Goal: Task Accomplishment & Management: Manage account settings

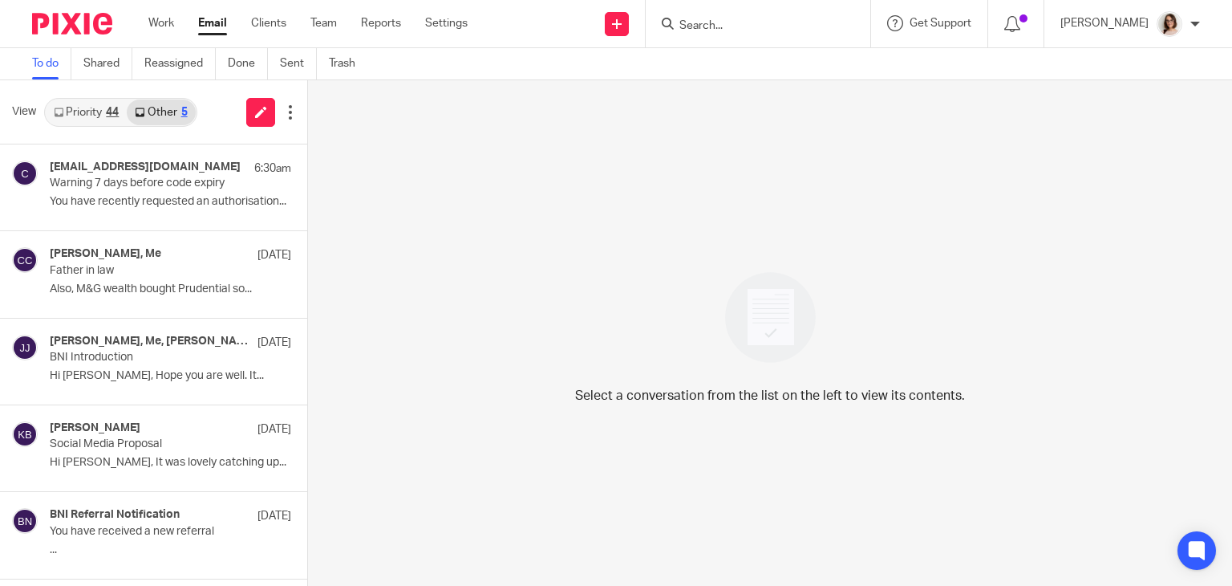
drag, startPoint x: 0, startPoint y: 0, endPoint x: 206, endPoint y: 30, distance: 208.4
click at [206, 30] on link "Email" at bounding box center [212, 23] width 29 height 16
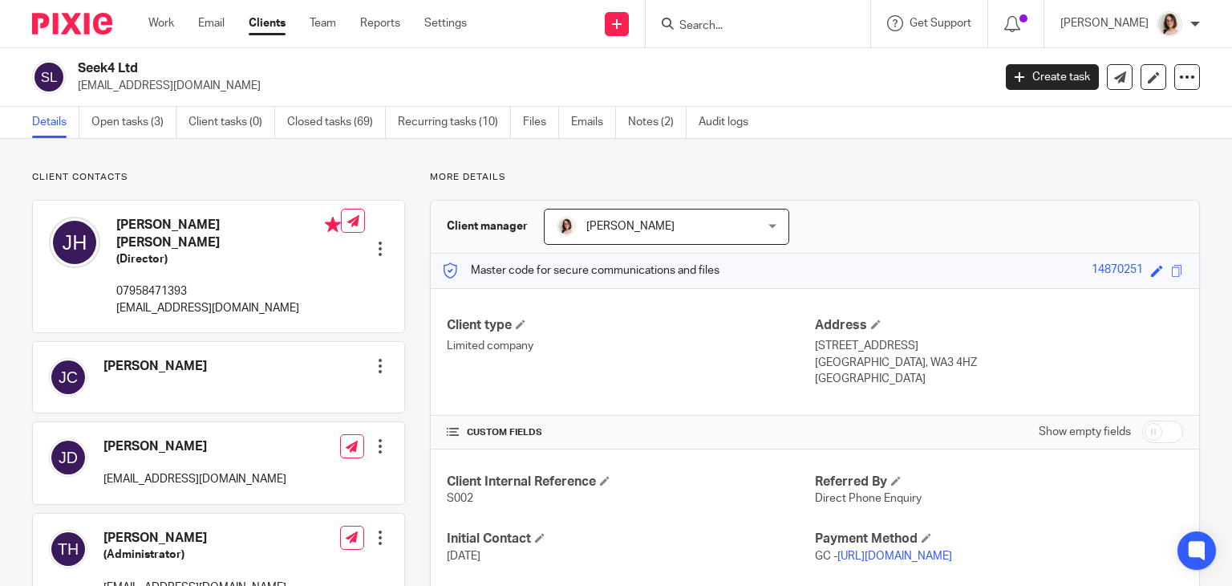
scroll to position [809, 0]
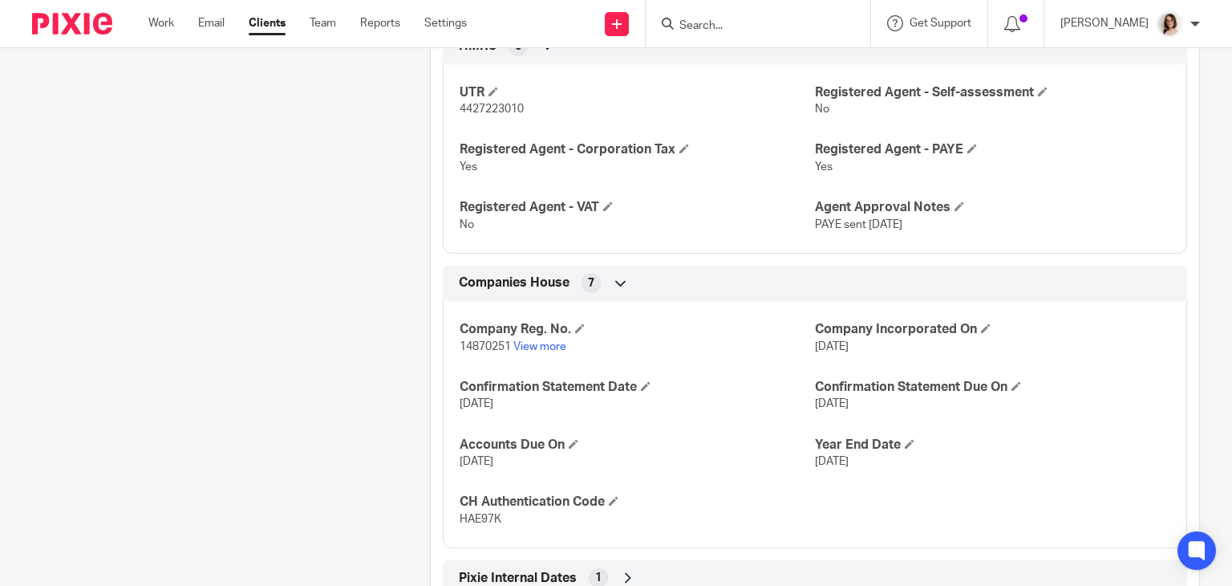
click at [692, 30] on input "Search" at bounding box center [750, 26] width 144 height 14
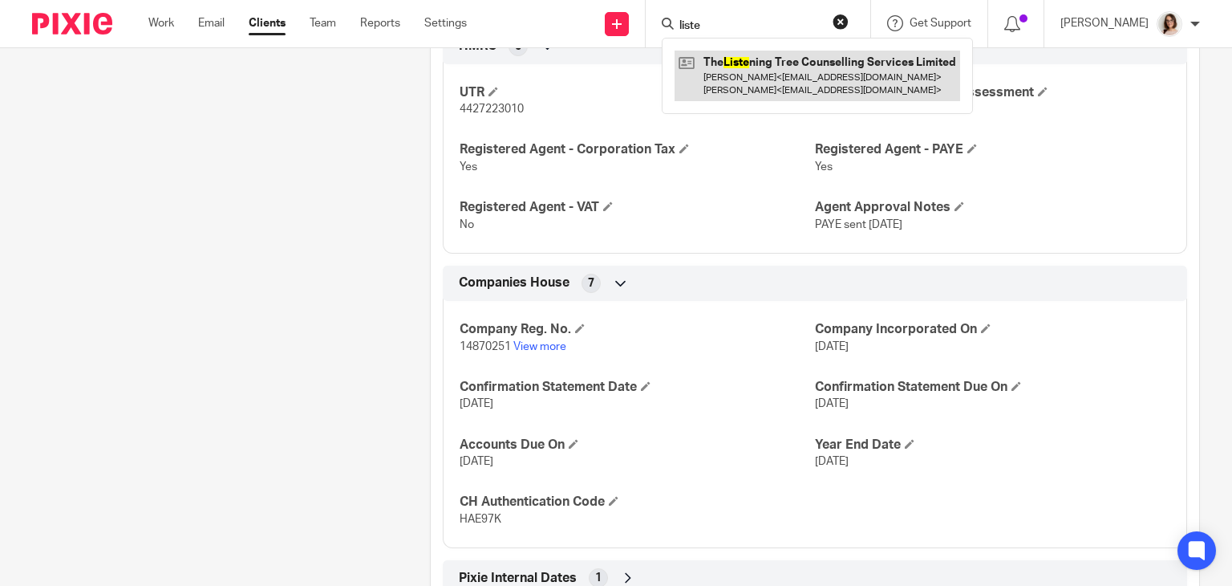
type input "liste"
click at [778, 77] on link at bounding box center [818, 76] width 286 height 50
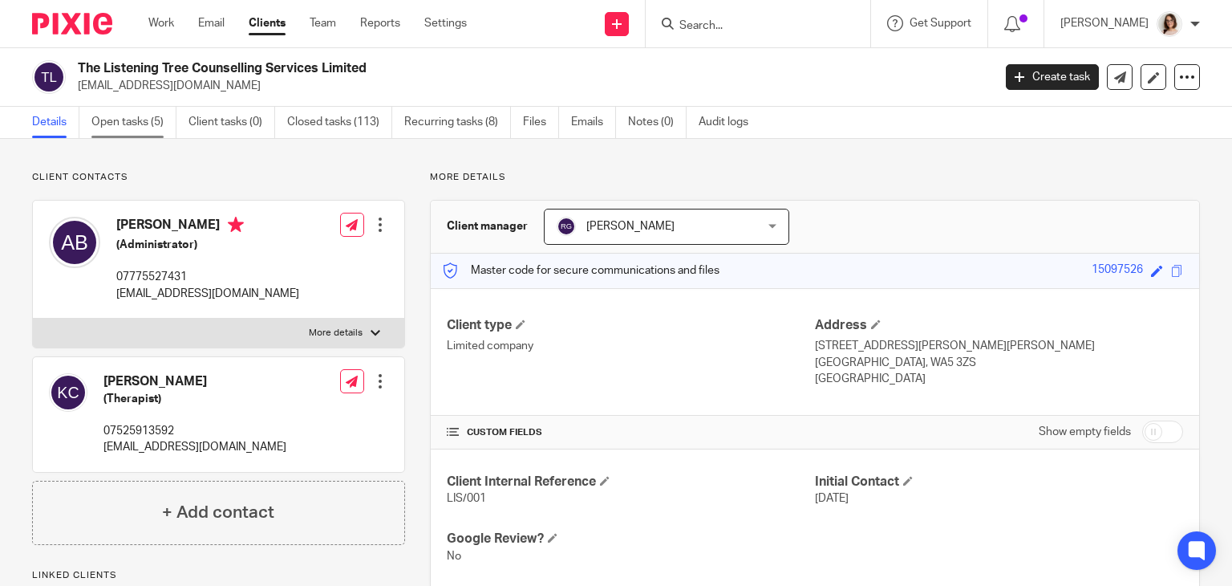
click at [119, 116] on link "Open tasks (5)" at bounding box center [133, 122] width 85 height 31
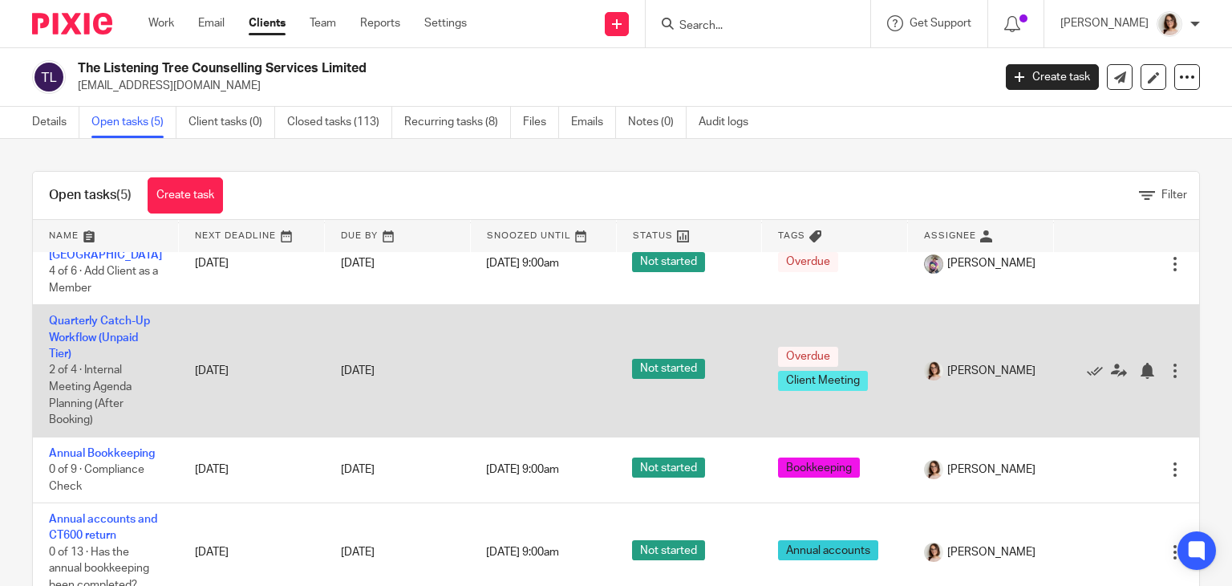
scroll to position [148, 0]
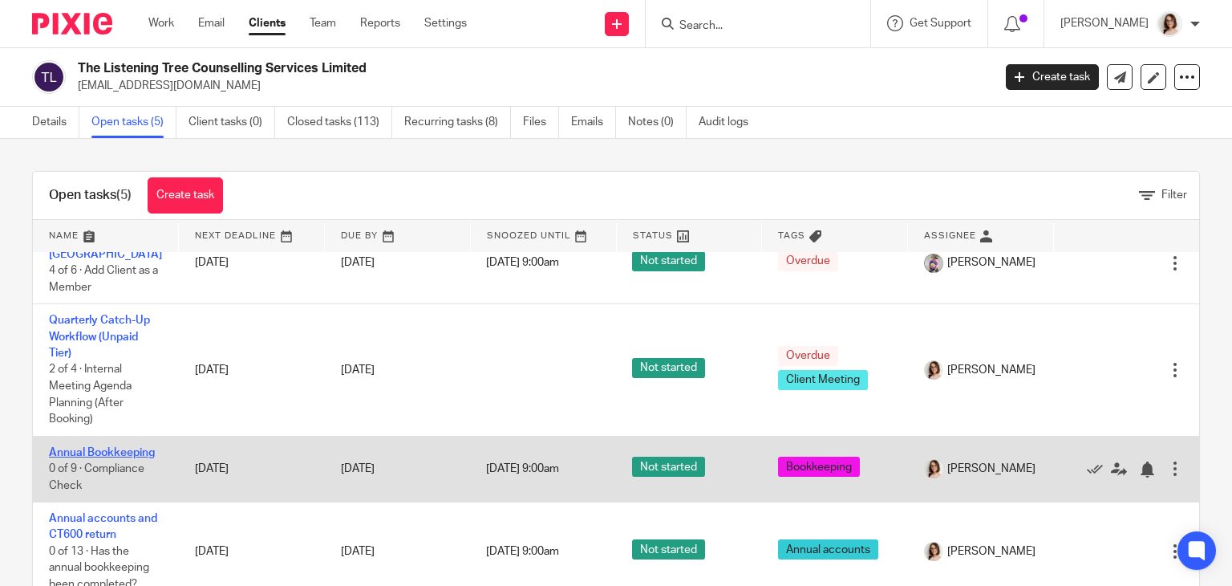
click at [114, 448] on link "Annual Bookkeeping" at bounding box center [102, 452] width 106 height 11
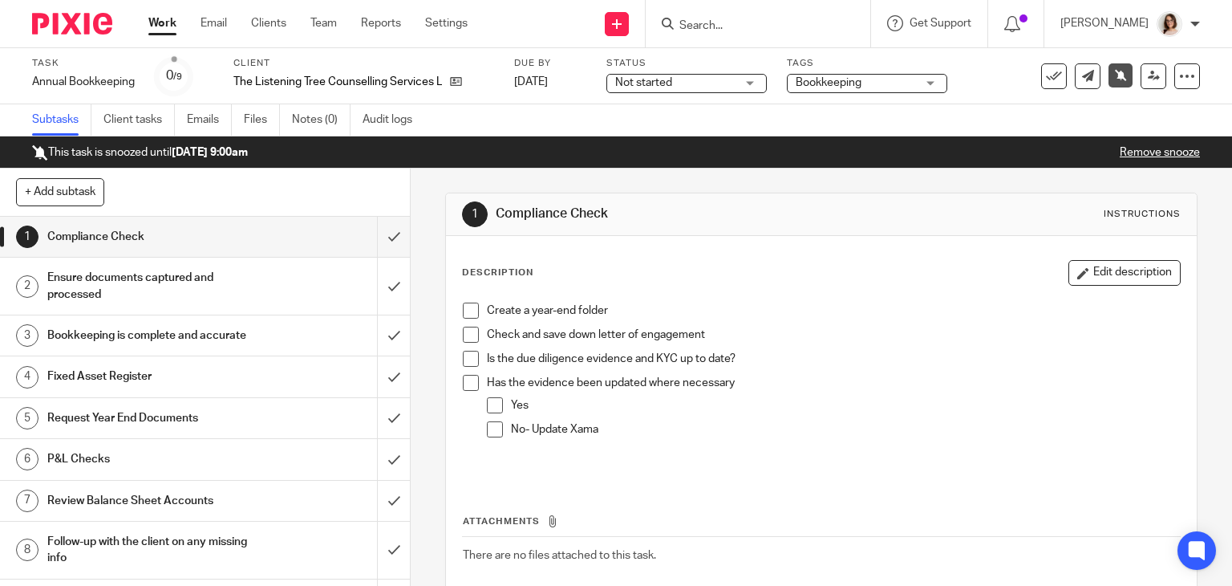
click at [463, 314] on span at bounding box center [471, 310] width 16 height 16
click at [467, 335] on span at bounding box center [471, 335] width 16 height 16
click at [468, 361] on span at bounding box center [471, 359] width 16 height 16
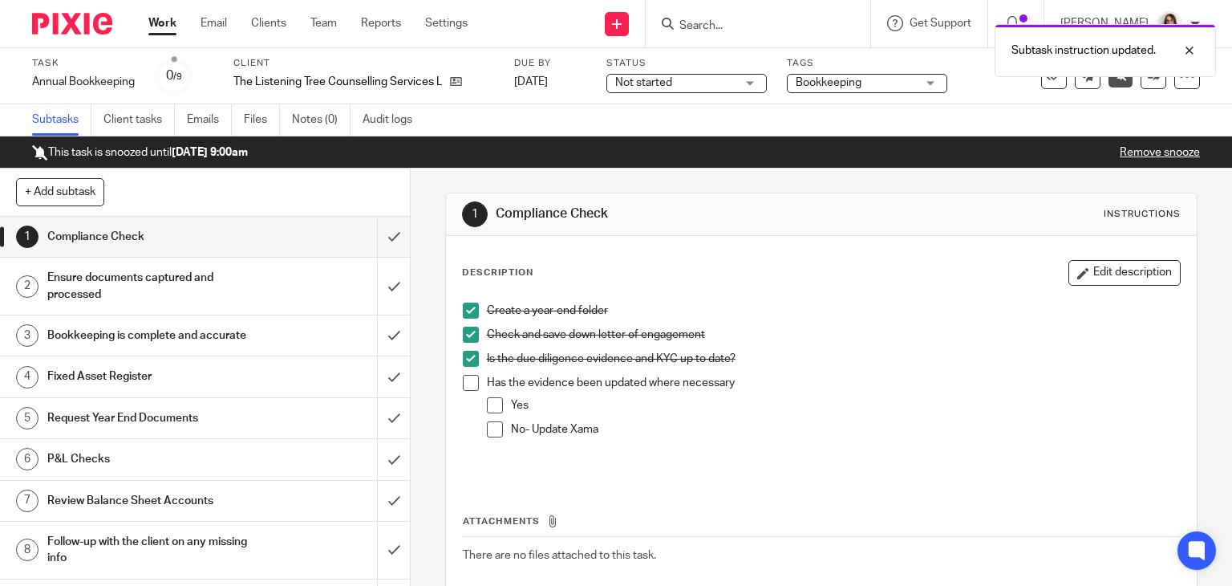
click at [464, 384] on span at bounding box center [471, 383] width 16 height 16
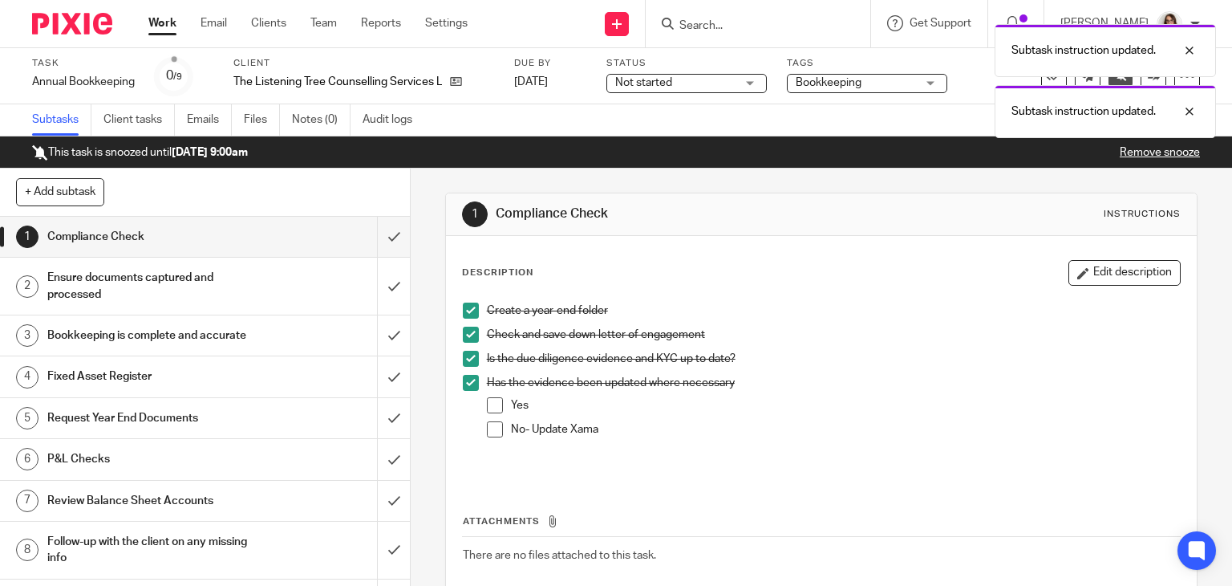
click at [488, 408] on span at bounding box center [495, 405] width 16 height 16
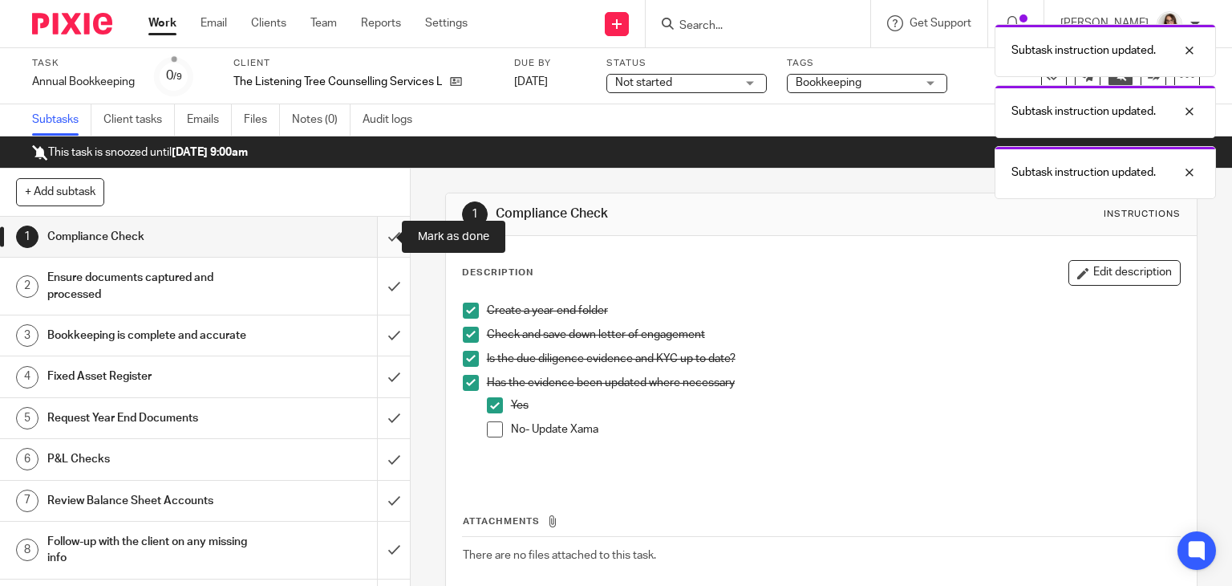
click at [375, 237] on input "submit" at bounding box center [205, 237] width 410 height 40
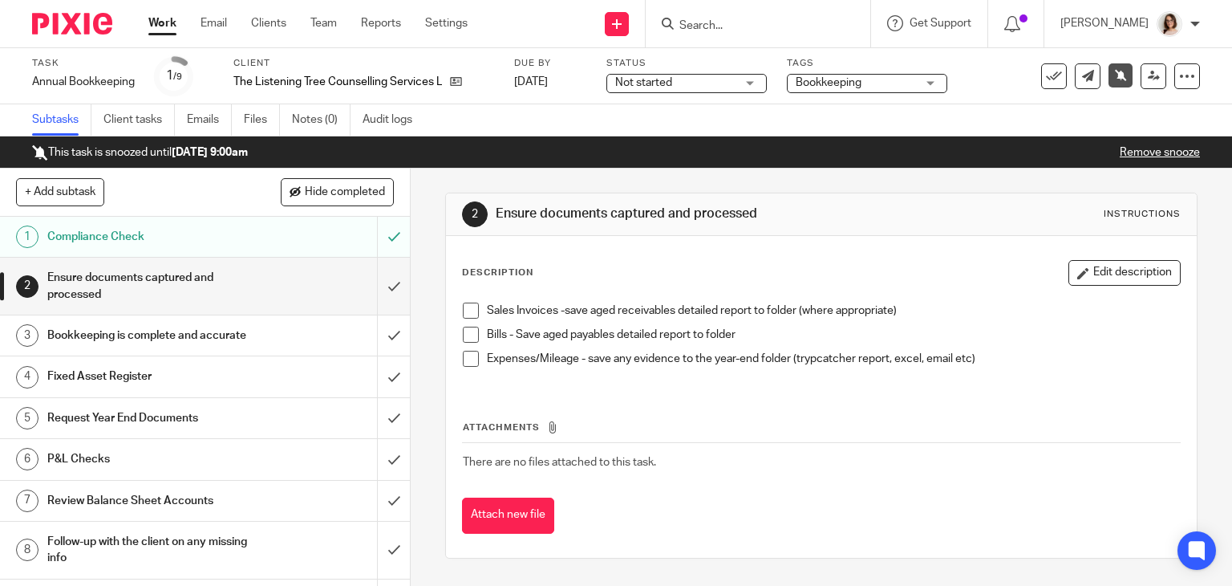
click at [463, 315] on span at bounding box center [471, 310] width 16 height 16
click at [463, 339] on span at bounding box center [471, 335] width 16 height 16
click at [168, 346] on h1 "Bookkeeping is complete and accurate" at bounding box center [151, 335] width 209 height 24
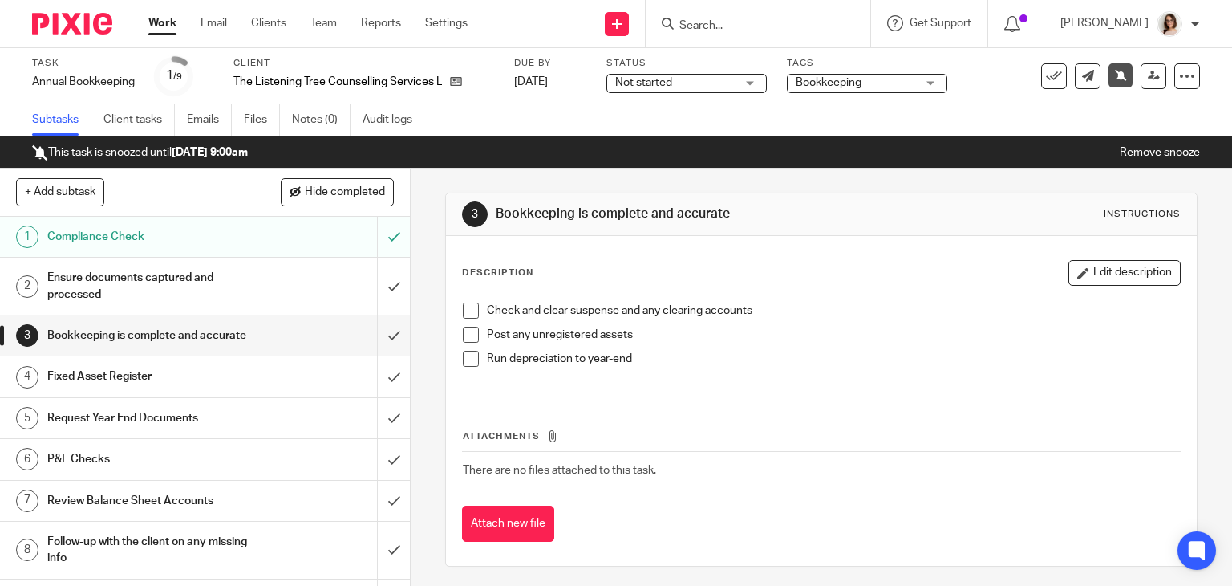
click at [471, 313] on span at bounding box center [471, 310] width 16 height 16
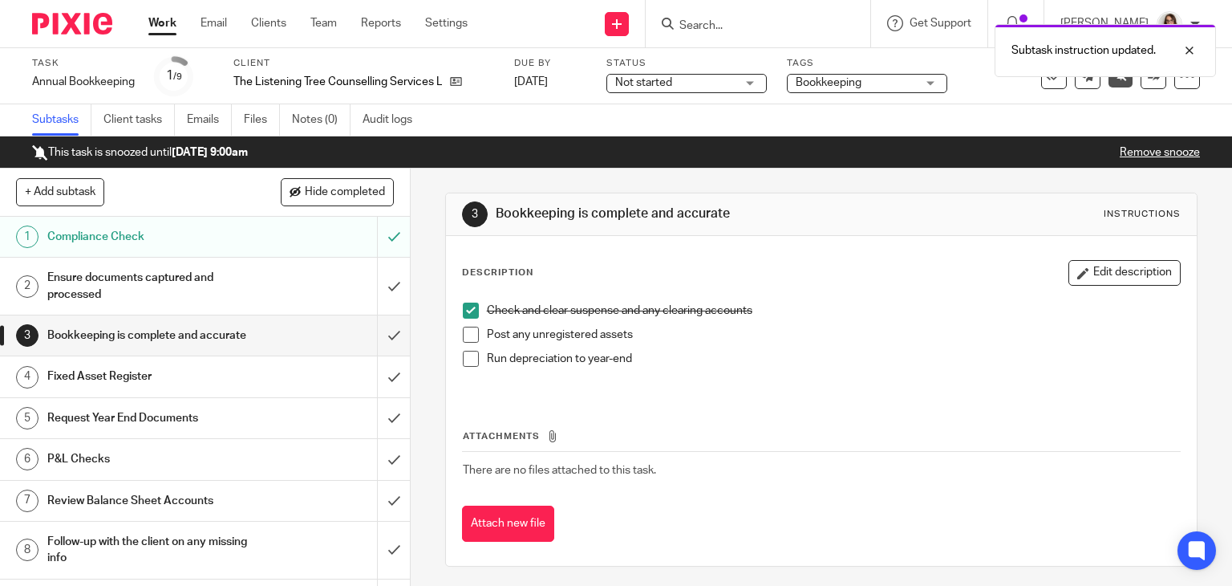
click at [463, 338] on span at bounding box center [471, 335] width 16 height 16
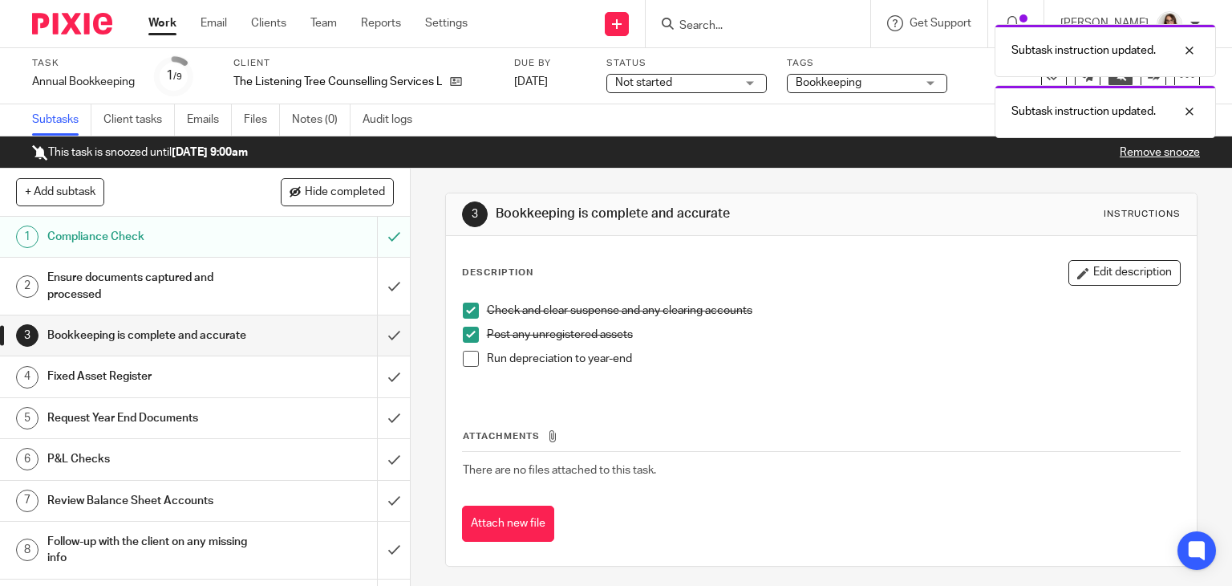
click at [468, 359] on span at bounding box center [471, 359] width 16 height 16
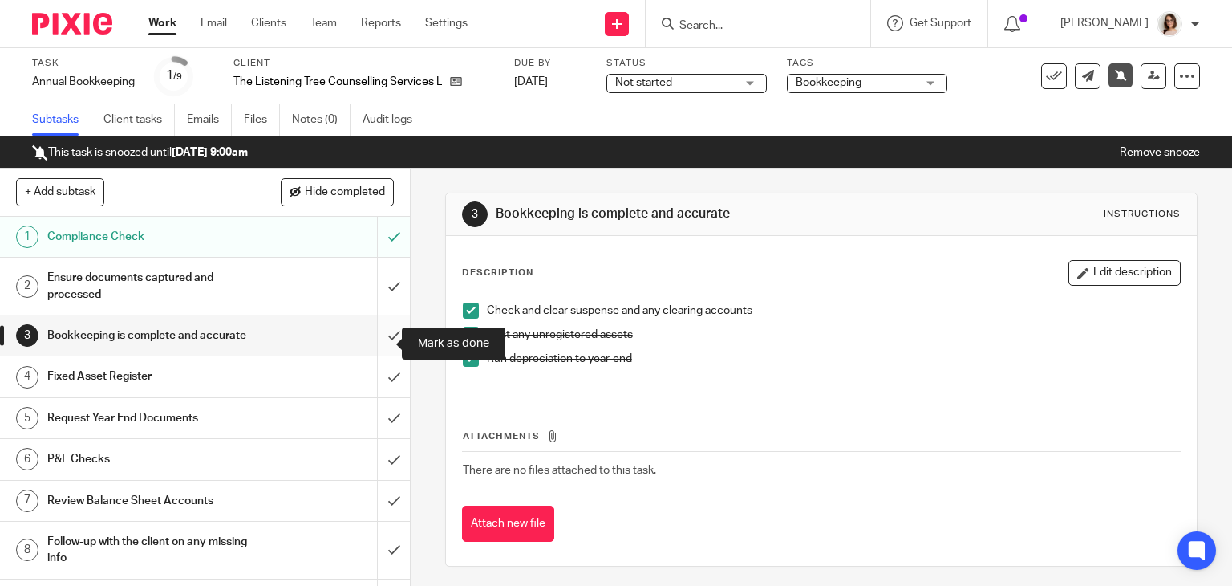
click at [373, 343] on input "submit" at bounding box center [205, 335] width 410 height 40
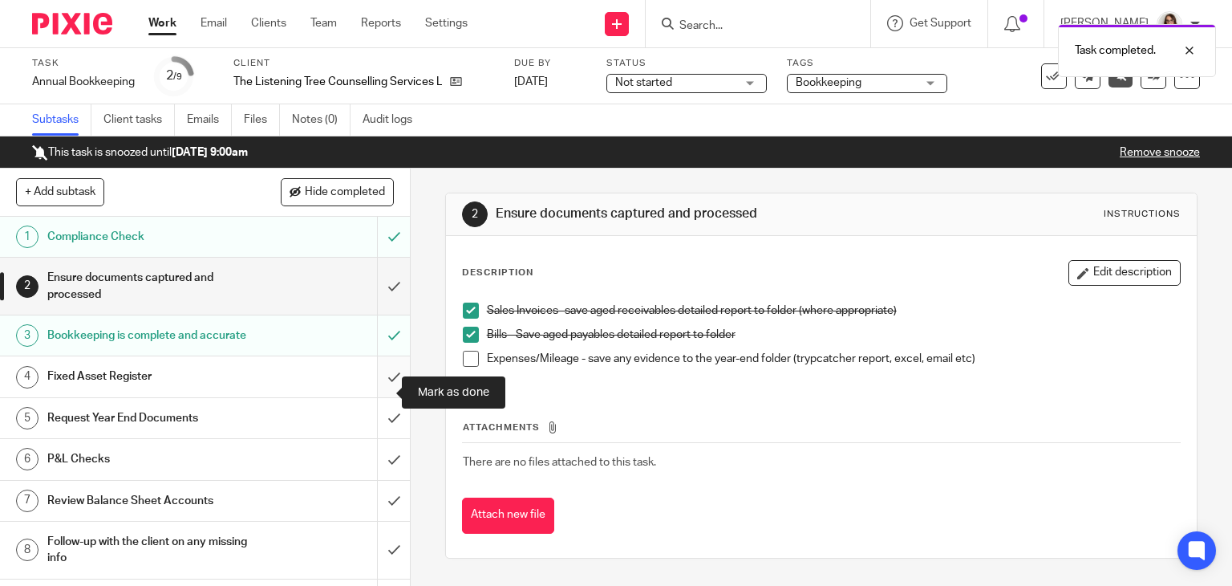
click at [374, 391] on input "submit" at bounding box center [205, 376] width 410 height 40
click at [307, 430] on div "Request Year End Documents" at bounding box center [204, 418] width 314 height 24
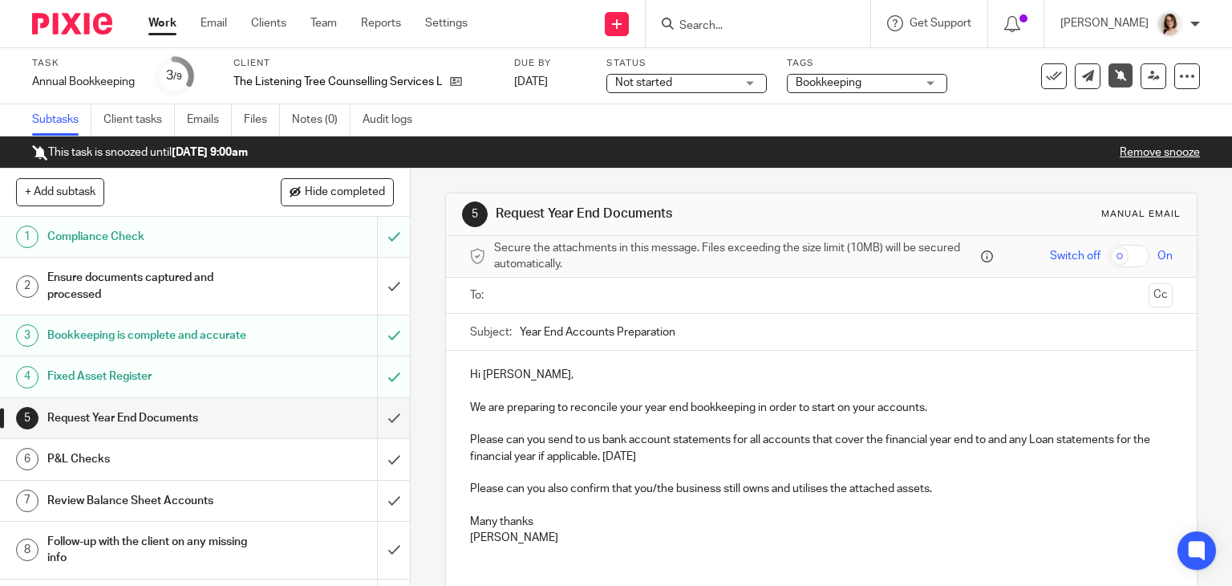
click at [562, 308] on div at bounding box center [823, 296] width 654 height 36
click at [542, 295] on input "text" at bounding box center [821, 295] width 643 height 18
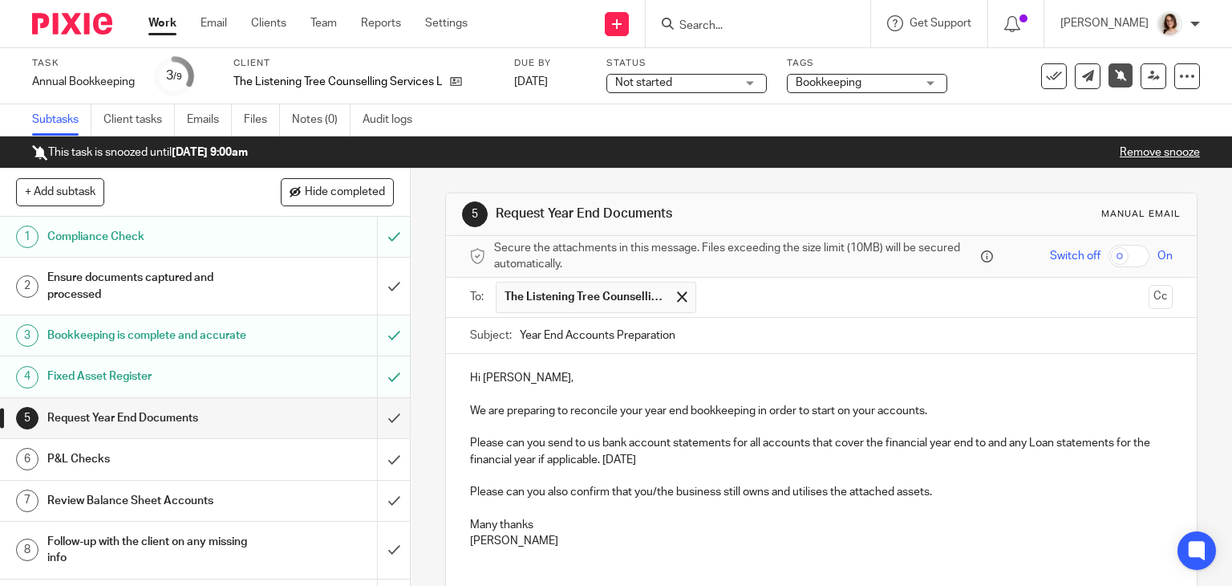
scroll to position [116, 0]
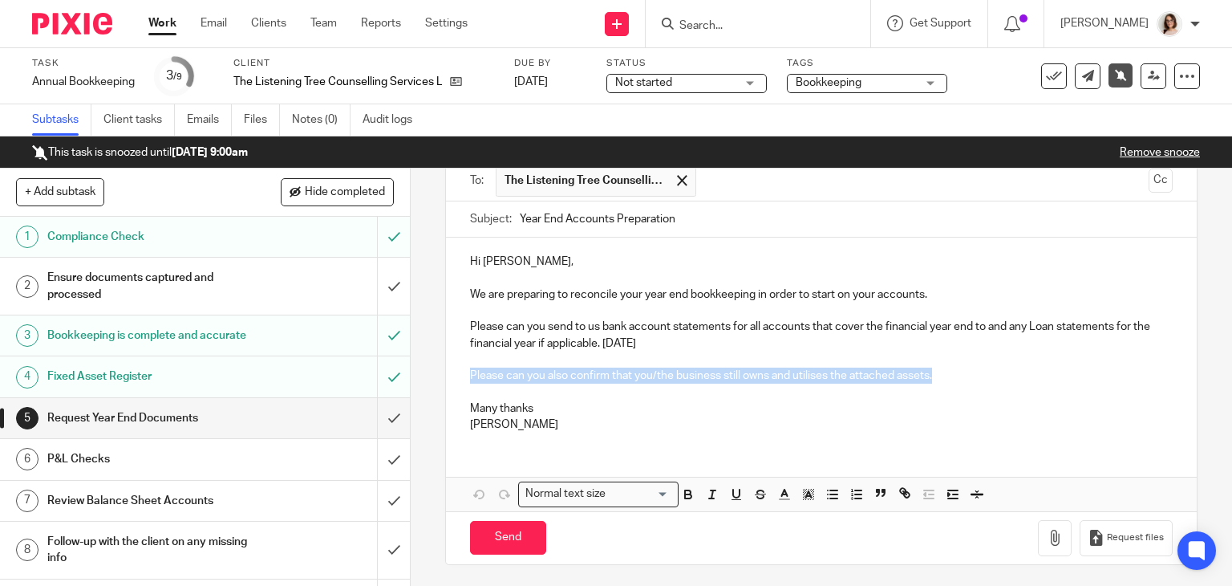
drag, startPoint x: 944, startPoint y: 371, endPoint x: 464, endPoint y: 379, distance: 480.6
click at [464, 379] on div "Hi Mandy, We are preparing to reconcile your year end bookkeeping in order to s…" at bounding box center [822, 340] width 752 height 207
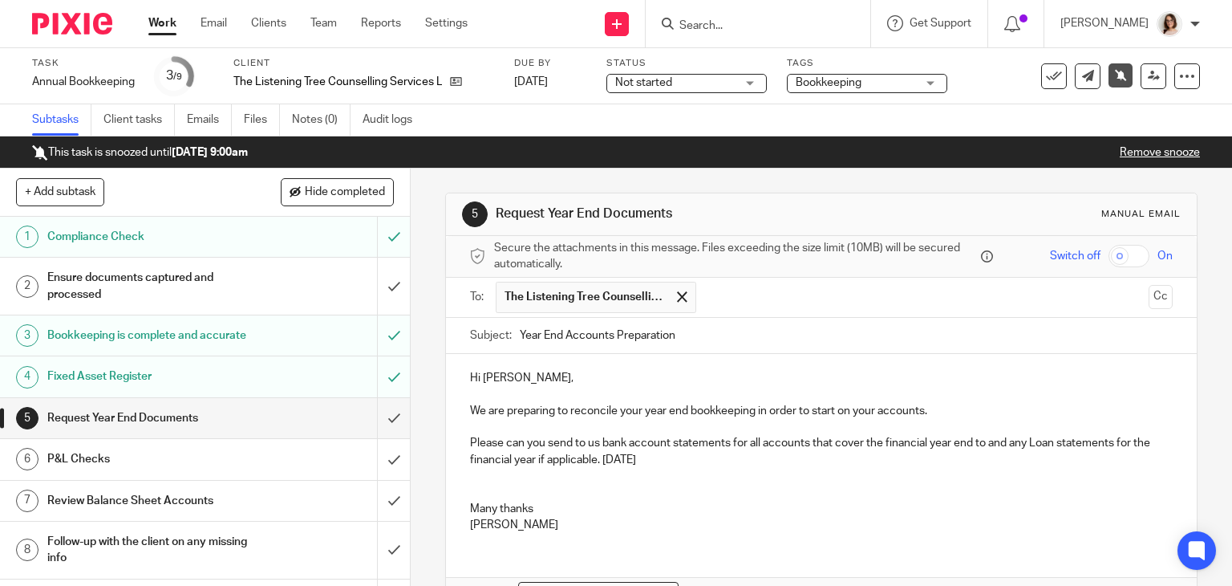
scroll to position [100, 0]
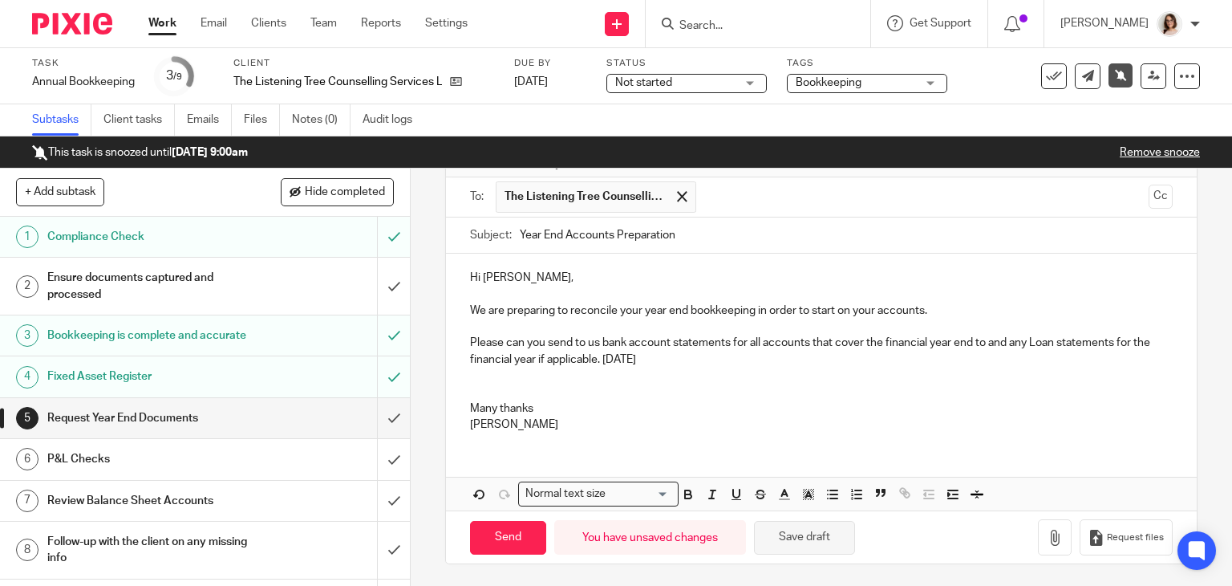
click at [793, 521] on button "Save draft" at bounding box center [804, 538] width 101 height 34
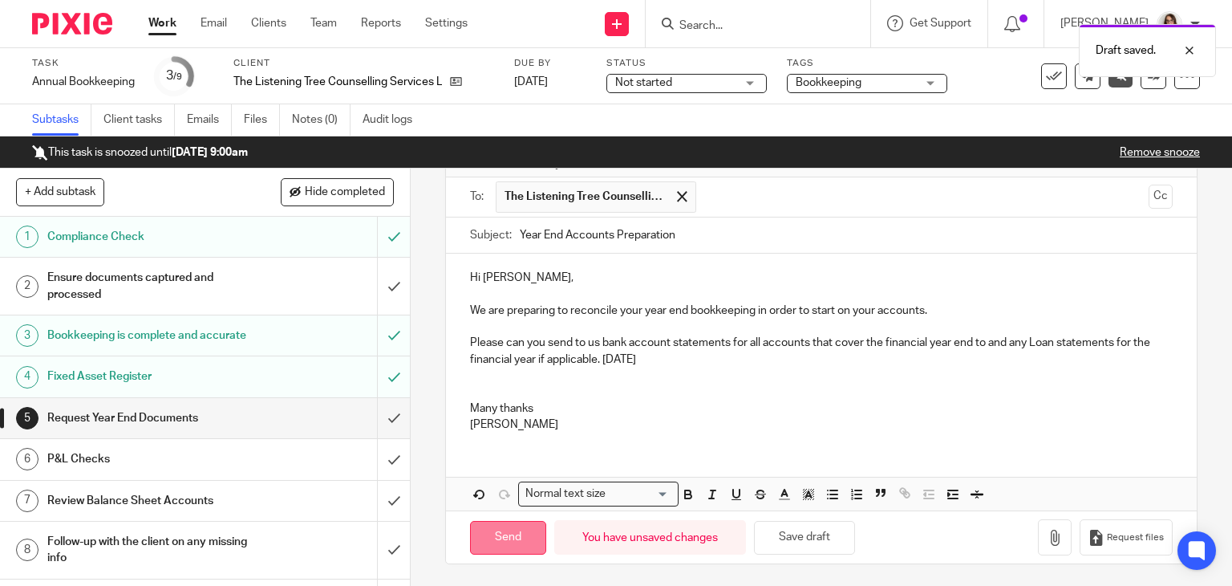
click at [505, 523] on input "Send" at bounding box center [508, 538] width 76 height 34
type input "Sent"
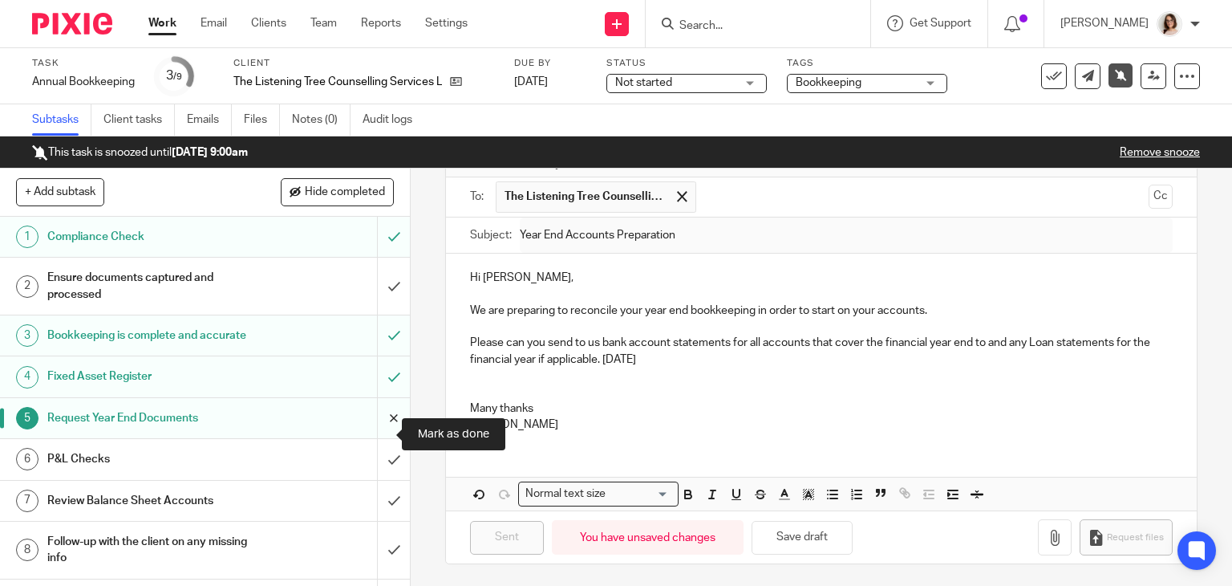
click at [379, 434] on input "submit" at bounding box center [205, 418] width 410 height 40
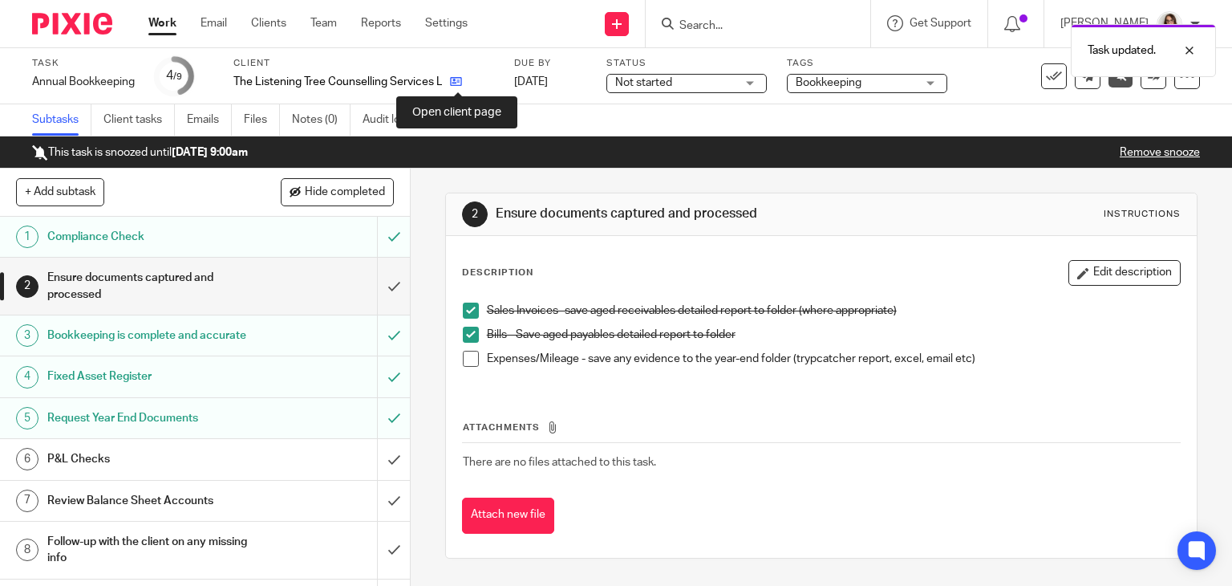
click at [458, 78] on icon at bounding box center [456, 81] width 12 height 12
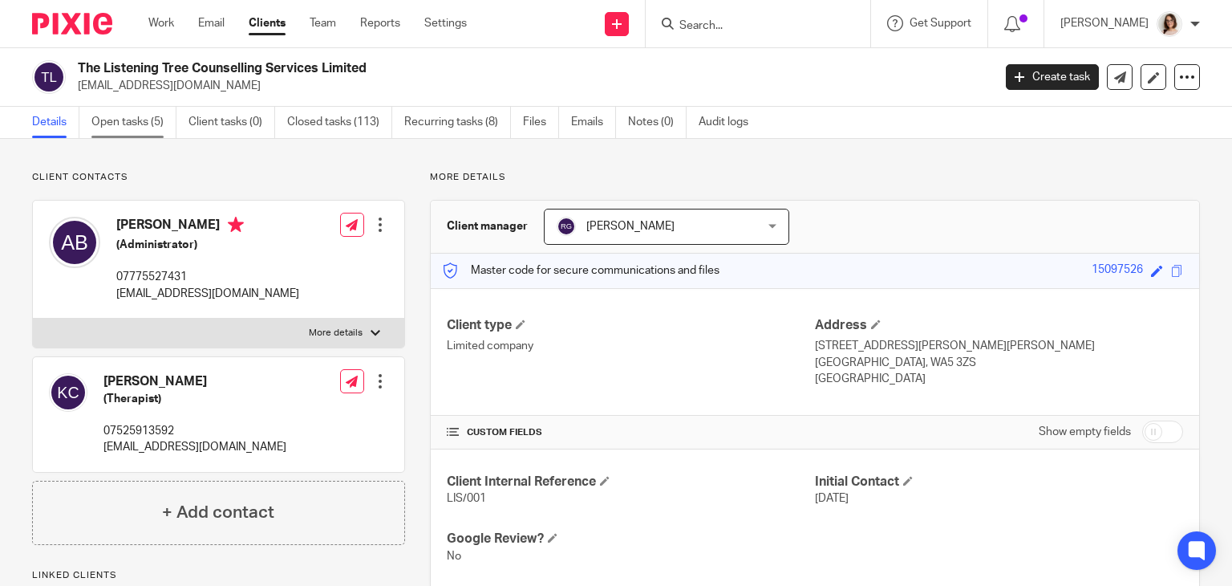
click at [144, 116] on link "Open tasks (5)" at bounding box center [133, 122] width 85 height 31
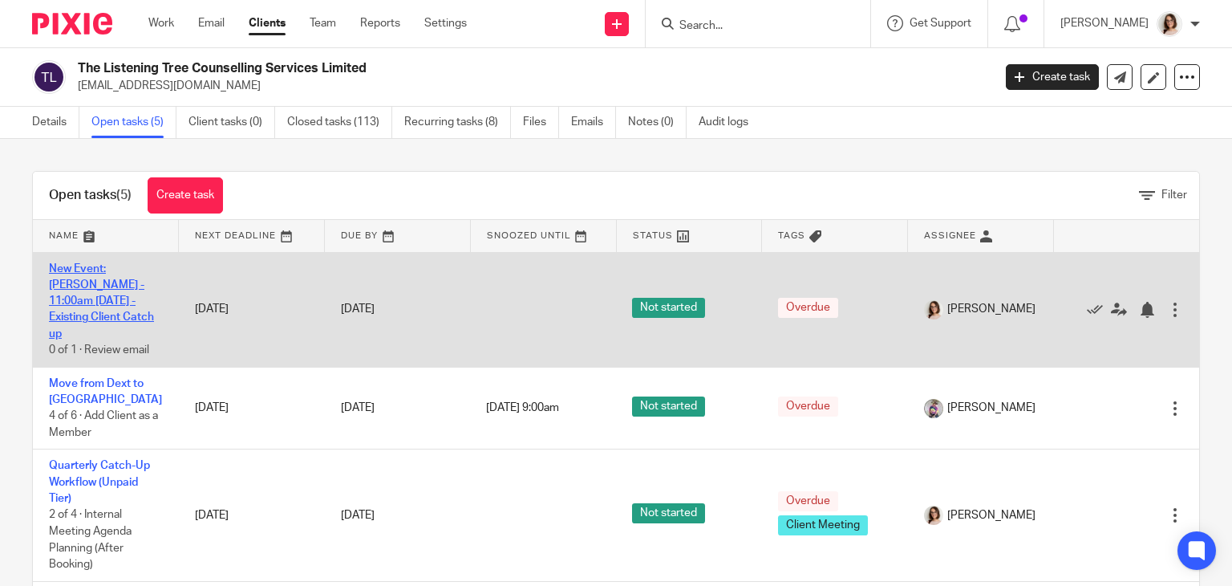
click at [99, 279] on link "New Event: [PERSON_NAME] - 11:00am [DATE] - Existing Client Catch up" at bounding box center [101, 301] width 105 height 76
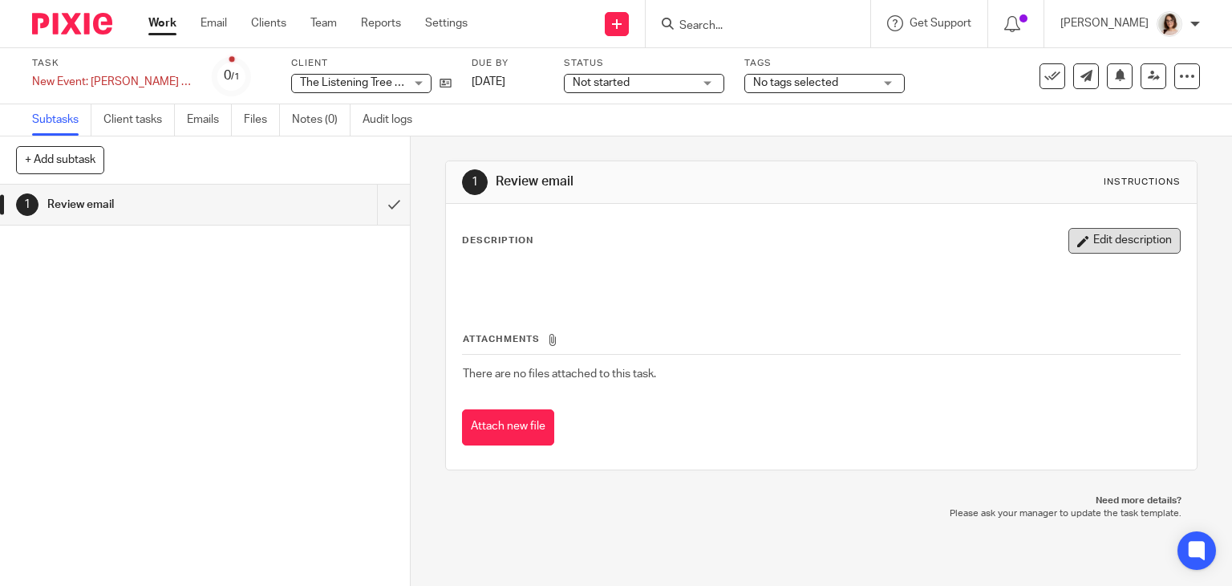
click at [1077, 235] on icon "button" at bounding box center [1083, 241] width 12 height 12
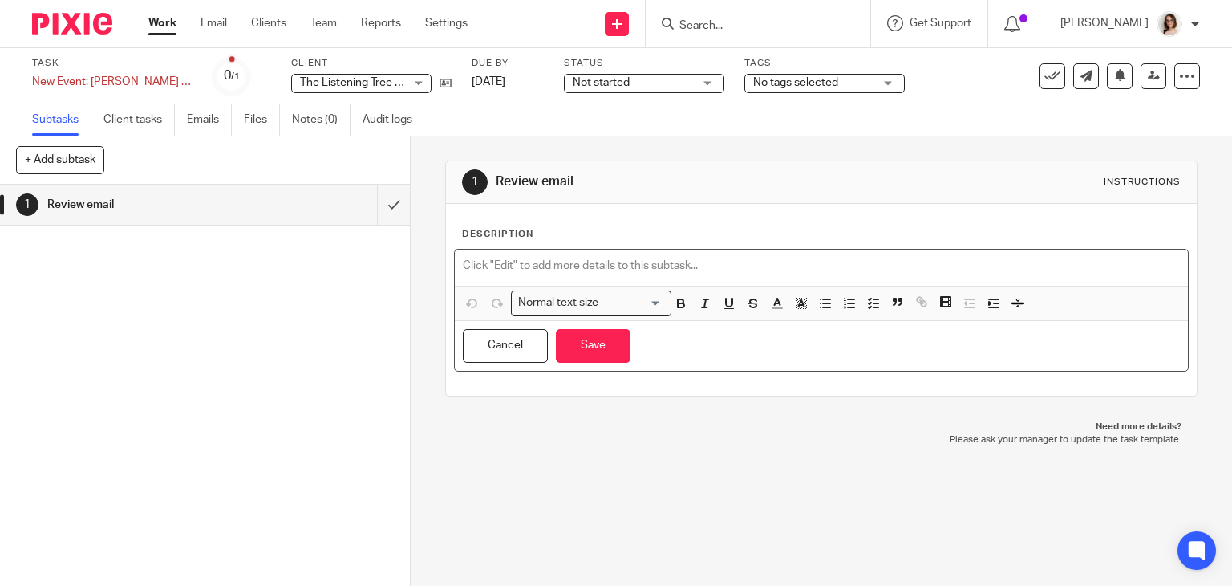
click at [522, 270] on p at bounding box center [822, 266] width 718 height 16
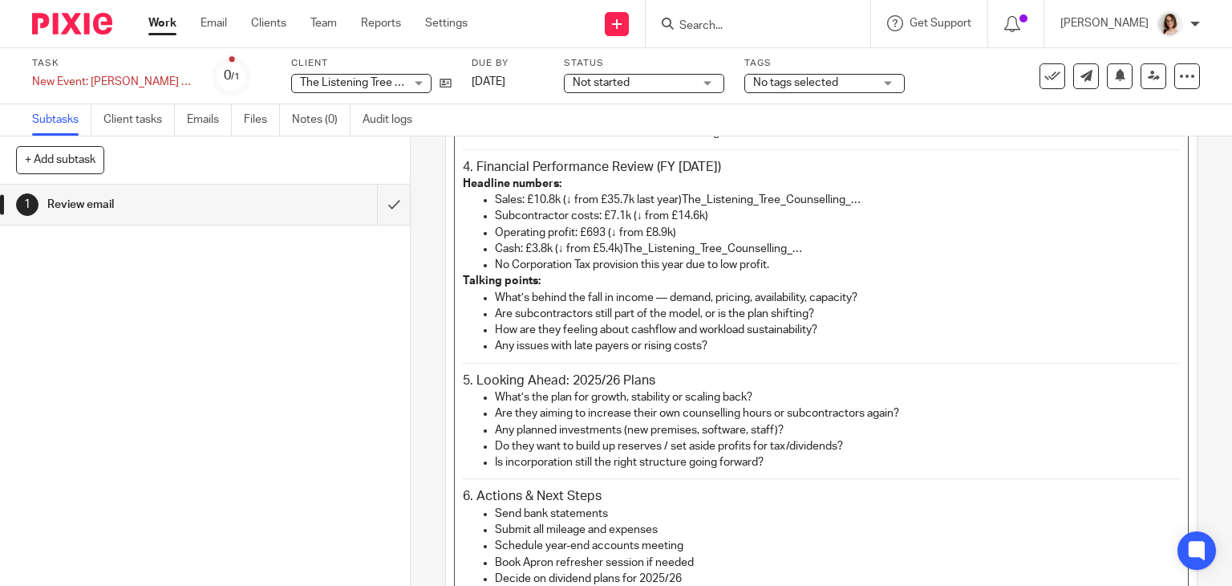
scroll to position [585, 0]
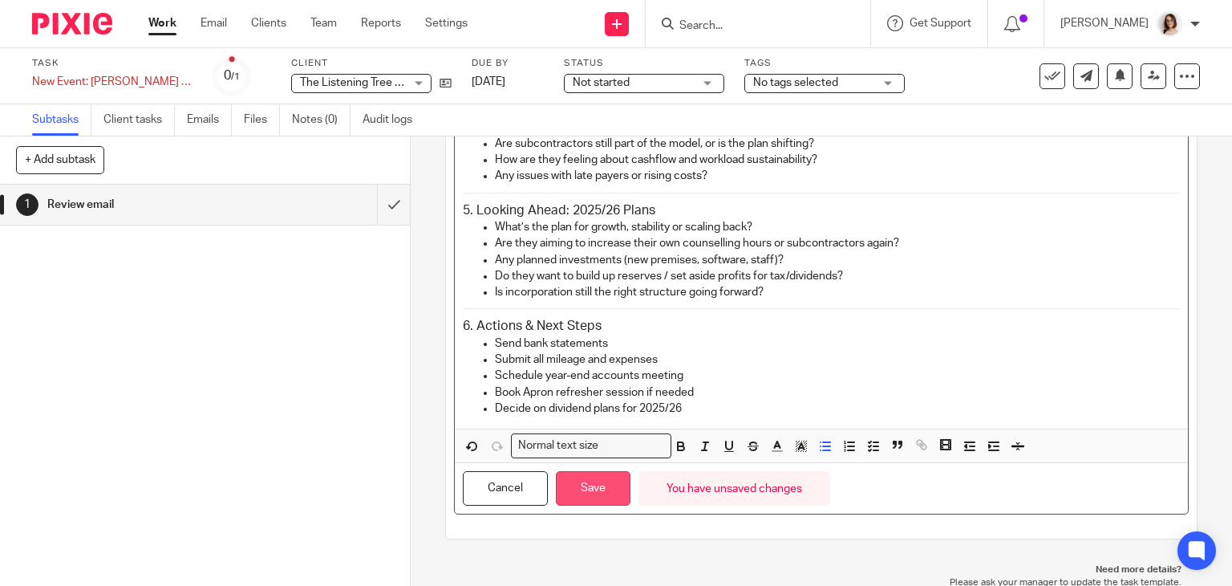
click at [587, 487] on button "Save" at bounding box center [593, 488] width 75 height 34
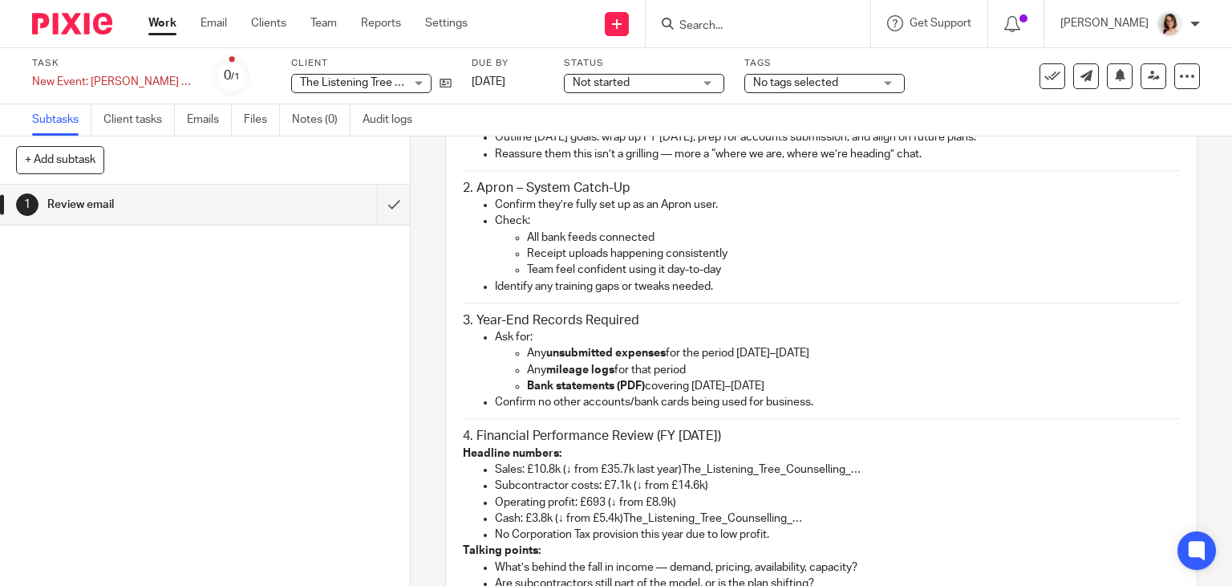
scroll to position [0, 0]
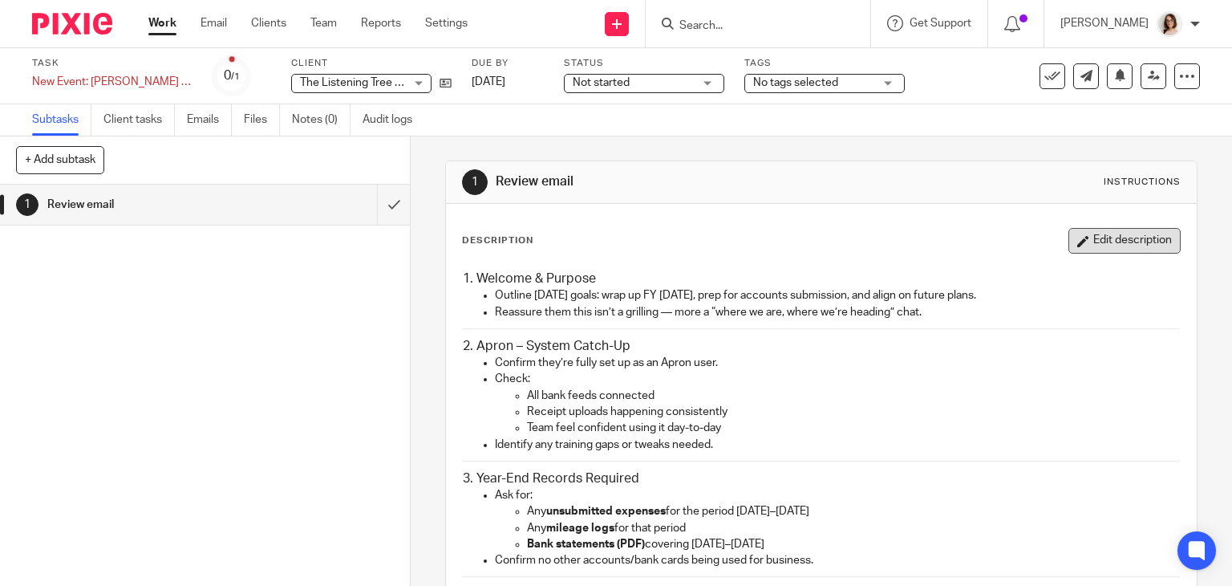
click at [1083, 236] on button "Edit description" at bounding box center [1125, 241] width 112 height 26
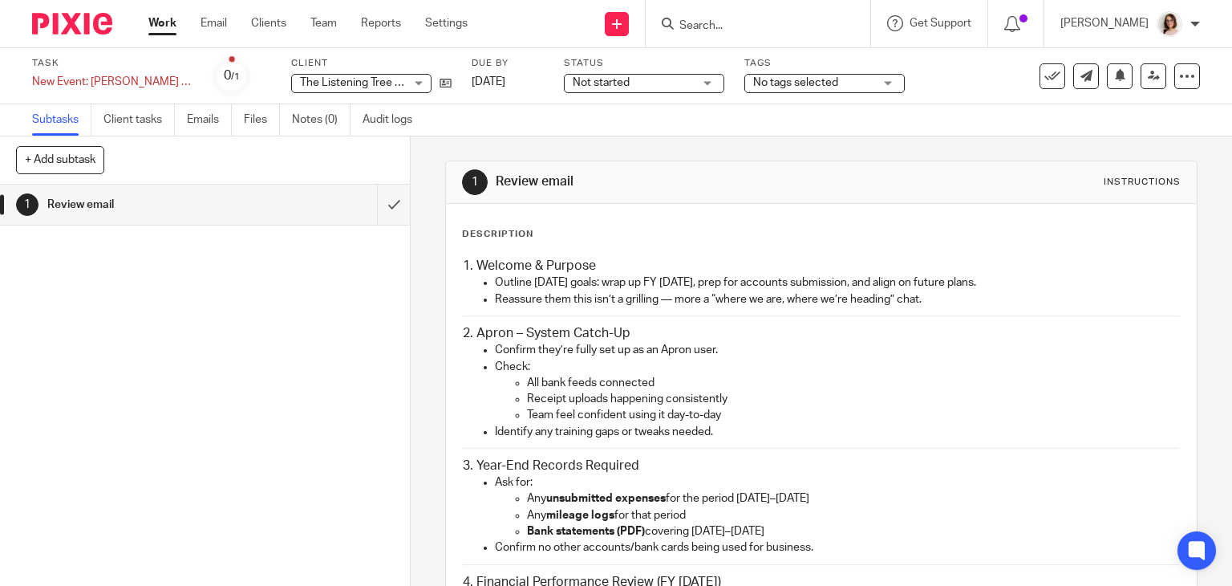
scroll to position [584, 0]
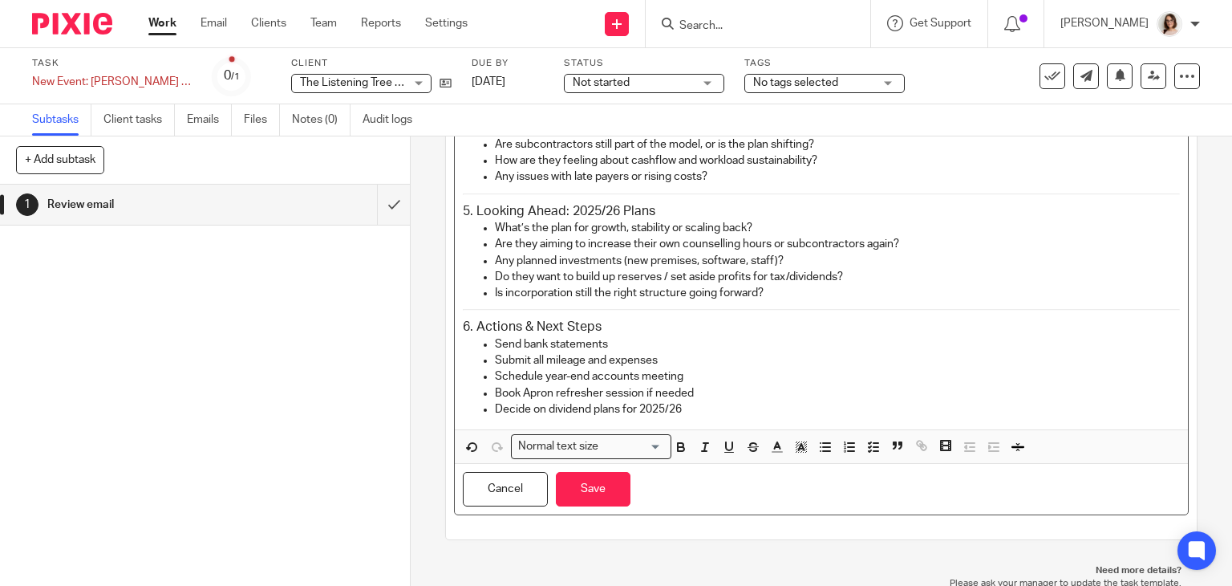
click at [684, 408] on p "Decide on dividend plans for 2025/26" at bounding box center [838, 409] width 686 height 16
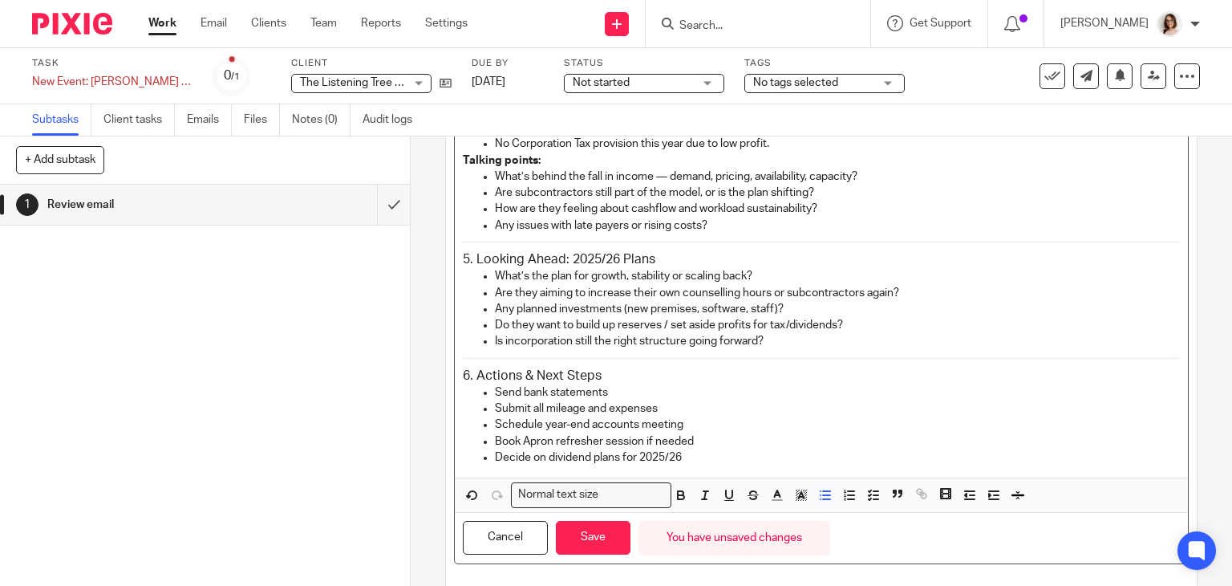
scroll to position [1223, 0]
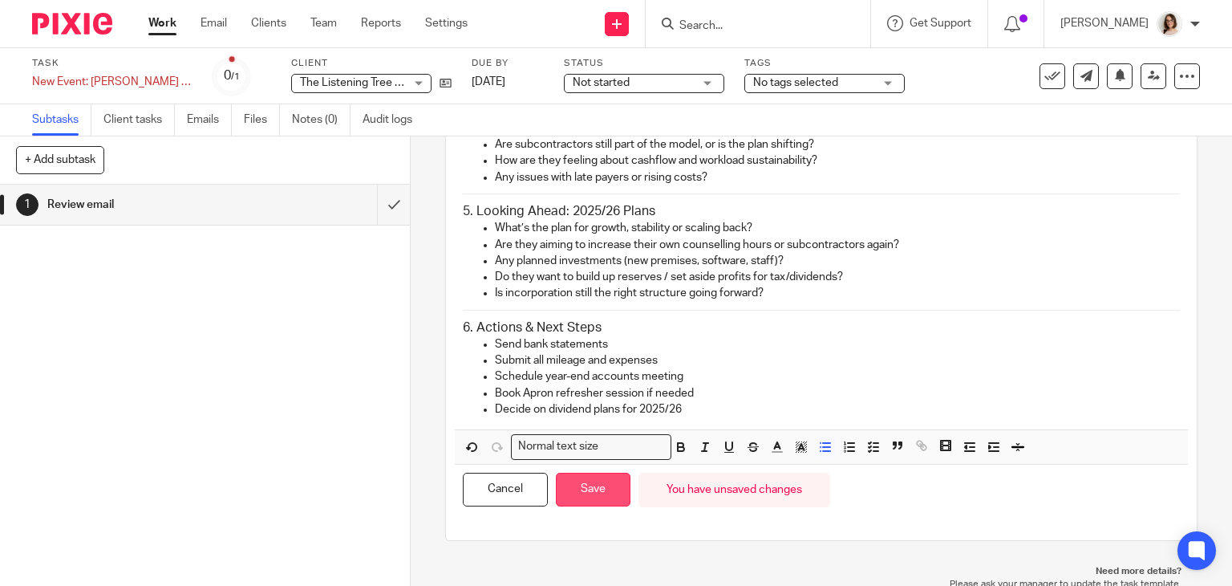
click at [587, 477] on button "Save" at bounding box center [593, 490] width 75 height 34
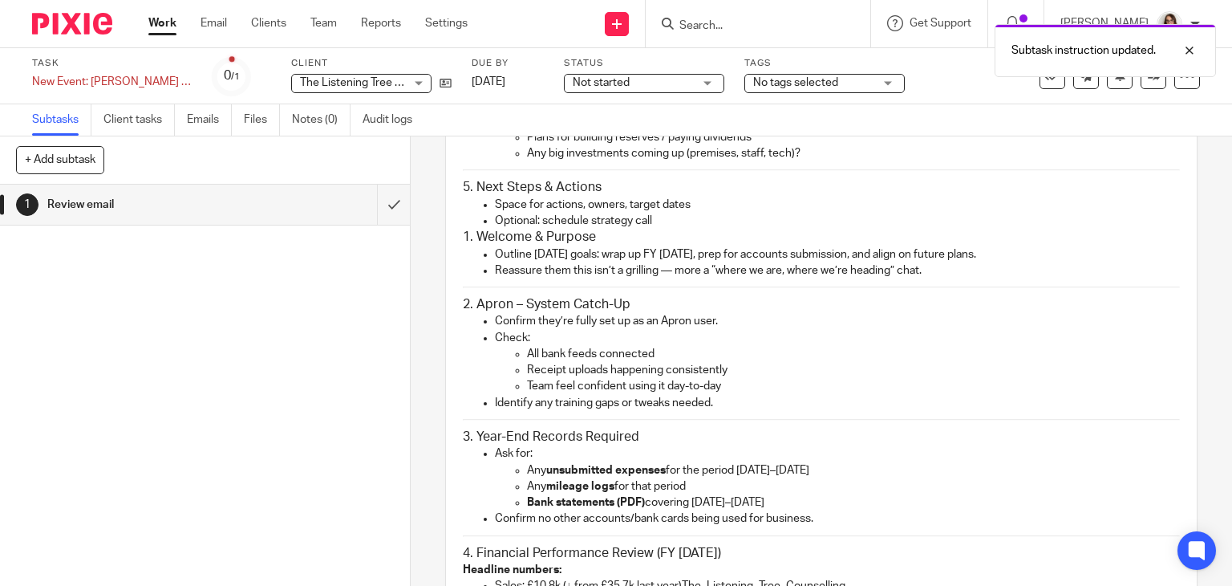
scroll to position [682, 0]
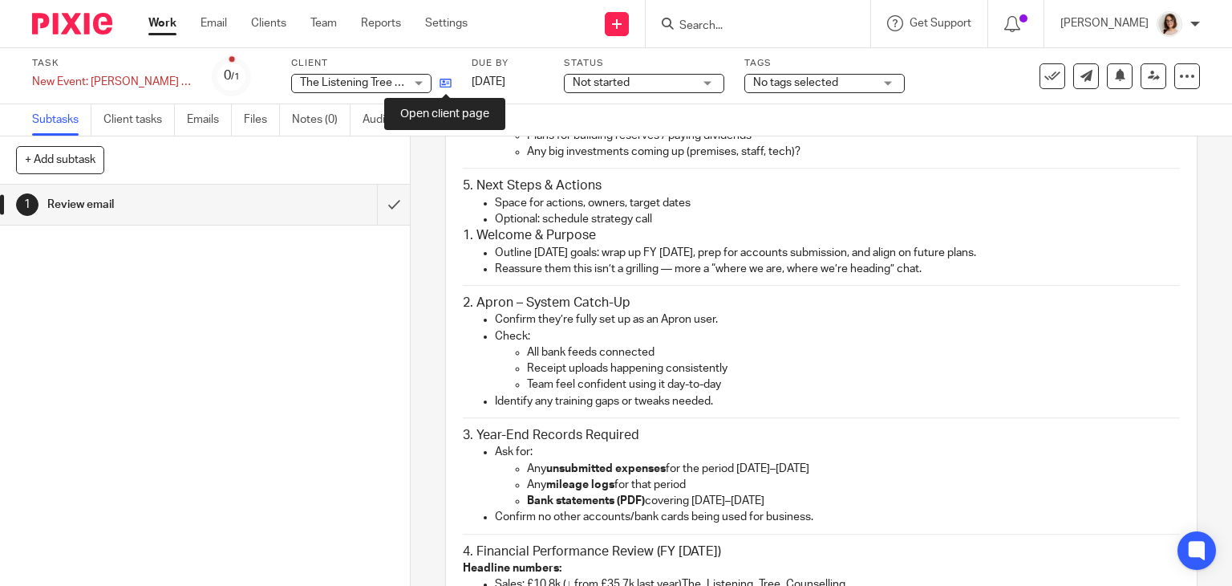
click at [445, 82] on icon at bounding box center [446, 83] width 12 height 12
click at [420, 554] on div "1 Review email Instructions Description Edit description 📘 Meeting Pack – The L…" at bounding box center [821, 360] width 821 height 449
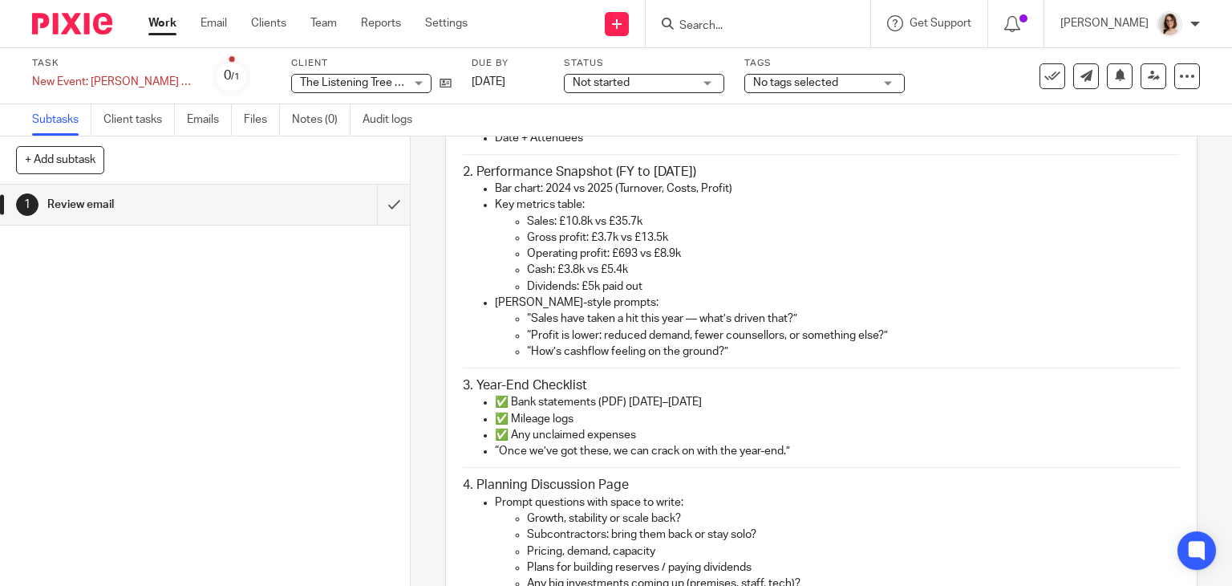
scroll to position [250, 0]
click at [481, 564] on ul "Prompt questions with space to write: Growth, stability or scale back? Subcontr…" at bounding box center [822, 543] width 718 height 98
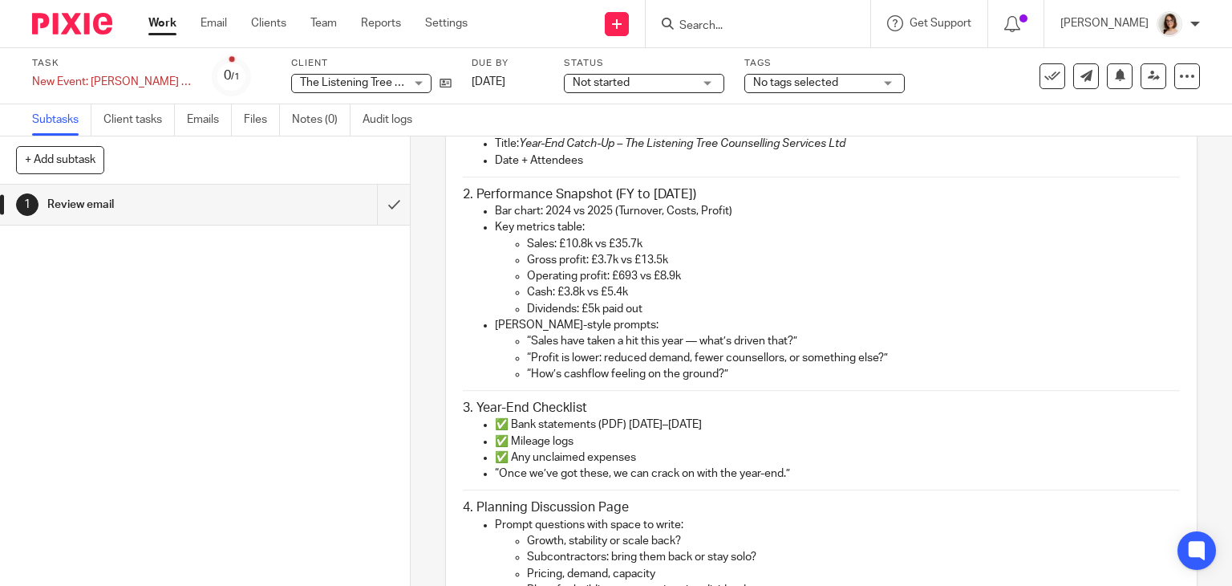
scroll to position [0, 0]
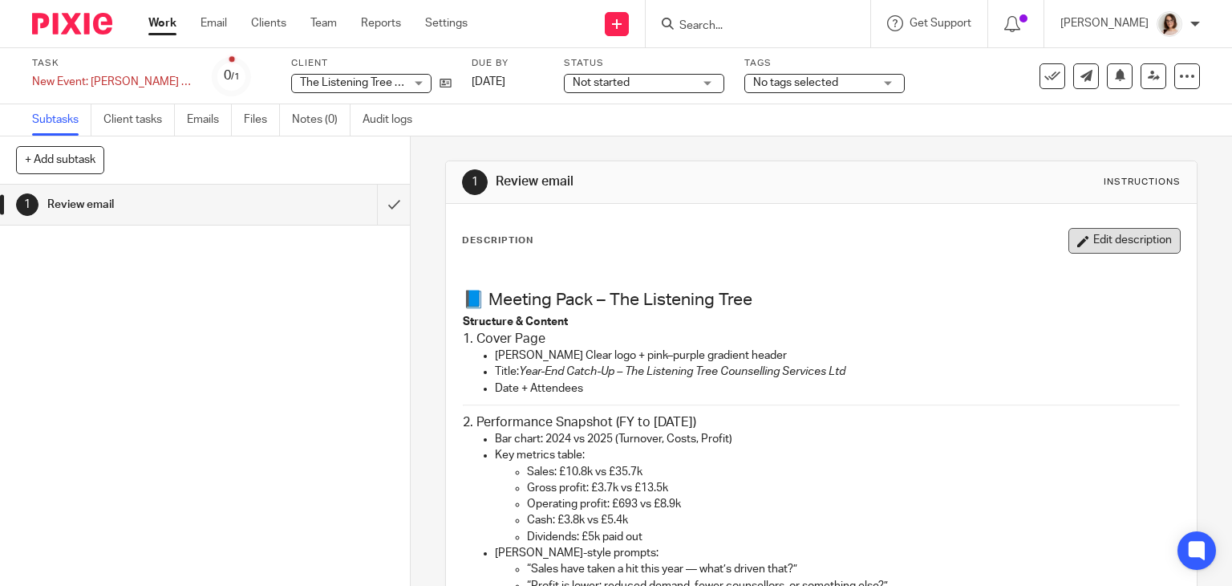
click at [1104, 241] on button "Edit description" at bounding box center [1125, 241] width 112 height 26
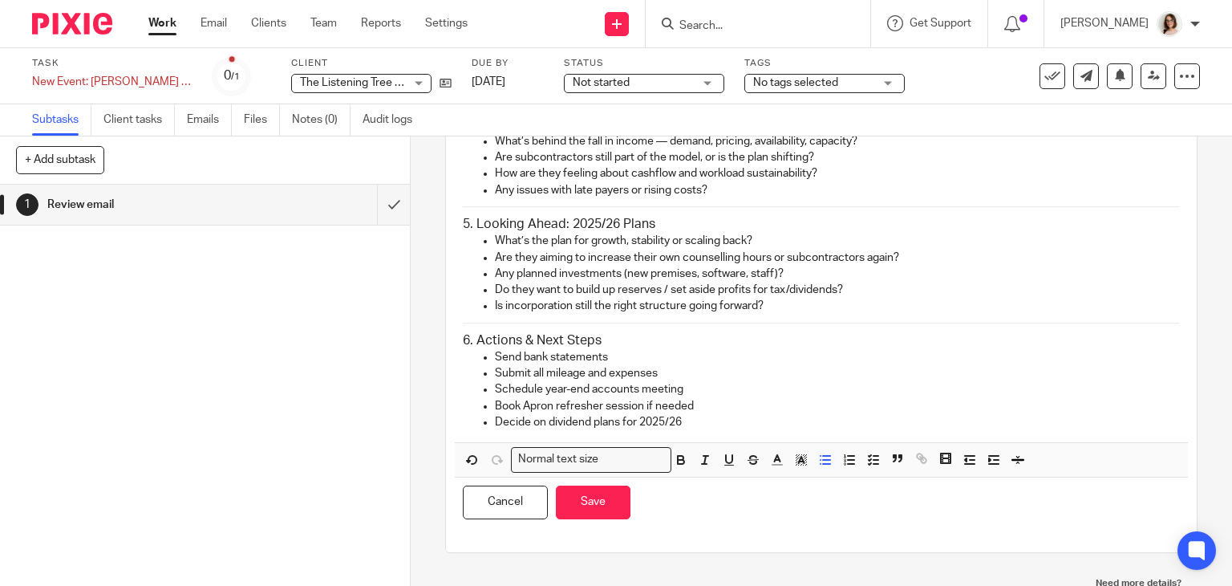
scroll to position [1223, 0]
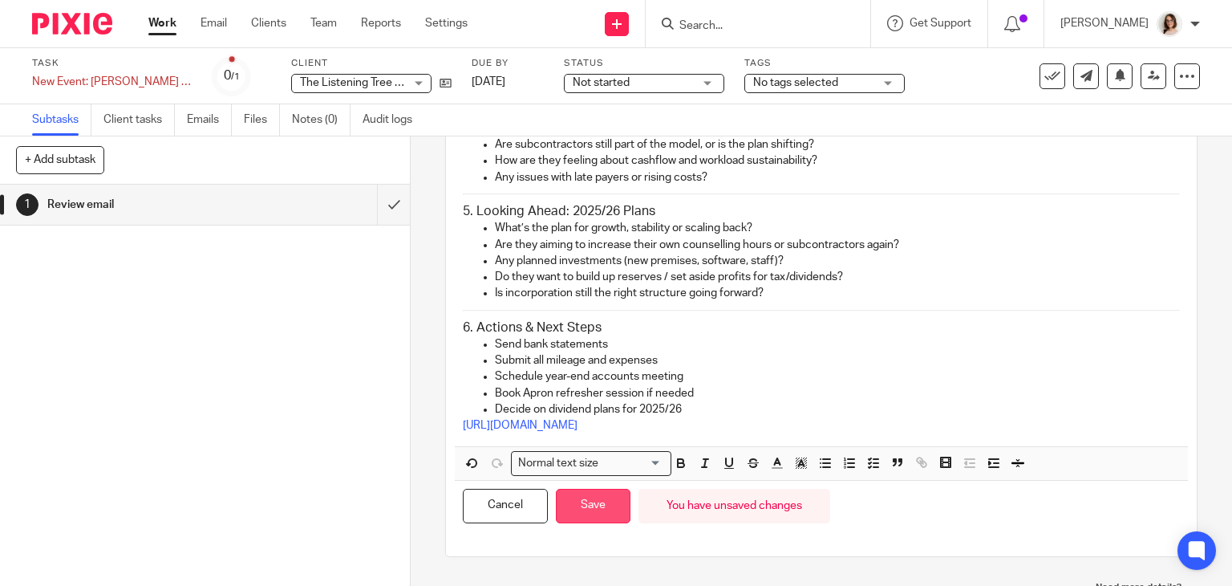
click at [604, 489] on button "Save" at bounding box center [593, 506] width 75 height 34
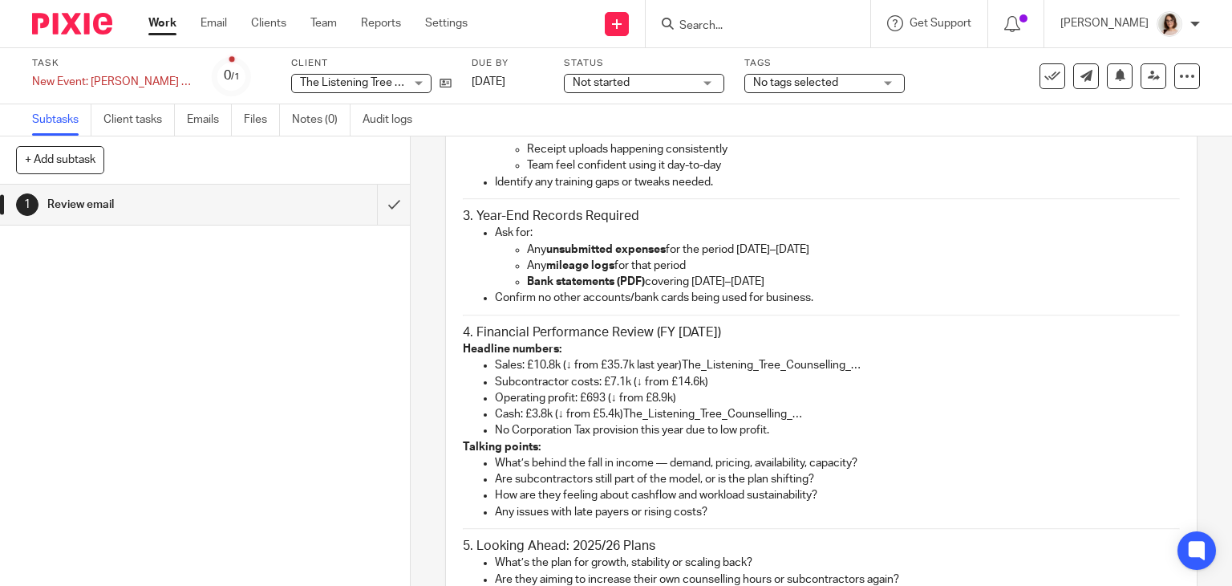
scroll to position [895, 0]
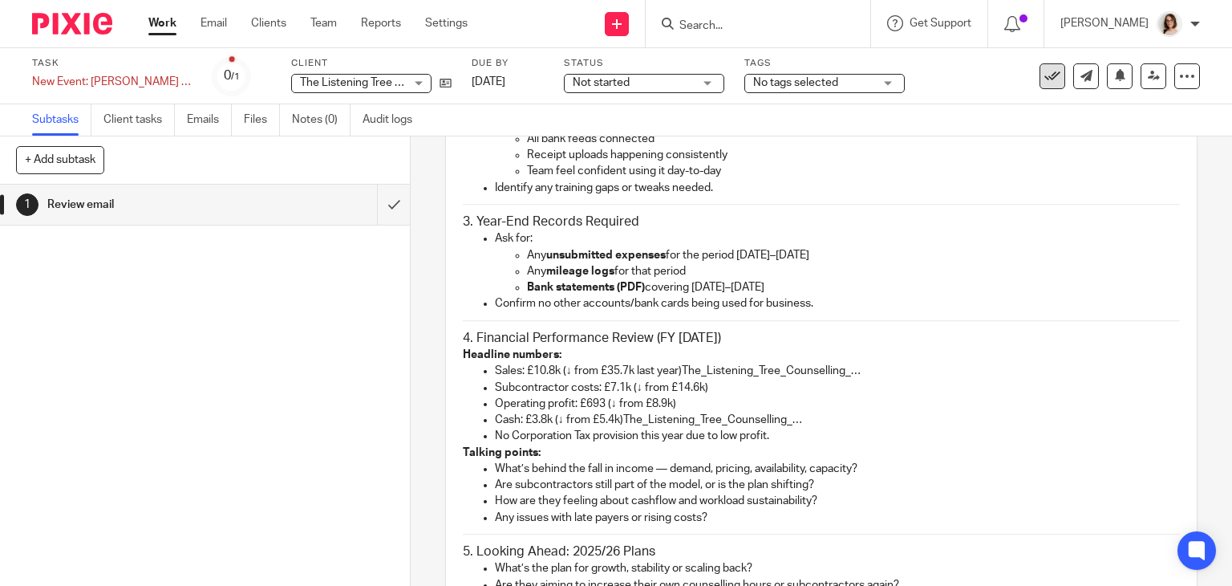
click at [1044, 81] on icon at bounding box center [1052, 76] width 16 height 16
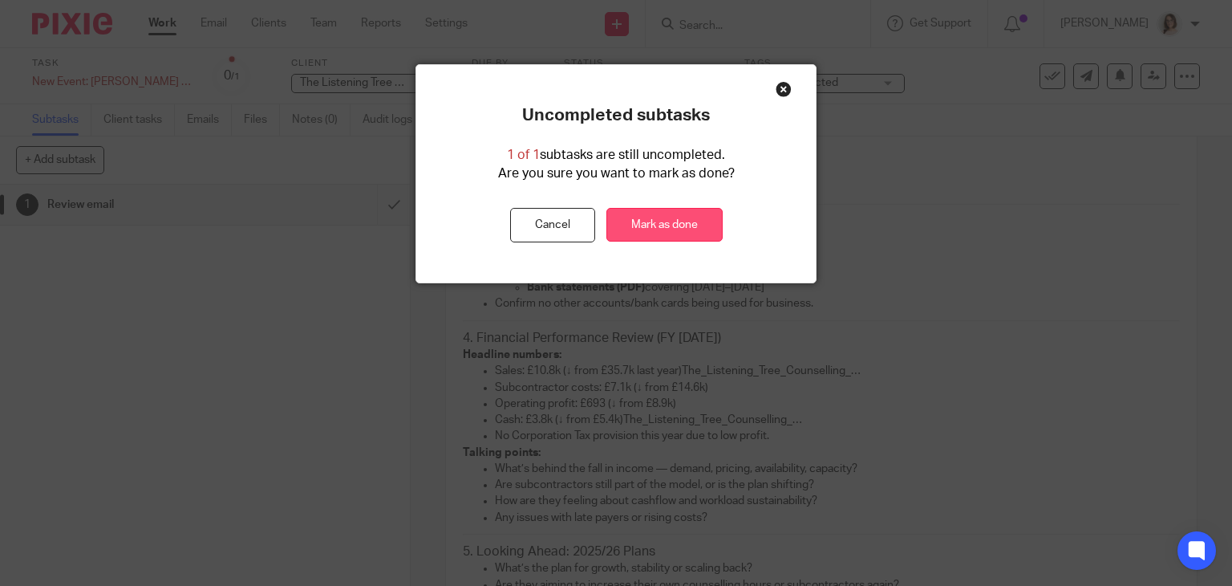
click at [647, 223] on link "Mark as done" at bounding box center [664, 225] width 116 height 34
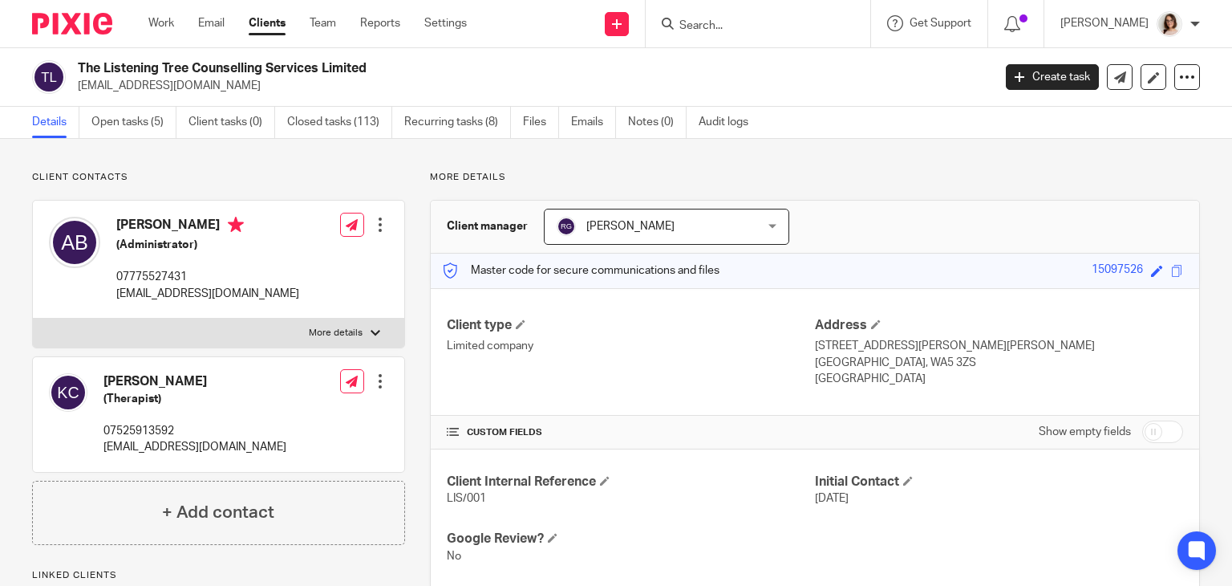
drag, startPoint x: 225, startPoint y: 90, endPoint x: 71, endPoint y: 97, distance: 154.2
click at [71, 97] on div "The Listening Tree Counselling Services Limited info@the-listeningtree.co.uk Cr…" at bounding box center [616, 77] width 1232 height 59
copy p "info@the-listeningtree.co.uk"
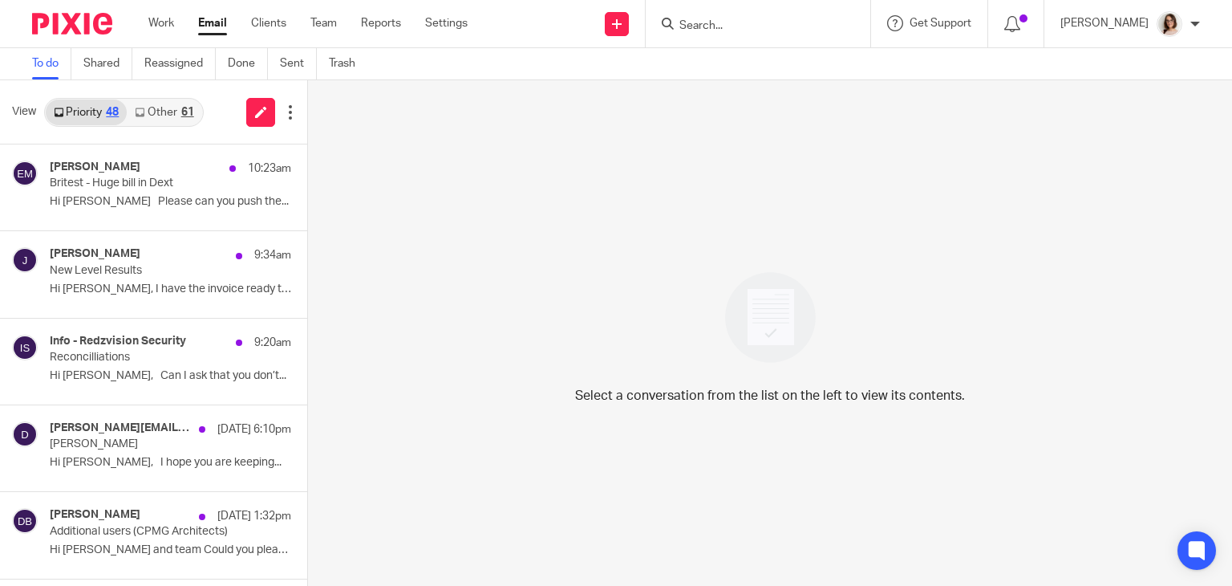
click at [218, 18] on link "Email" at bounding box center [212, 23] width 29 height 16
click at [153, 107] on link "Other 69" at bounding box center [164, 112] width 75 height 26
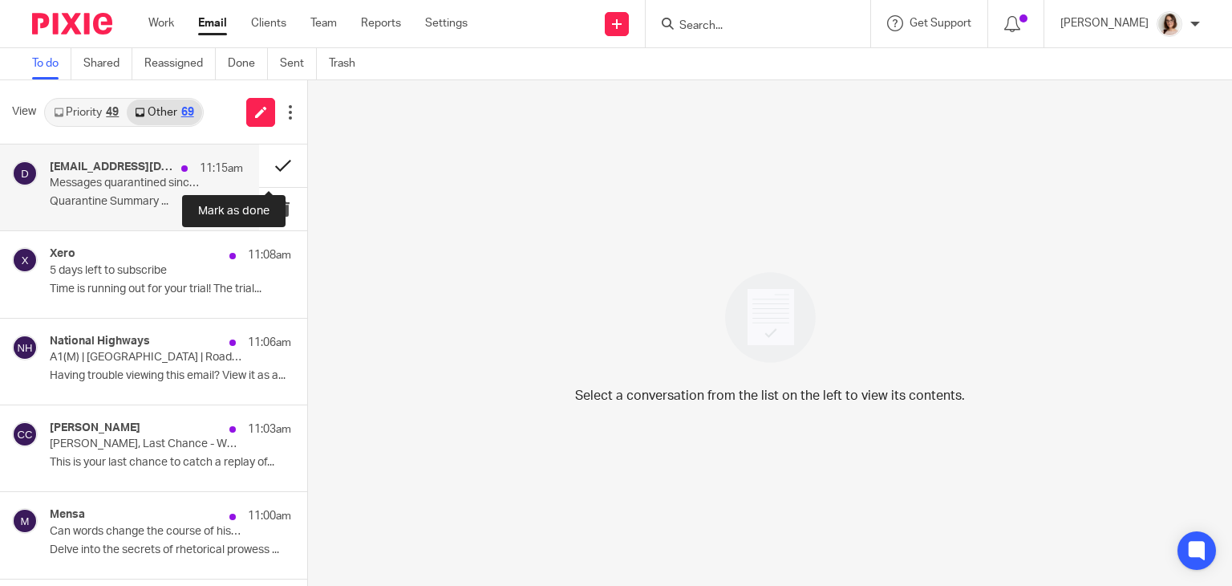
click at [266, 172] on button at bounding box center [283, 165] width 48 height 43
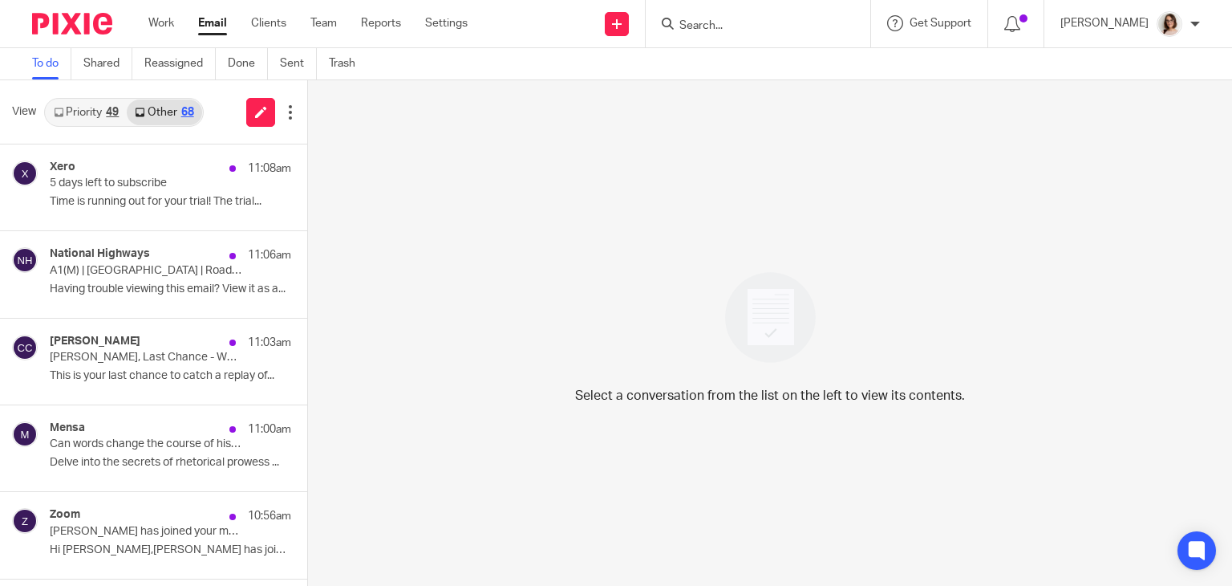
click at [220, 26] on link "Email" at bounding box center [212, 23] width 29 height 16
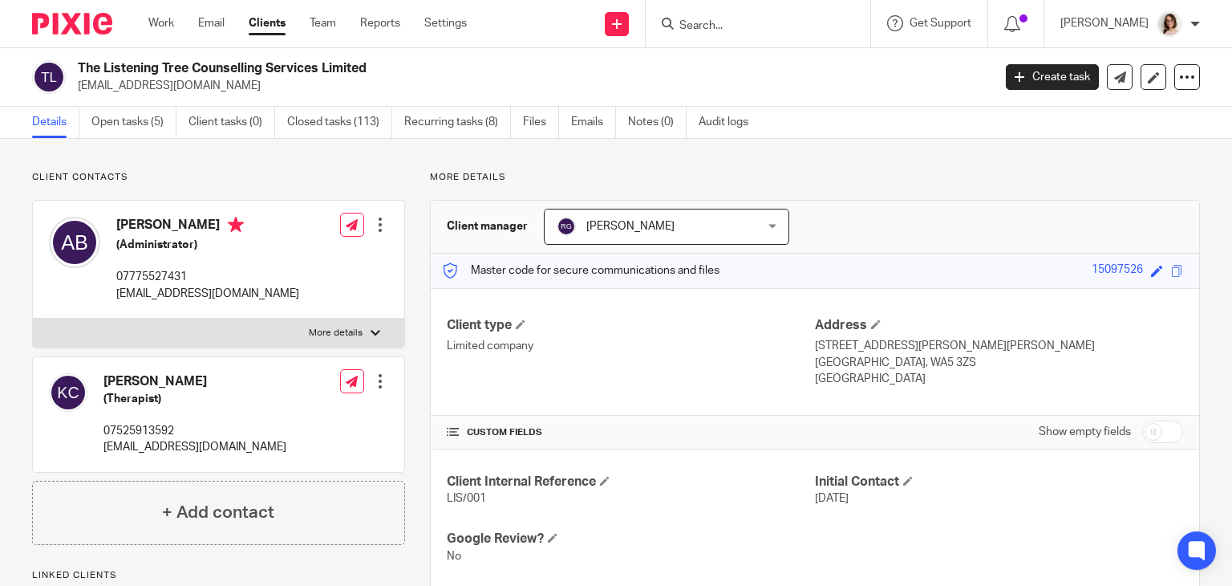
click at [711, 29] on input "Search" at bounding box center [750, 26] width 144 height 14
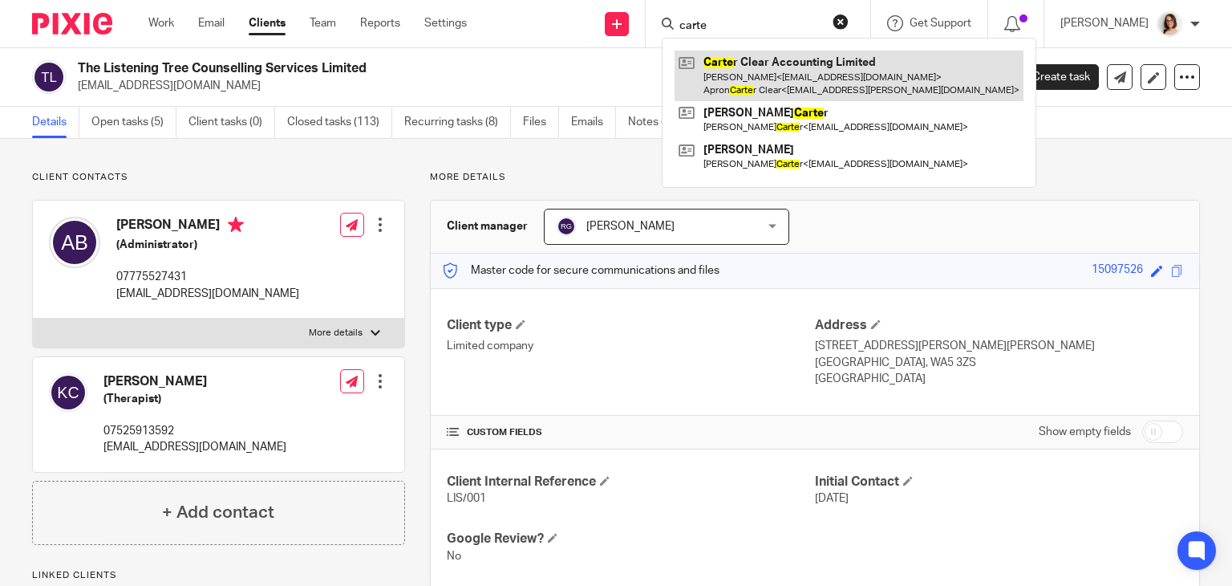
type input "carte"
click at [757, 65] on link at bounding box center [849, 76] width 349 height 50
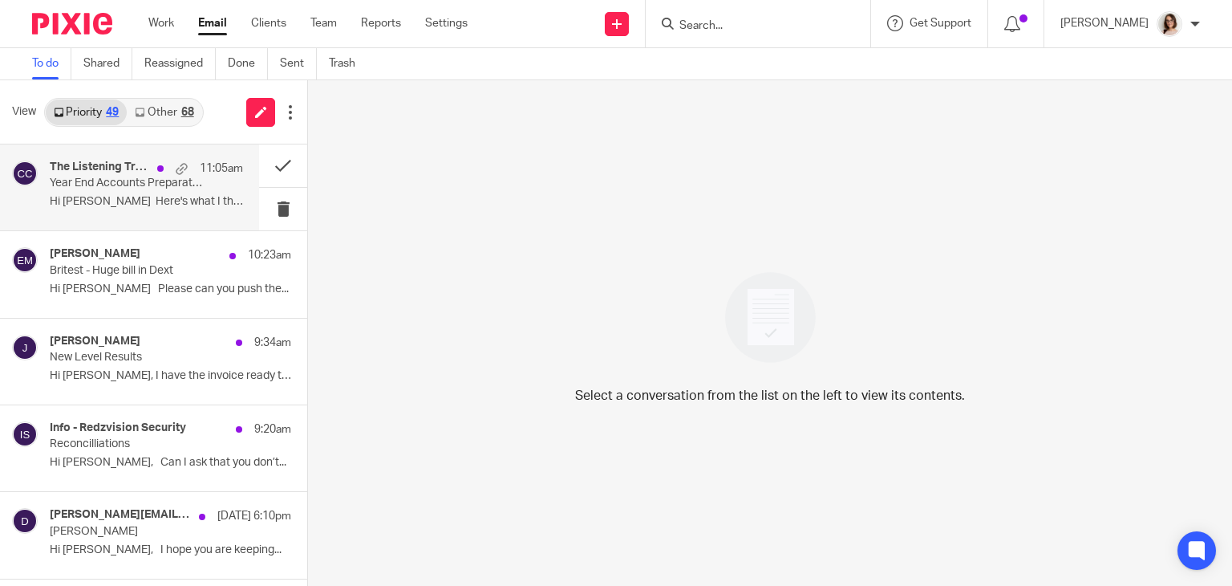
click at [164, 191] on div "The Listening Tree, Me 11:05am Year End Accounts Preparation Hi [PERSON_NAME] H…" at bounding box center [146, 187] width 193 height 54
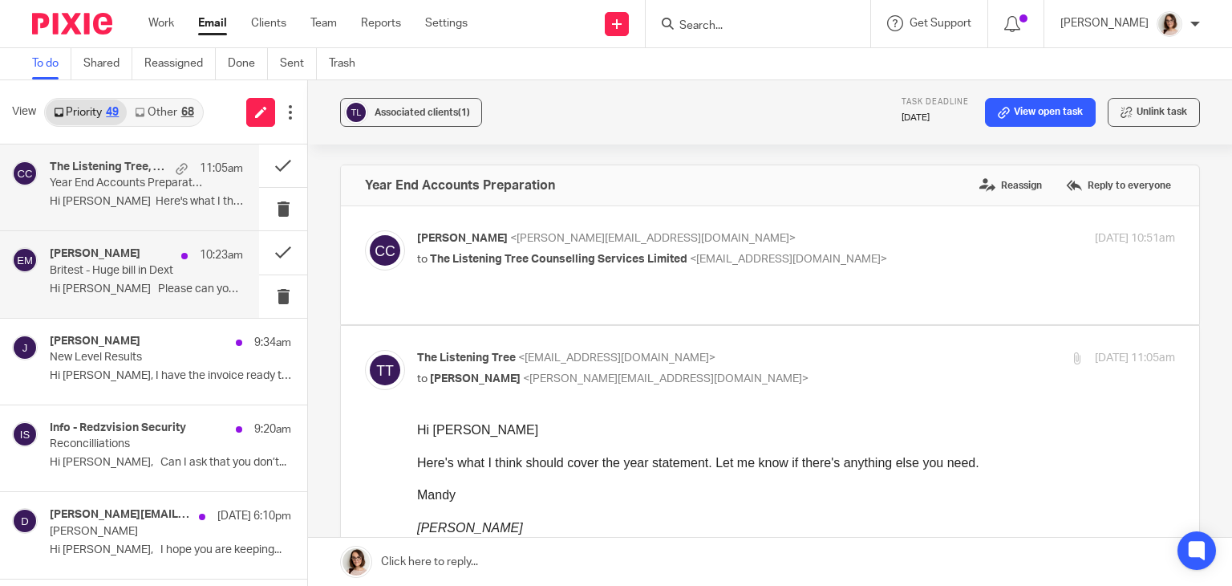
click at [193, 288] on p "Hi [PERSON_NAME] Please can you push the..." at bounding box center [146, 289] width 193 height 14
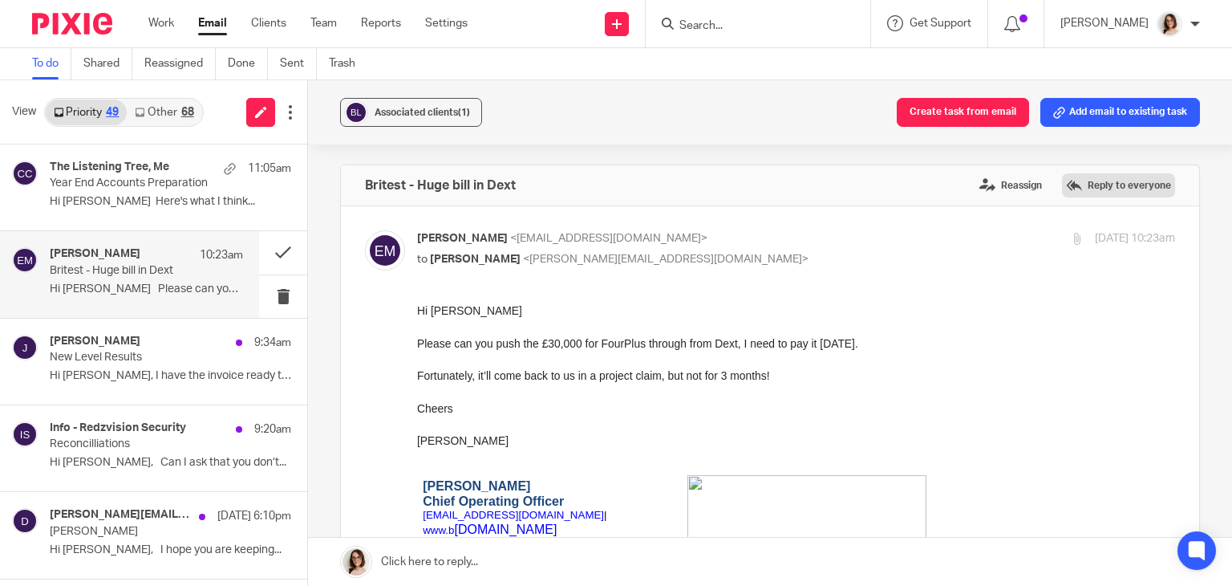
click at [1079, 177] on label "Reply to everyone" at bounding box center [1118, 185] width 113 height 24
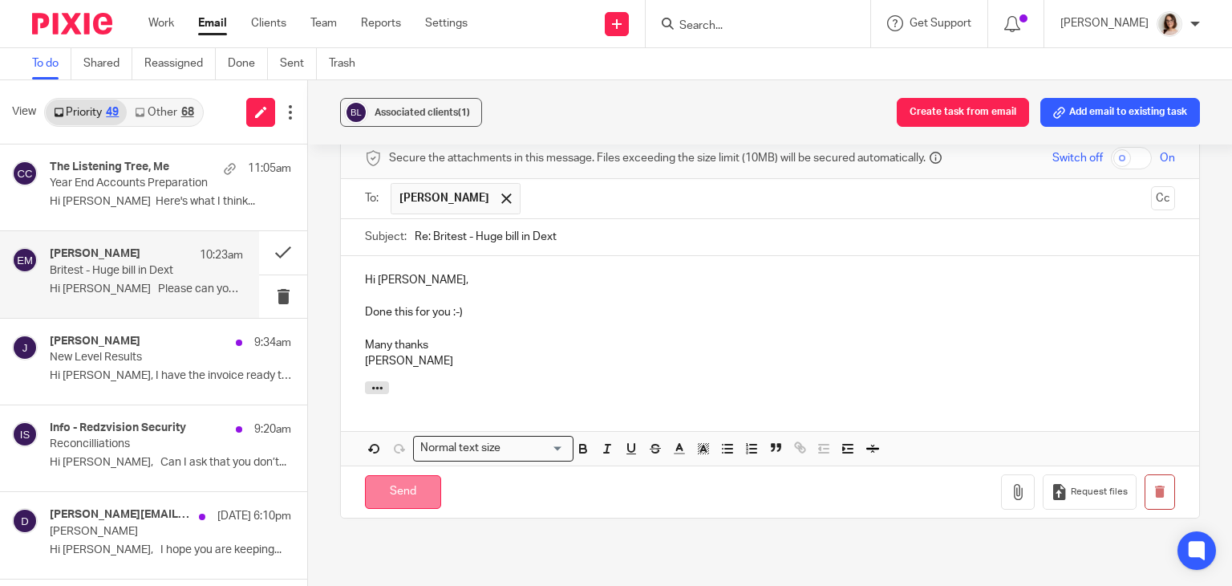
click at [400, 475] on input "Send" at bounding box center [403, 492] width 76 height 34
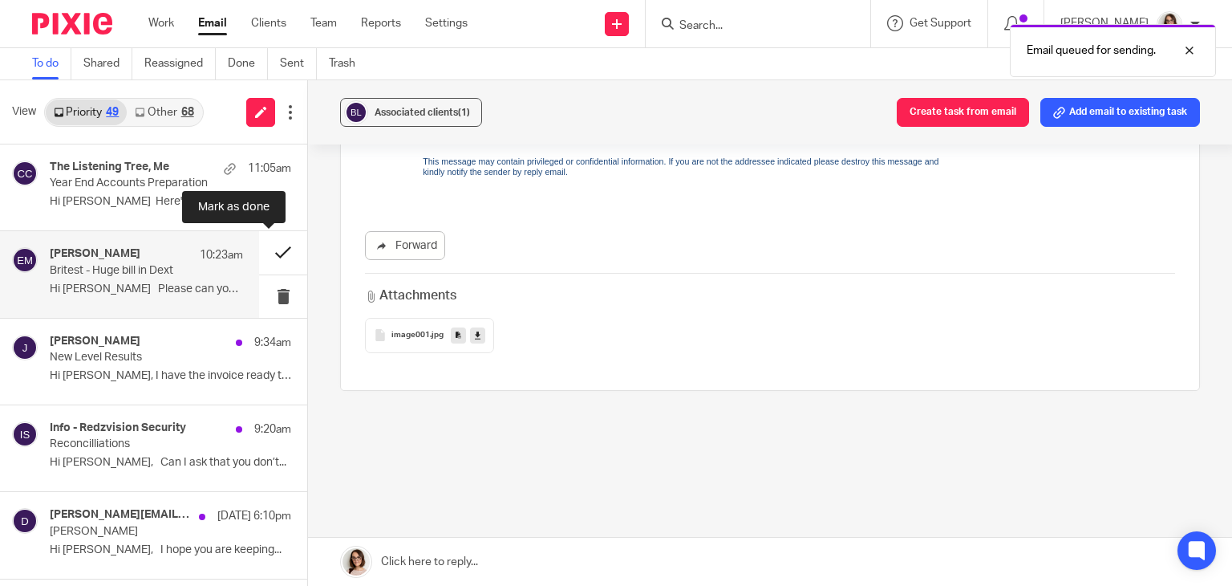
click at [272, 249] on button at bounding box center [283, 252] width 48 height 43
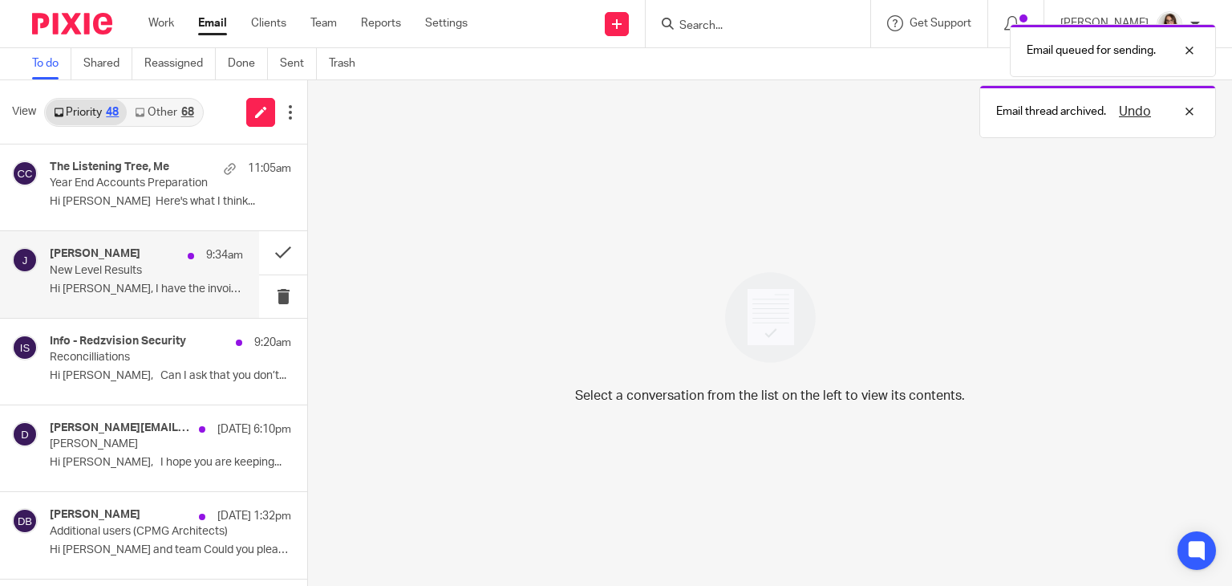
click at [159, 274] on p "New Level Results" at bounding box center [127, 271] width 155 height 14
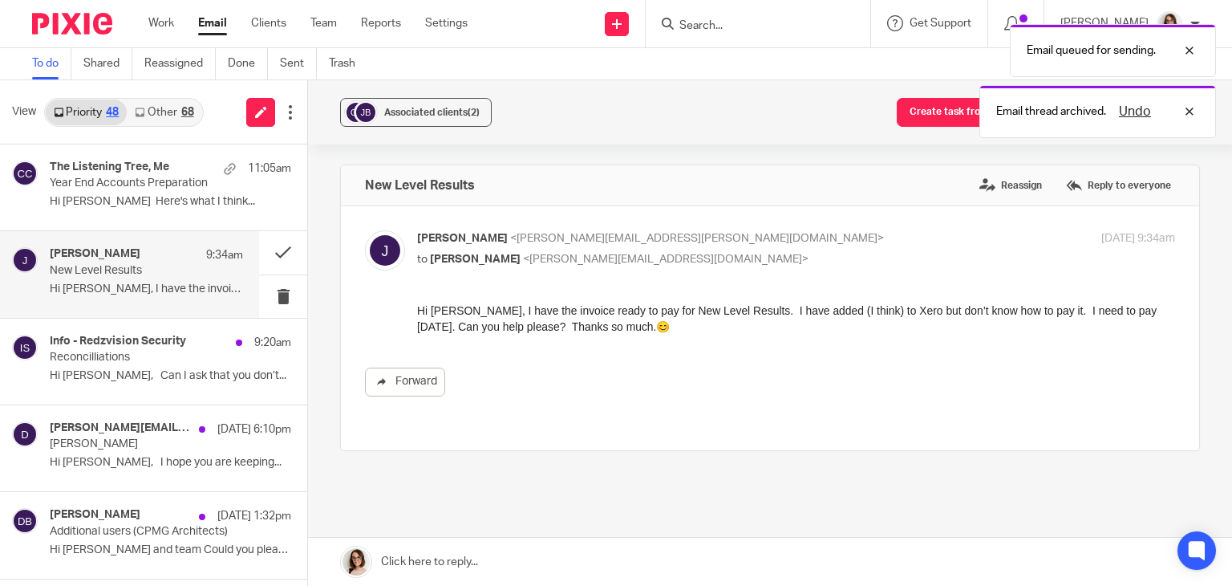
scroll to position [0, 0]
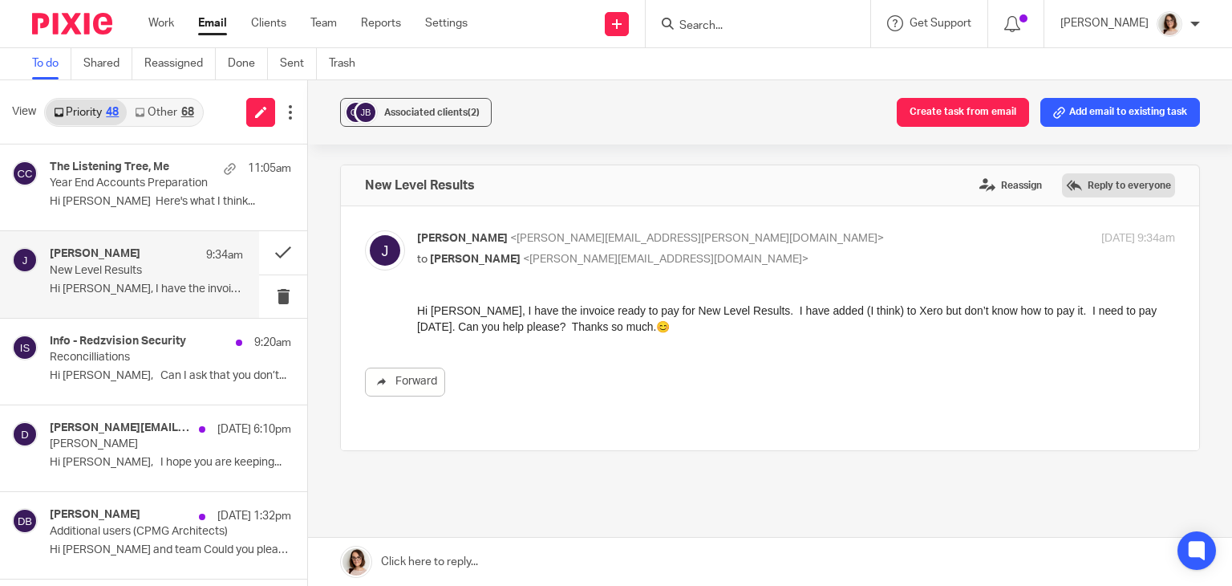
click at [1075, 174] on label "Reply to everyone" at bounding box center [1118, 185] width 113 height 24
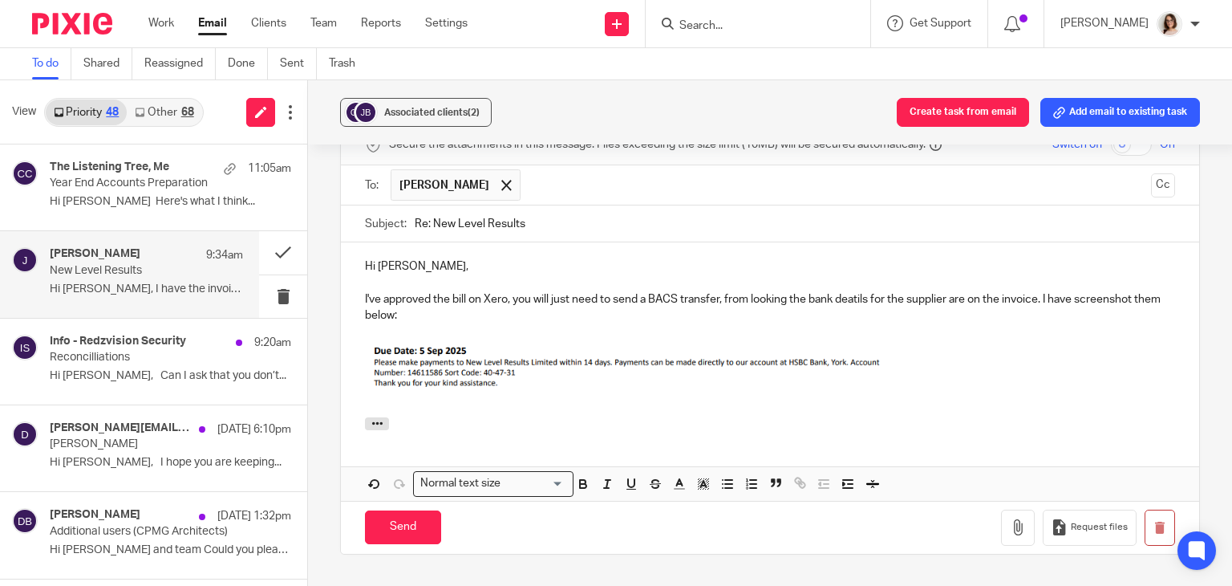
scroll to position [267, 0]
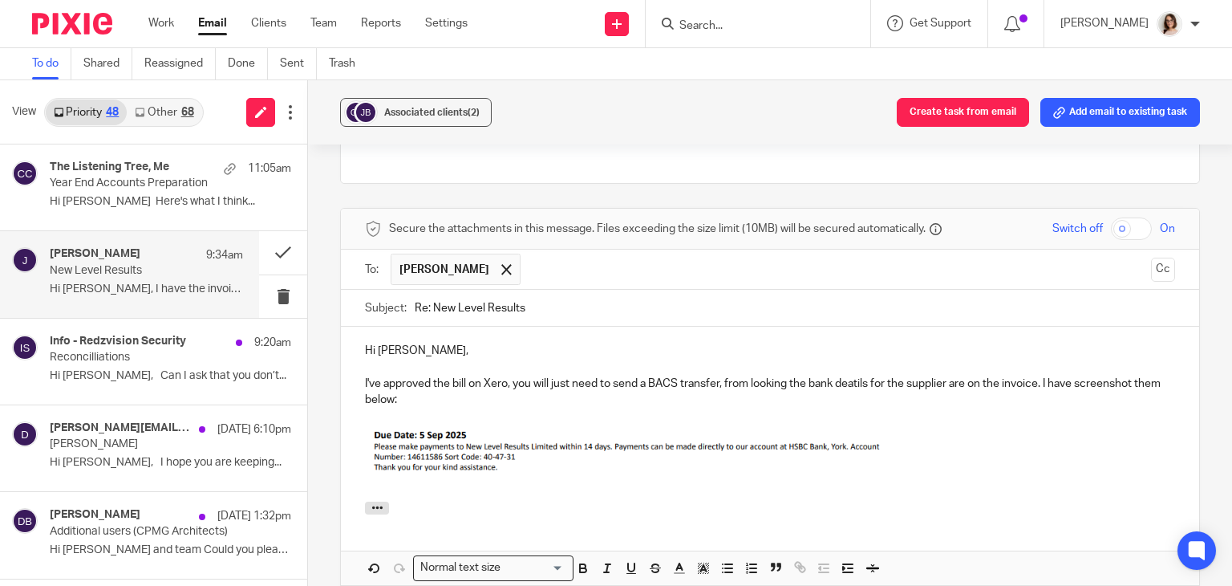
click at [553, 167] on div "New Level Results Reassign Reply to everyone Joanne <joanne.boyd@cjxbusinessser…" at bounding box center [770, 324] width 860 height 854
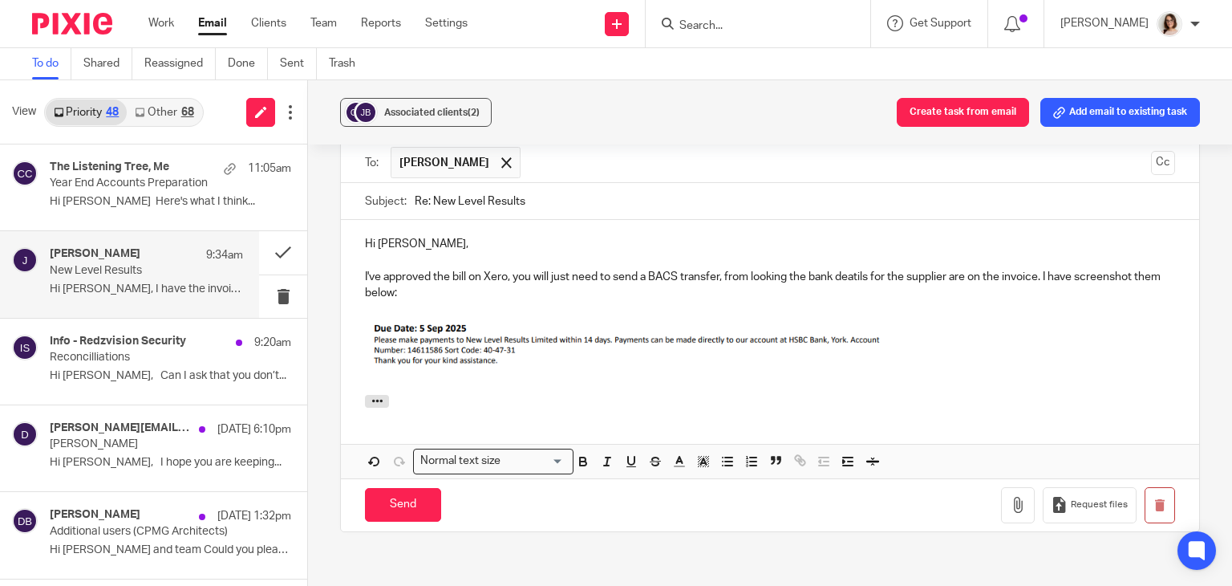
scroll to position [383, 0]
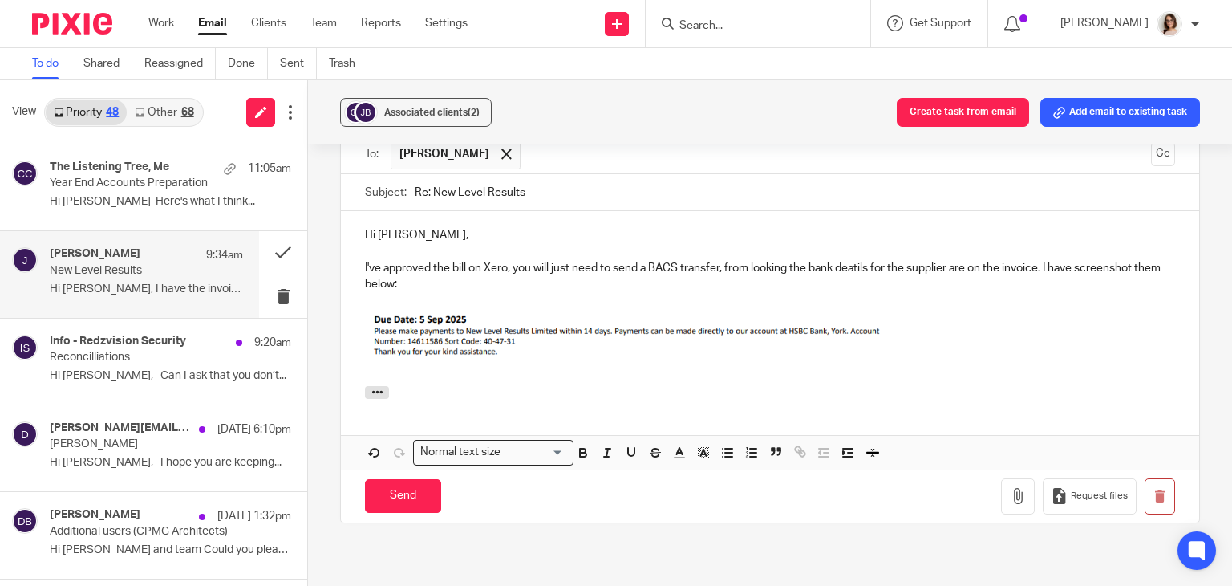
click at [850, 265] on p "I've approved the bill on Xero, you will just need to send a BACS transfer, fro…" at bounding box center [770, 276] width 810 height 33
click at [919, 353] on p at bounding box center [770, 341] width 810 height 65
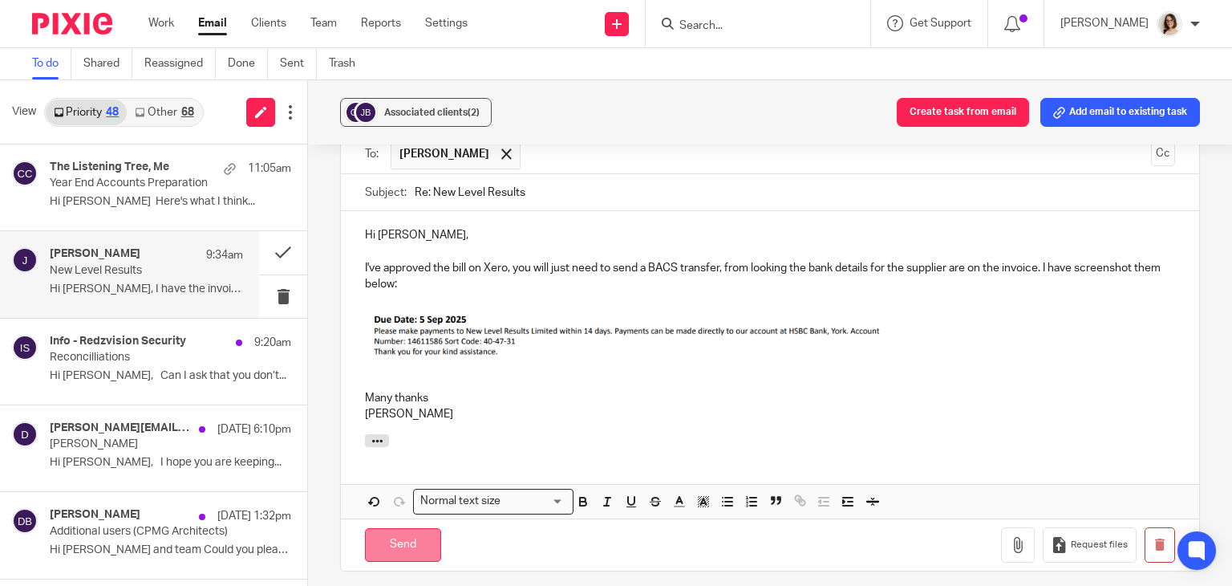
click at [399, 540] on input "Send" at bounding box center [403, 545] width 76 height 34
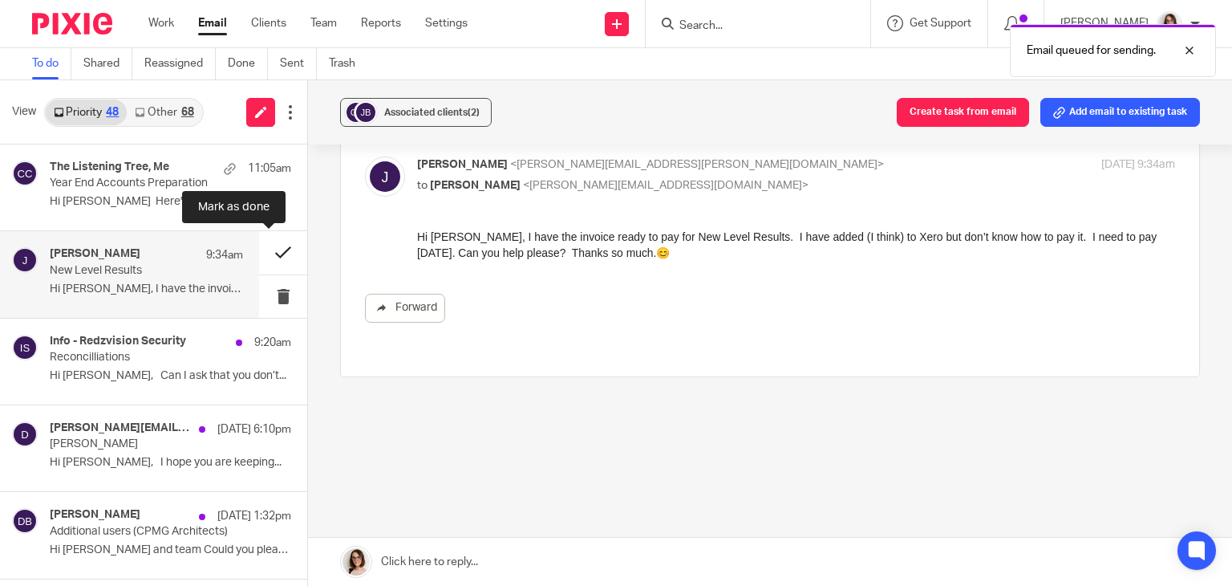
click at [266, 246] on button at bounding box center [283, 252] width 48 height 43
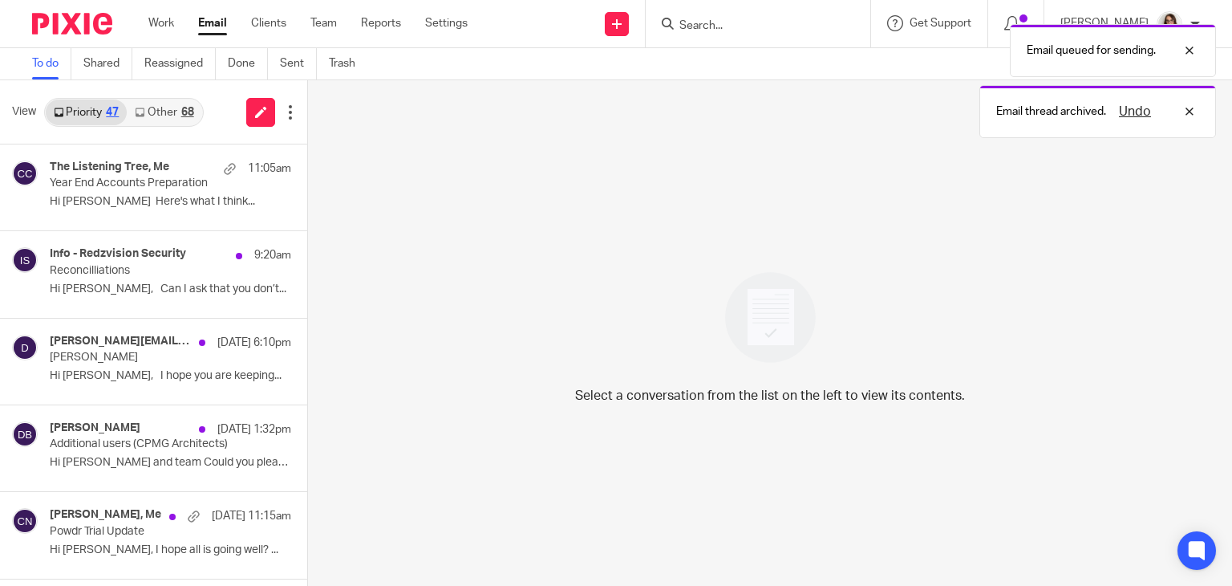
click at [173, 102] on link "Other 68" at bounding box center [164, 112] width 75 height 26
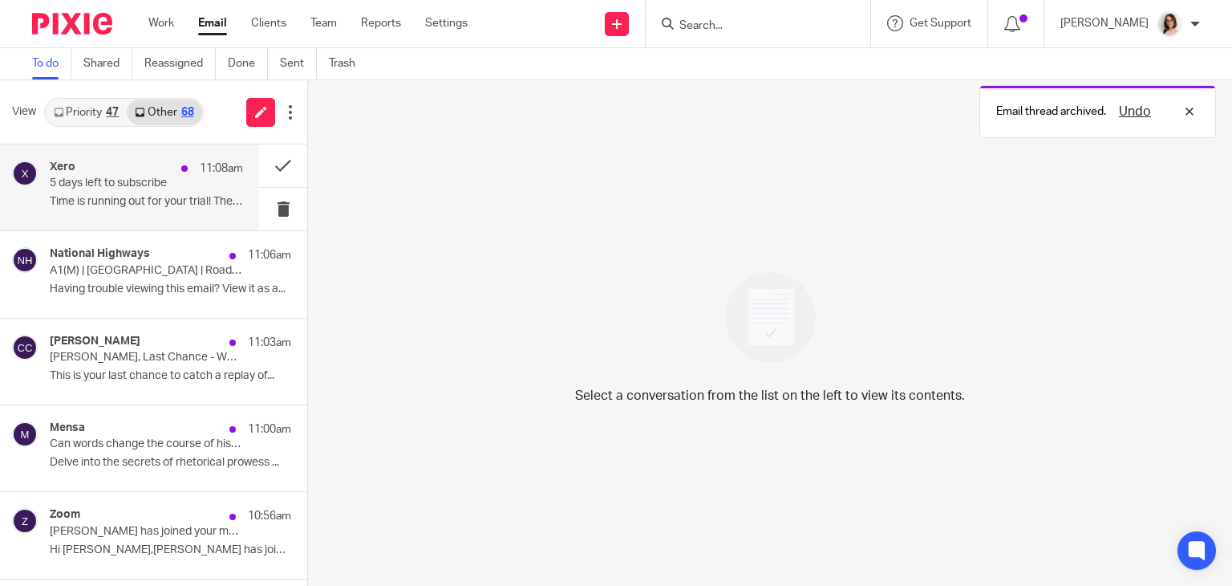
click at [176, 185] on p "5 days left to subscribe" at bounding box center [127, 183] width 155 height 14
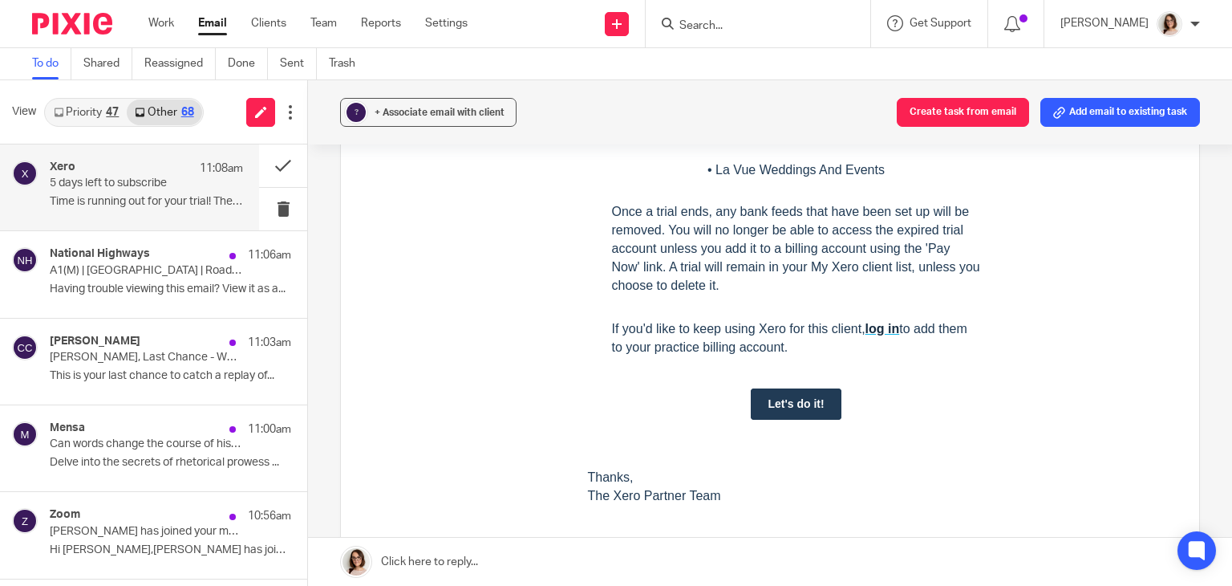
scroll to position [584, 0]
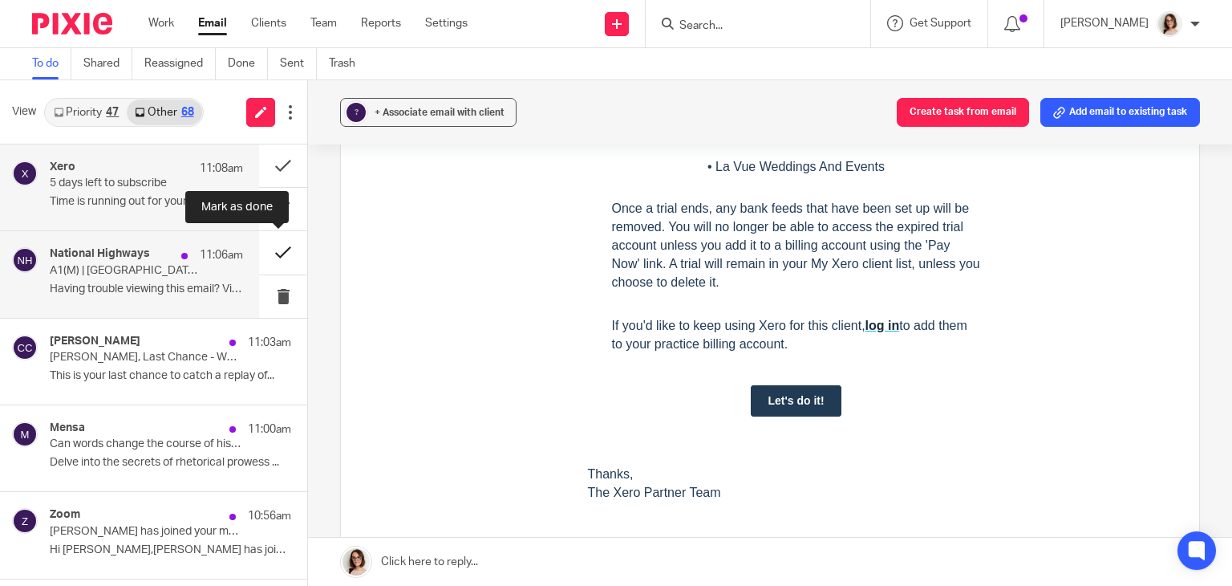
click at [265, 246] on button at bounding box center [283, 252] width 48 height 43
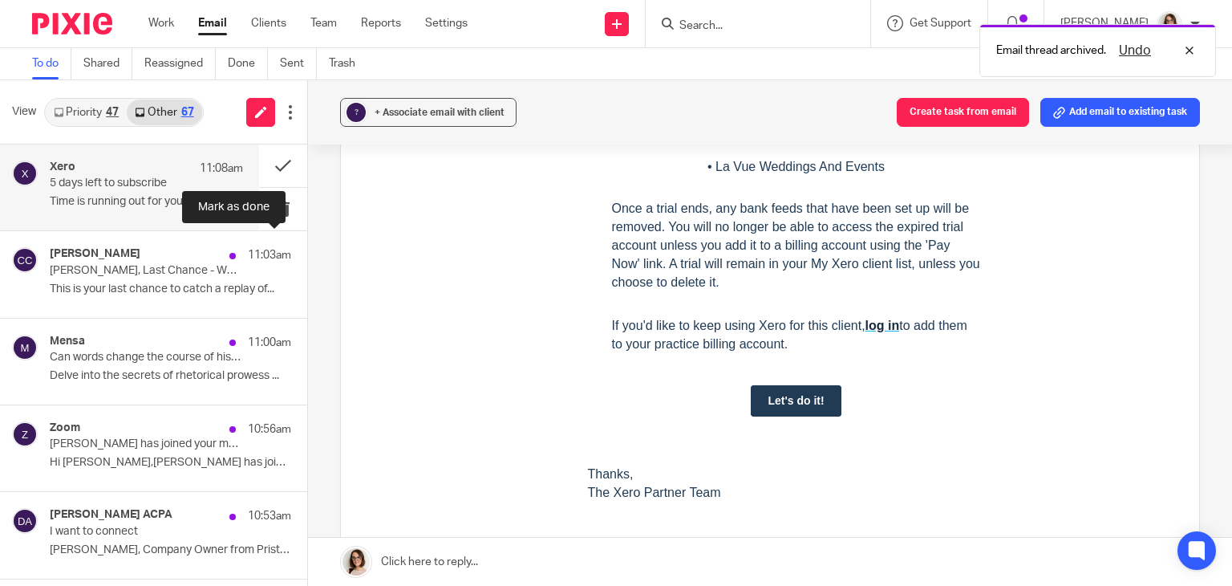
click at [307, 246] on button at bounding box center [313, 252] width 13 height 43
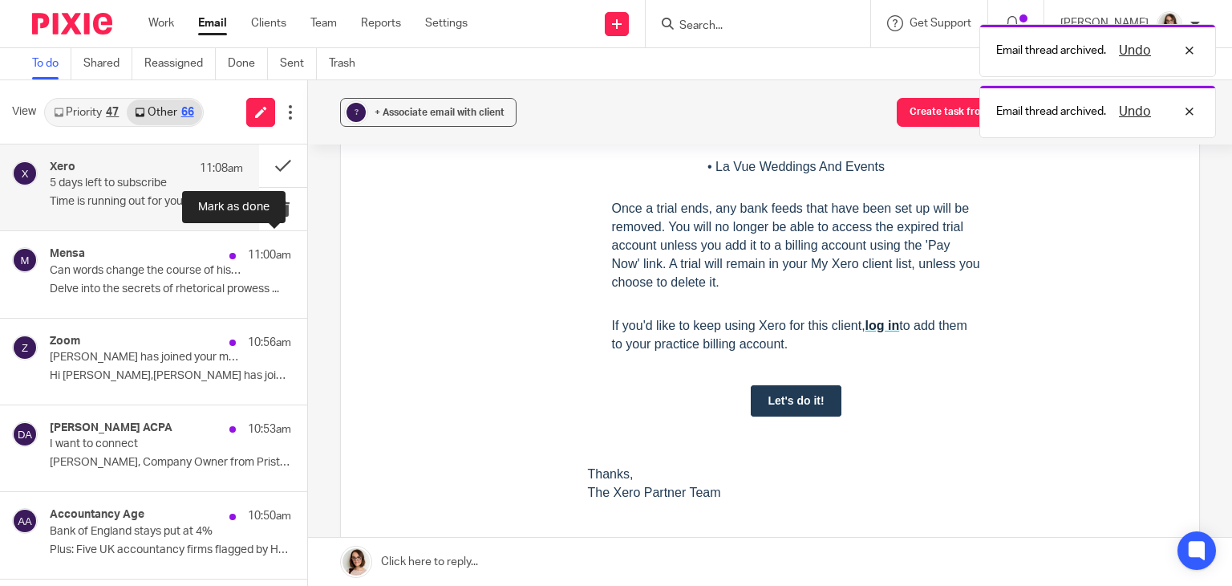
click at [307, 246] on button at bounding box center [313, 252] width 13 height 43
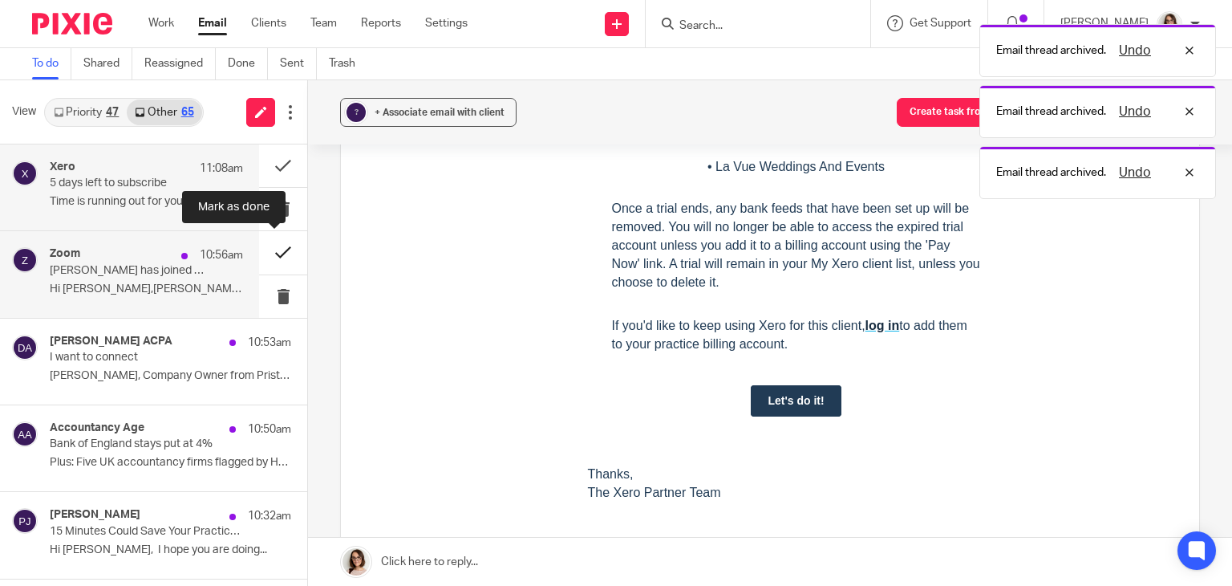
click at [269, 254] on button at bounding box center [283, 252] width 48 height 43
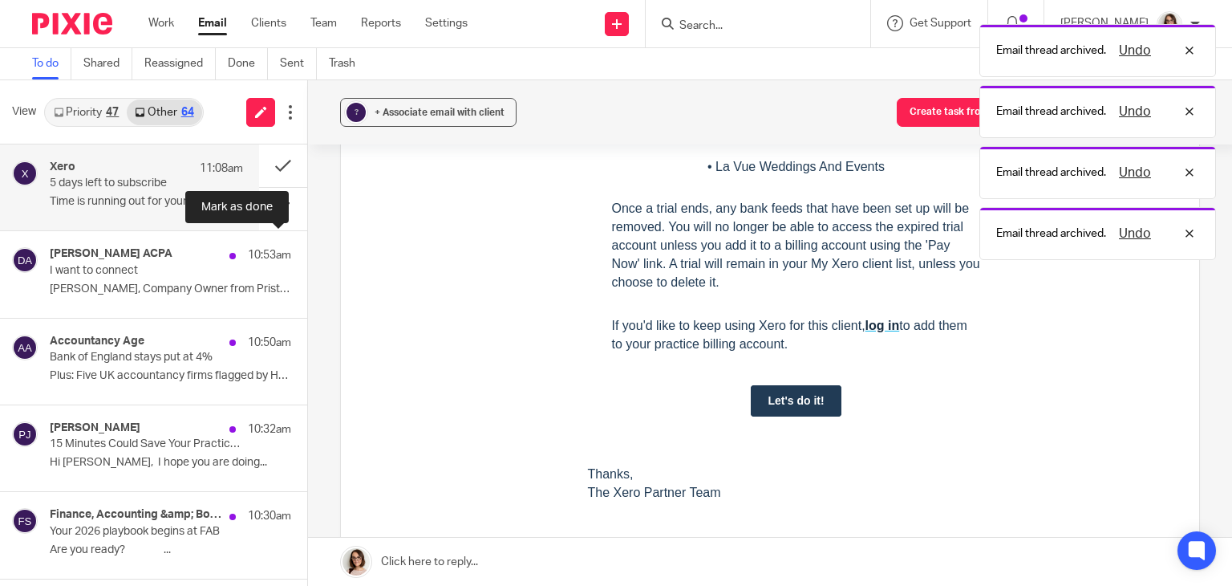
click at [307, 254] on button at bounding box center [313, 252] width 13 height 43
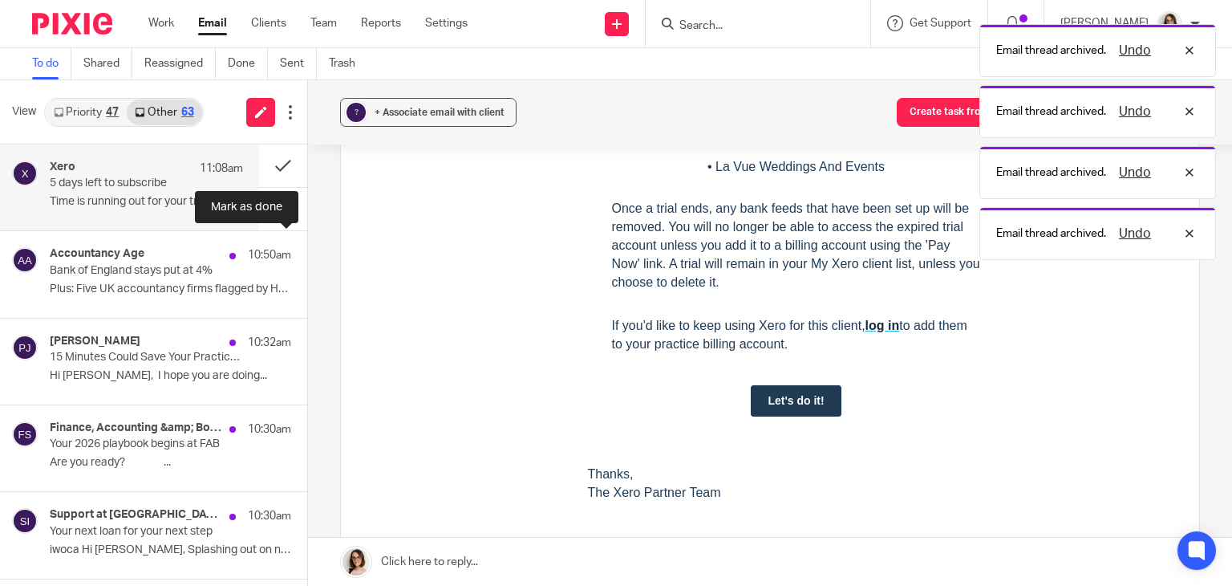
click at [307, 254] on button at bounding box center [313, 252] width 13 height 43
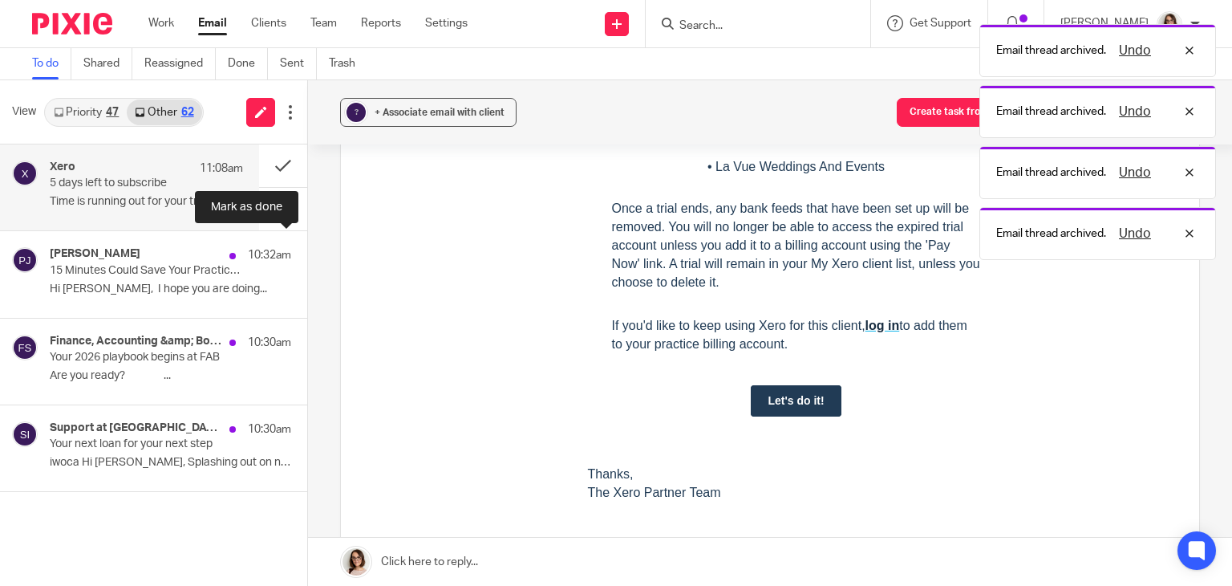
click at [307, 254] on button at bounding box center [313, 252] width 13 height 43
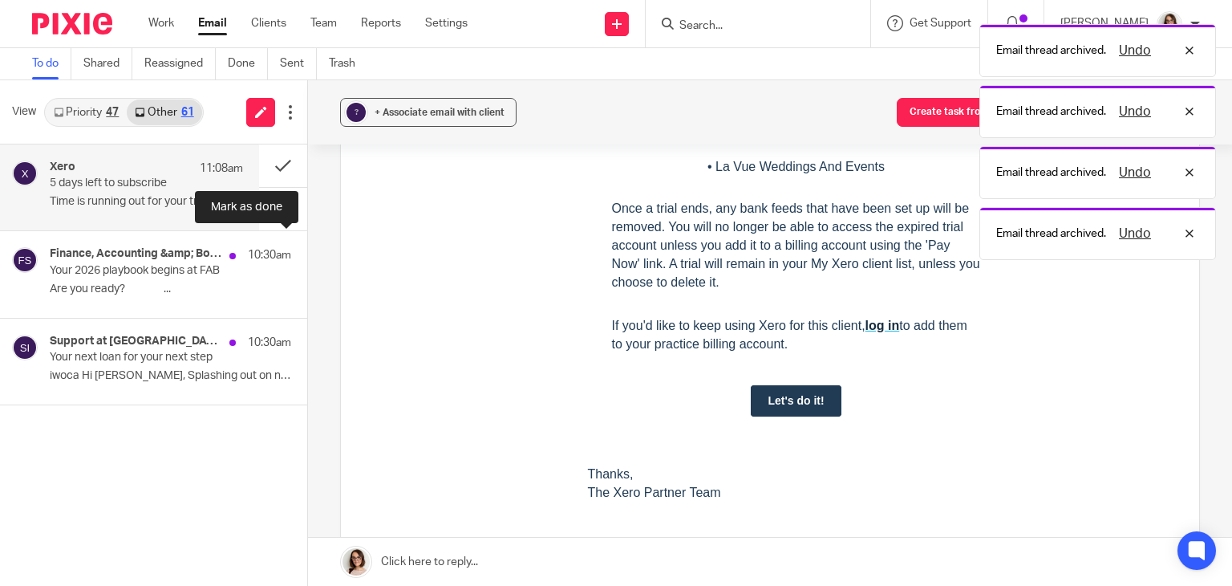
click at [307, 254] on button at bounding box center [313, 252] width 13 height 43
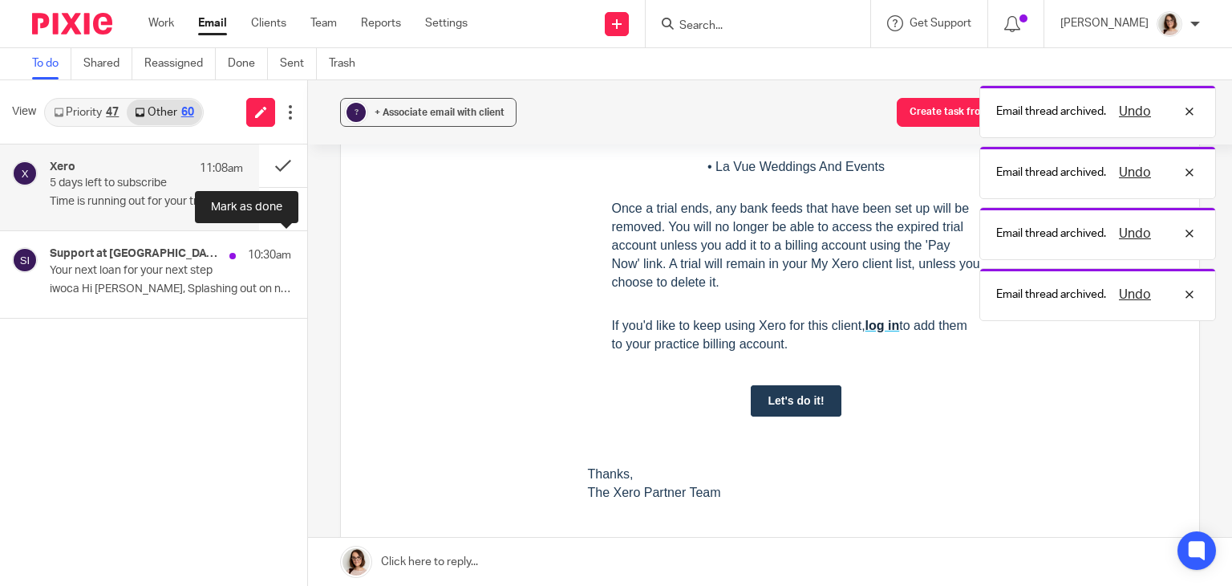
click at [307, 254] on button at bounding box center [313, 252] width 13 height 43
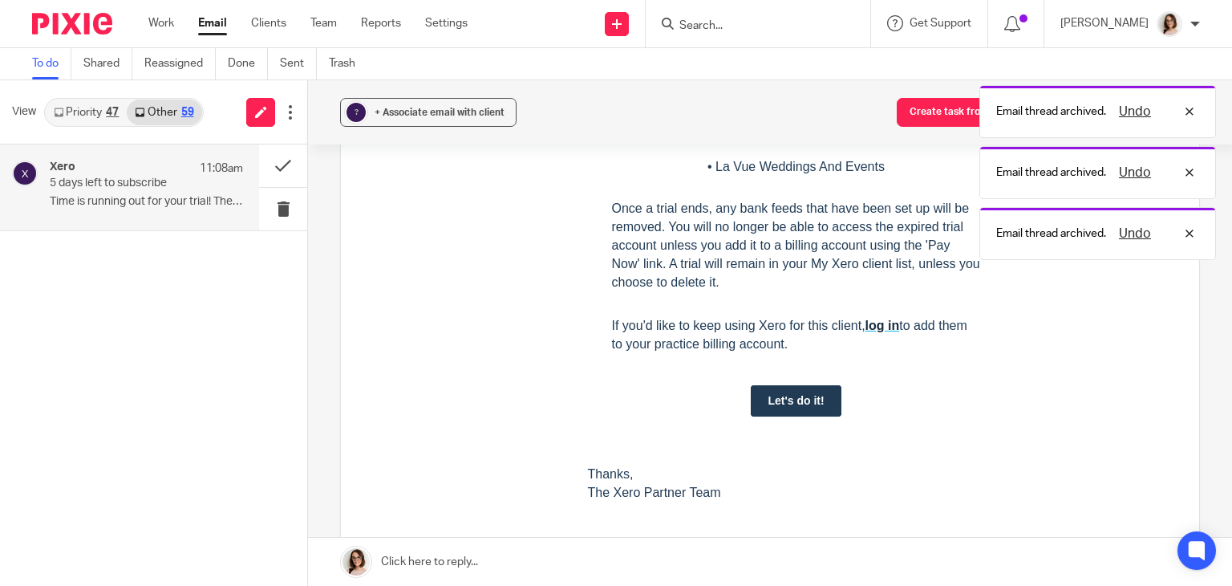
click at [210, 22] on link "Email" at bounding box center [212, 23] width 29 height 16
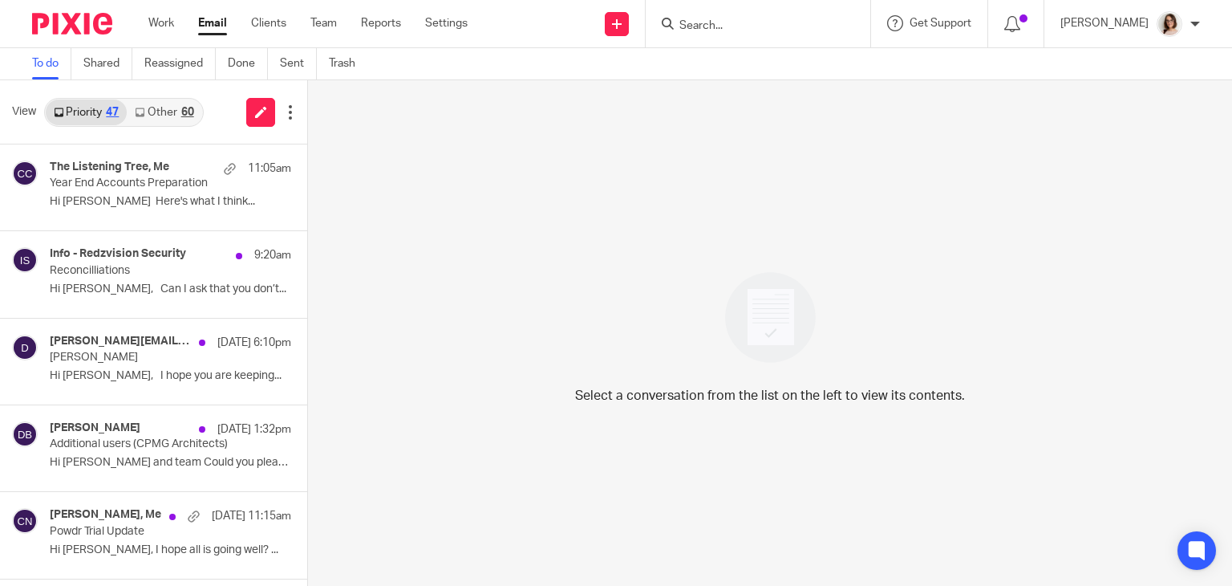
click at [160, 110] on link "Other 60" at bounding box center [164, 112] width 75 height 26
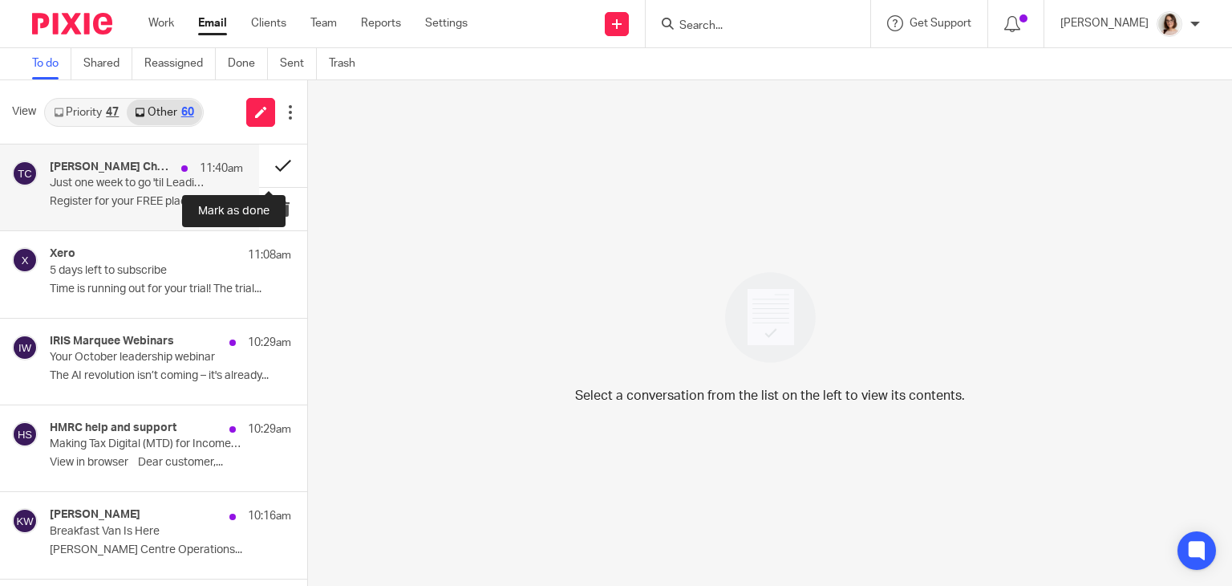
click at [266, 167] on button at bounding box center [283, 165] width 48 height 43
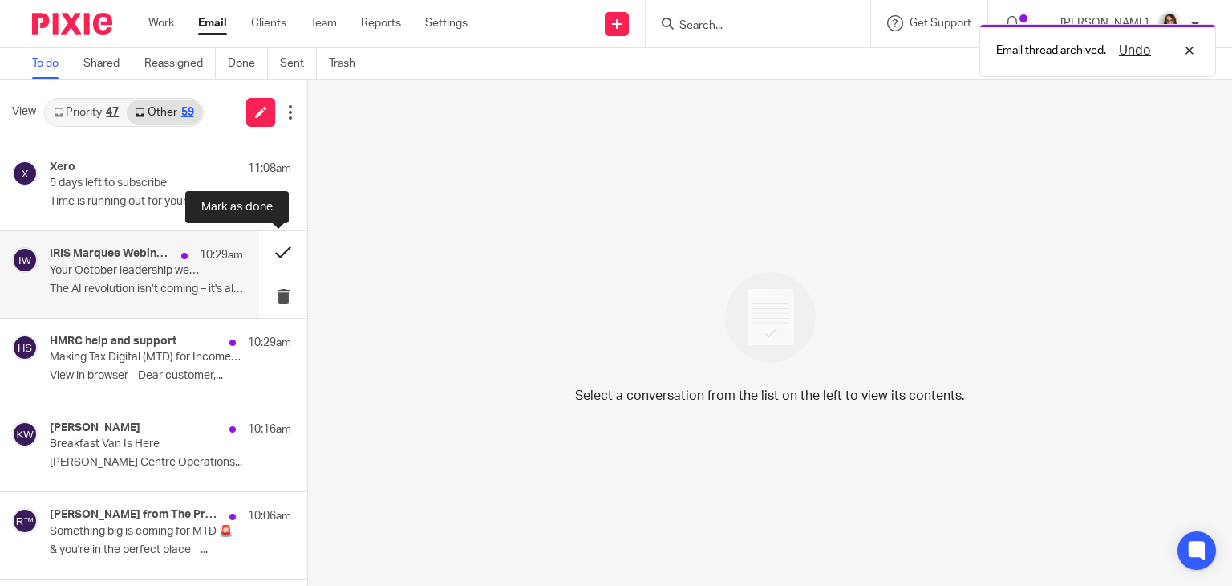
click at [274, 243] on button at bounding box center [283, 252] width 48 height 43
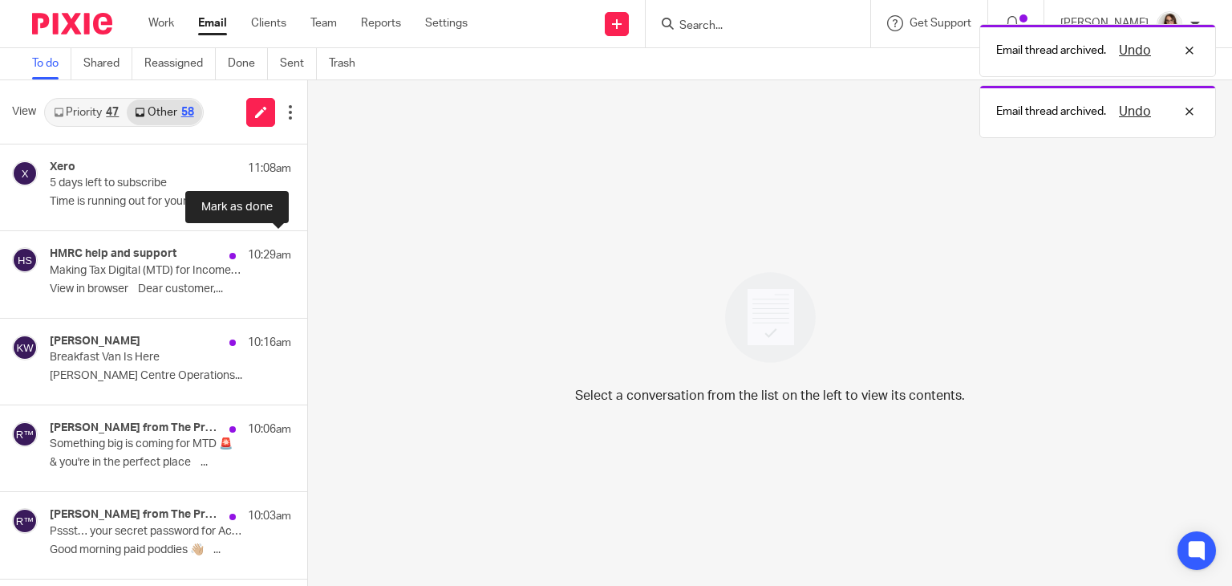
click at [307, 243] on button at bounding box center [313, 252] width 13 height 43
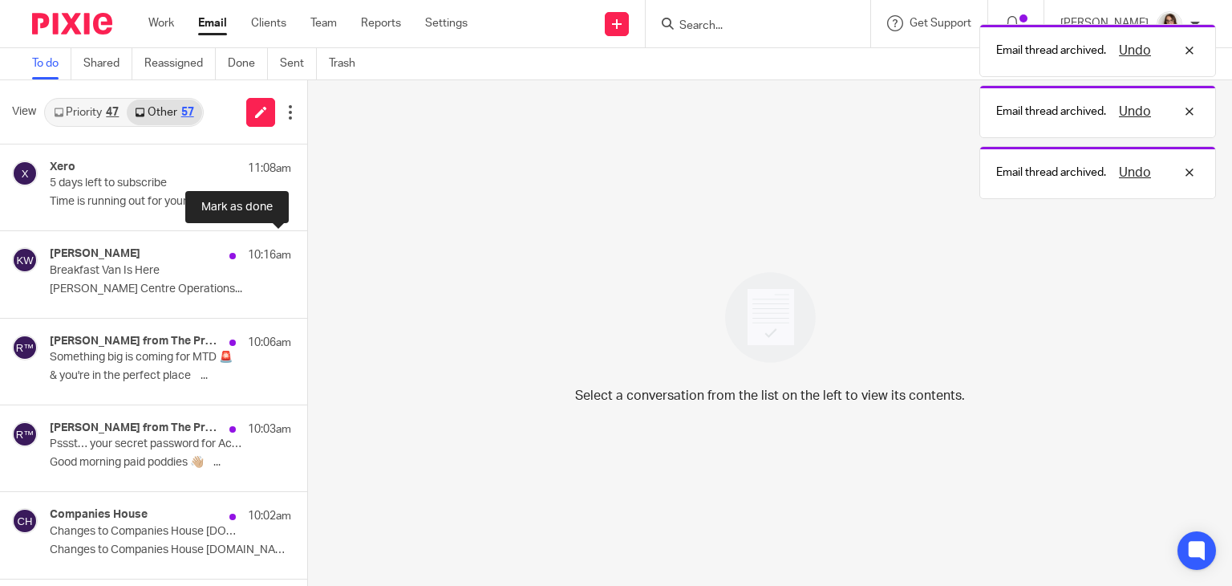
click at [307, 243] on button at bounding box center [313, 252] width 13 height 43
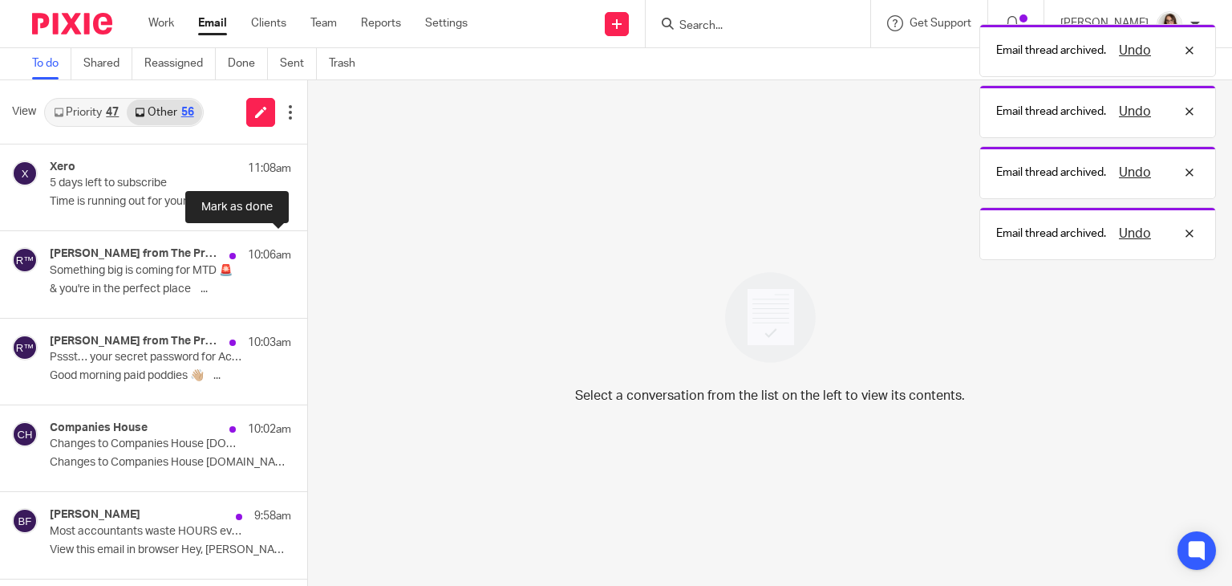
click at [307, 243] on button at bounding box center [313, 252] width 13 height 43
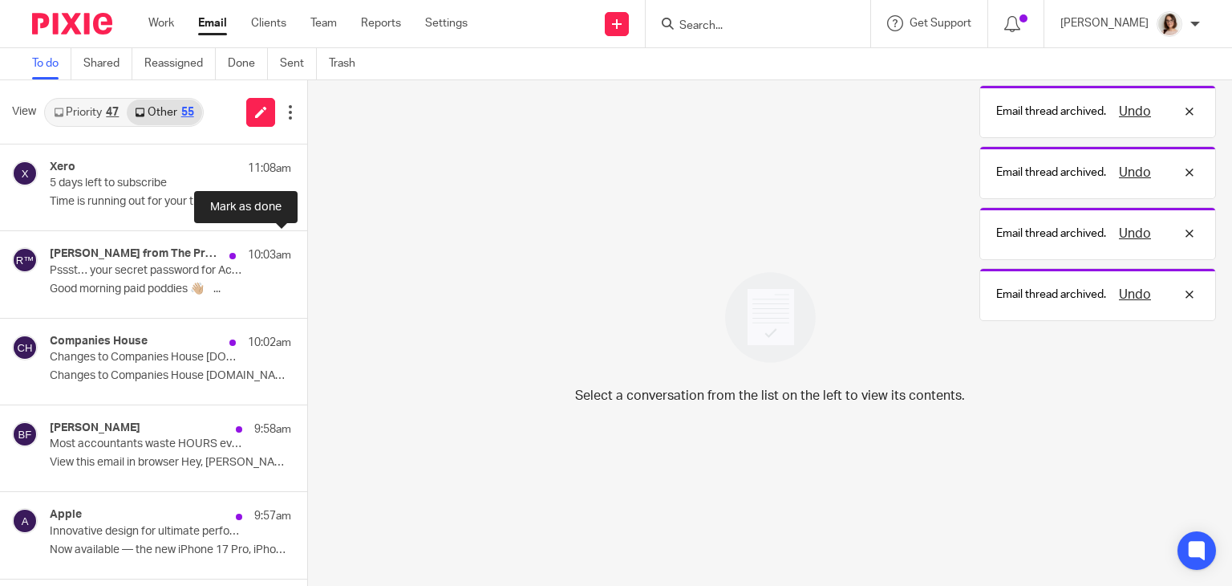
click at [307, 243] on button at bounding box center [313, 252] width 13 height 43
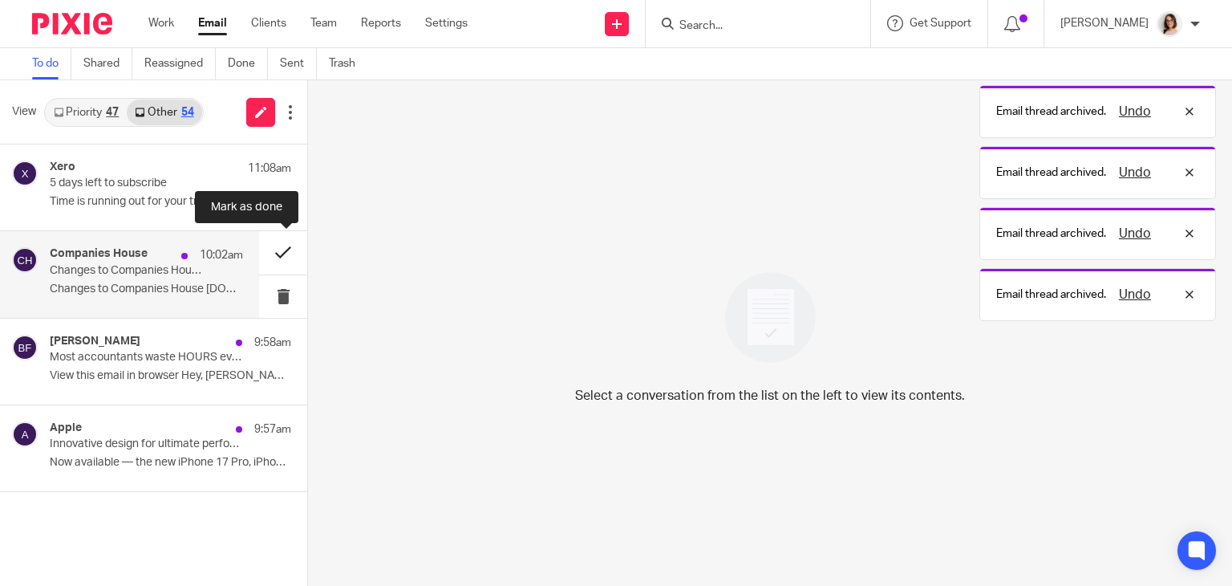
click at [270, 251] on button at bounding box center [283, 252] width 48 height 43
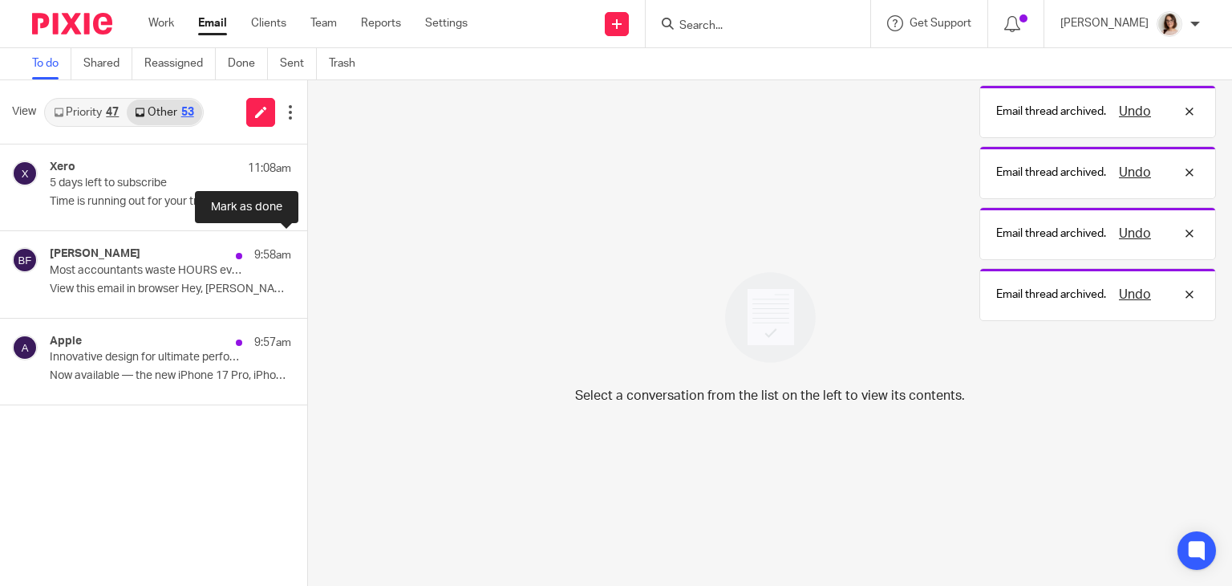
click at [307, 251] on button at bounding box center [313, 252] width 13 height 43
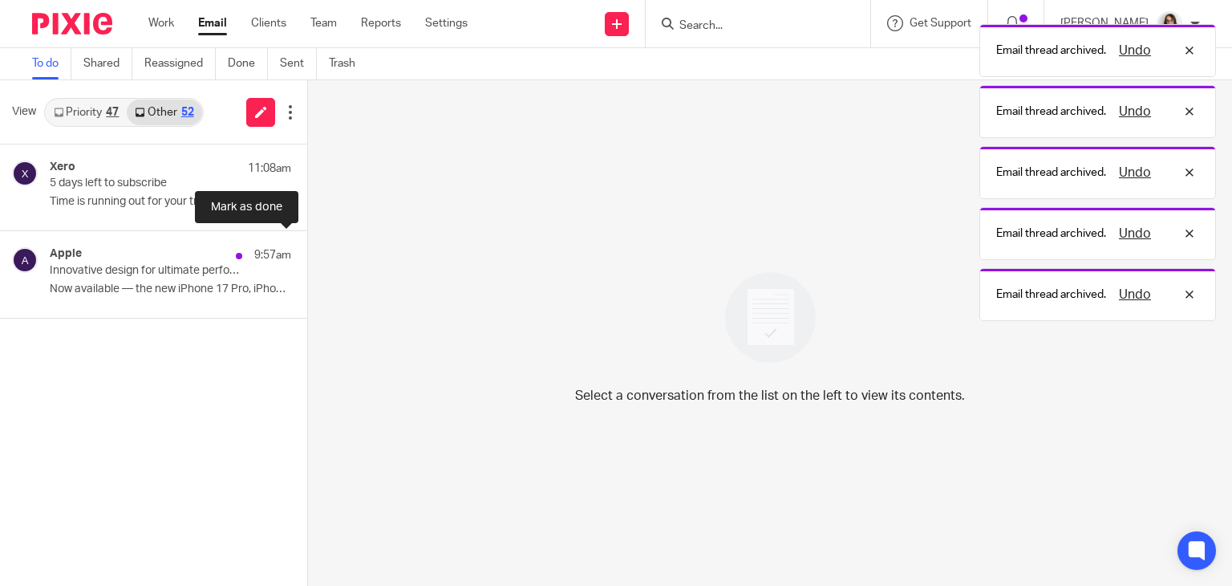
click at [307, 251] on button at bounding box center [313, 252] width 13 height 43
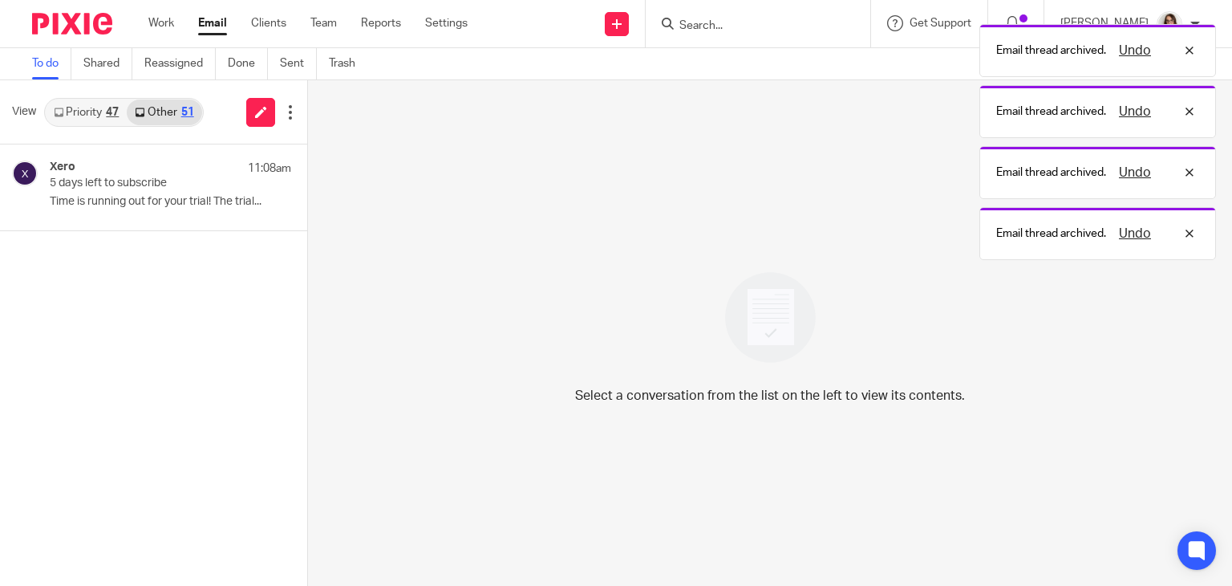
click at [207, 30] on link "Email" at bounding box center [212, 23] width 29 height 16
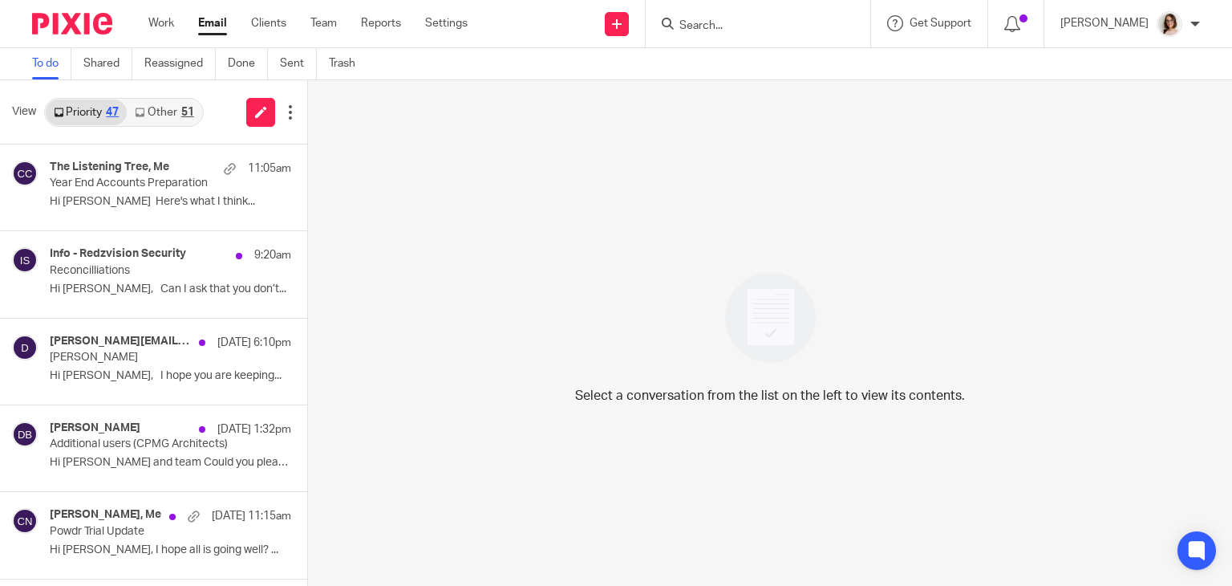
click at [172, 112] on link "Other 51" at bounding box center [164, 112] width 75 height 26
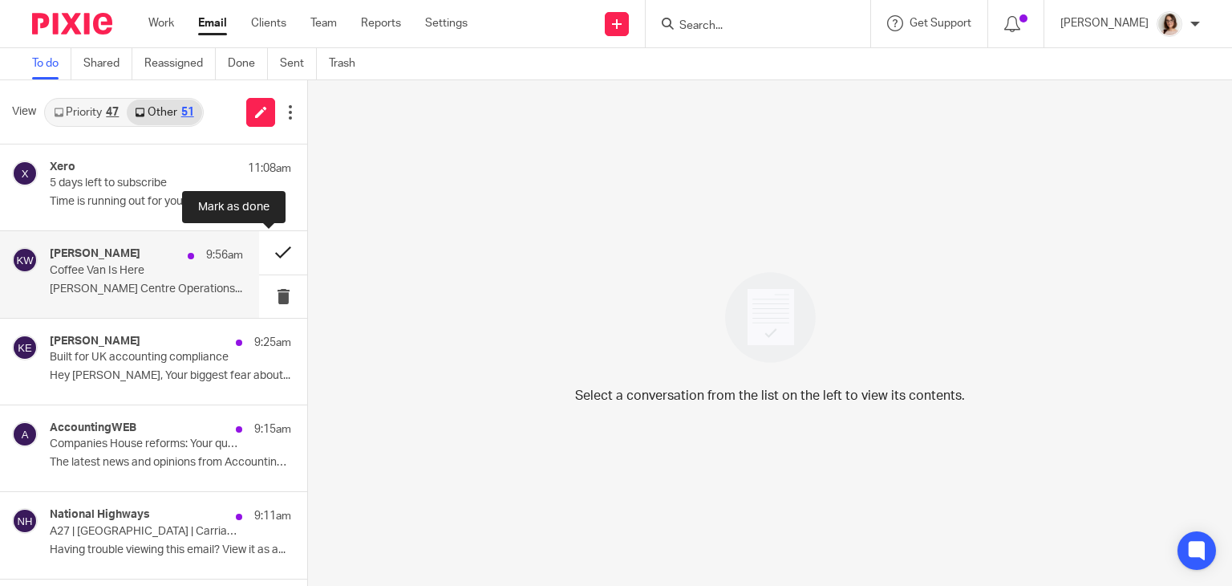
click at [265, 254] on button at bounding box center [283, 252] width 48 height 43
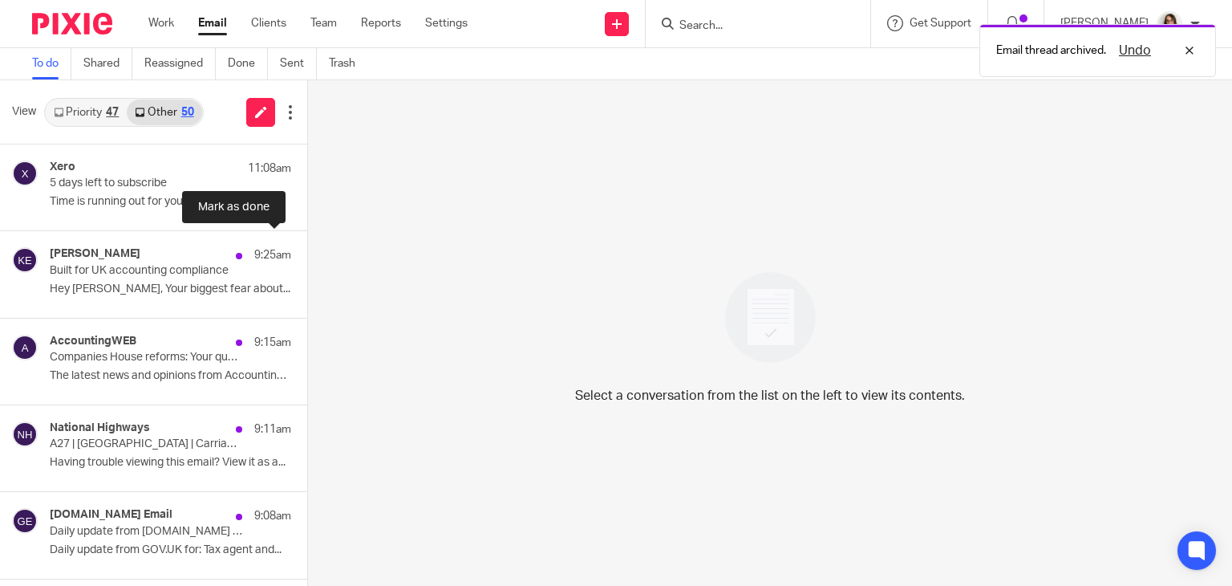
click at [307, 254] on button at bounding box center [313, 252] width 13 height 43
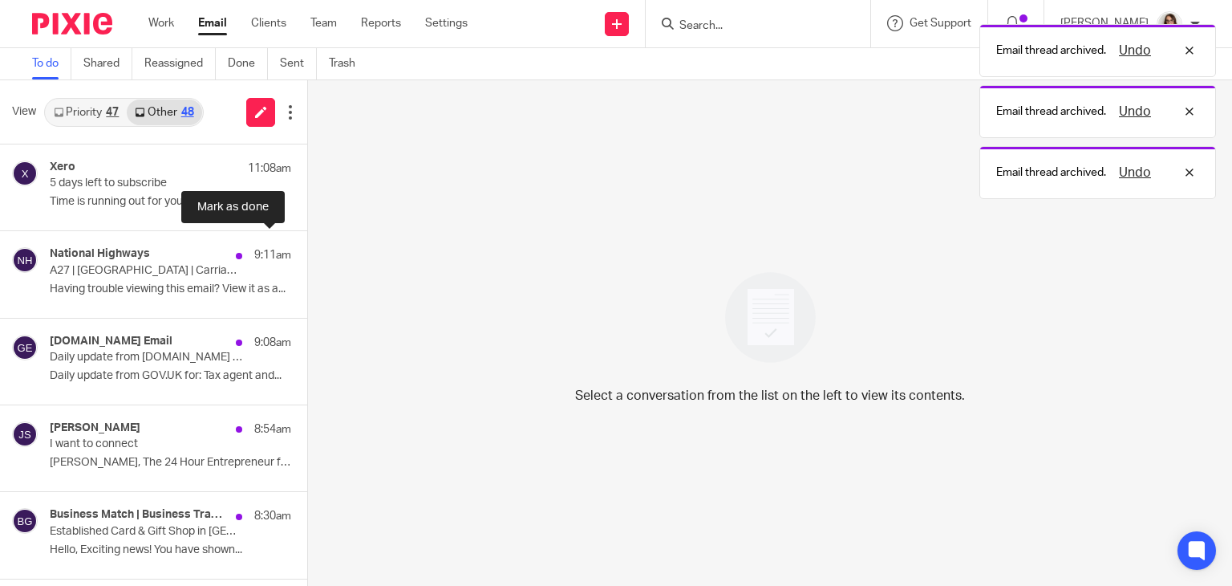
click at [307, 254] on button at bounding box center [313, 252] width 13 height 43
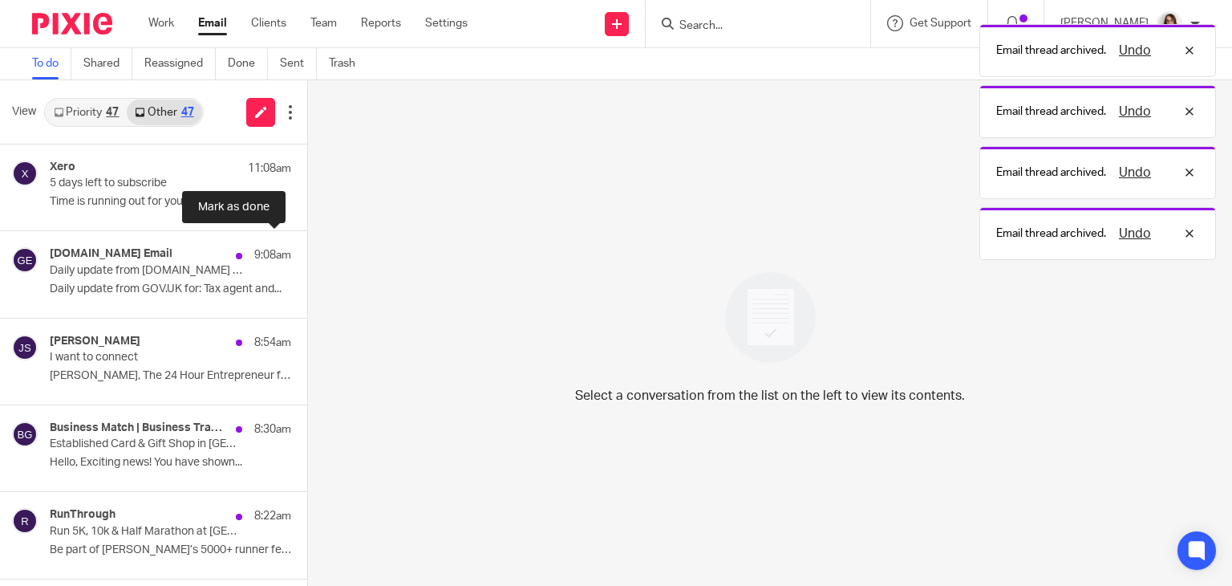
click at [307, 254] on button at bounding box center [313, 252] width 13 height 43
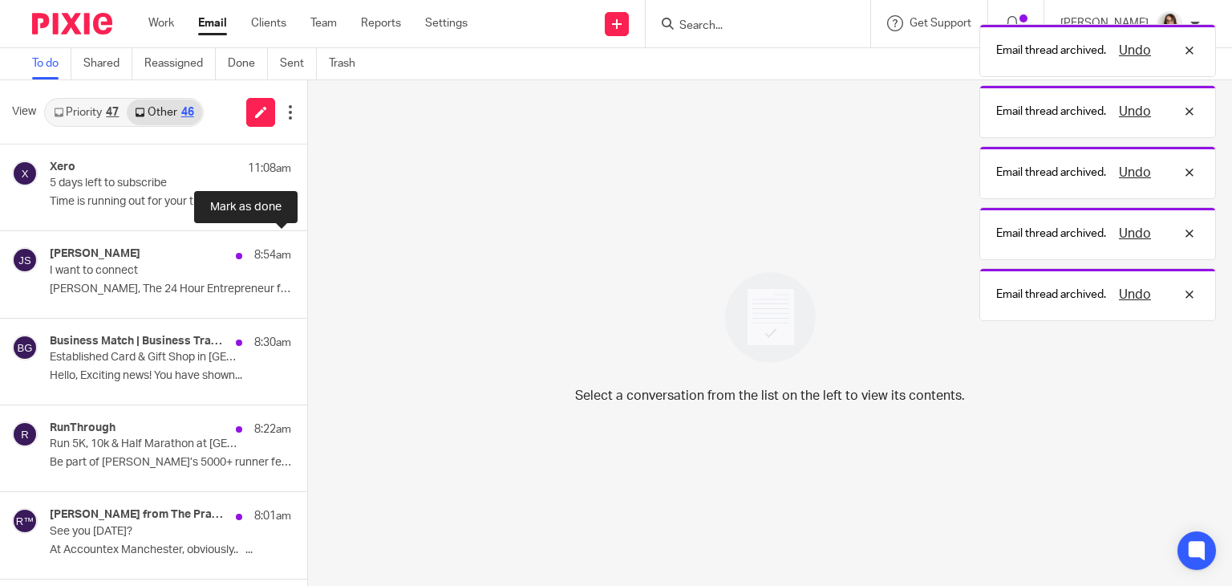
click at [307, 254] on button at bounding box center [313, 252] width 13 height 43
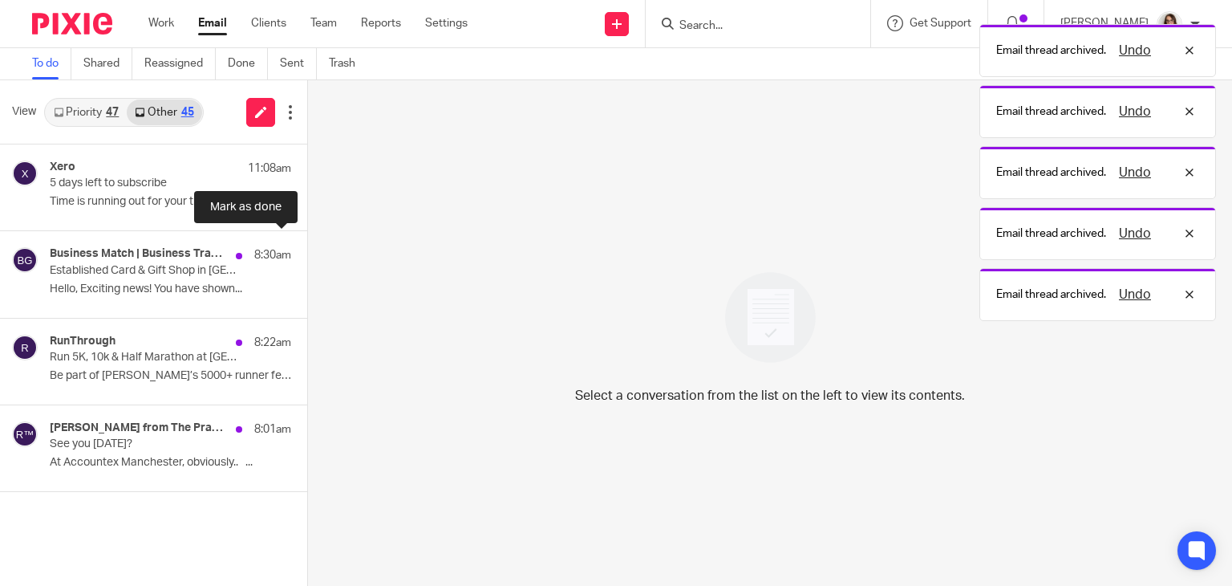
click at [307, 254] on button at bounding box center [313, 252] width 13 height 43
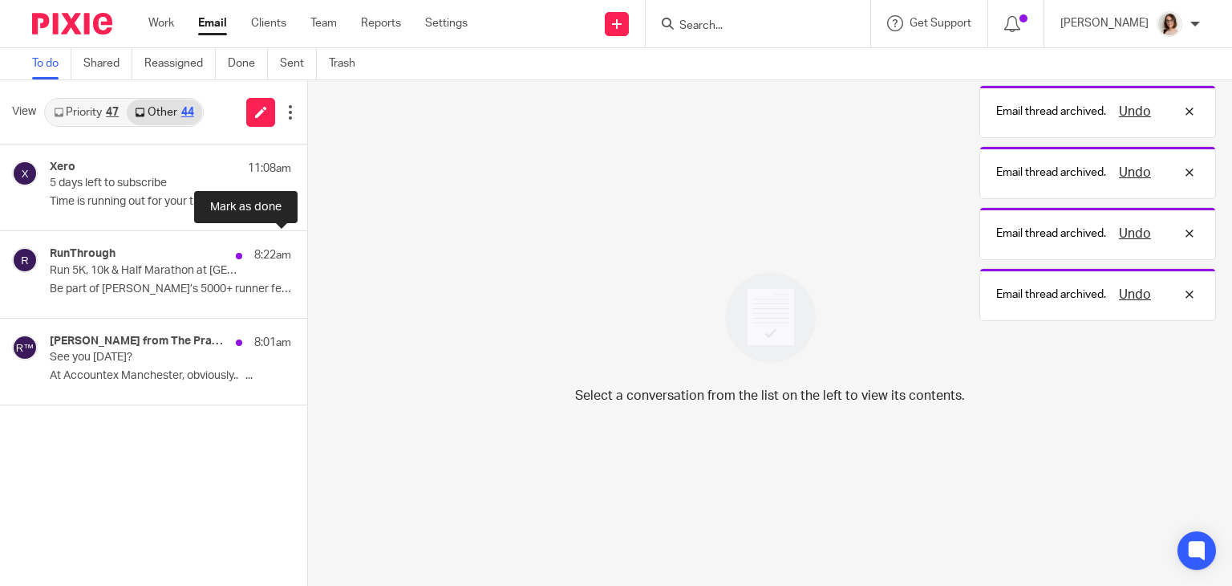
click at [307, 254] on button at bounding box center [313, 252] width 13 height 43
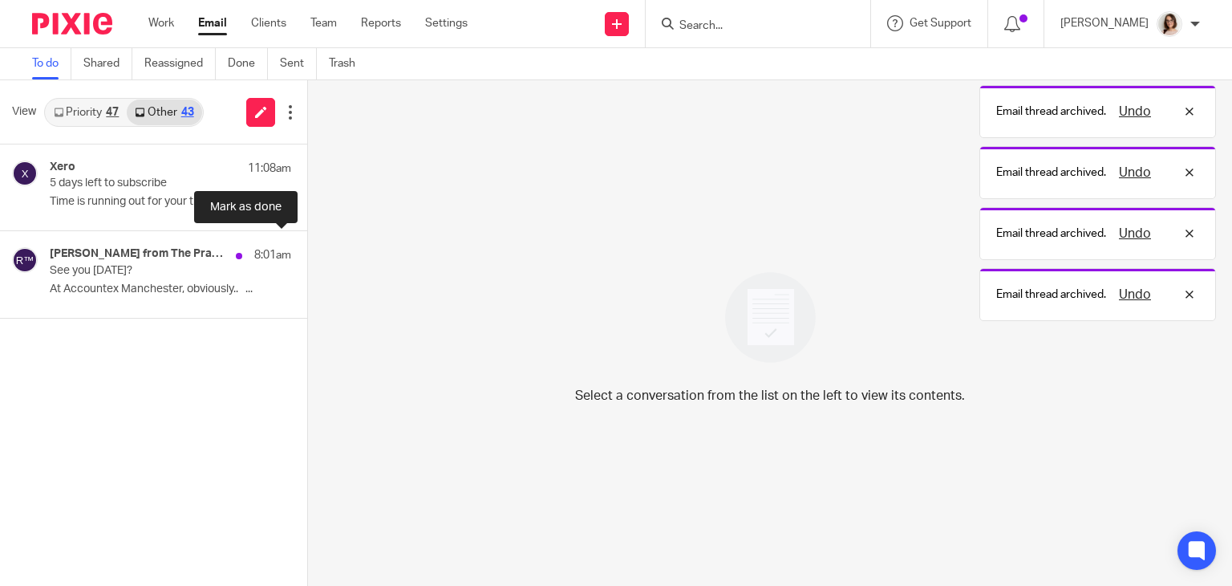
click at [307, 254] on button at bounding box center [313, 252] width 13 height 43
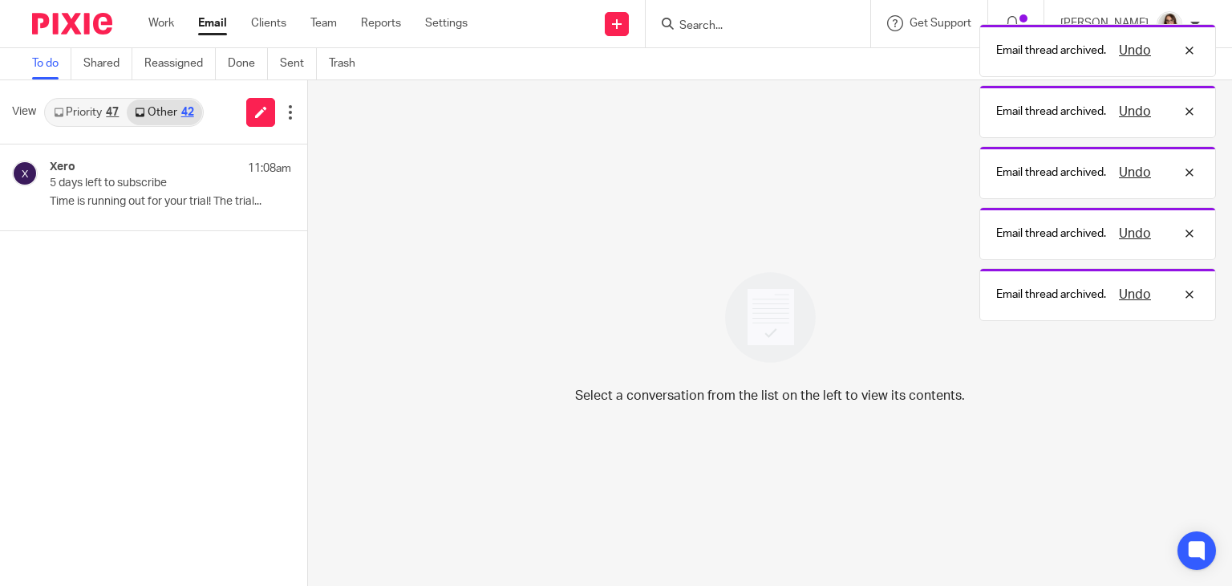
click at [217, 26] on link "Email" at bounding box center [212, 23] width 29 height 16
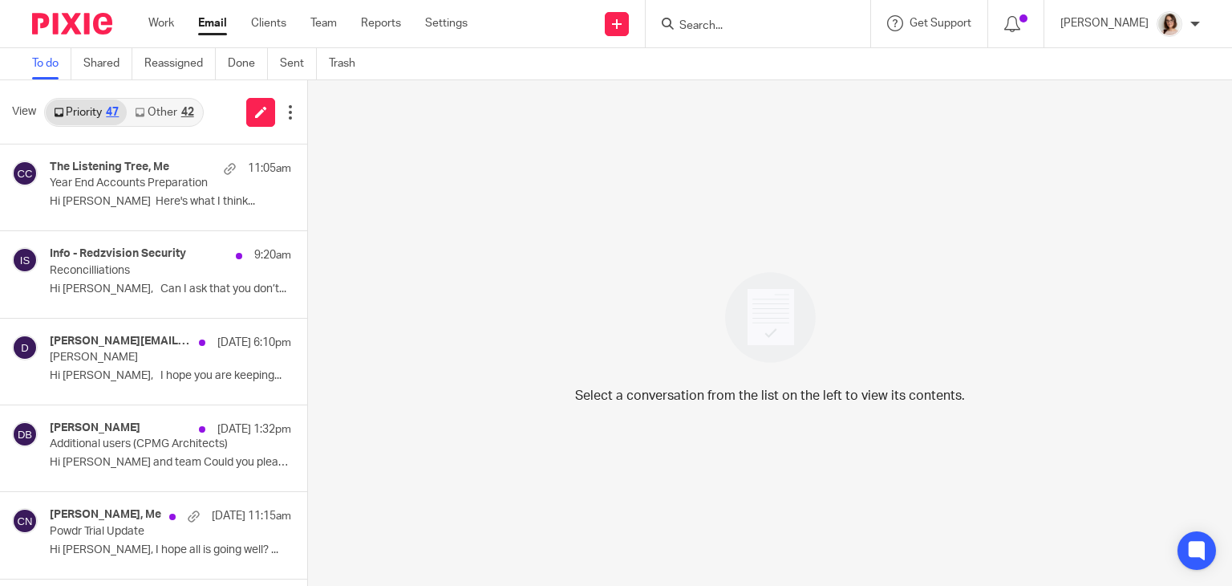
click at [160, 118] on link "Other 42" at bounding box center [164, 112] width 75 height 26
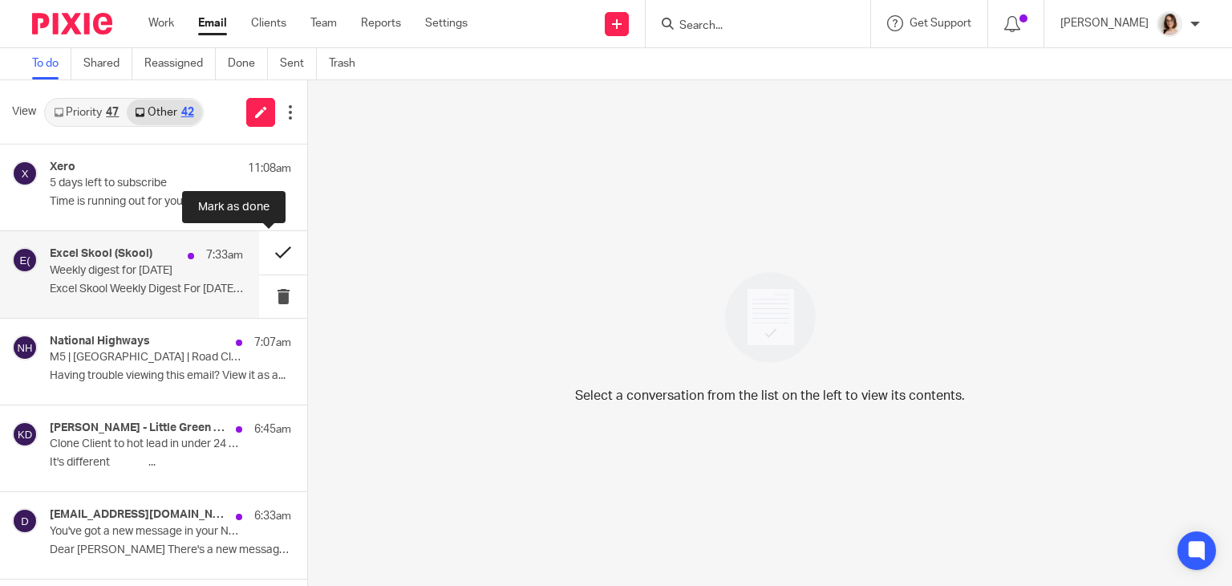
click at [259, 254] on button at bounding box center [283, 252] width 48 height 43
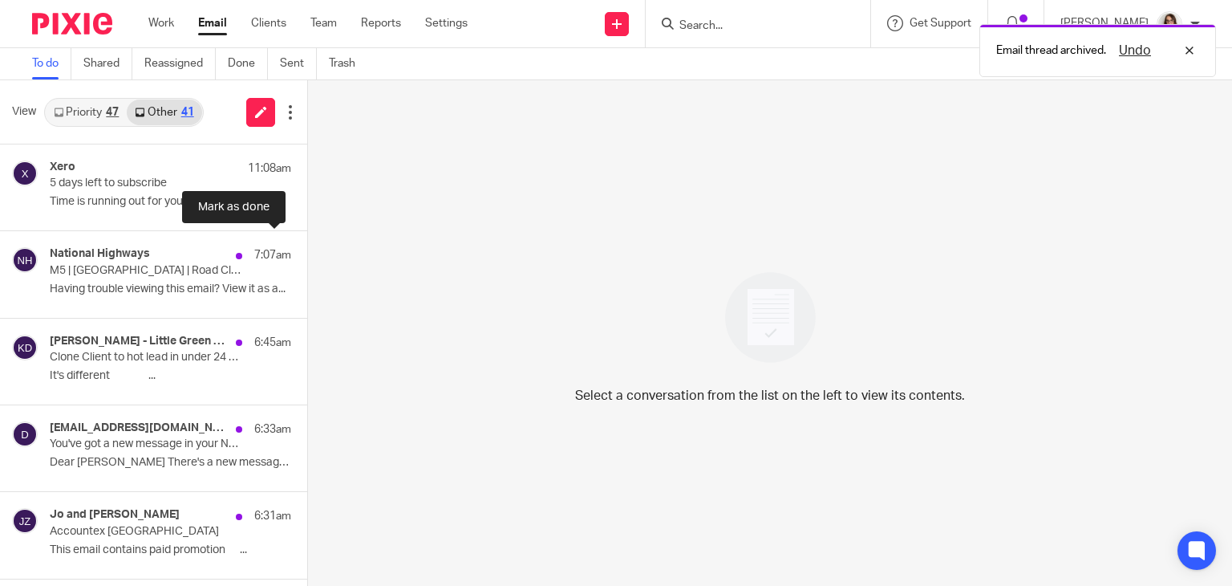
click at [307, 254] on button at bounding box center [313, 252] width 13 height 43
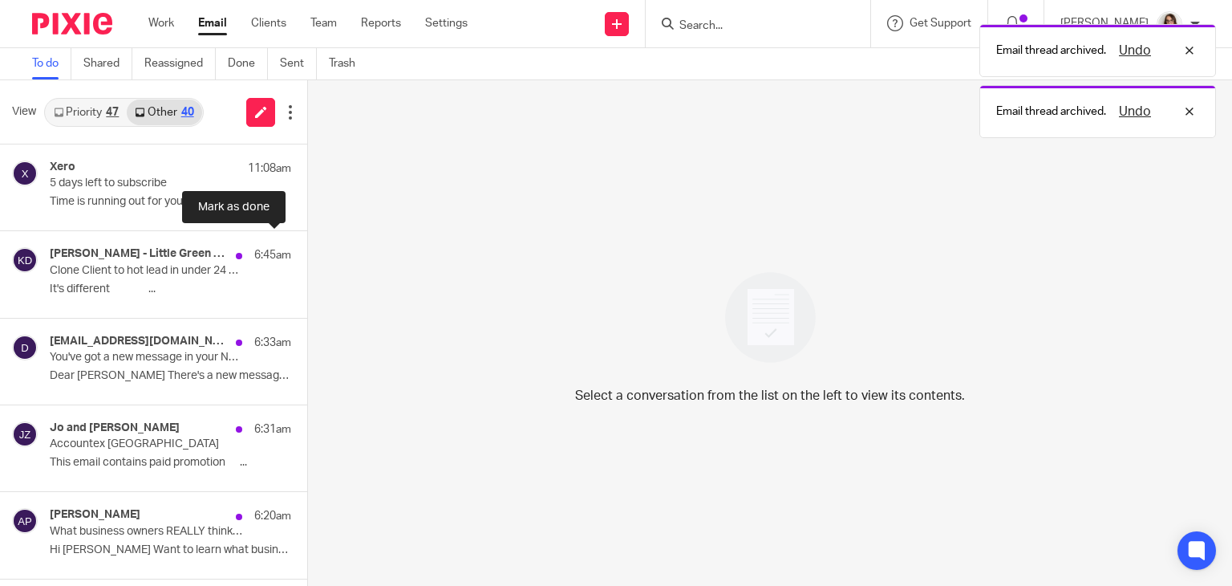
click at [307, 254] on button at bounding box center [313, 252] width 13 height 43
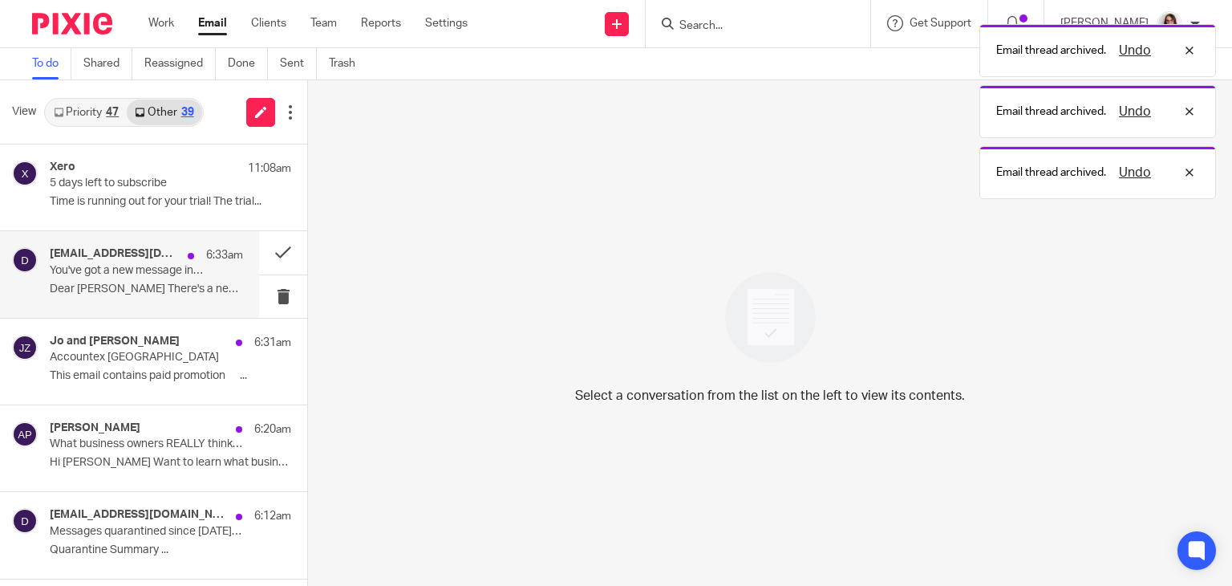
click at [193, 276] on div "[EMAIL_ADDRESS][DOMAIN_NAME] 6:33am You've got a new message in your NEST mailb…" at bounding box center [146, 274] width 193 height 54
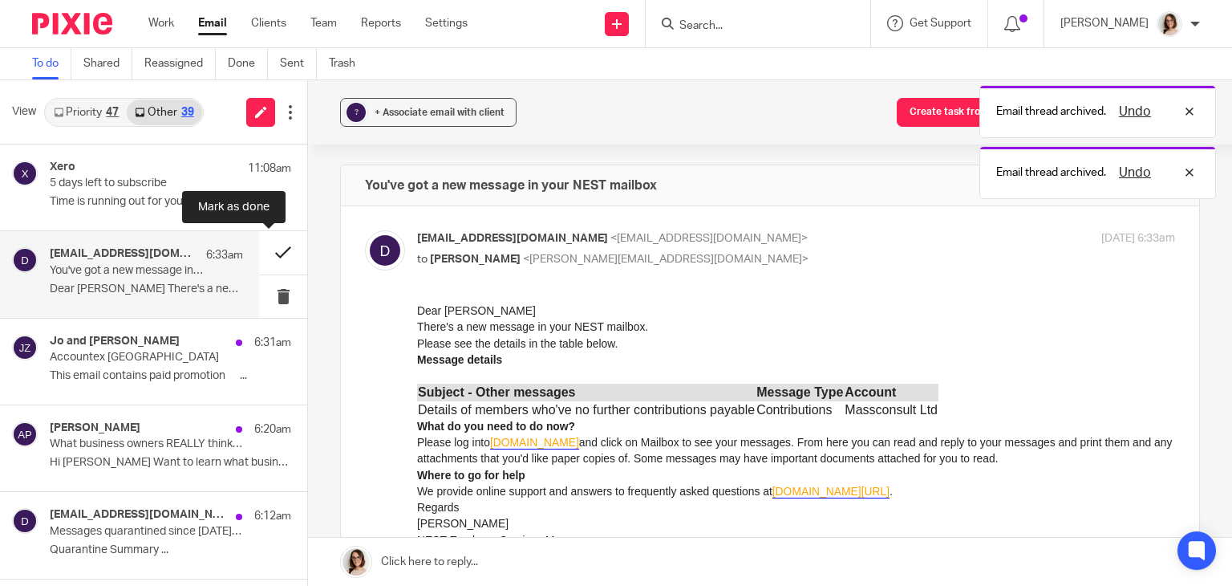
click at [267, 254] on button at bounding box center [283, 252] width 48 height 43
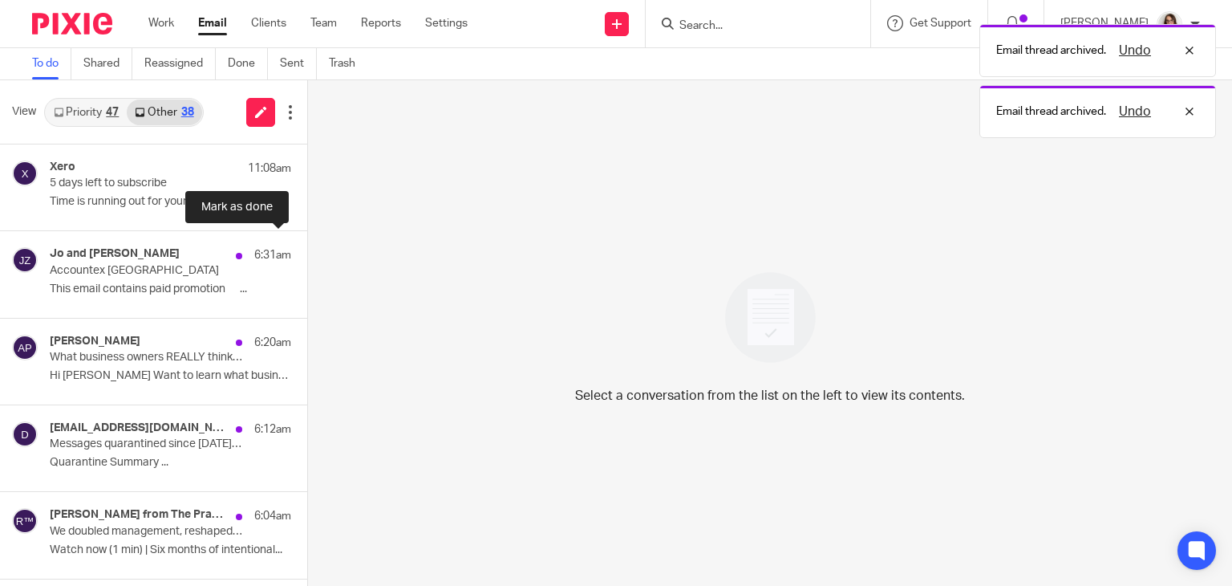
click at [307, 254] on button at bounding box center [313, 252] width 13 height 43
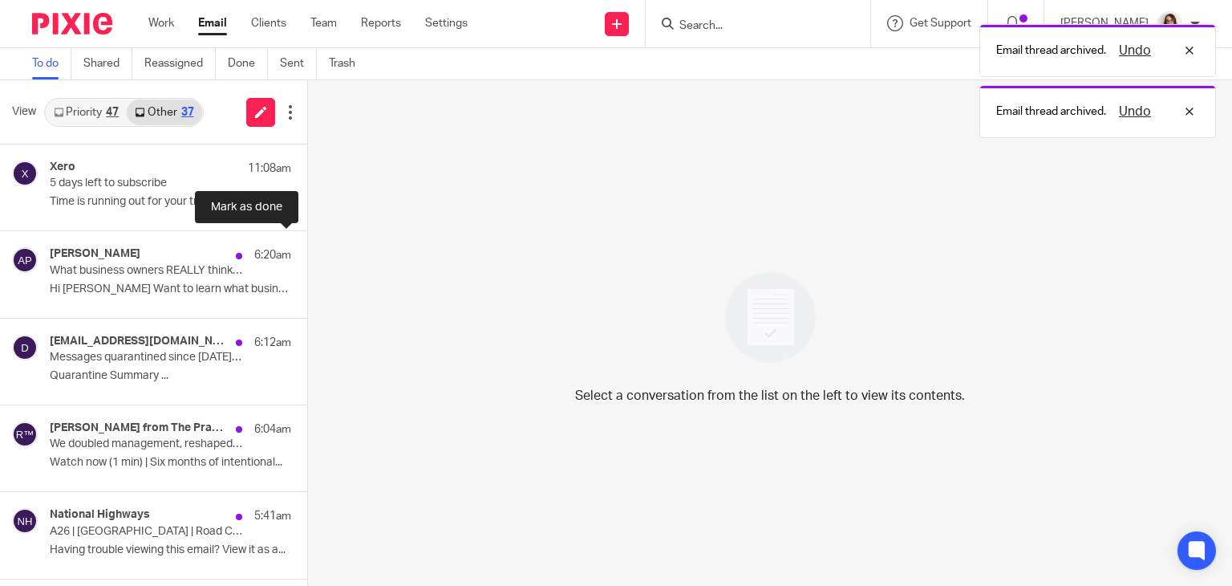
click at [307, 254] on button at bounding box center [313, 252] width 13 height 43
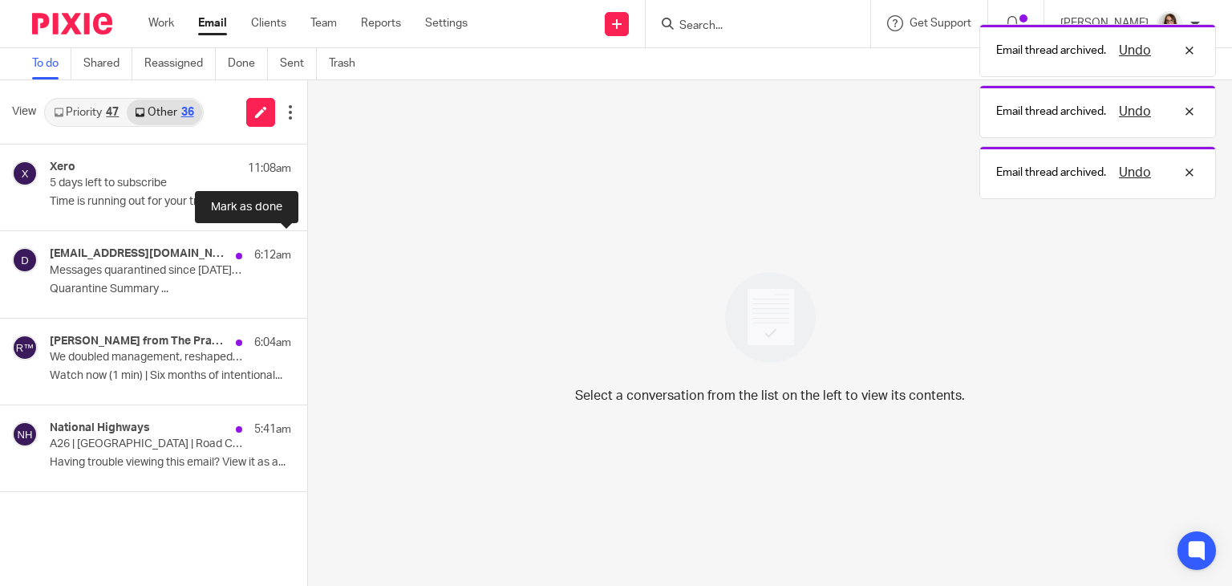
click at [307, 254] on button at bounding box center [313, 252] width 13 height 43
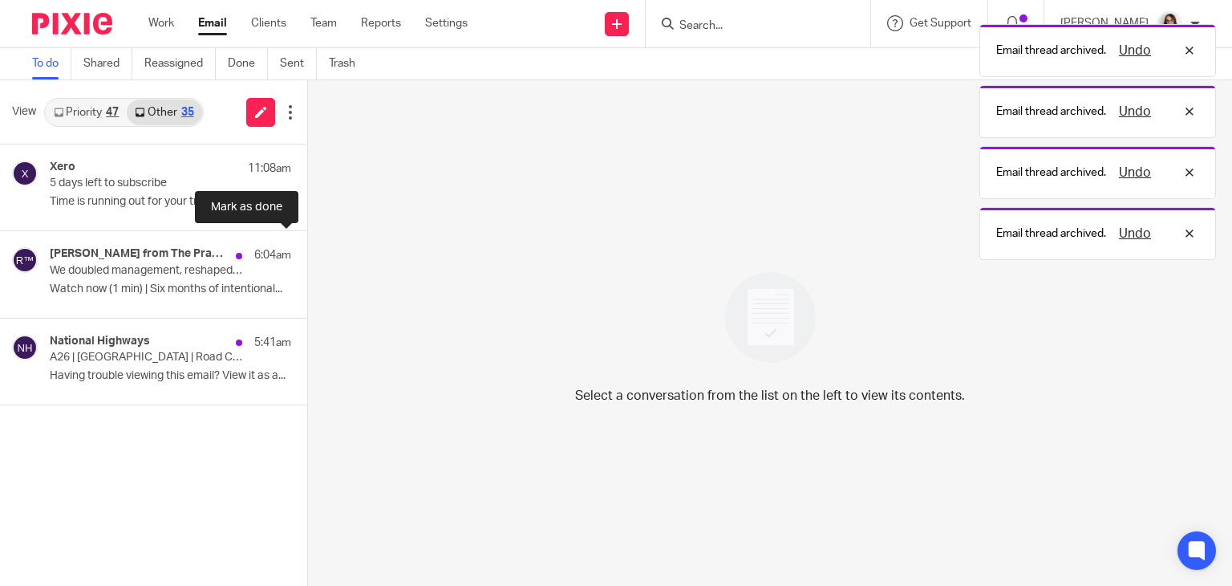
click at [307, 254] on button at bounding box center [313, 252] width 13 height 43
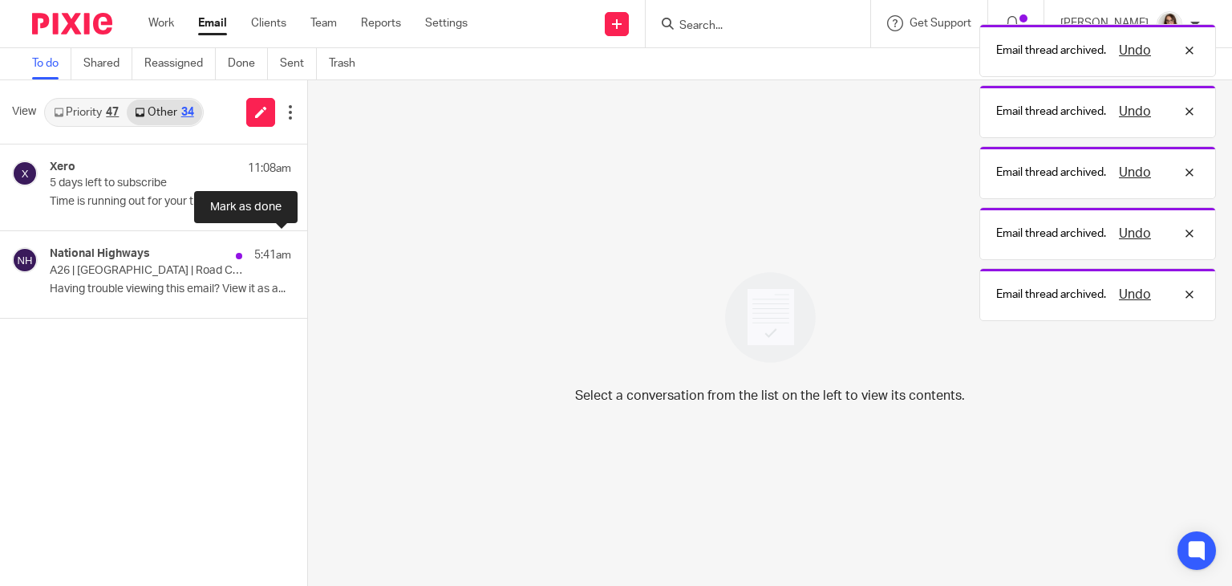
click at [307, 254] on button at bounding box center [313, 252] width 13 height 43
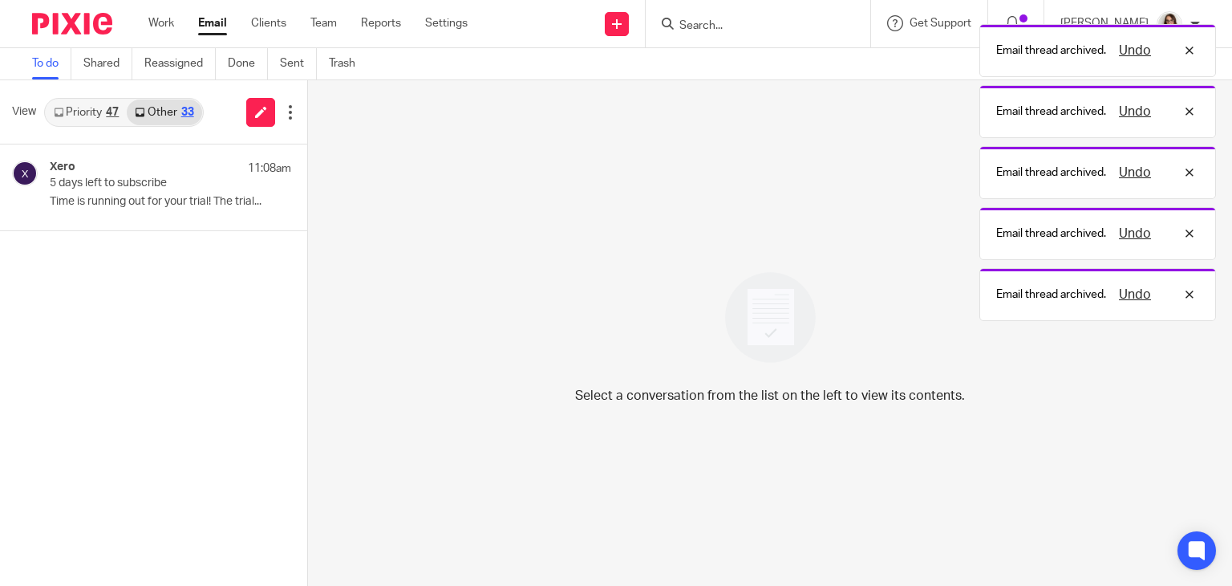
click at [214, 26] on link "Email" at bounding box center [212, 23] width 29 height 16
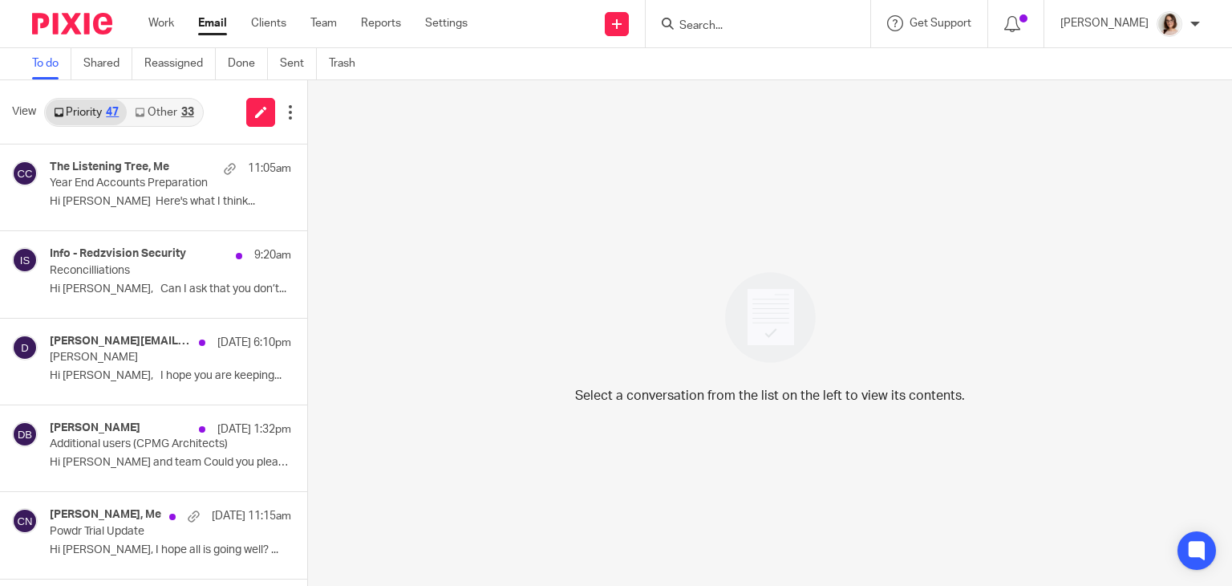
click at [164, 113] on link "Other 33" at bounding box center [164, 112] width 75 height 26
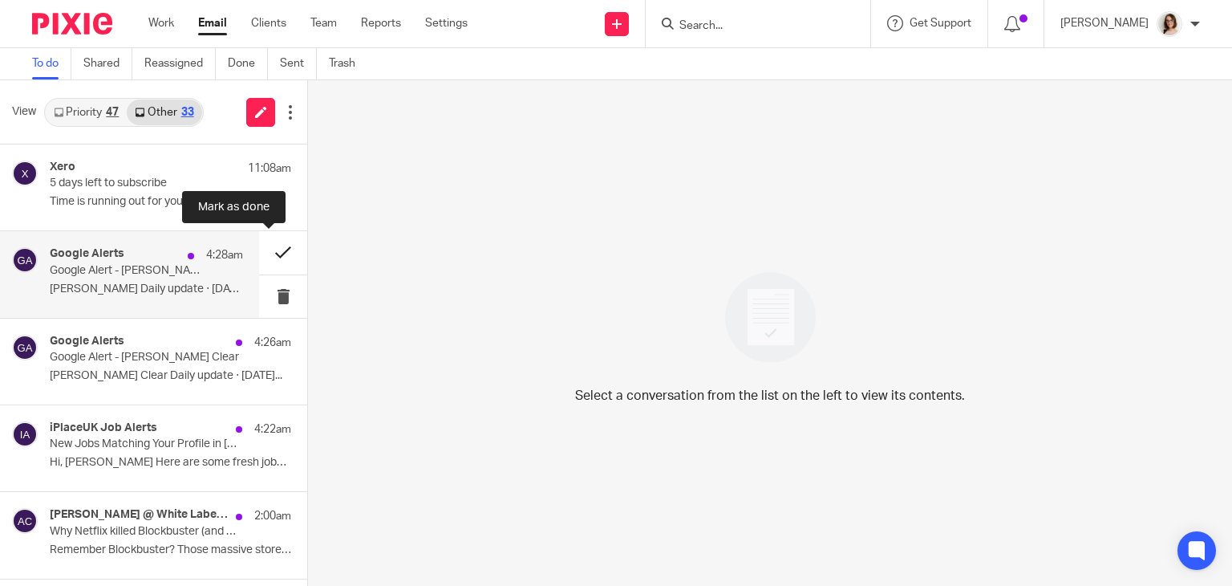
click at [263, 256] on button at bounding box center [283, 252] width 48 height 43
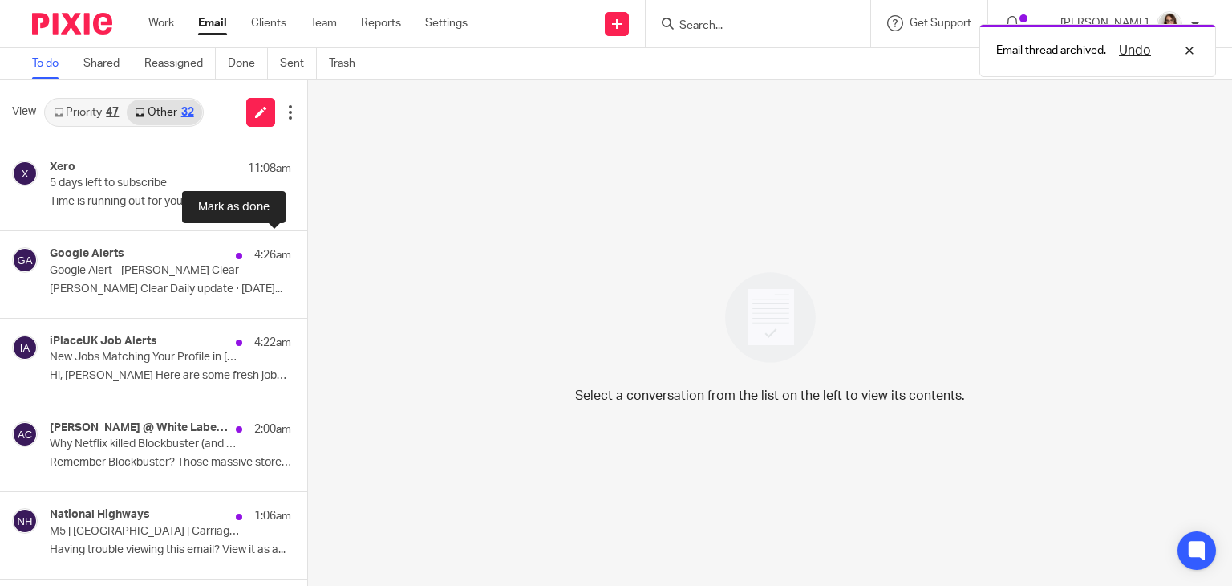
click at [307, 256] on button at bounding box center [313, 252] width 13 height 43
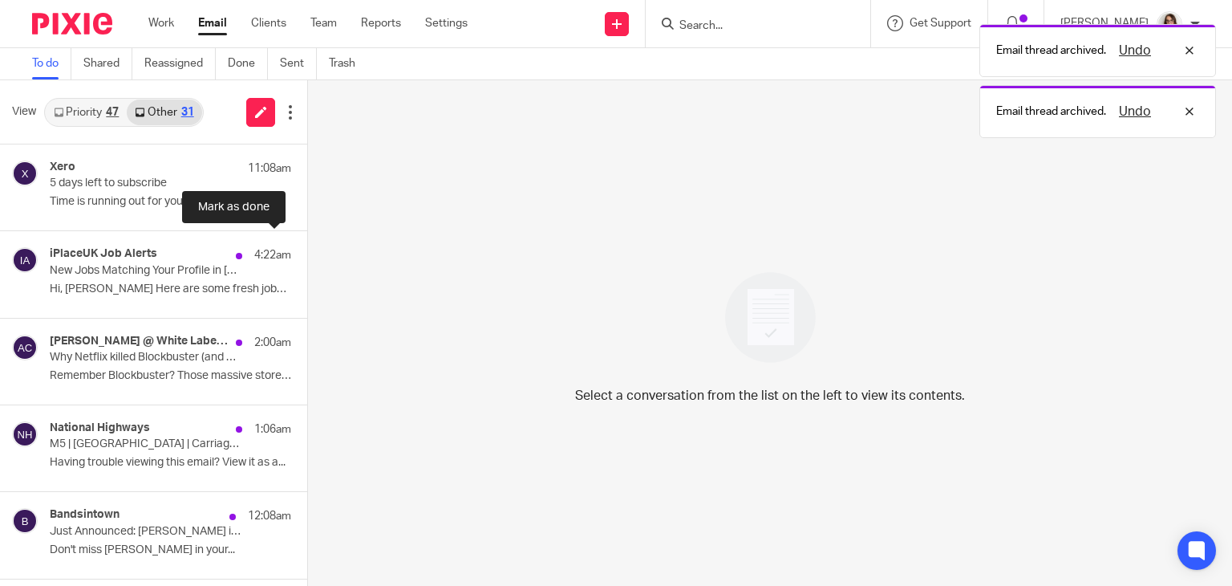
click at [307, 256] on button at bounding box center [313, 252] width 13 height 43
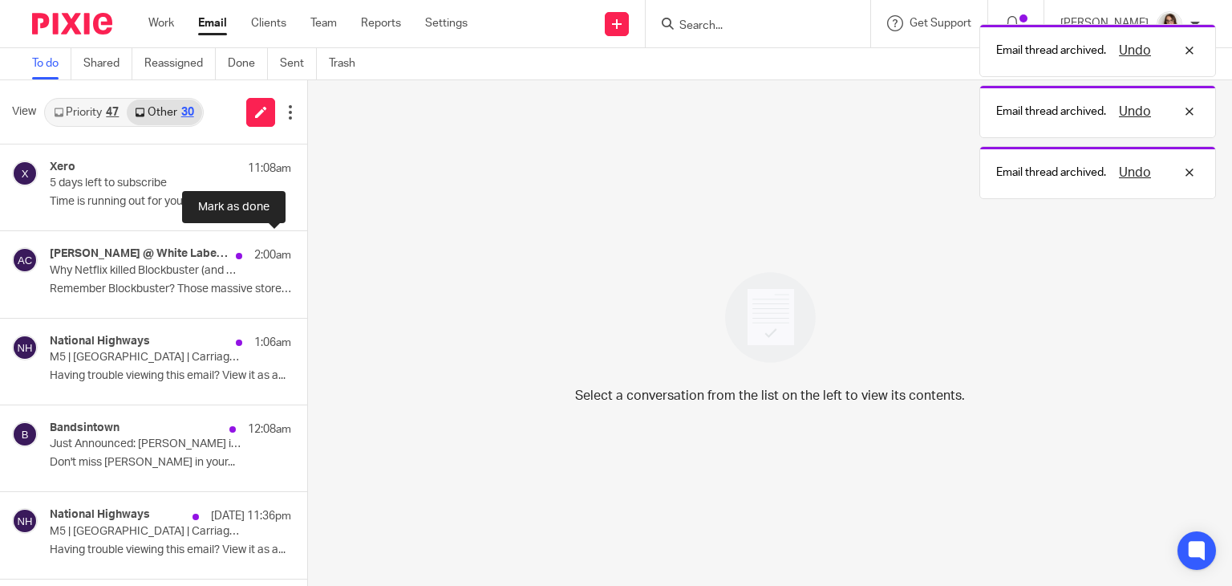
click at [307, 256] on button at bounding box center [313, 252] width 13 height 43
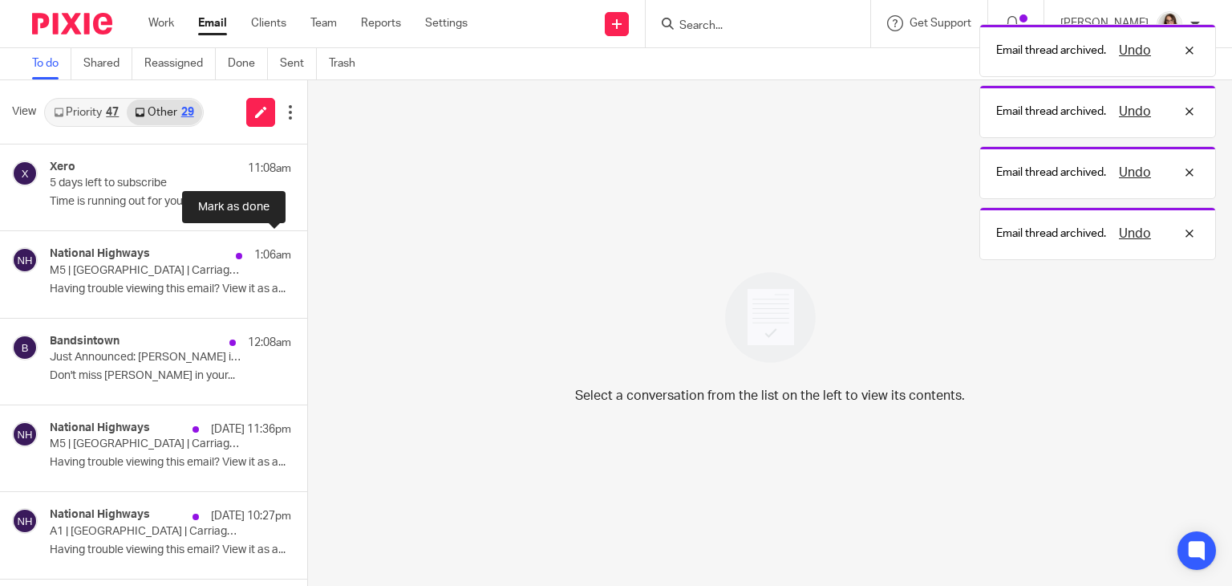
click at [307, 256] on button at bounding box center [313, 252] width 13 height 43
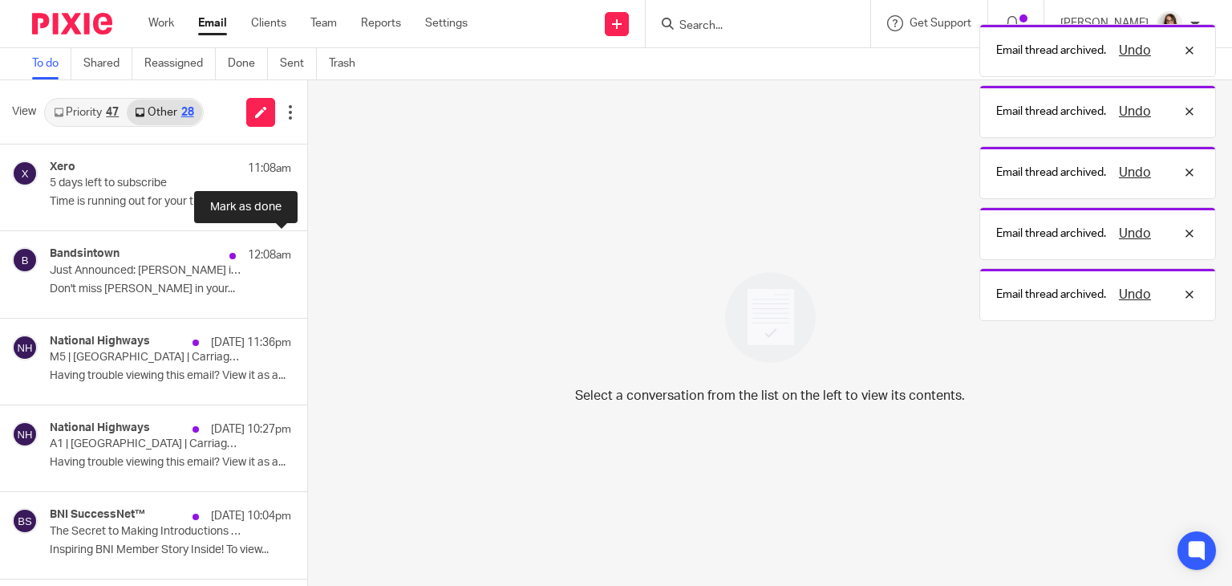
click at [307, 256] on button at bounding box center [313, 252] width 13 height 43
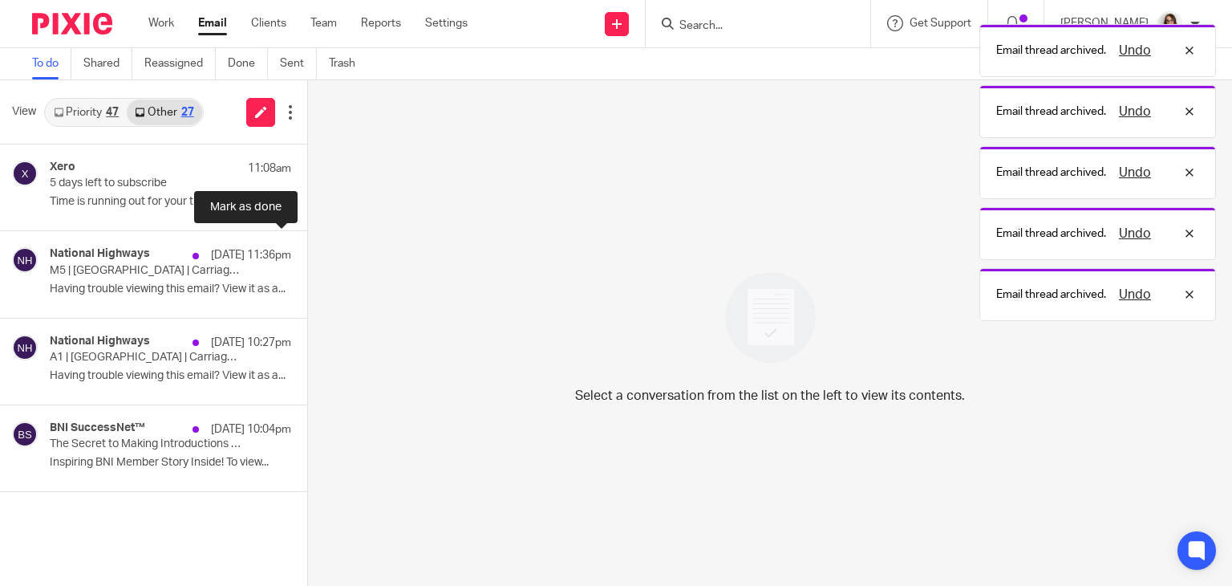
click at [307, 256] on button at bounding box center [313, 252] width 13 height 43
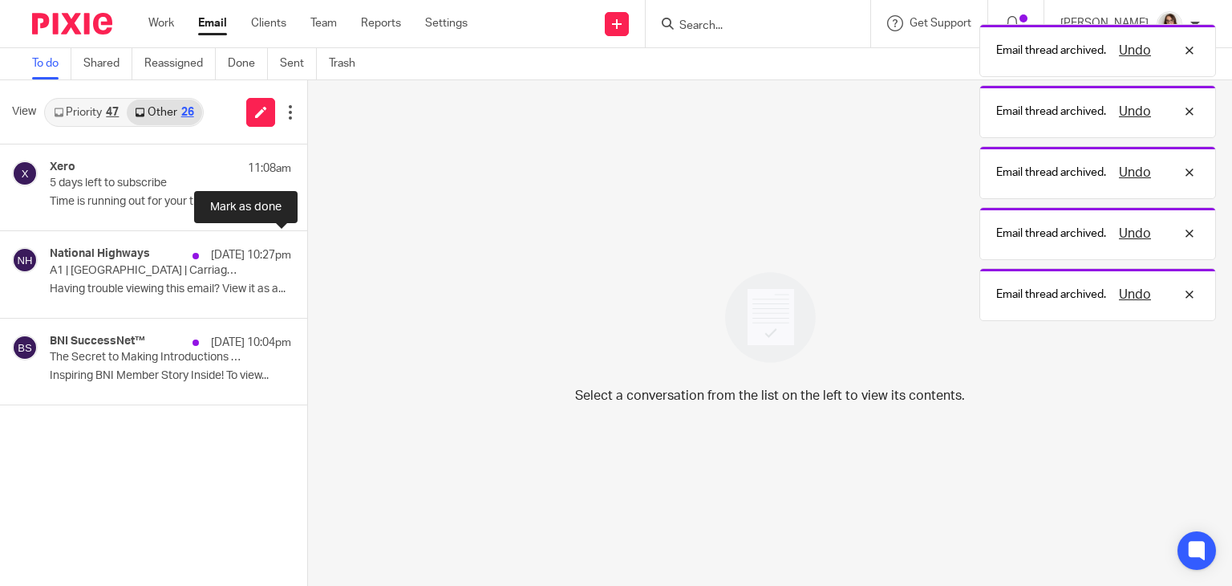
click at [307, 256] on button at bounding box center [313, 252] width 13 height 43
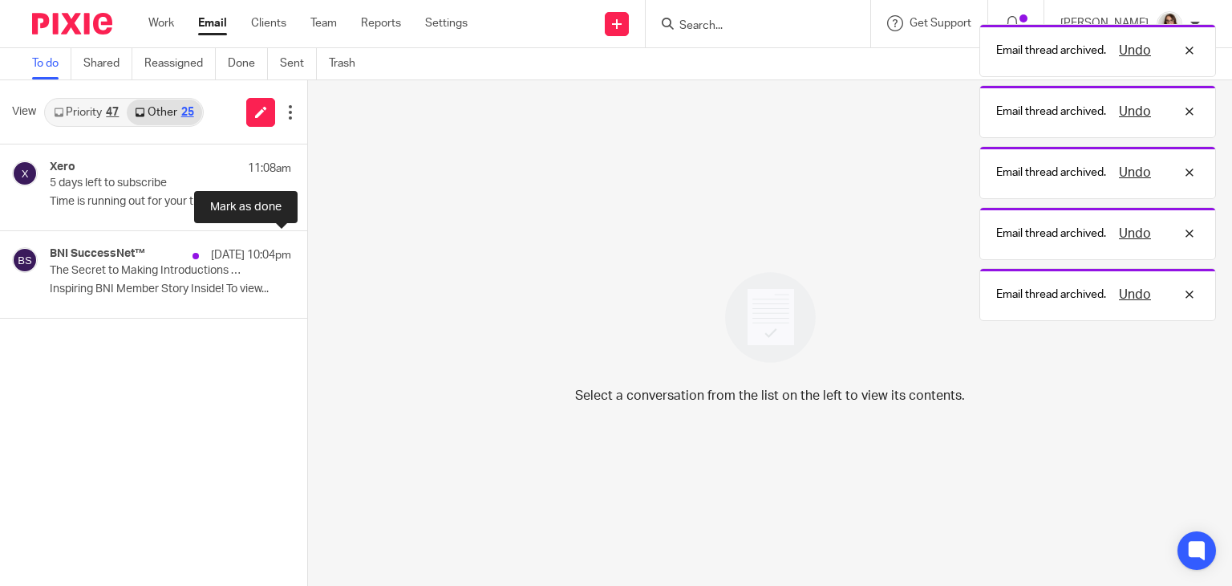
click at [307, 256] on button at bounding box center [313, 252] width 13 height 43
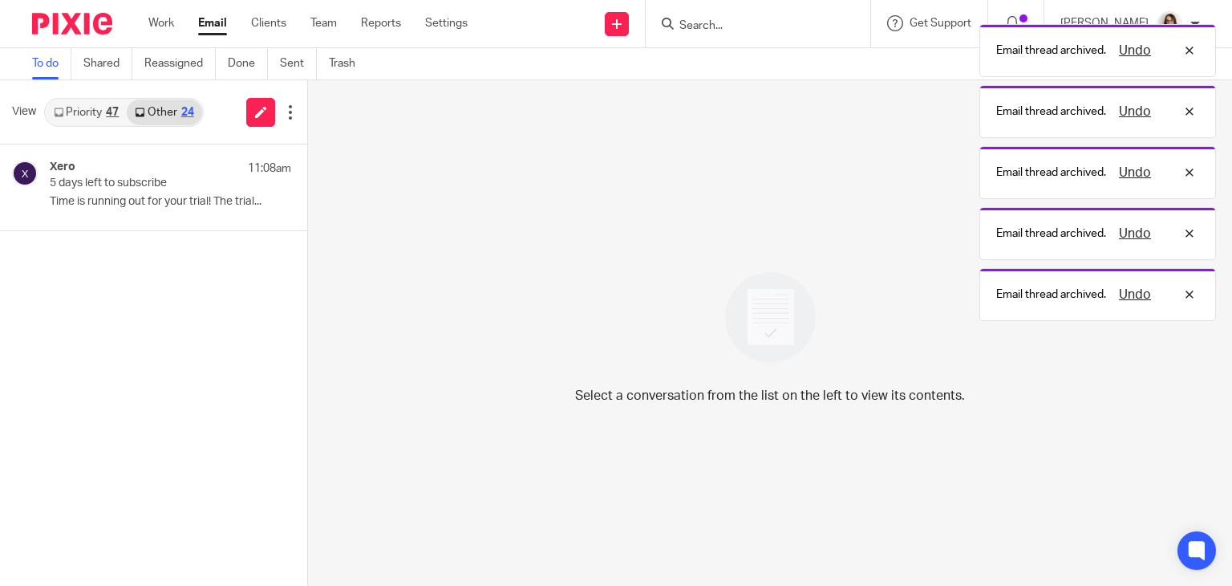
click at [208, 15] on link "Email" at bounding box center [212, 23] width 29 height 16
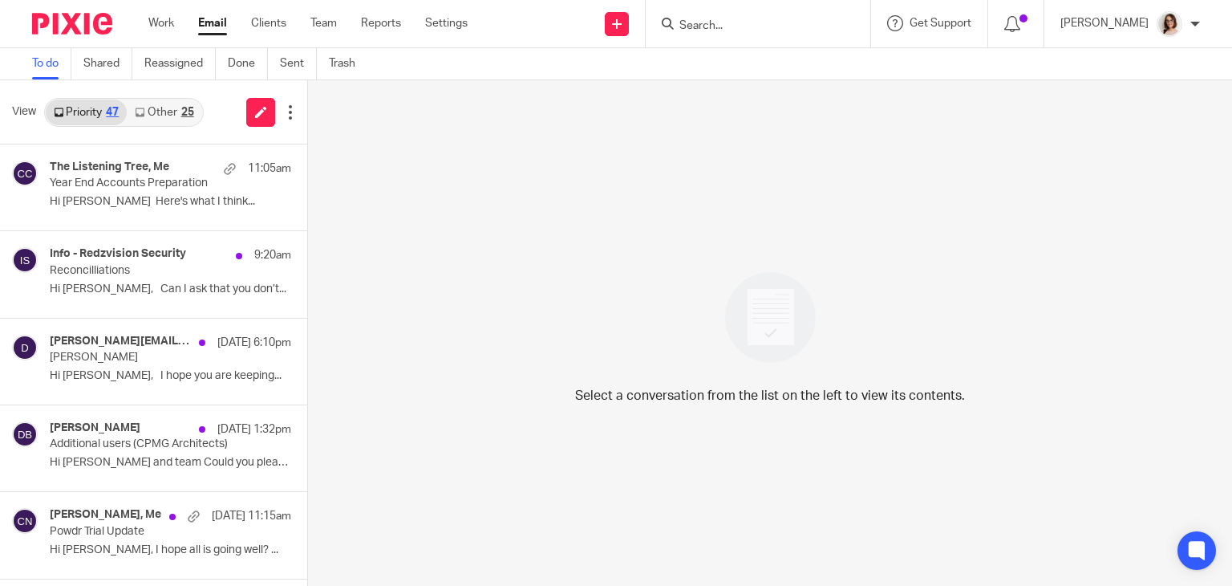
click at [167, 110] on link "Other 25" at bounding box center [164, 112] width 75 height 26
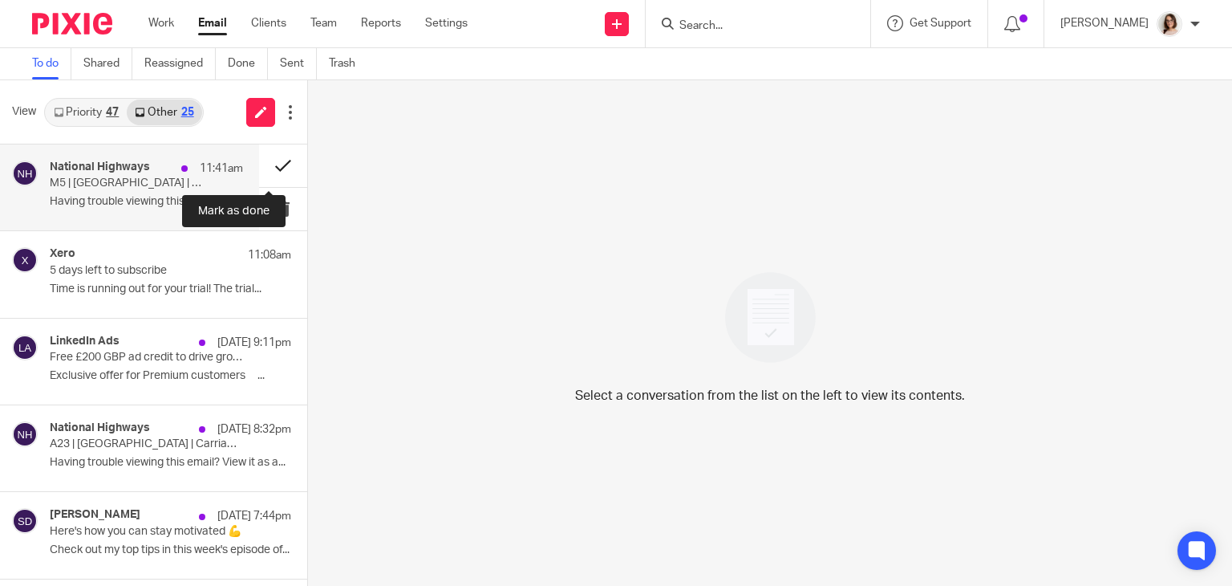
click at [263, 168] on button at bounding box center [283, 165] width 48 height 43
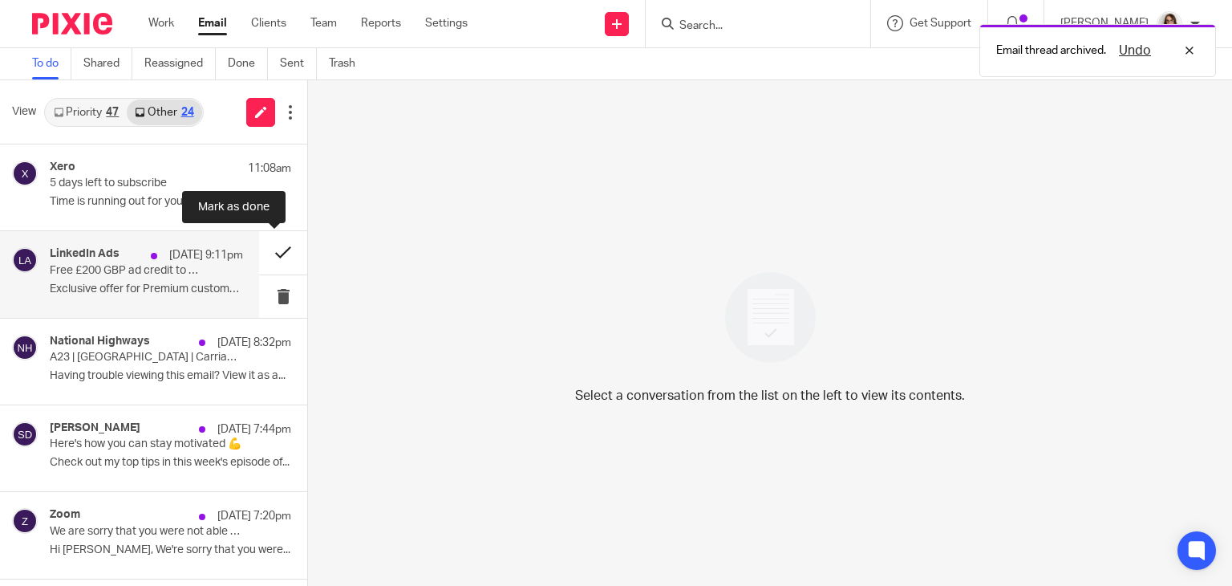
click at [263, 254] on button at bounding box center [283, 252] width 48 height 43
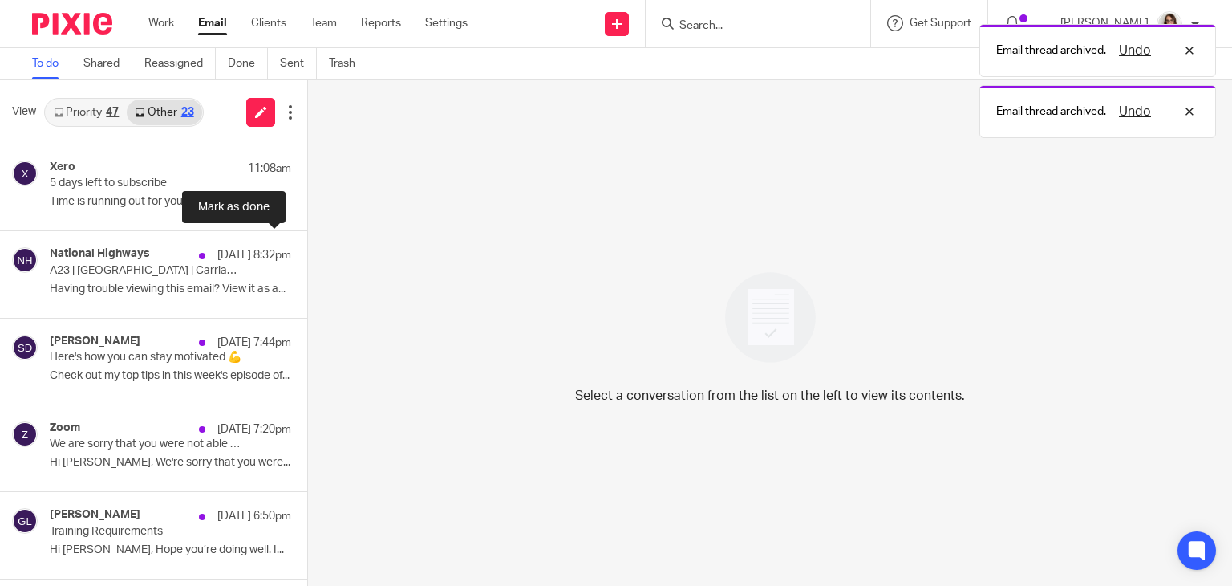
click at [307, 254] on button at bounding box center [313, 252] width 13 height 43
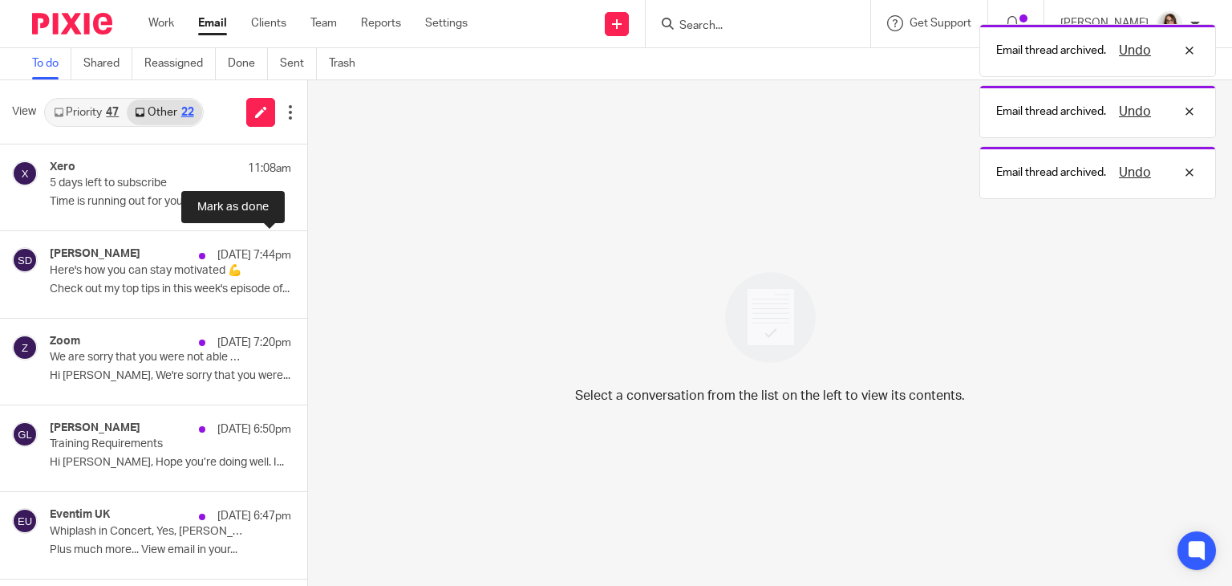
click at [307, 254] on button at bounding box center [313, 252] width 13 height 43
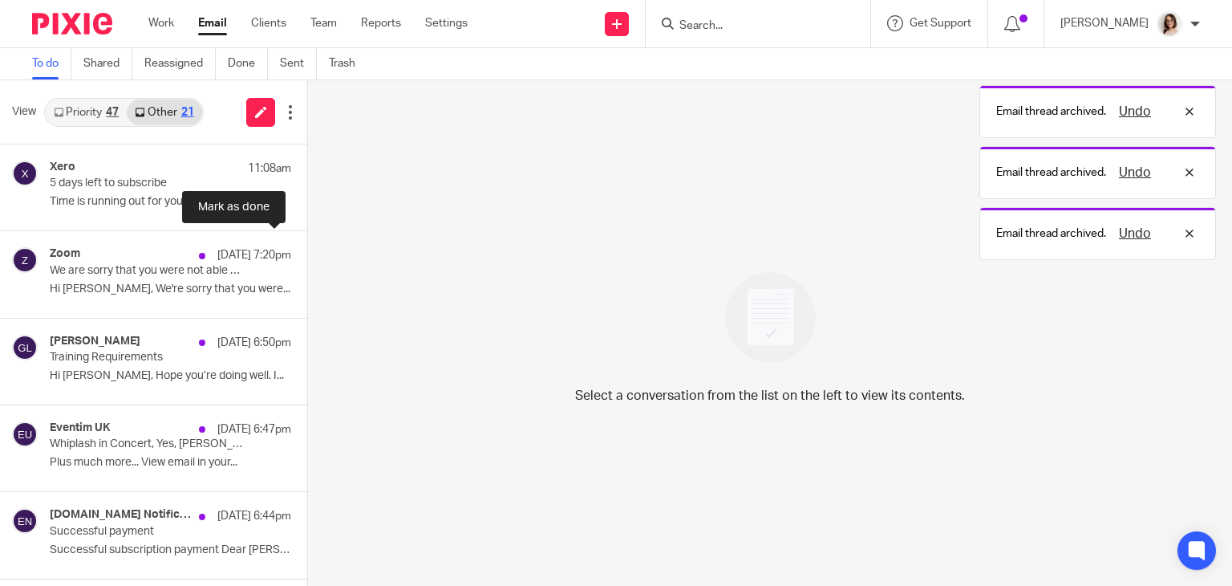
click at [307, 254] on button at bounding box center [313, 252] width 13 height 43
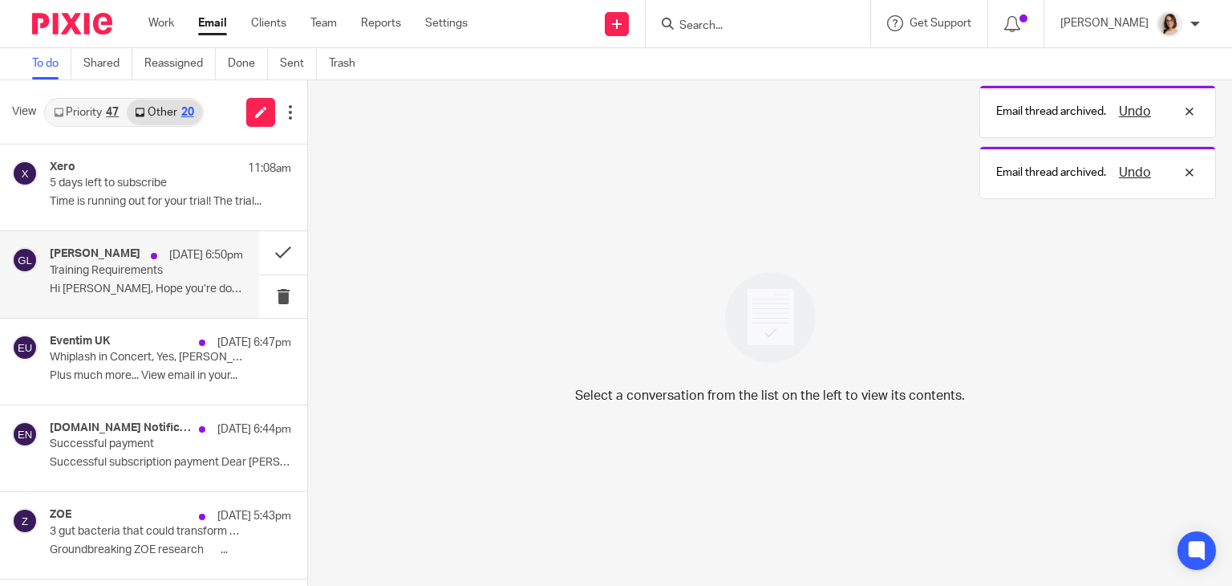
click at [205, 276] on div "Gabriel Lee 18 Sep 6:50pm Training Requirements Hi Caroline, Hope you’re doing …" at bounding box center [146, 274] width 193 height 54
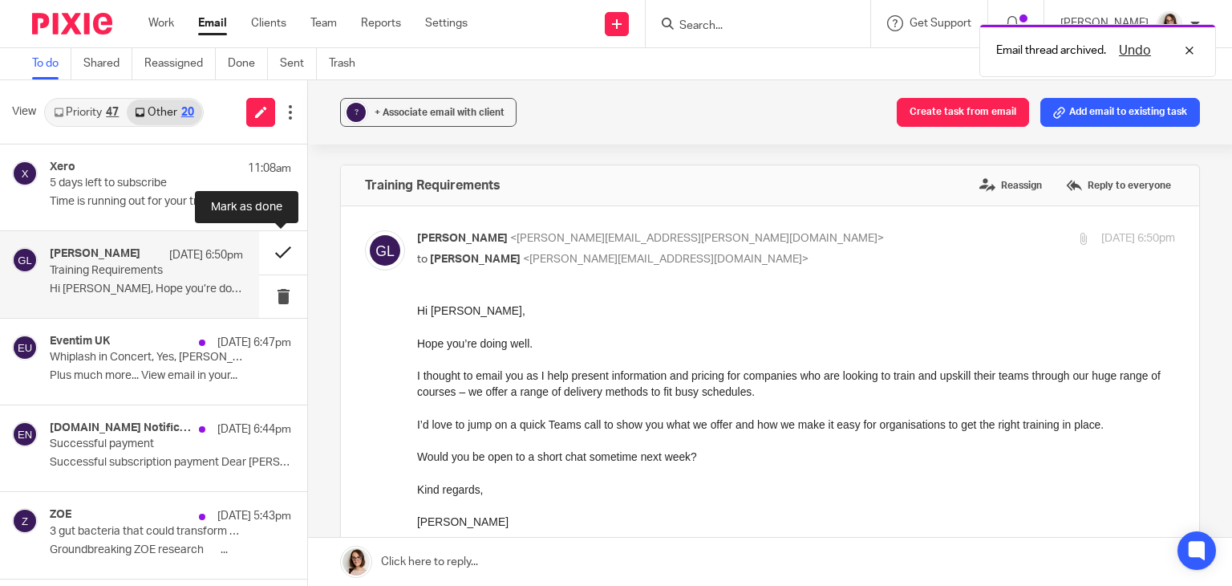
click at [266, 257] on button at bounding box center [283, 252] width 48 height 43
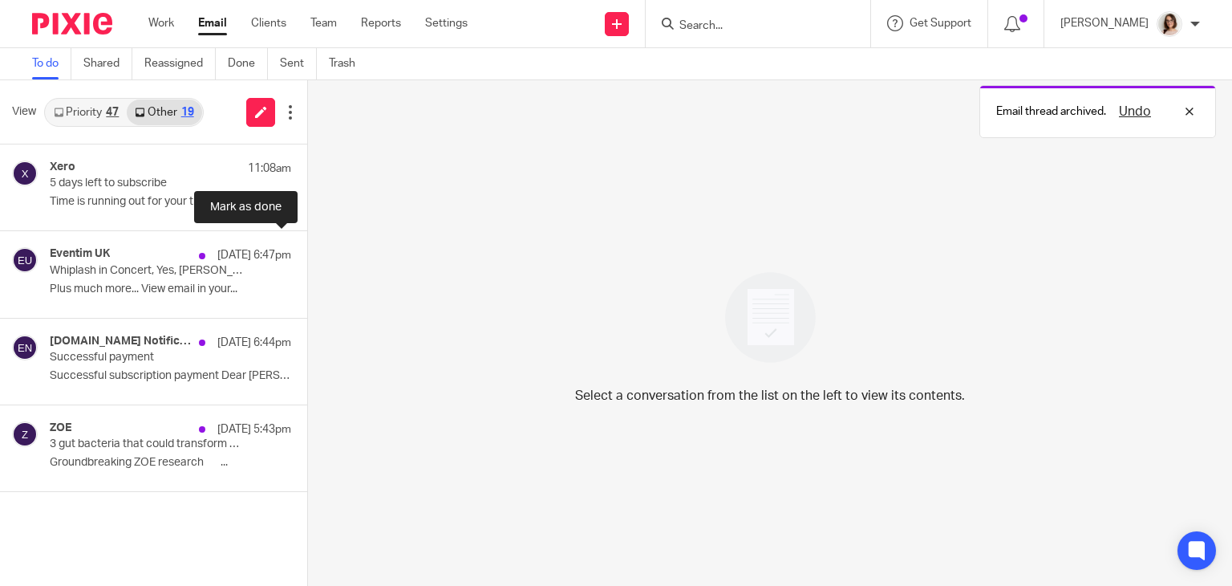
click at [307, 257] on button at bounding box center [313, 252] width 13 height 43
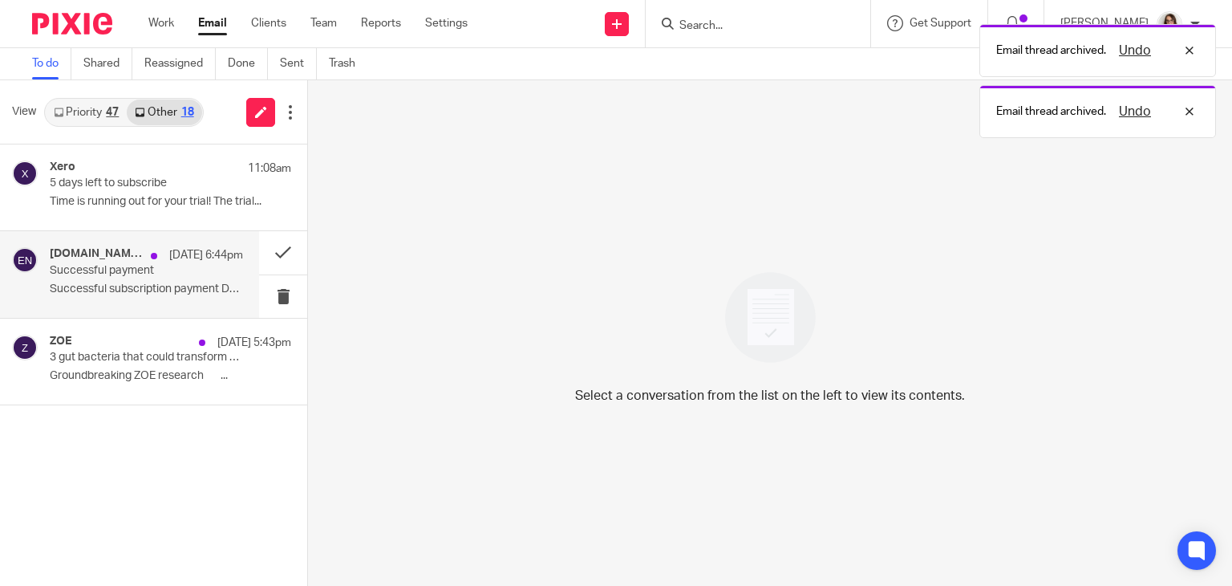
click at [203, 278] on div "Engager.app Notifications 18 Sep 6:44pm Successful payment Successful subscript…" at bounding box center [146, 274] width 193 height 54
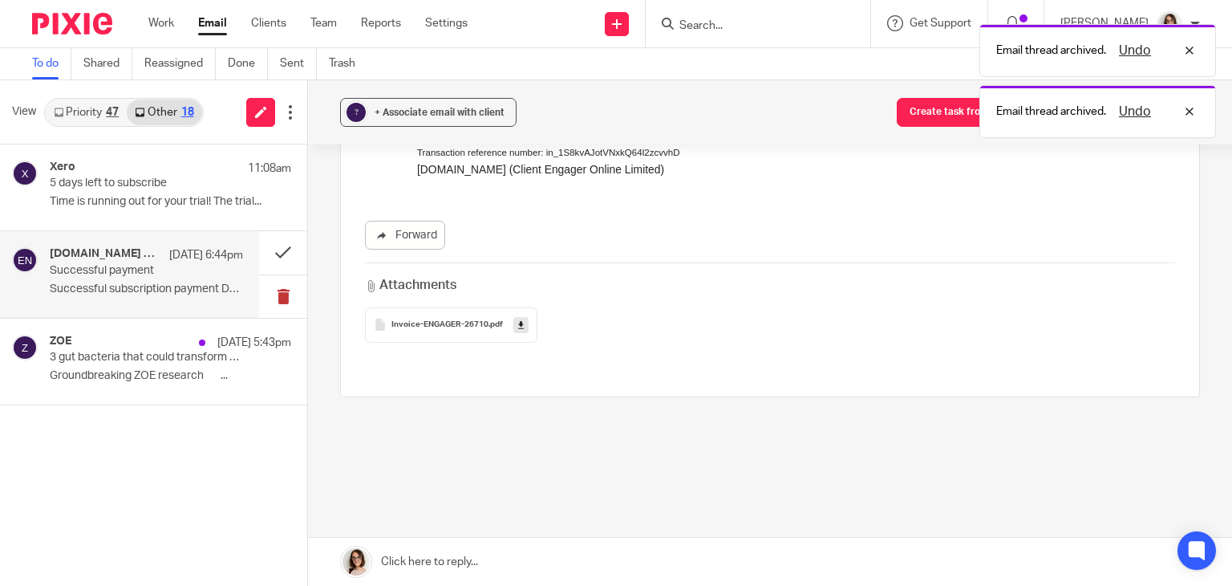
scroll to position [475, 0]
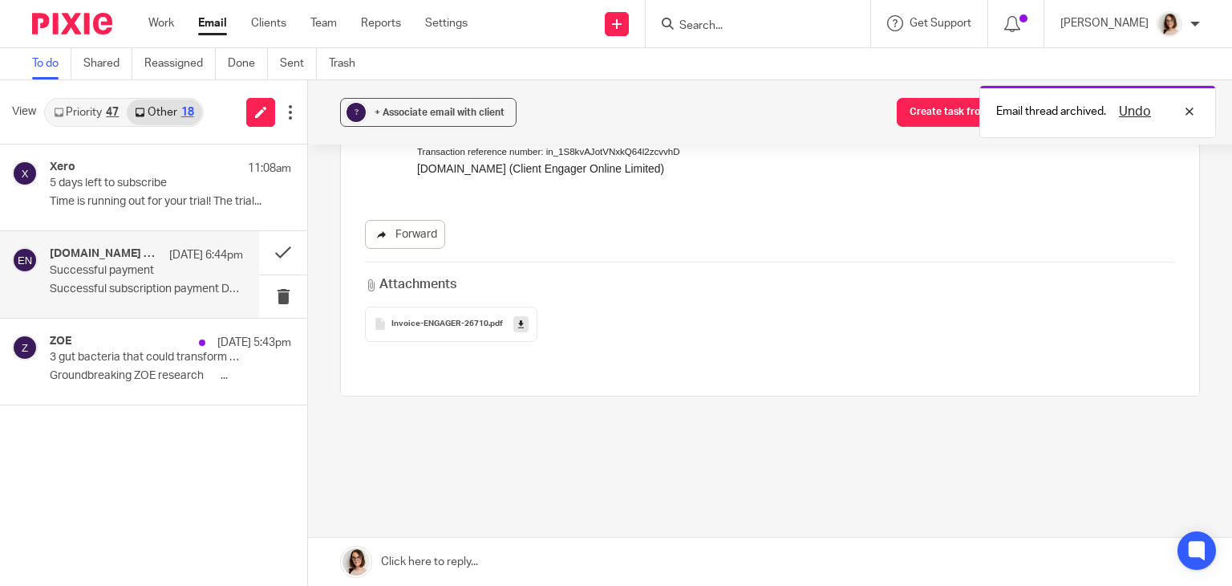
click at [391, 232] on link "Forward" at bounding box center [405, 234] width 80 height 29
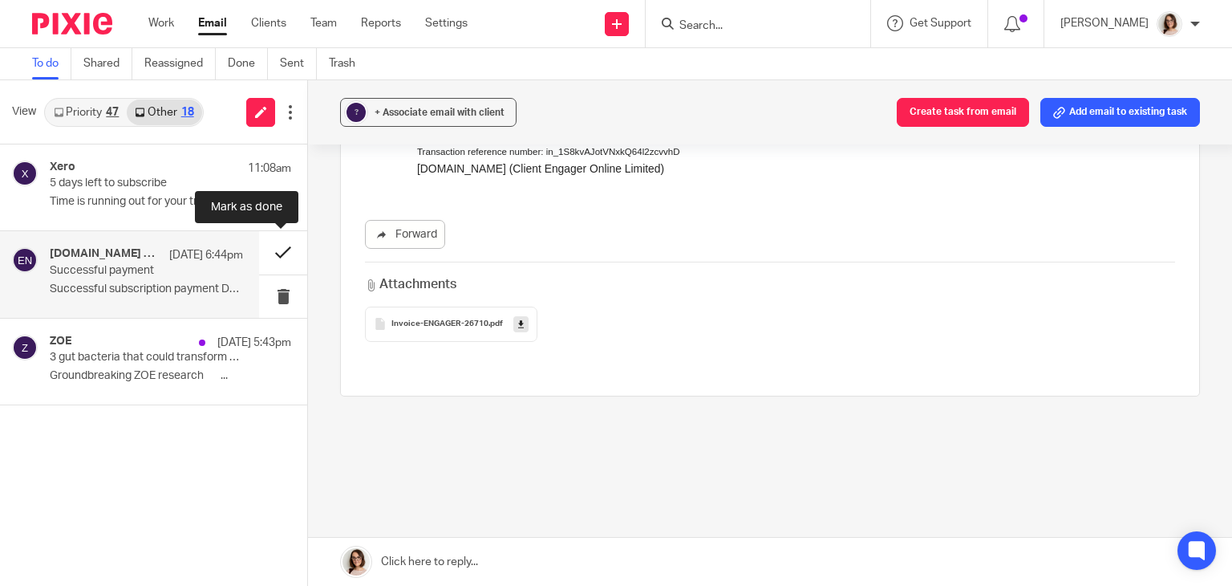
click at [275, 253] on button at bounding box center [283, 252] width 48 height 43
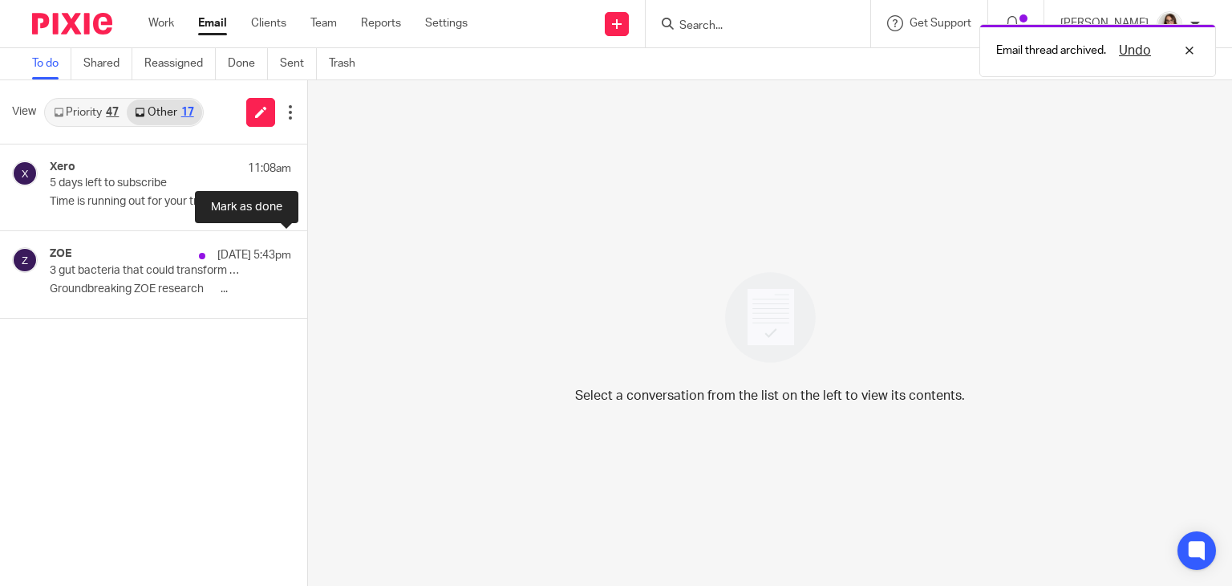
click at [307, 253] on button at bounding box center [313, 252] width 13 height 43
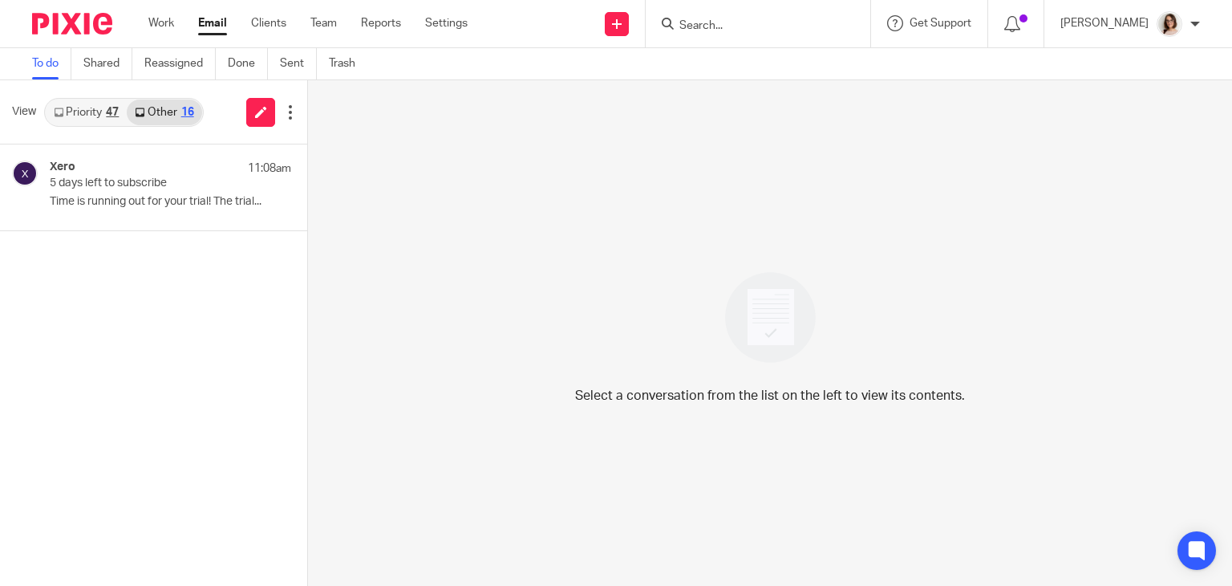
click at [216, 26] on link "Email" at bounding box center [212, 23] width 29 height 16
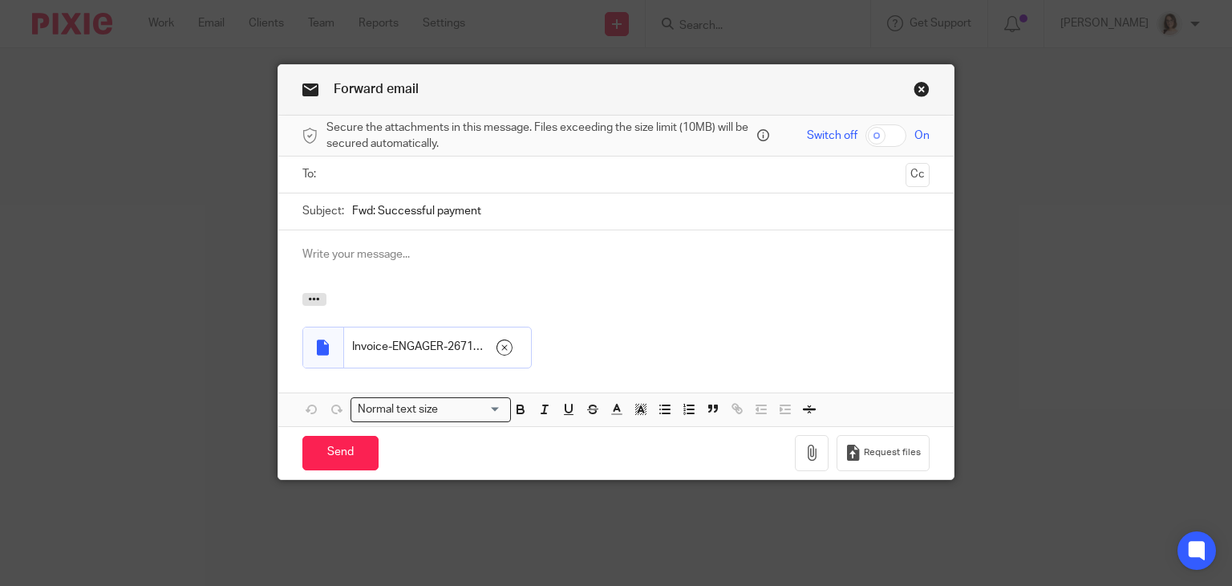
click at [328, 173] on ul at bounding box center [617, 174] width 578 height 26
click at [351, 181] on input "text" at bounding box center [615, 174] width 567 height 18
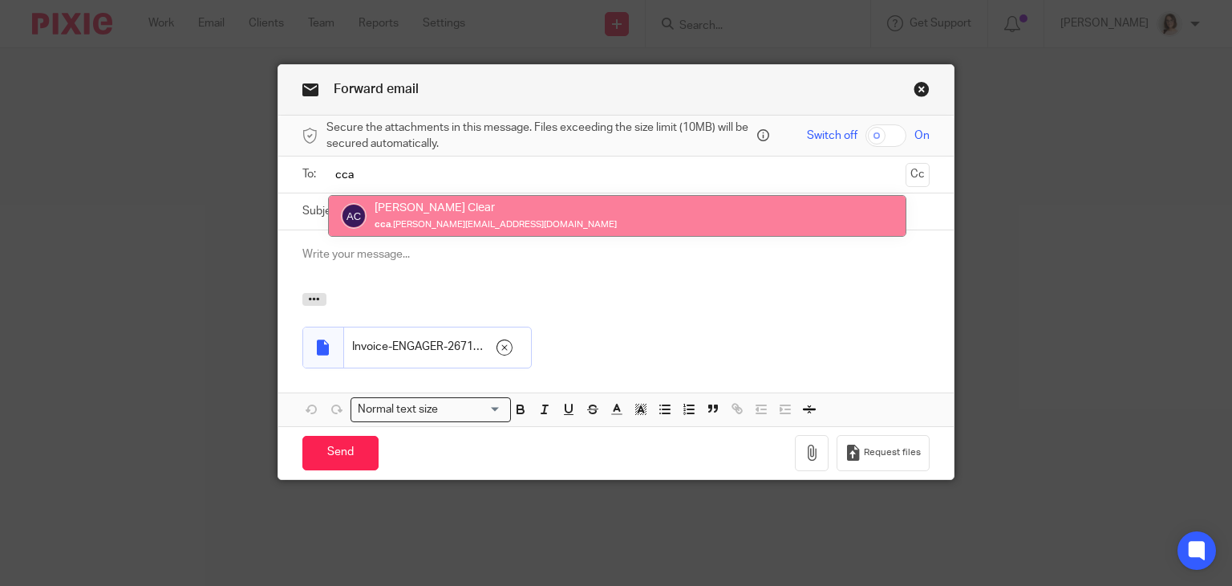
type input "cca"
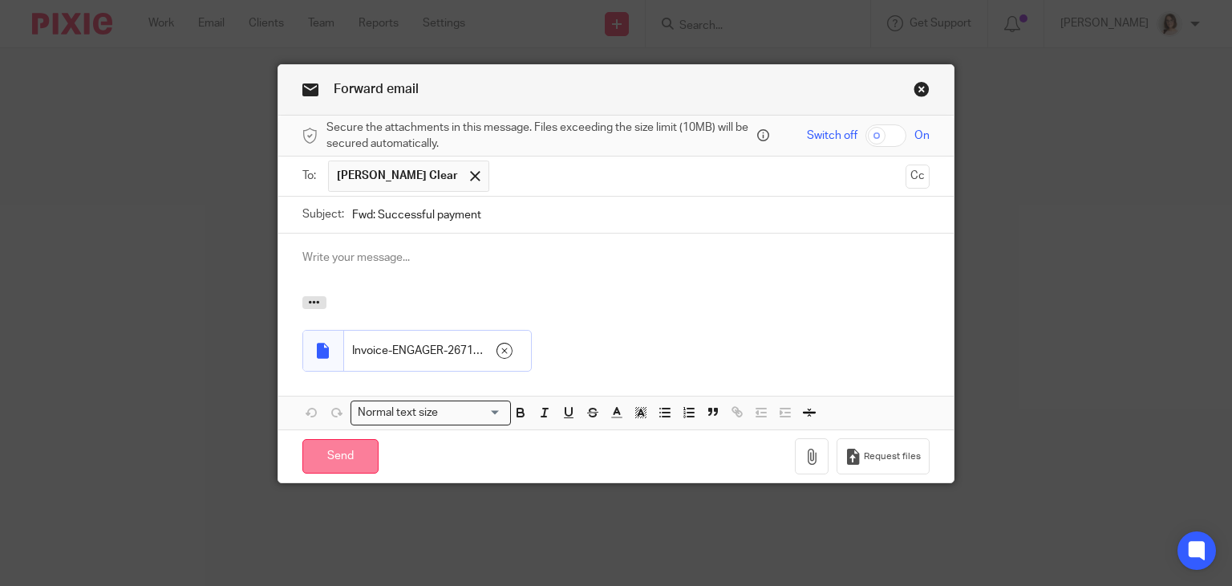
click at [337, 460] on input "Send" at bounding box center [340, 456] width 76 height 34
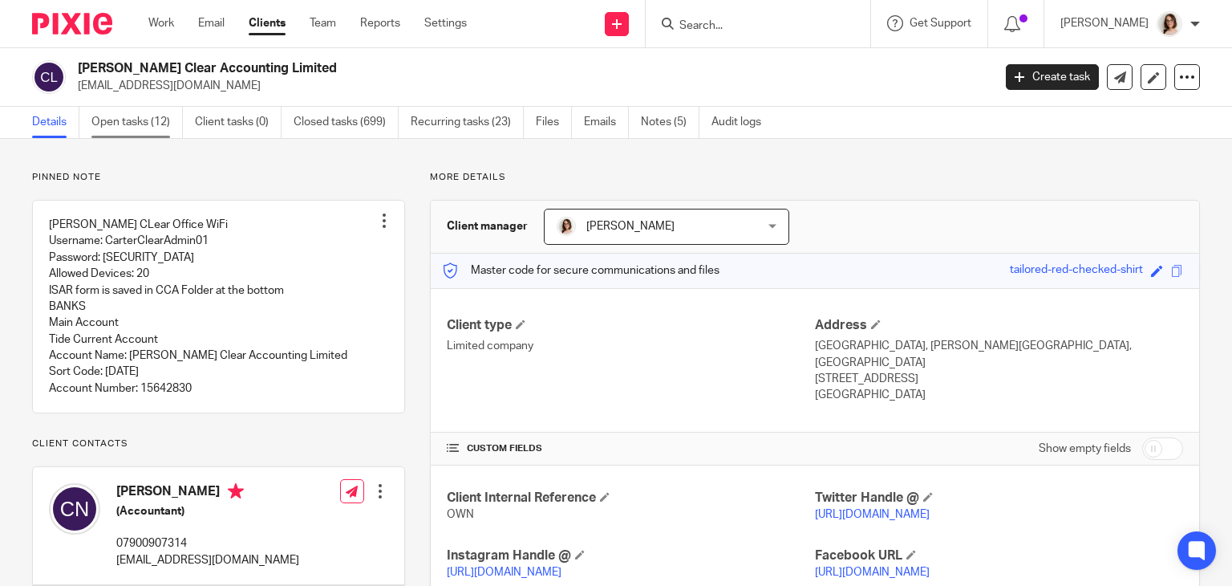
click at [140, 120] on link "Open tasks (12)" at bounding box center [136, 122] width 91 height 31
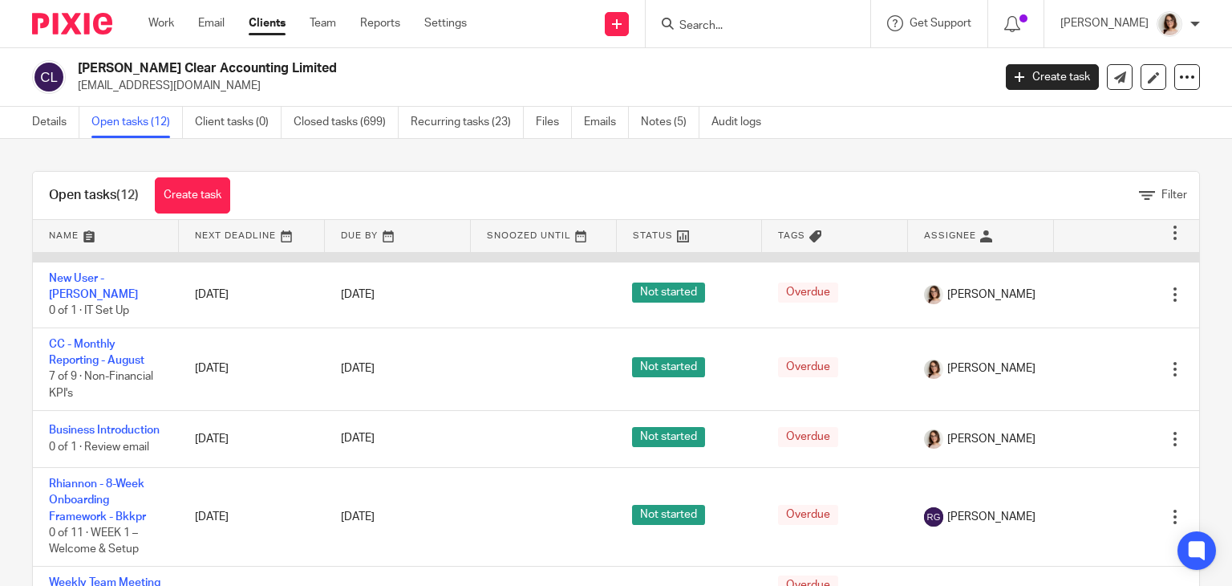
scroll to position [241, 0]
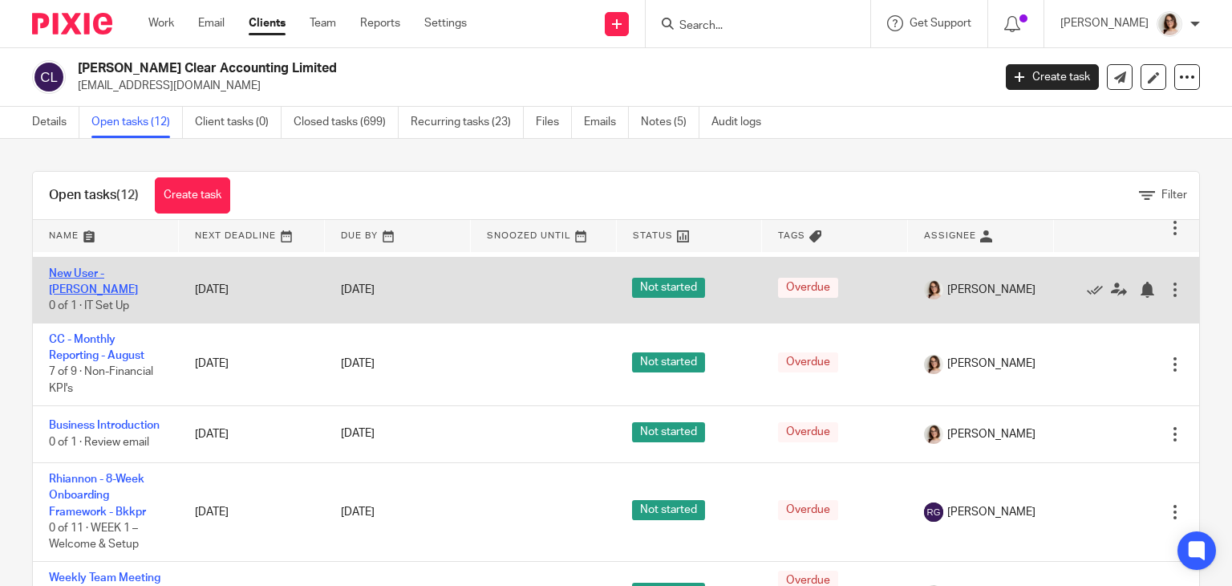
click at [117, 277] on link "New User - [PERSON_NAME]" at bounding box center [93, 281] width 89 height 27
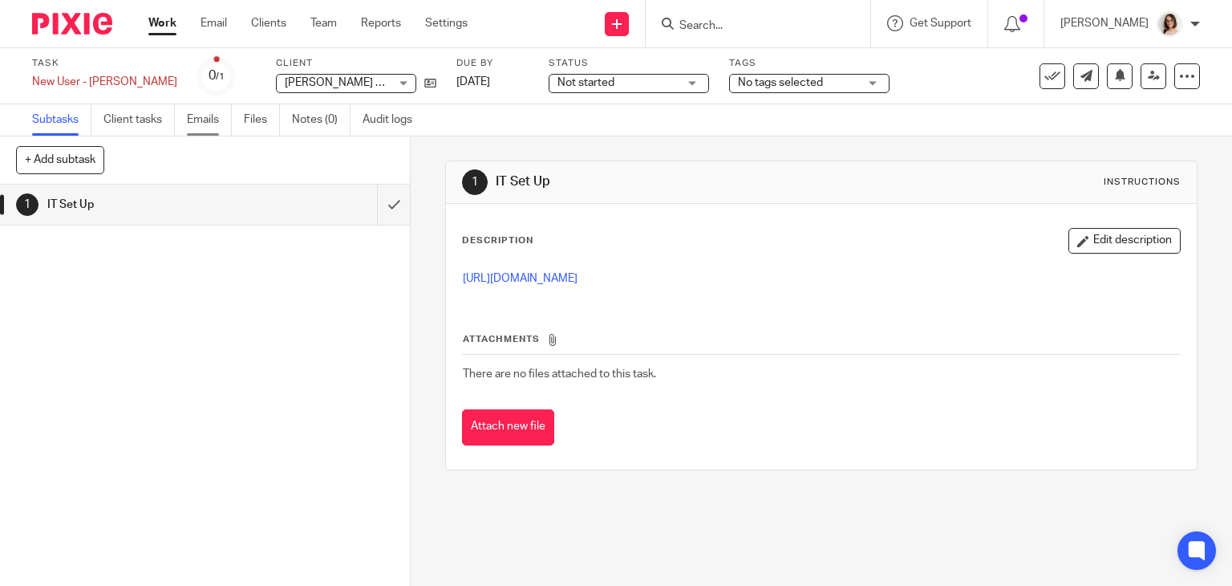
click at [209, 118] on link "Emails" at bounding box center [209, 119] width 45 height 31
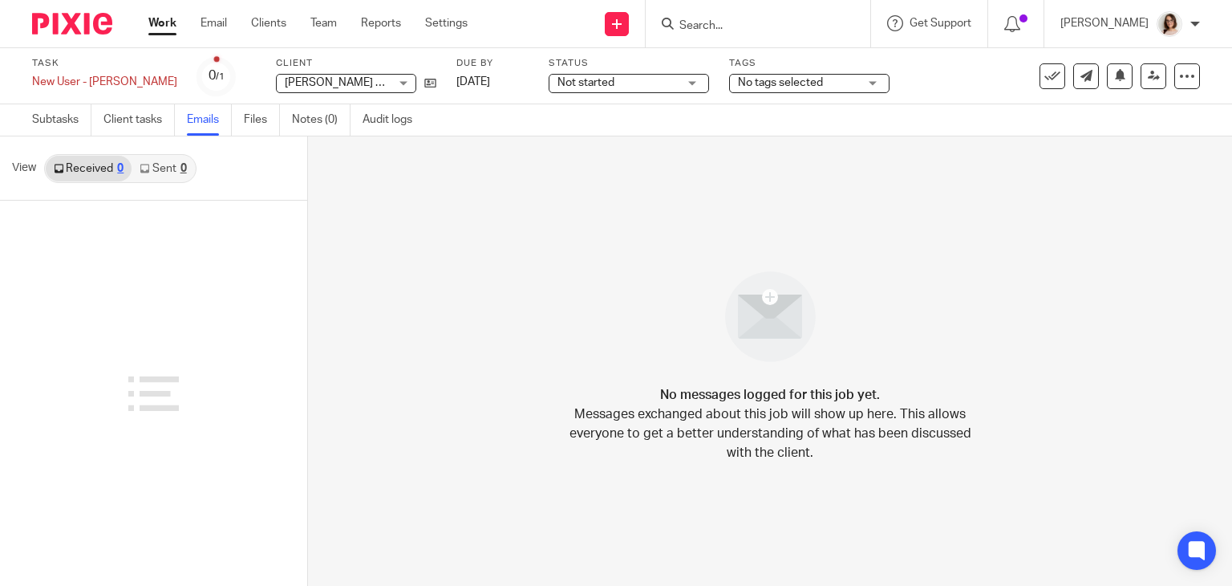
click at [157, 168] on link "Sent 0" at bounding box center [163, 169] width 63 height 26
click at [100, 161] on link "Received 0" at bounding box center [89, 169] width 86 height 26
click at [55, 113] on link "Subtasks" at bounding box center [61, 119] width 59 height 31
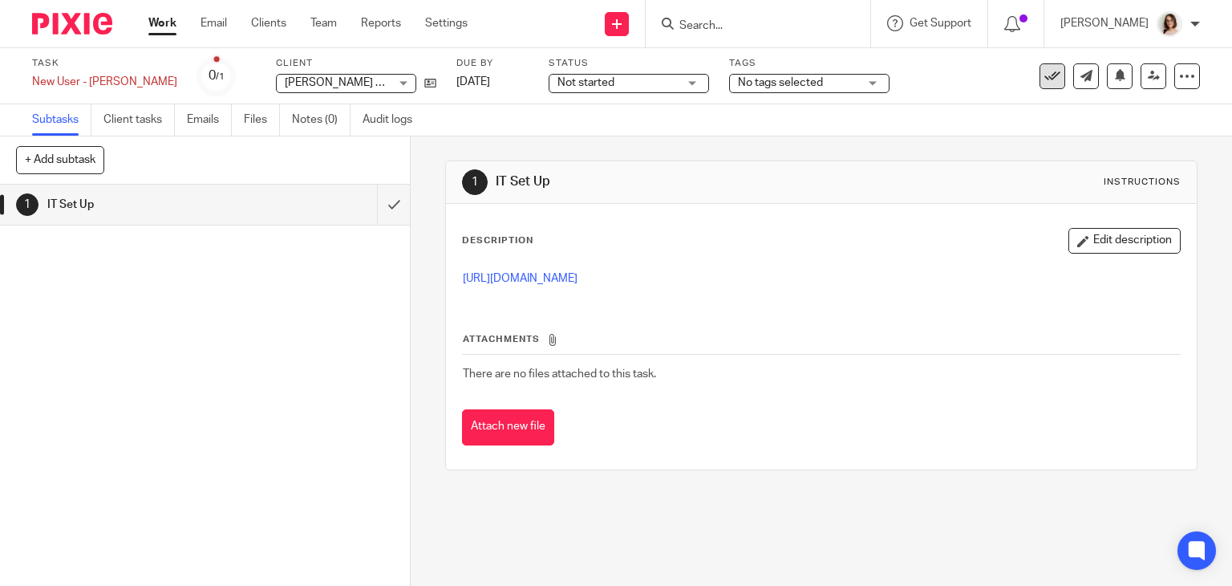
click at [1044, 76] on icon at bounding box center [1052, 76] width 16 height 16
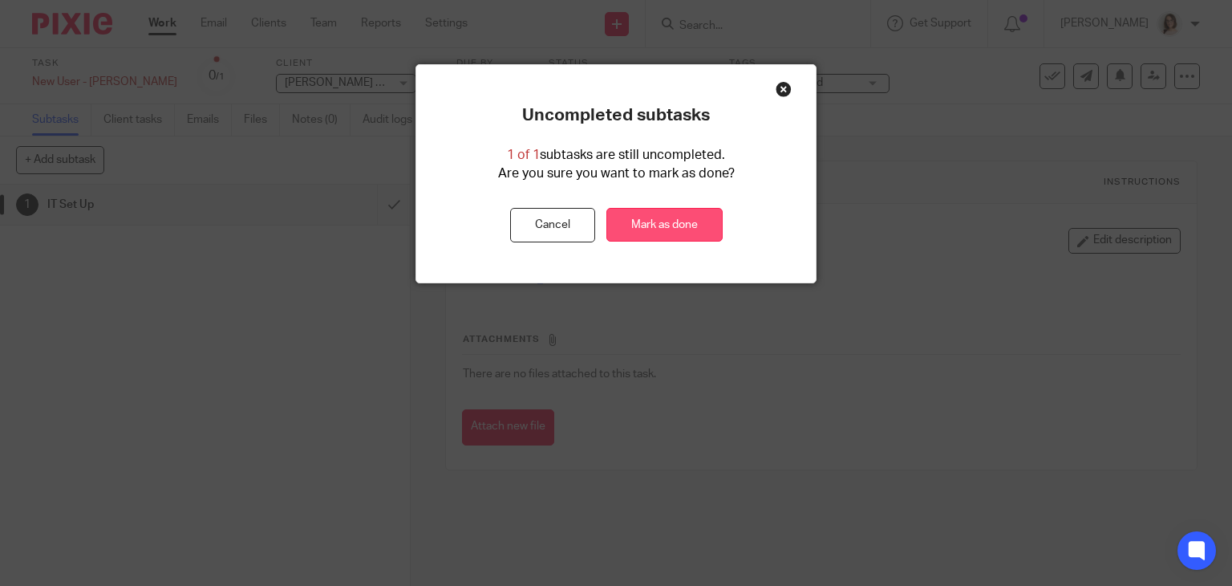
click at [646, 214] on link "Mark as done" at bounding box center [664, 225] width 116 height 34
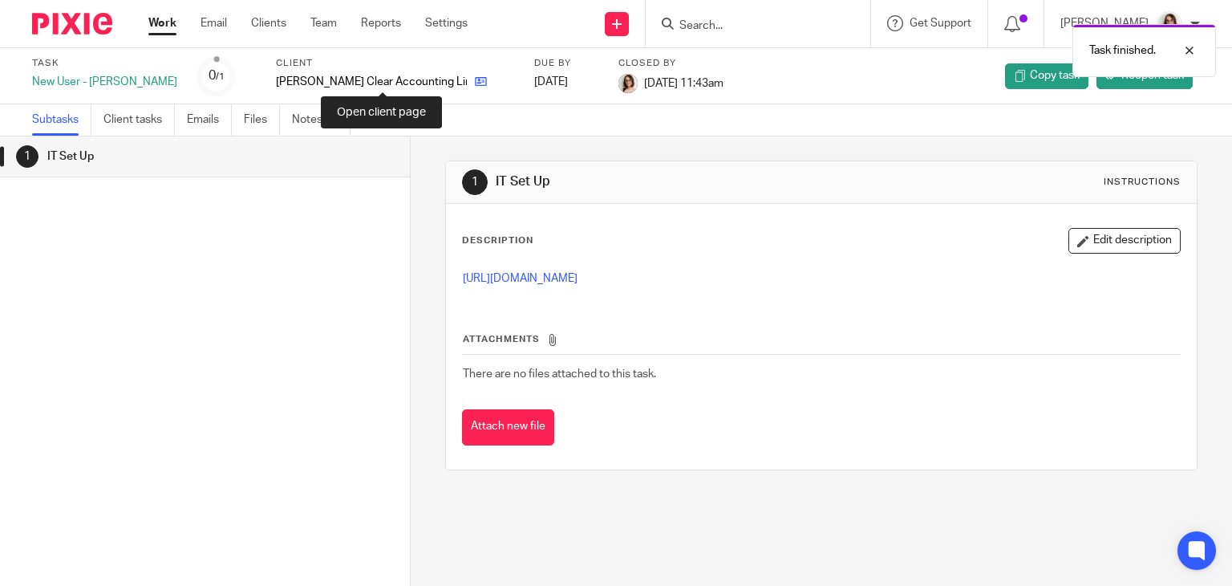
click at [475, 80] on icon at bounding box center [481, 81] width 12 height 12
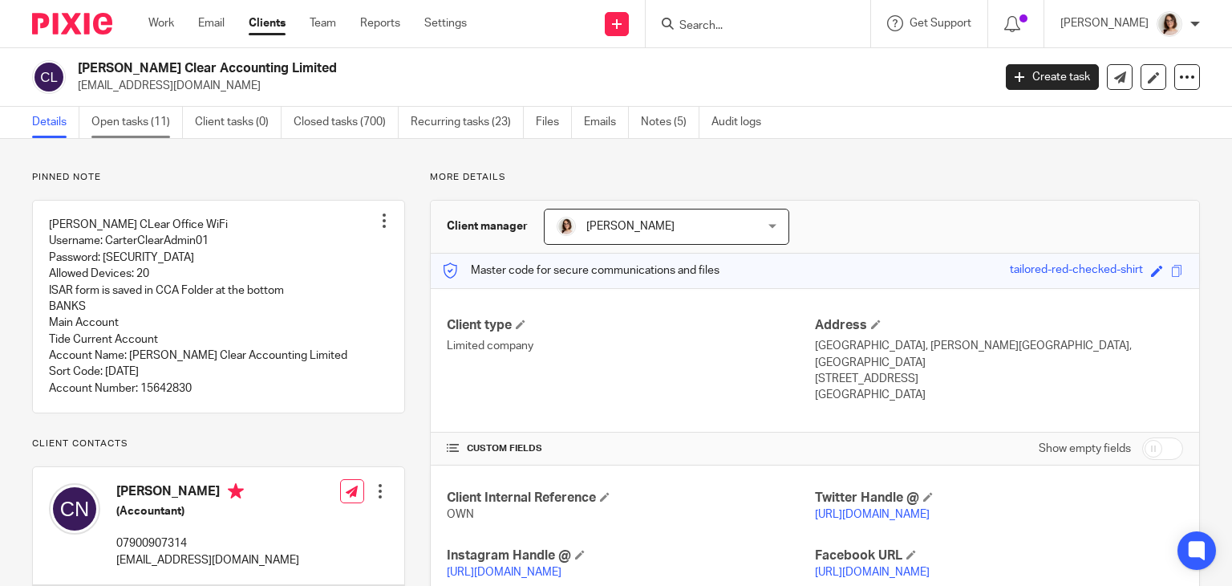
click at [134, 125] on link "Open tasks (11)" at bounding box center [136, 122] width 91 height 31
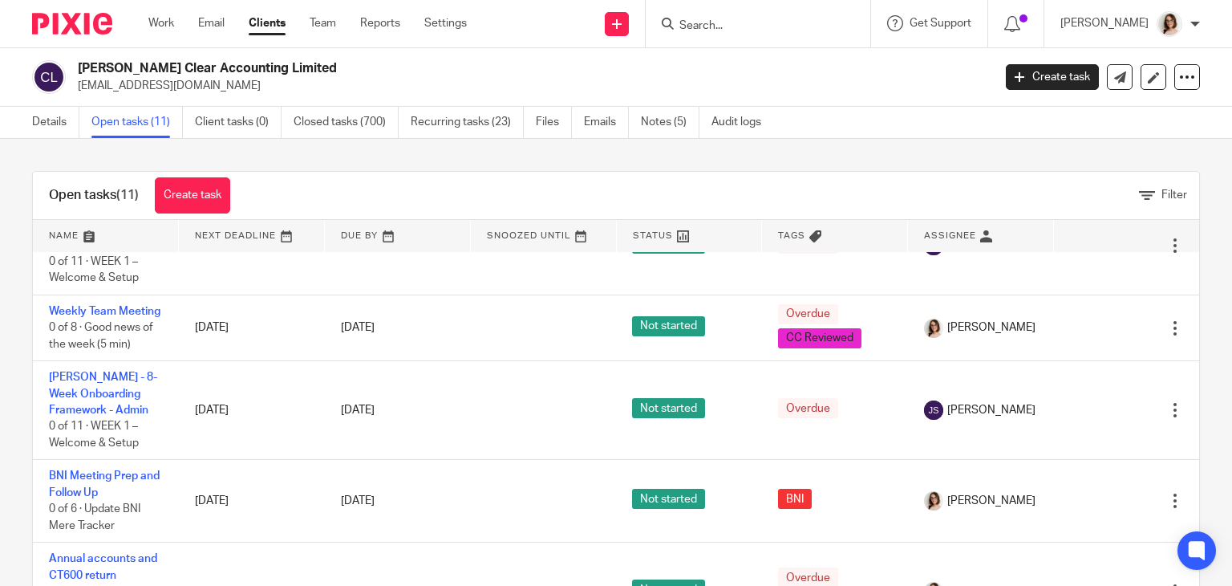
scroll to position [510, 0]
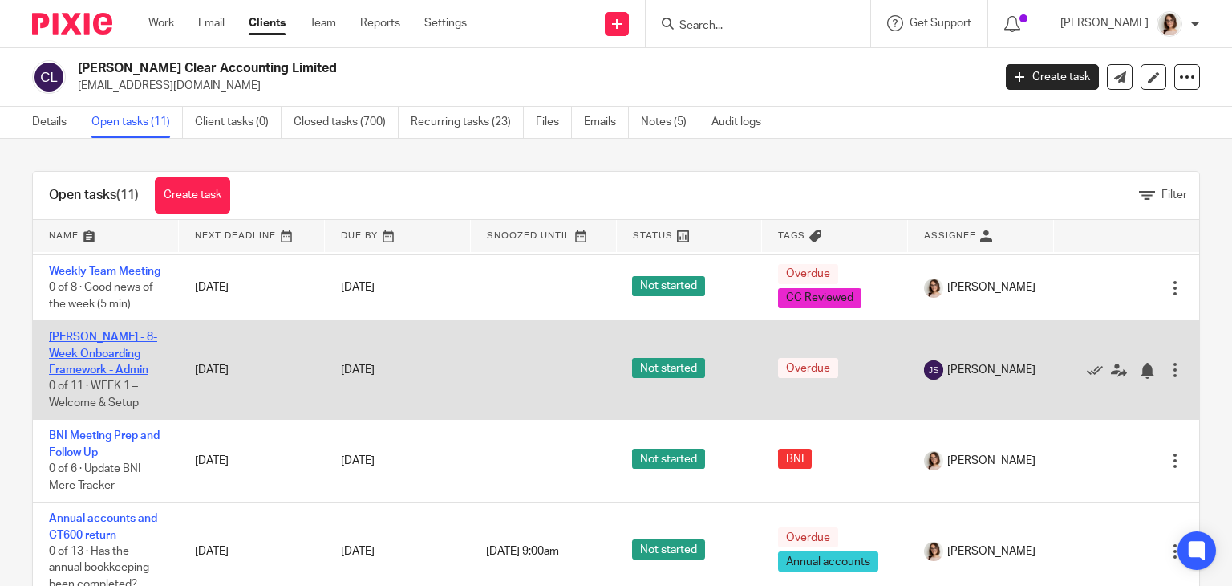
click at [92, 351] on link "[PERSON_NAME] - 8-Week Onboarding Framework - Admin" at bounding box center [103, 353] width 108 height 44
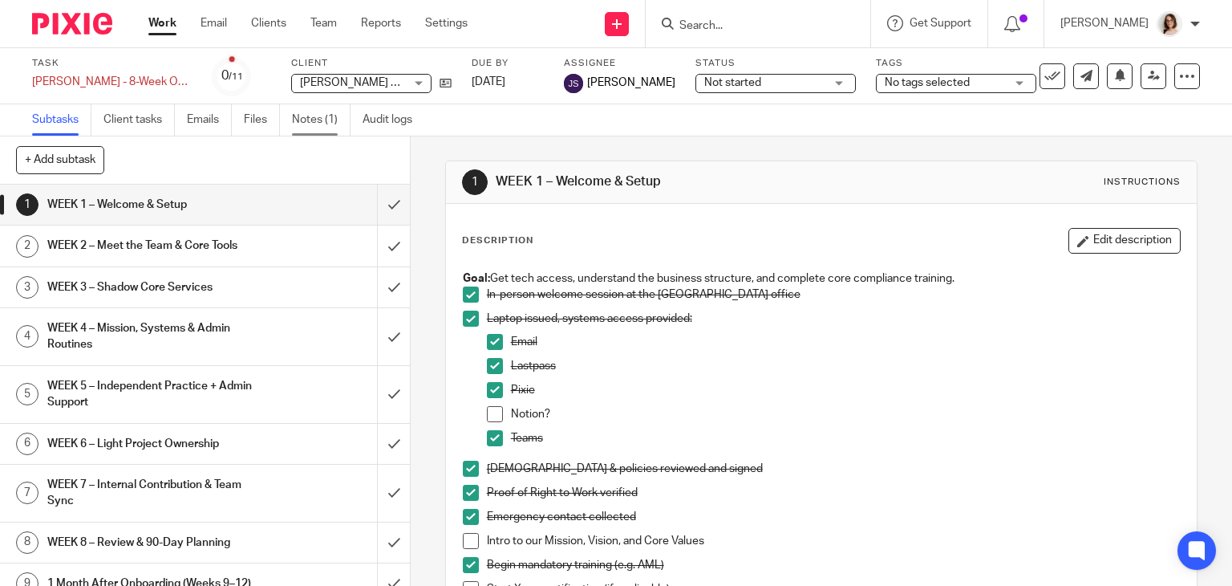
click at [318, 132] on link "Notes (1)" at bounding box center [321, 119] width 59 height 31
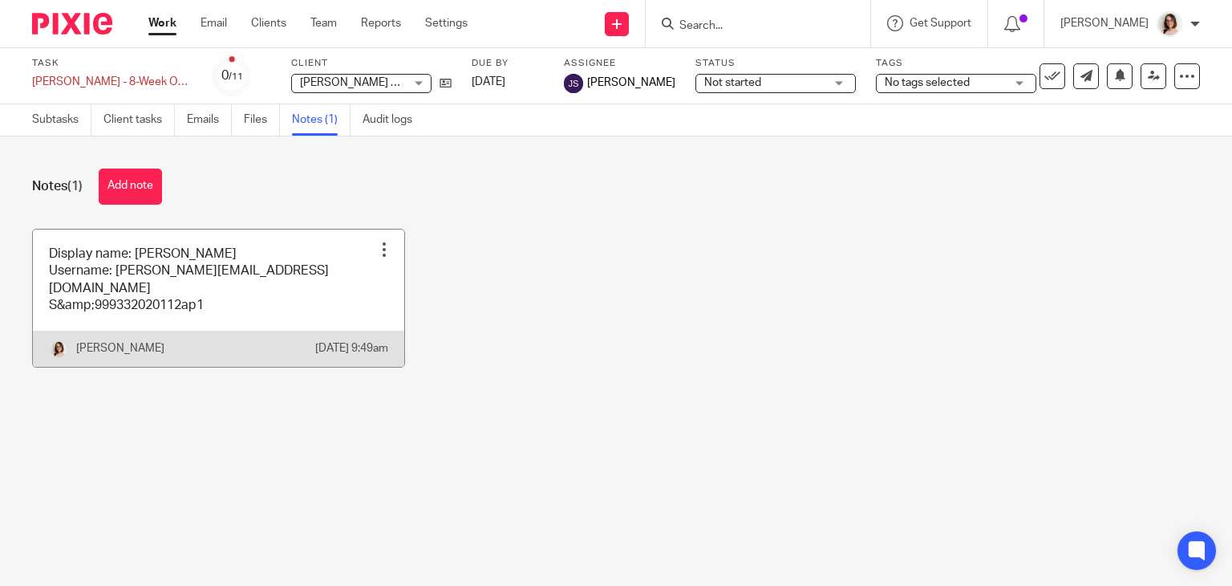
click at [266, 296] on link at bounding box center [218, 297] width 371 height 137
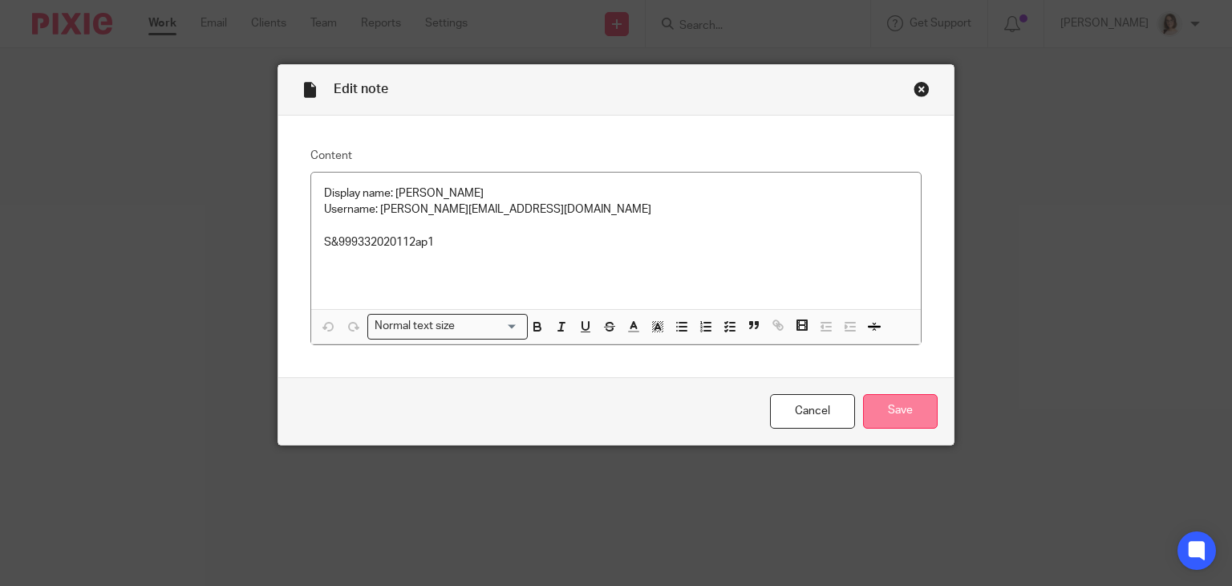
click at [890, 412] on input "Save" at bounding box center [900, 411] width 75 height 34
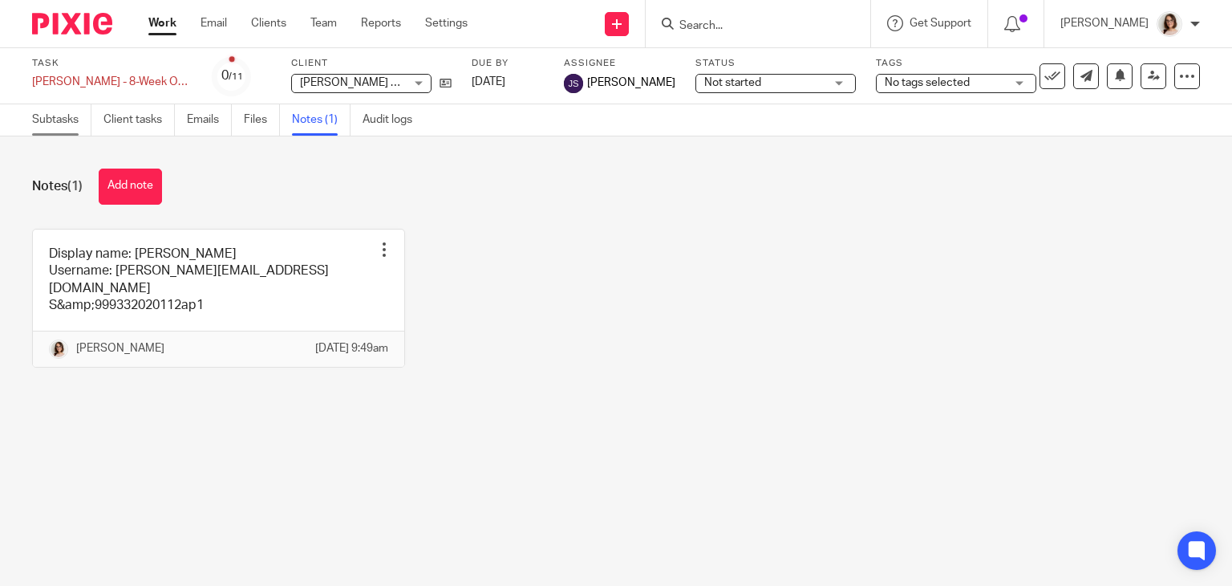
click at [64, 118] on link "Subtasks" at bounding box center [61, 119] width 59 height 31
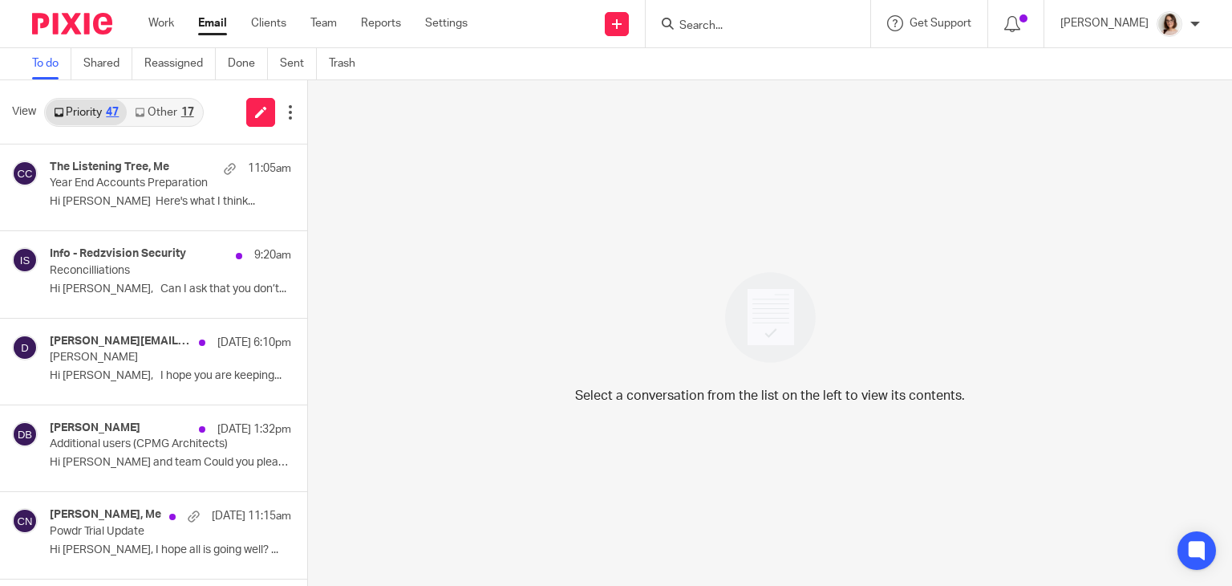
click at [152, 114] on link "Other 17" at bounding box center [164, 112] width 75 height 26
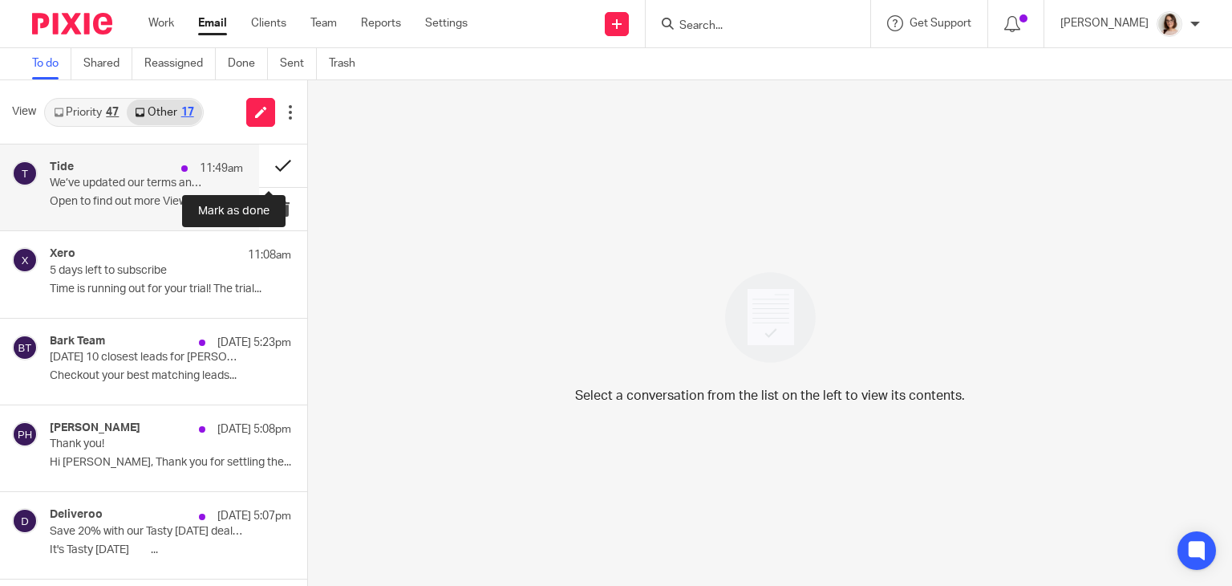
click at [259, 168] on button at bounding box center [283, 165] width 48 height 43
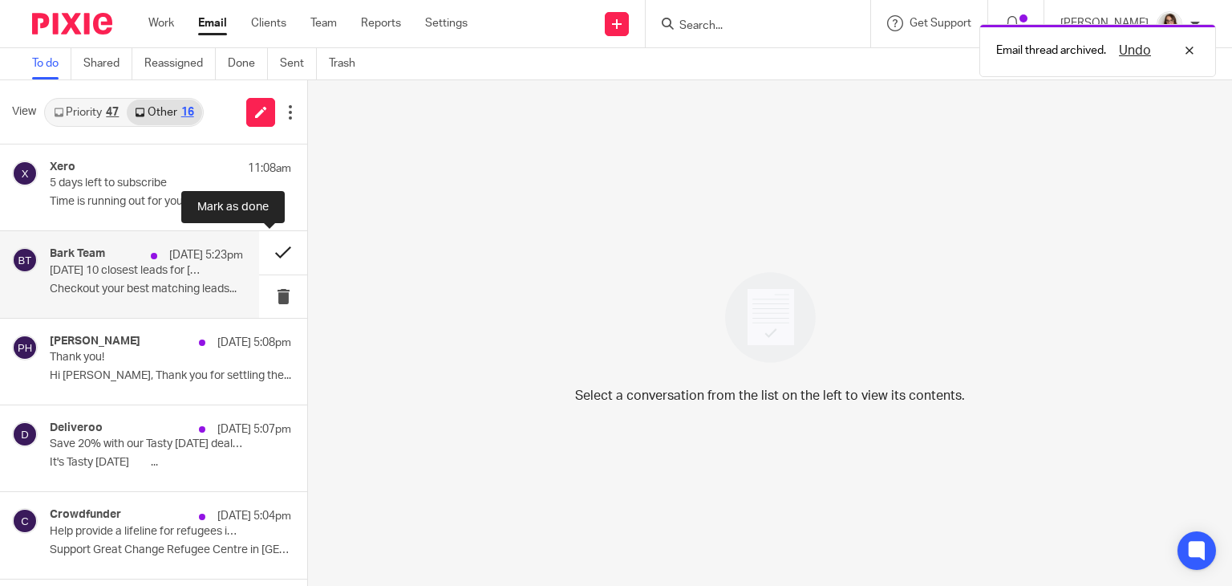
click at [270, 254] on button at bounding box center [283, 252] width 48 height 43
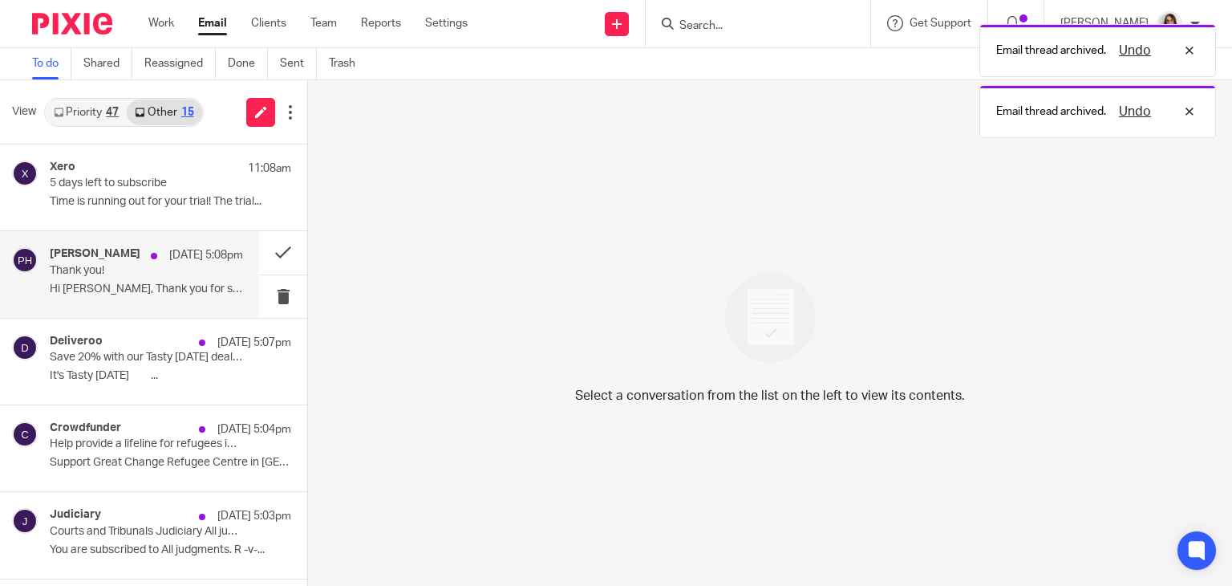
click at [187, 285] on p "Hi Caroline, Thank you for settling the..." at bounding box center [146, 289] width 193 height 14
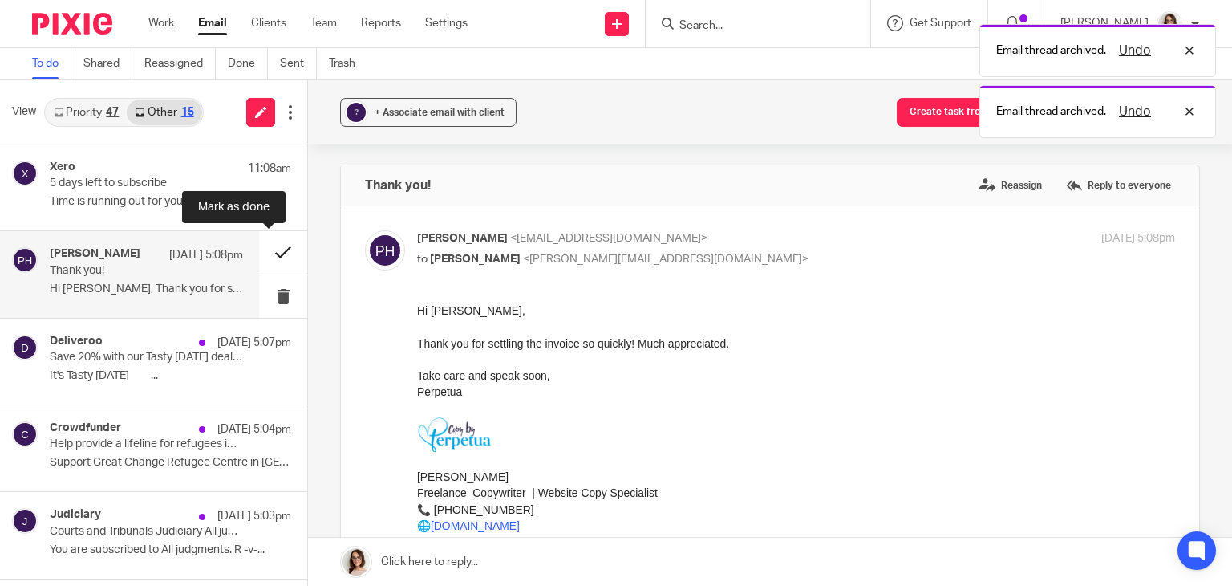
click at [264, 256] on button at bounding box center [283, 252] width 48 height 43
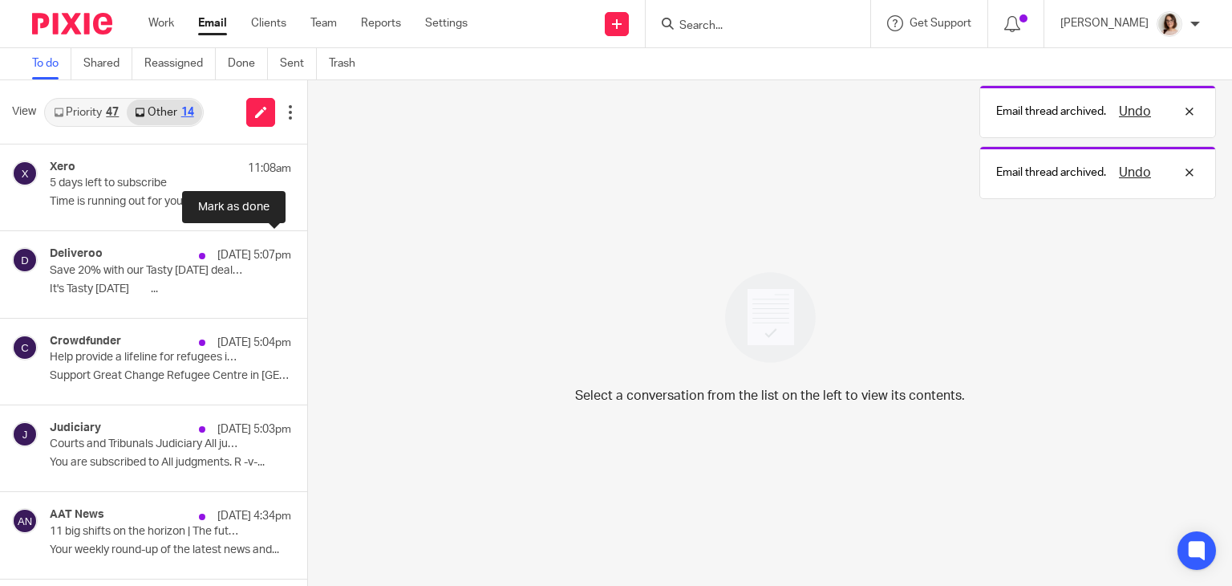
click at [307, 256] on button at bounding box center [313, 252] width 13 height 43
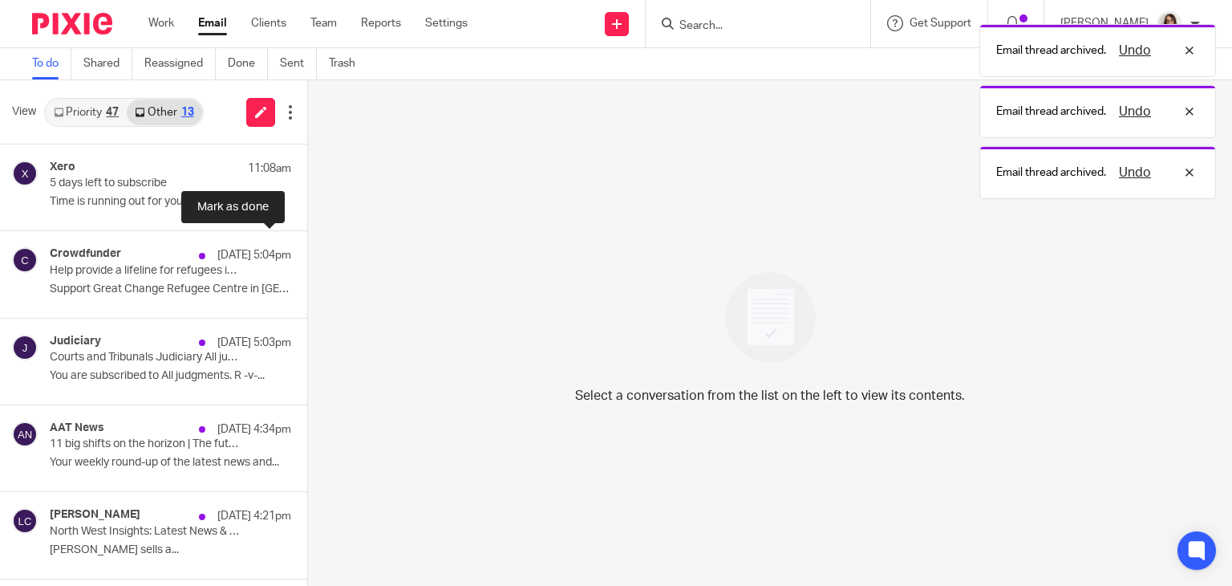
click at [307, 256] on button at bounding box center [313, 252] width 13 height 43
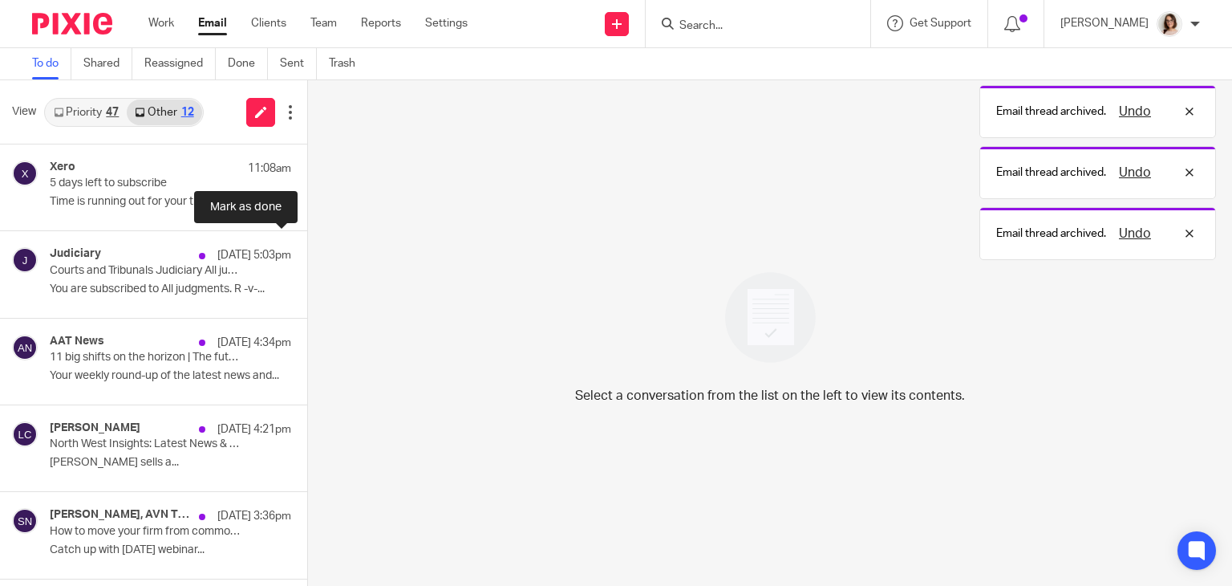
click at [307, 256] on button at bounding box center [313, 252] width 13 height 43
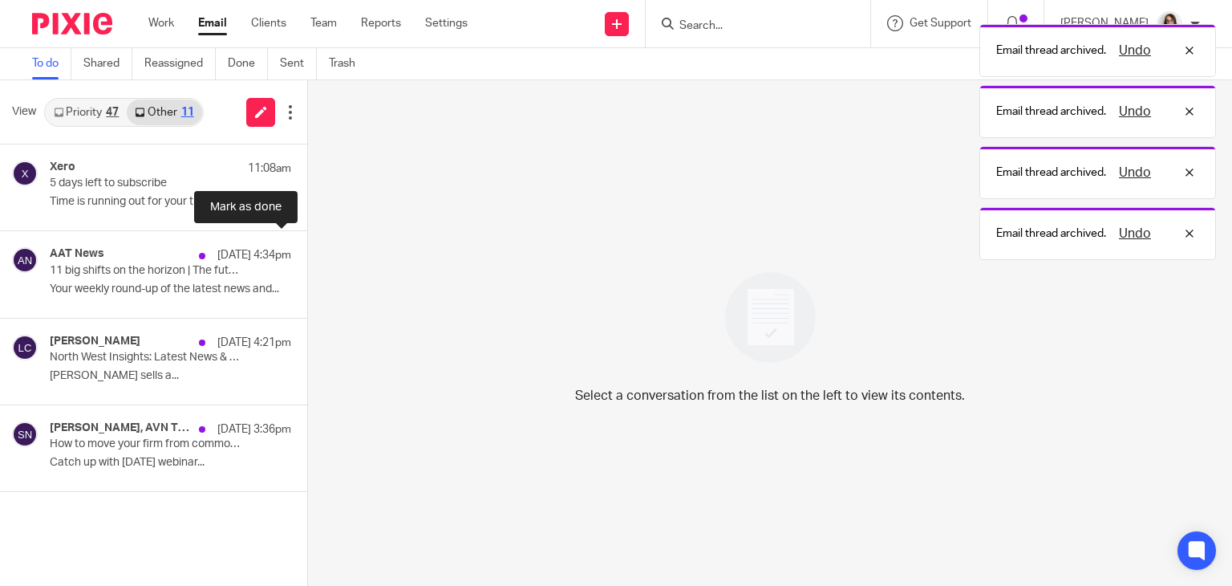
click at [307, 256] on button at bounding box center [313, 252] width 13 height 43
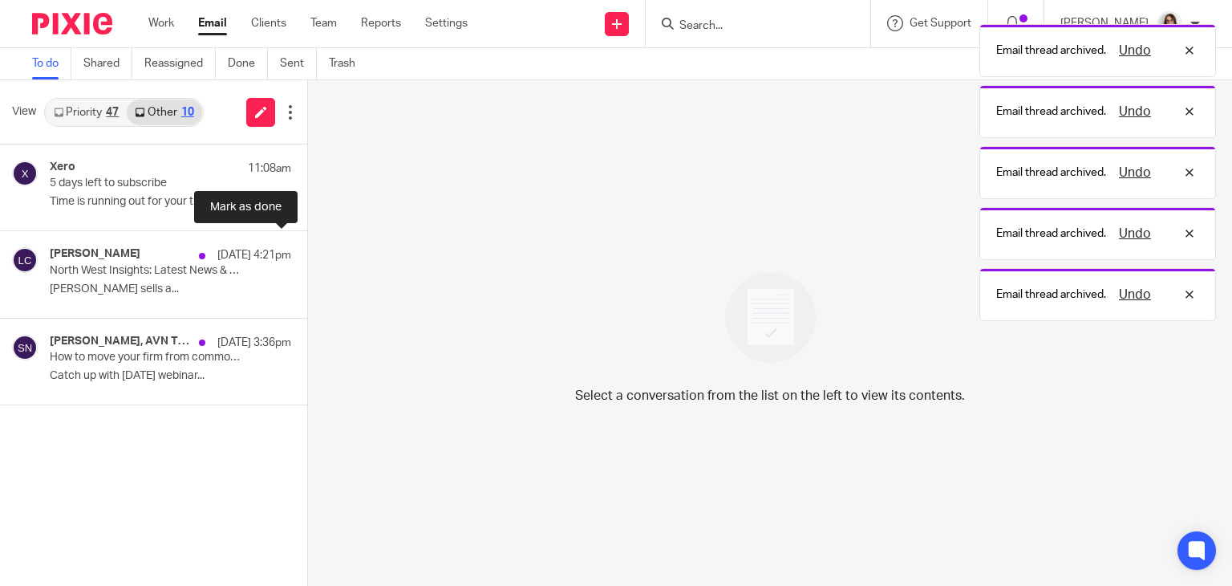
click at [307, 256] on button at bounding box center [313, 252] width 13 height 43
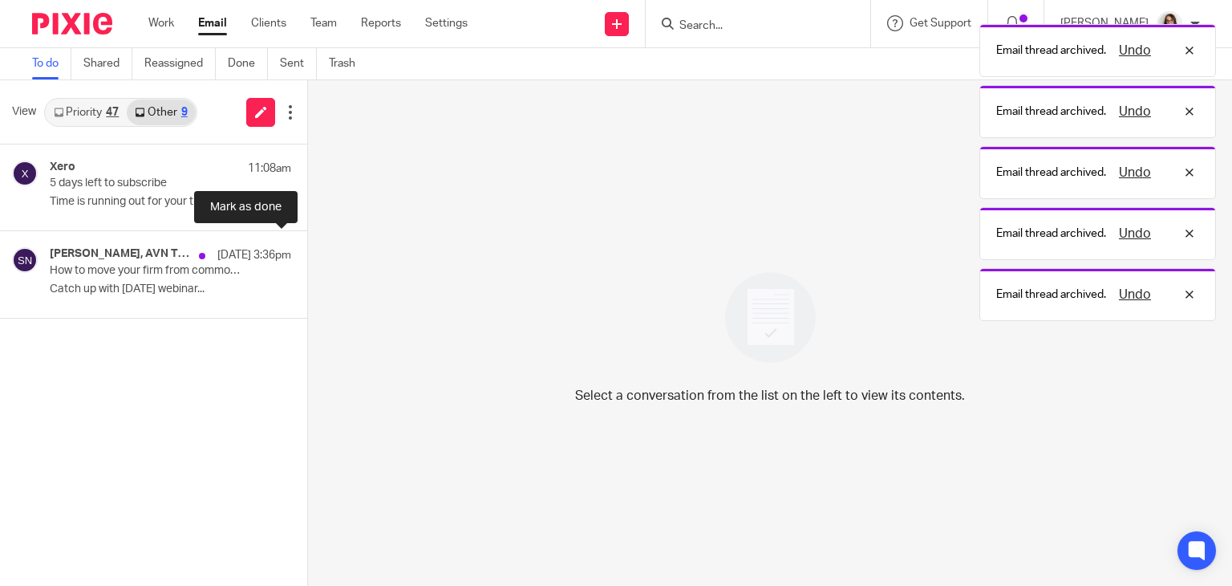
click at [307, 256] on button at bounding box center [313, 252] width 13 height 43
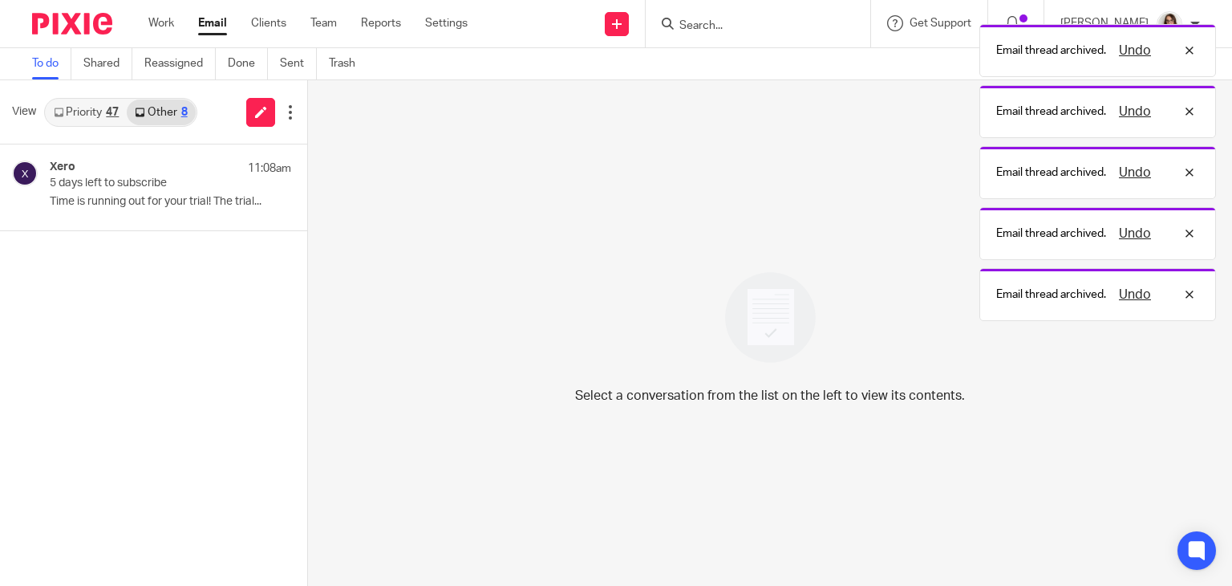
click at [207, 23] on link "Email" at bounding box center [212, 23] width 29 height 16
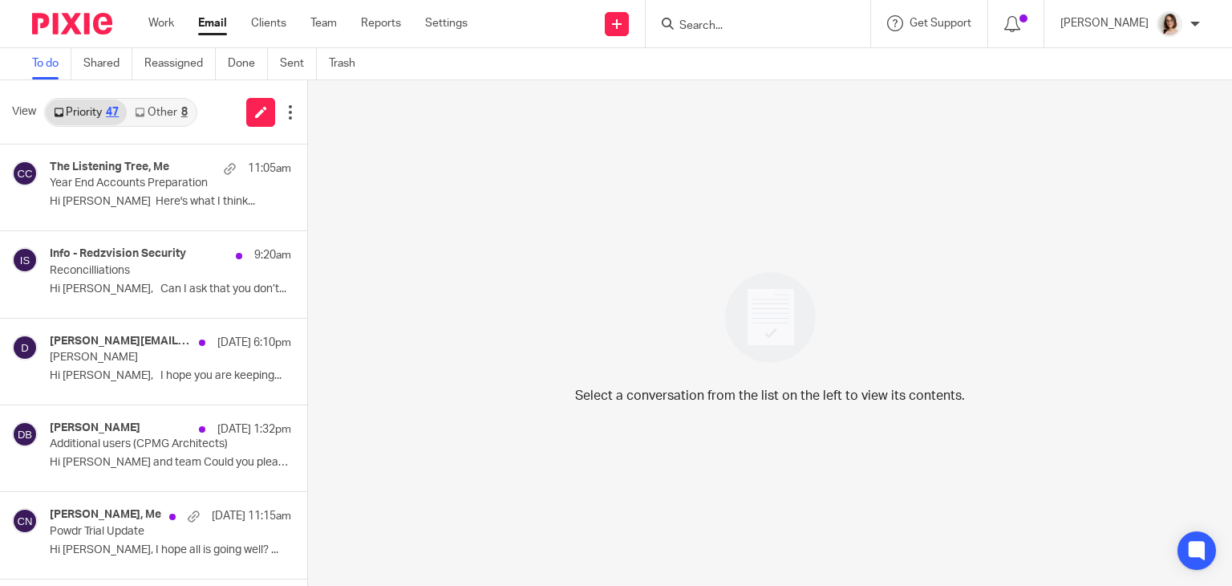
click at [176, 111] on link "Other 8" at bounding box center [161, 112] width 68 height 26
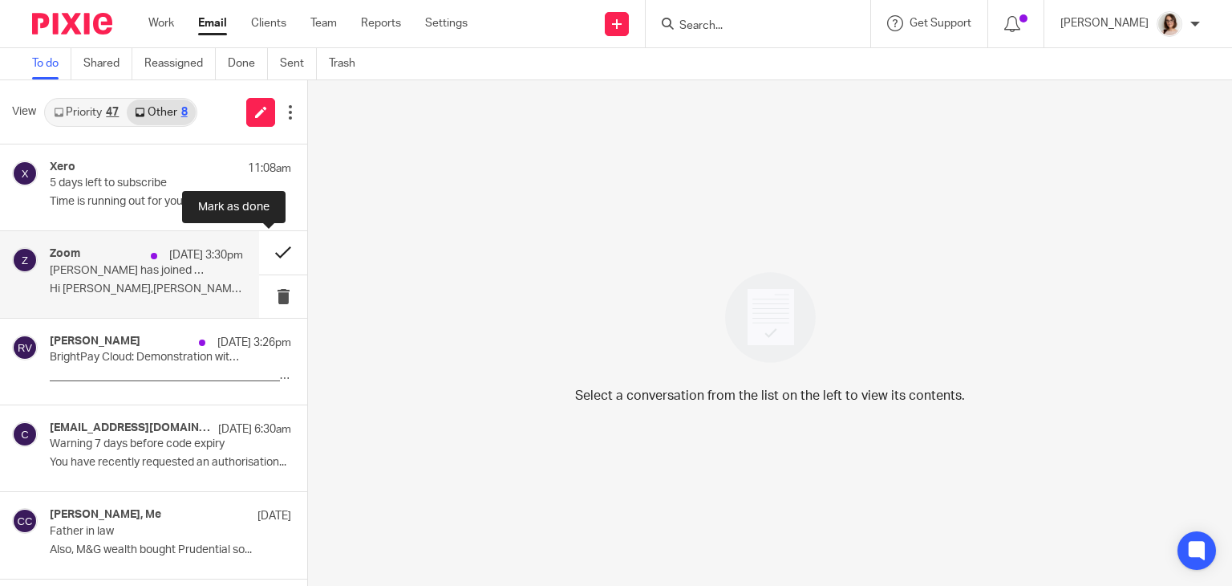
click at [259, 254] on button at bounding box center [283, 252] width 48 height 43
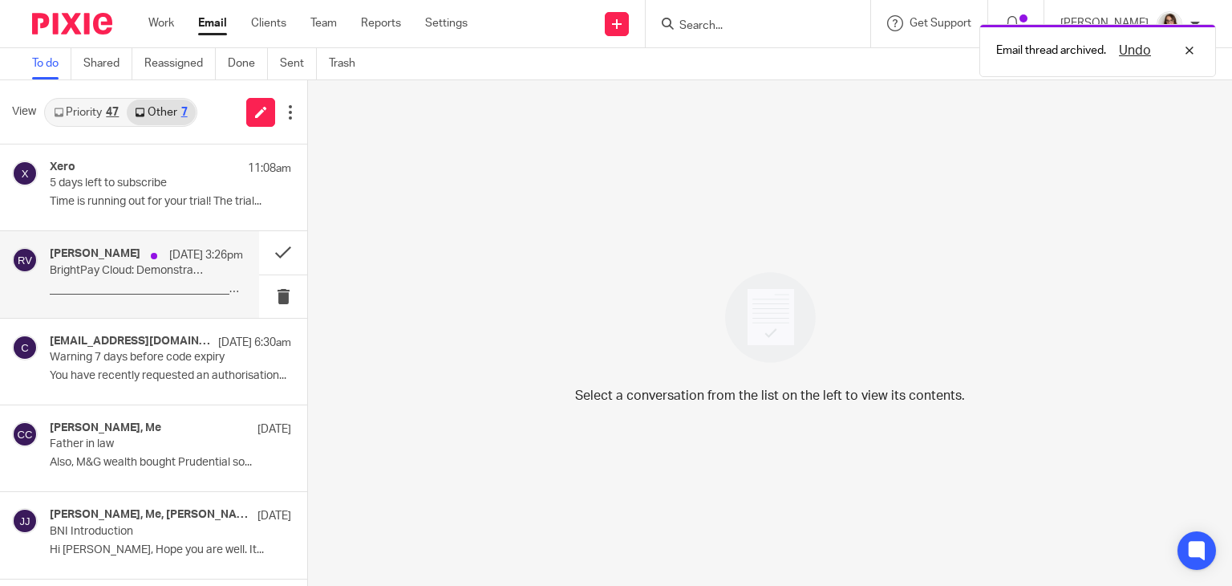
click at [171, 270] on p "BrightPay Cloud: Demonstration with [PERSON_NAME]" at bounding box center [127, 271] width 155 height 14
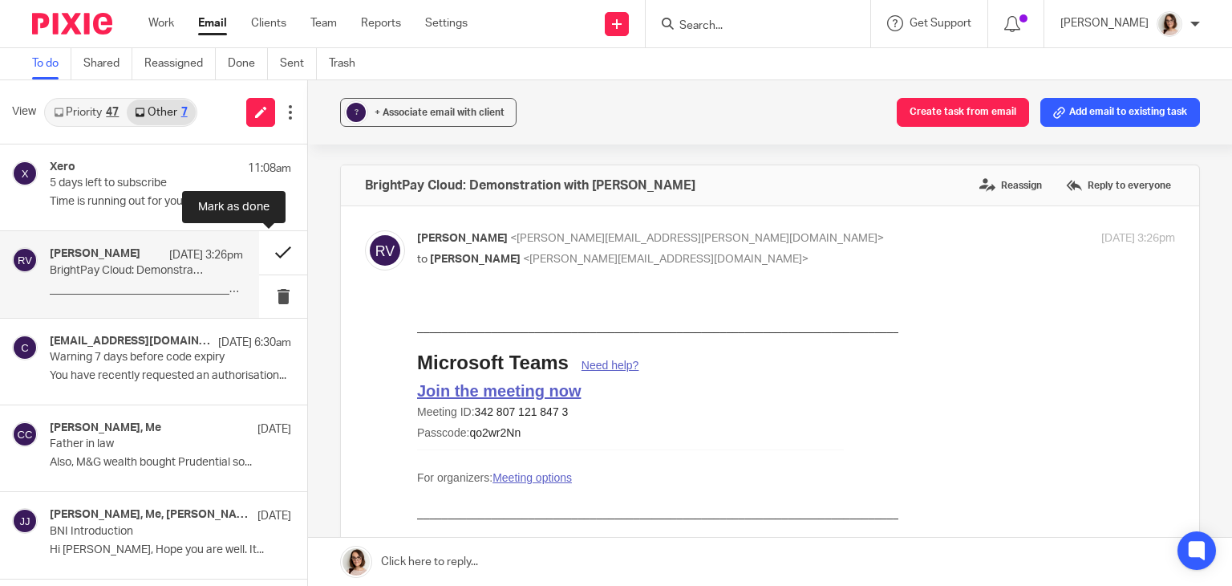
click at [260, 250] on button at bounding box center [283, 252] width 48 height 43
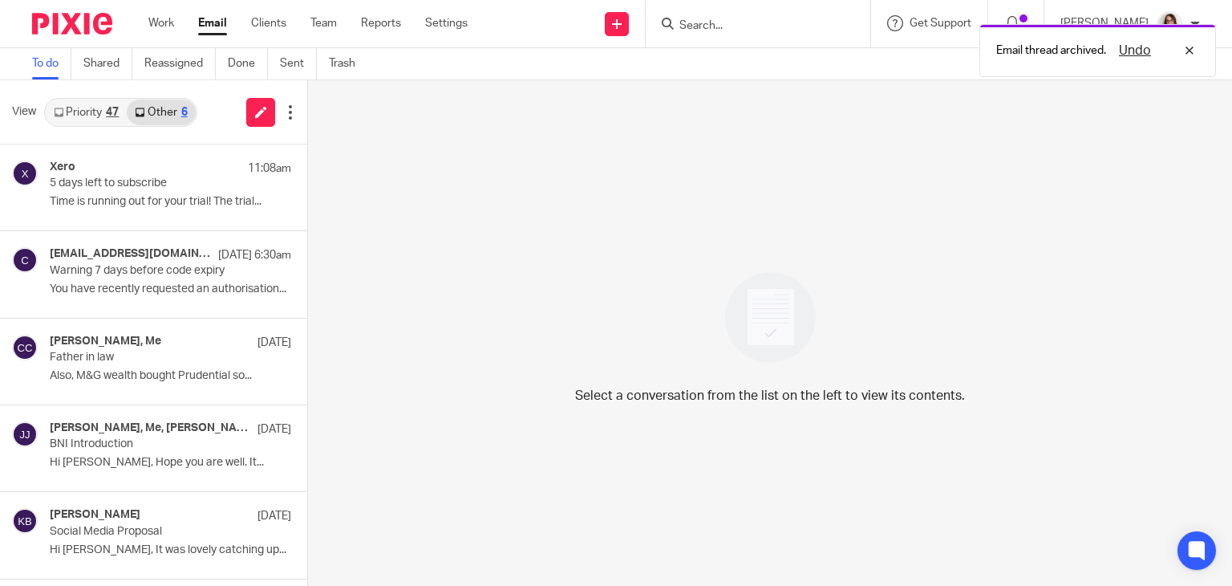
click at [214, 18] on link "Email" at bounding box center [212, 23] width 29 height 16
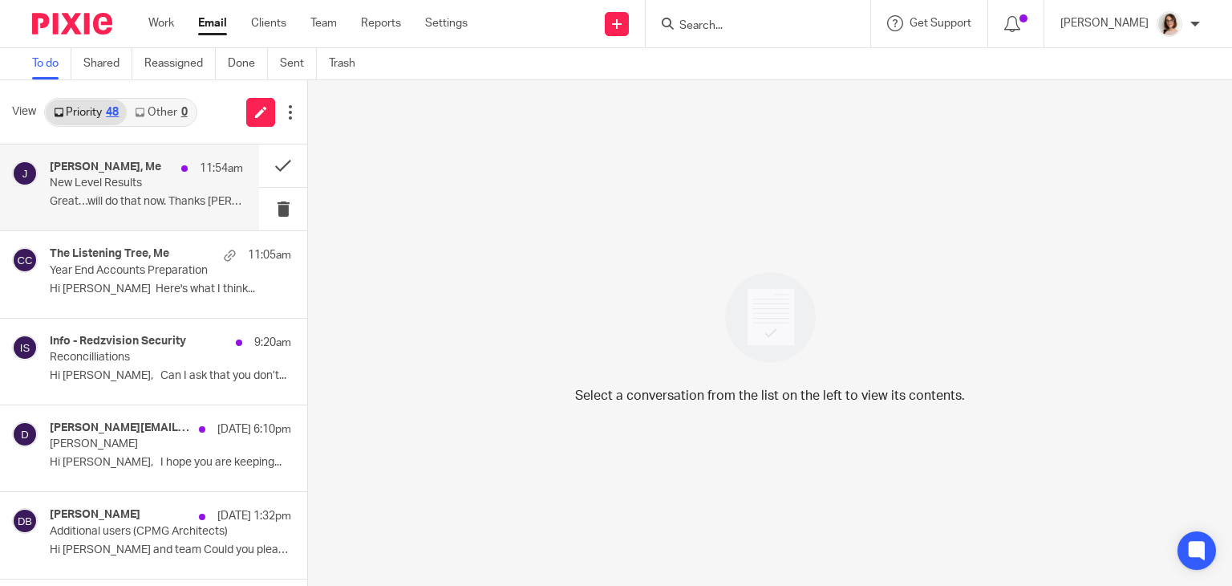
click at [134, 193] on div "Joanne, Me 11:54am New Level Results Great…will do that now. Thanks Caroline. .…" at bounding box center [146, 187] width 193 height 54
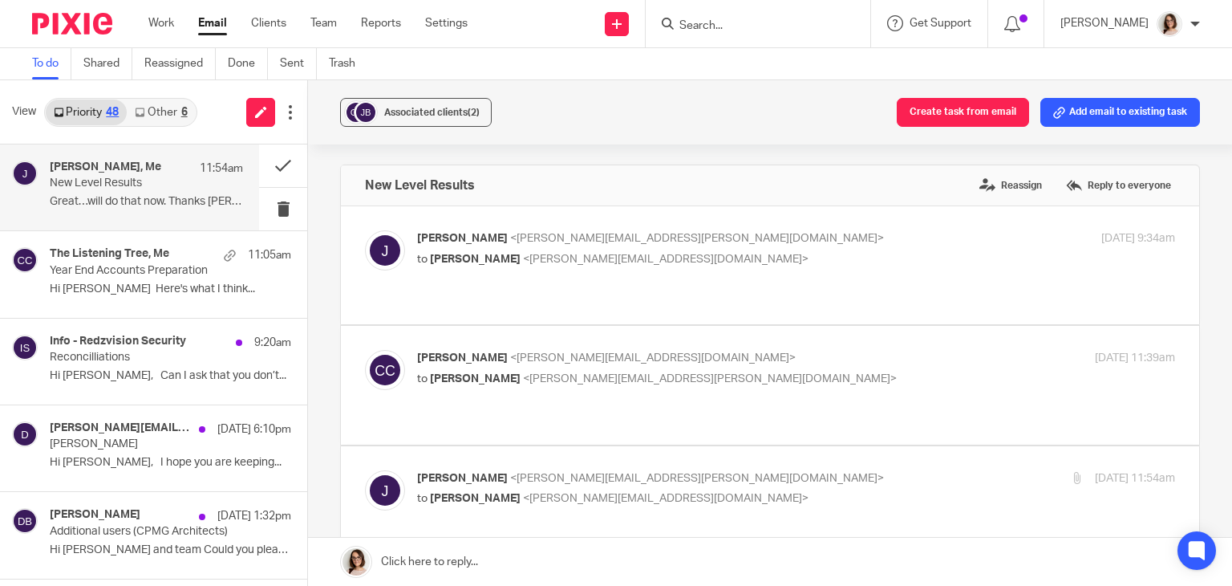
click at [631, 298] on div "Joanne <joanne.boyd@cjxbusinessservices.co.uk> to Caroline Carter <caroline@car…" at bounding box center [770, 265] width 810 height 70
click at [647, 309] on label at bounding box center [770, 265] width 858 height 118
click at [365, 230] on input "checkbox" at bounding box center [364, 229] width 1 height 1
checkbox input "true"
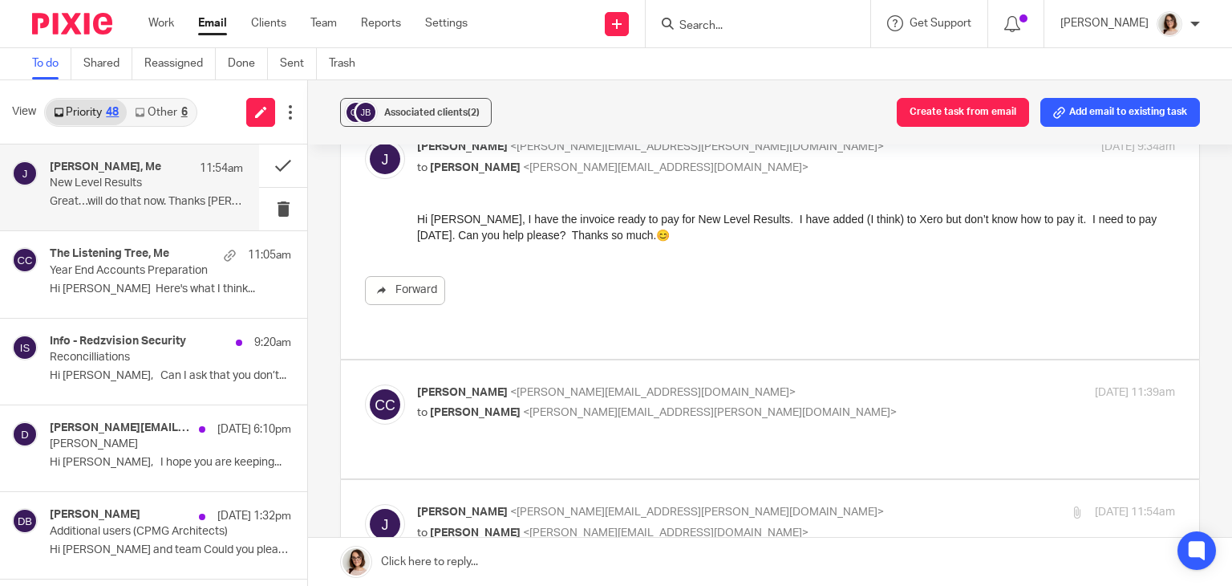
scroll to position [106, 0]
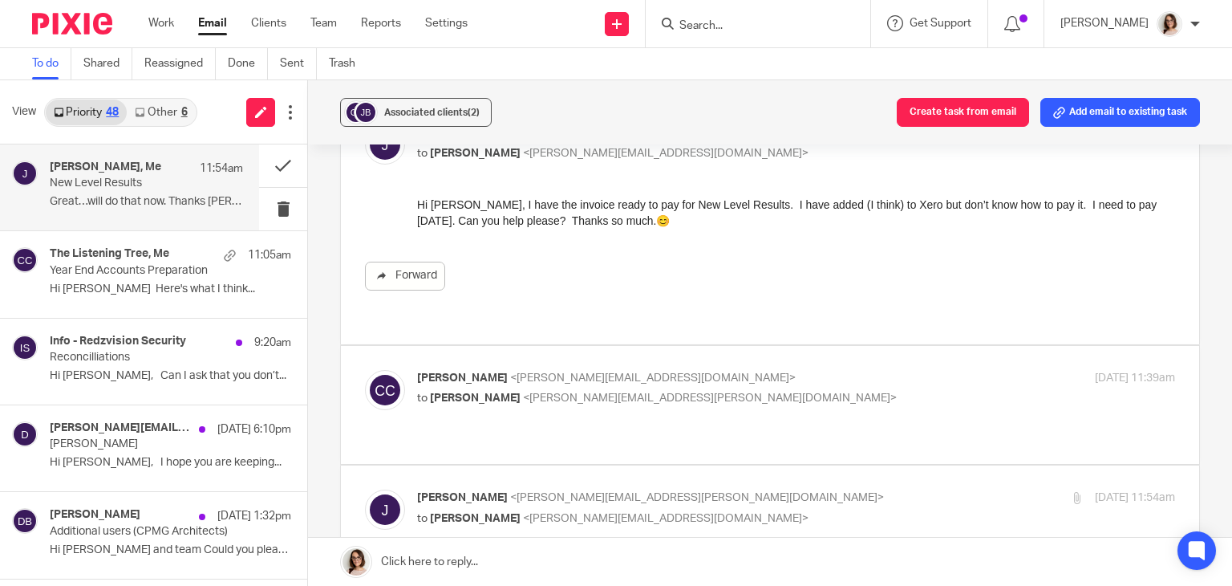
click at [724, 401] on p "to Joanne <joanne.boyd@cjxbusinessservices.co.uk>" at bounding box center [669, 398] width 505 height 17
checkbox input "true"
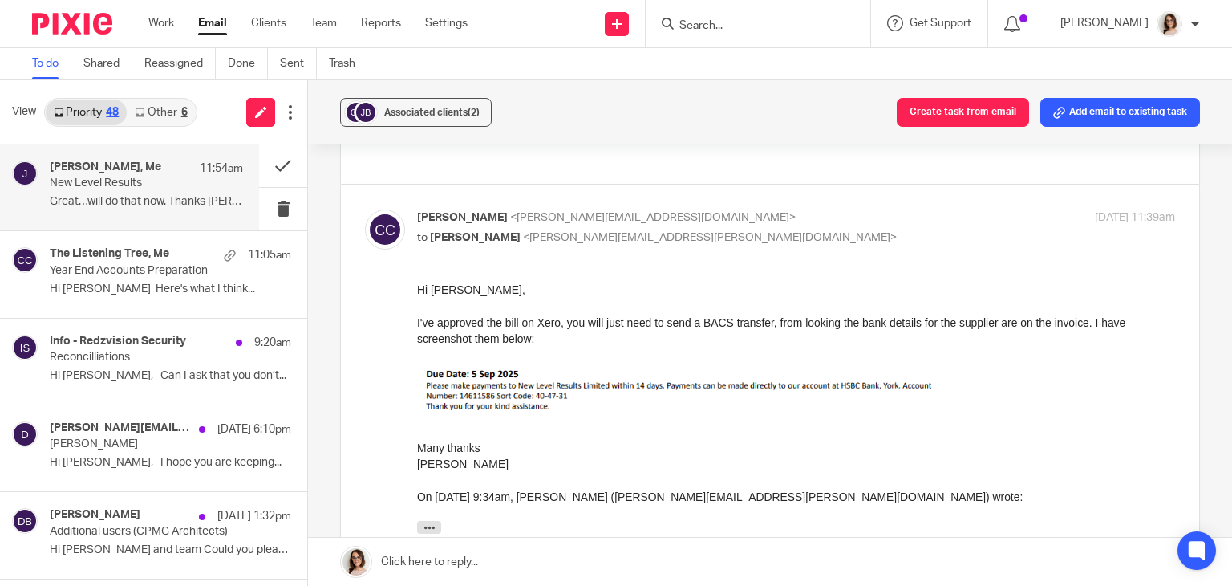
scroll to position [307, 0]
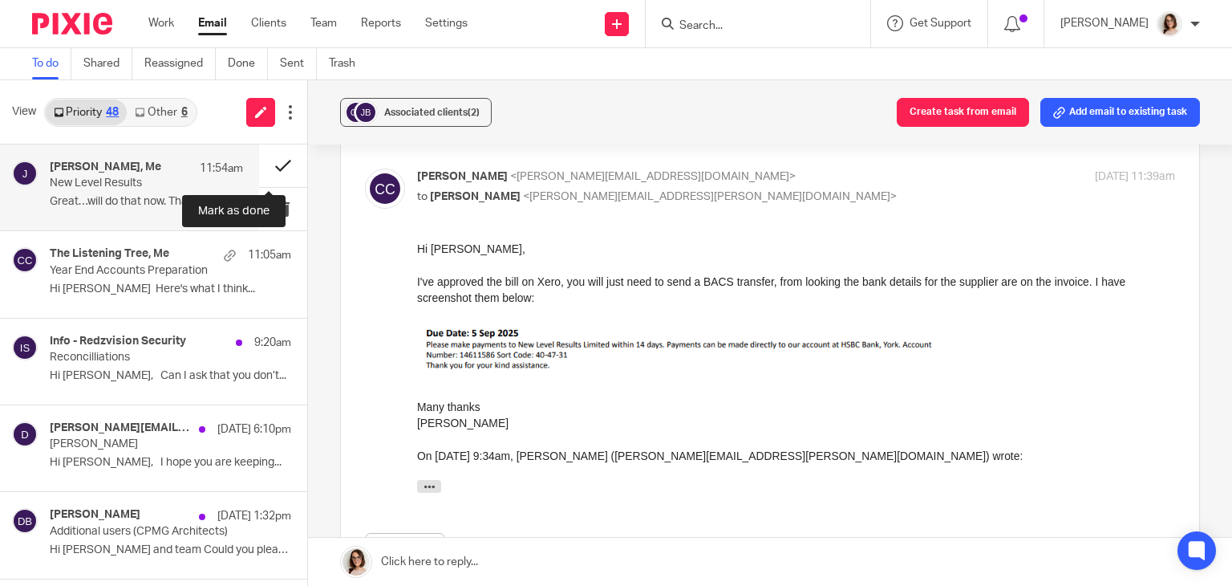
click at [271, 164] on button at bounding box center [283, 165] width 48 height 43
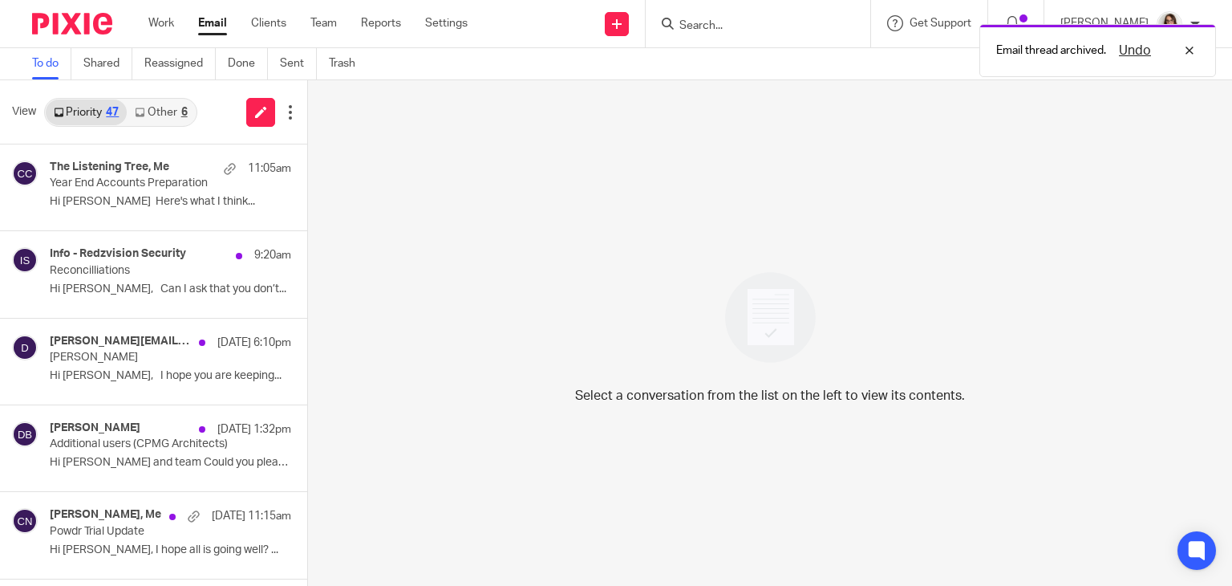
click at [162, 107] on link "Other 6" at bounding box center [161, 112] width 68 height 26
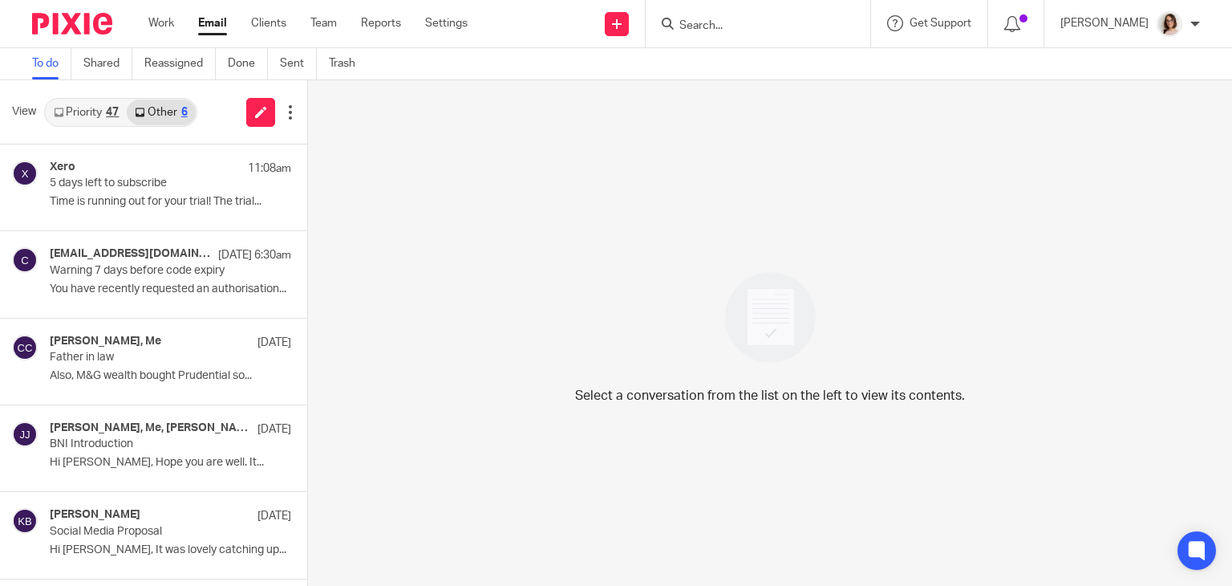
click at [218, 30] on link "Email" at bounding box center [212, 23] width 29 height 16
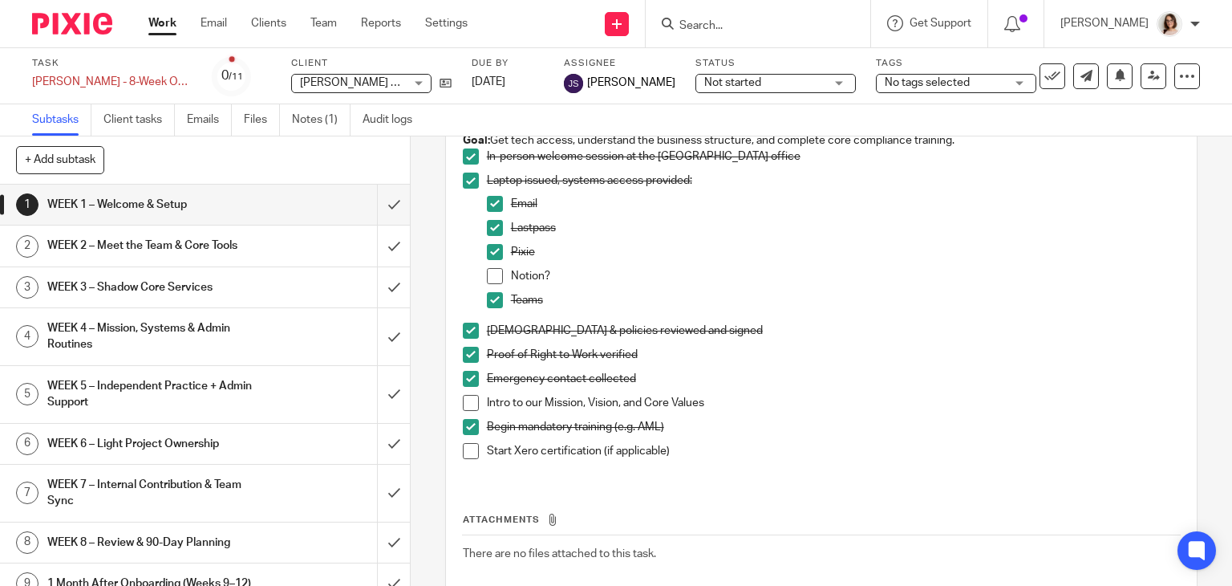
scroll to position [140, 0]
click at [468, 450] on span at bounding box center [471, 449] width 16 height 16
click at [489, 276] on span at bounding box center [495, 274] width 16 height 16
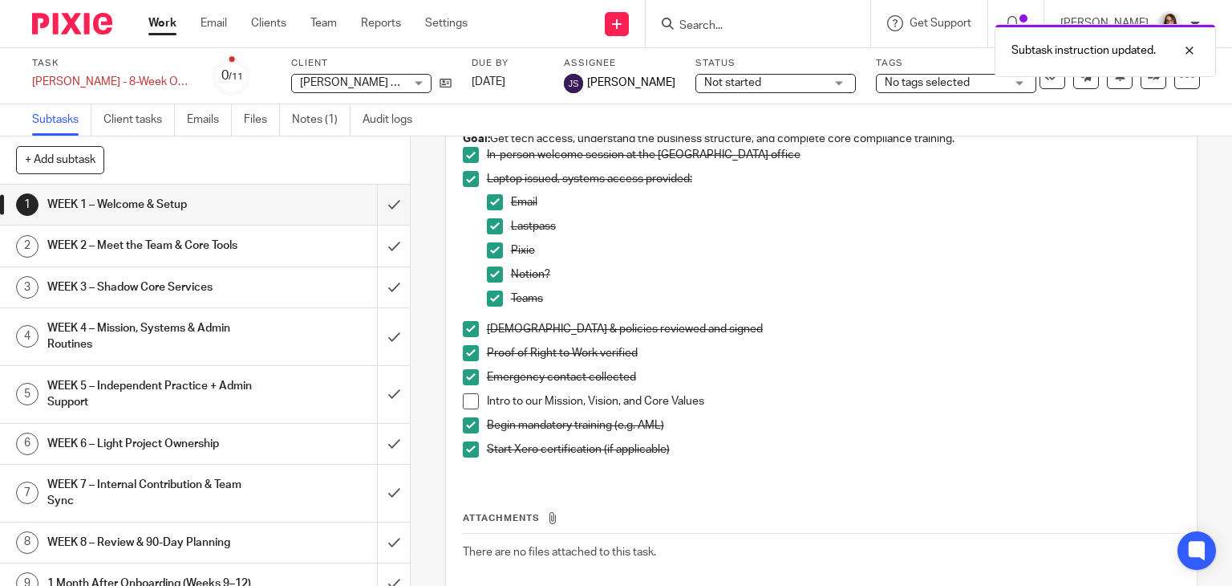
click at [466, 395] on span at bounding box center [471, 401] width 16 height 16
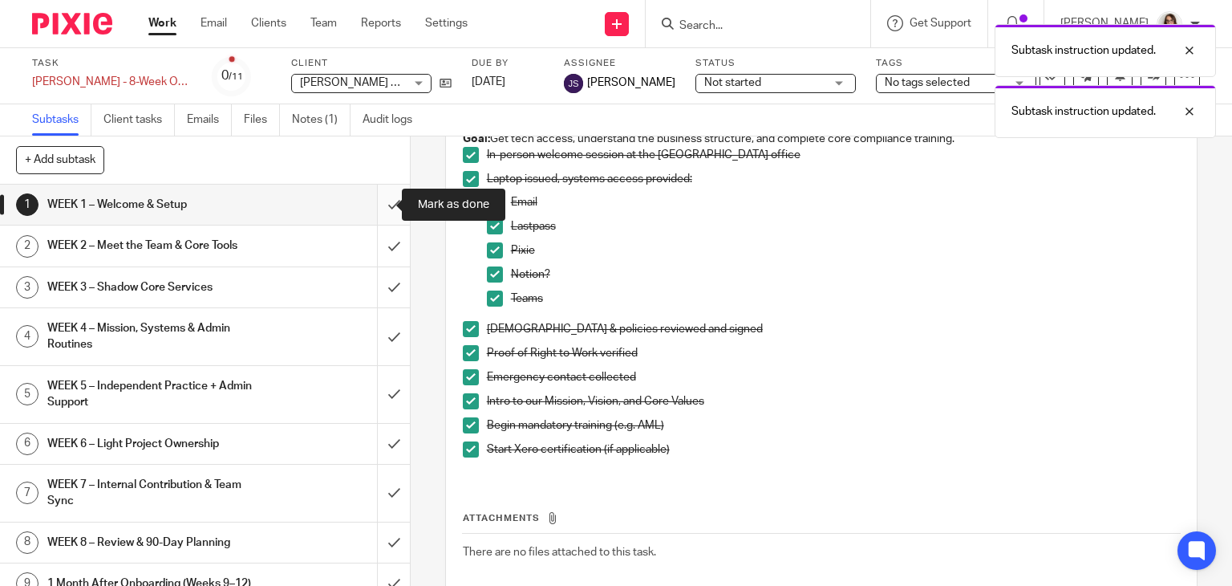
click at [379, 206] on input "submit" at bounding box center [205, 205] width 410 height 40
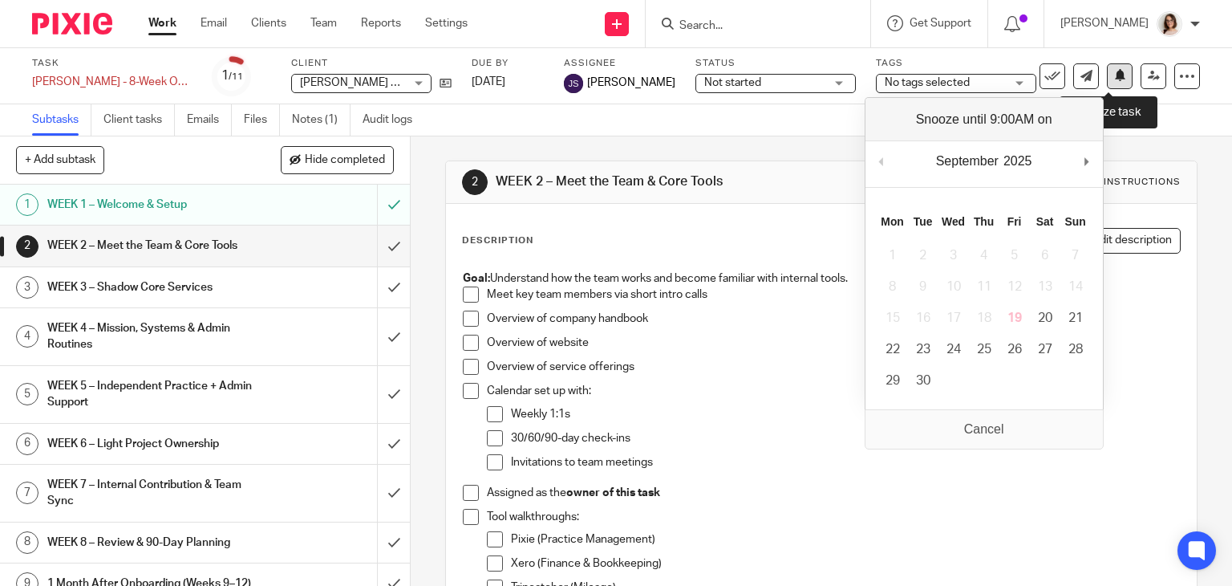
click at [1114, 71] on icon at bounding box center [1120, 75] width 12 height 12
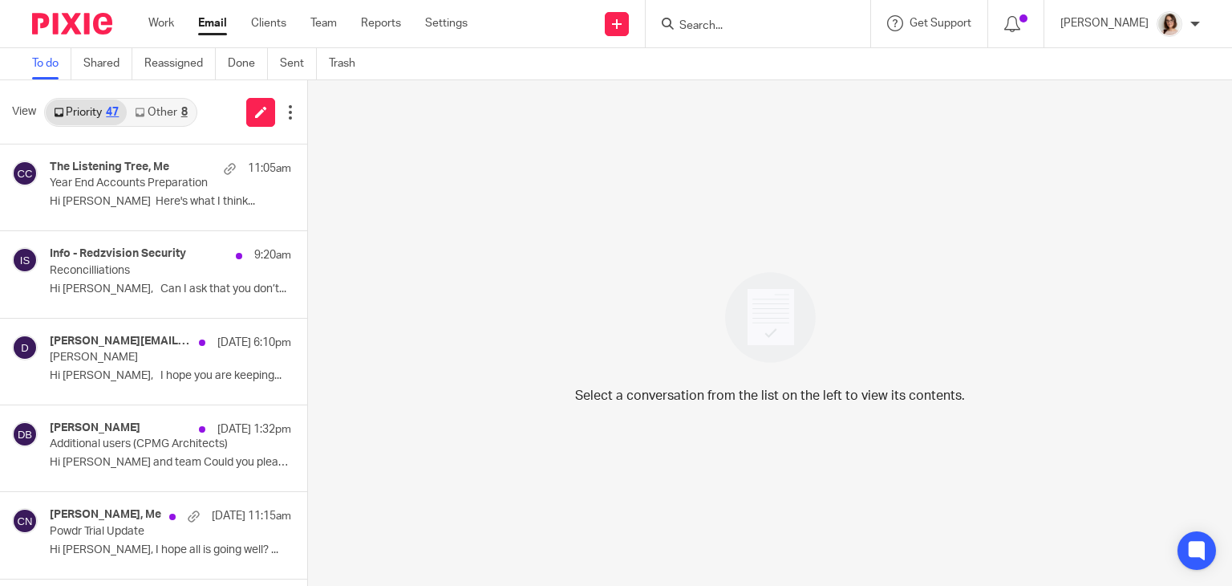
click at [141, 113] on icon at bounding box center [140, 112] width 10 height 10
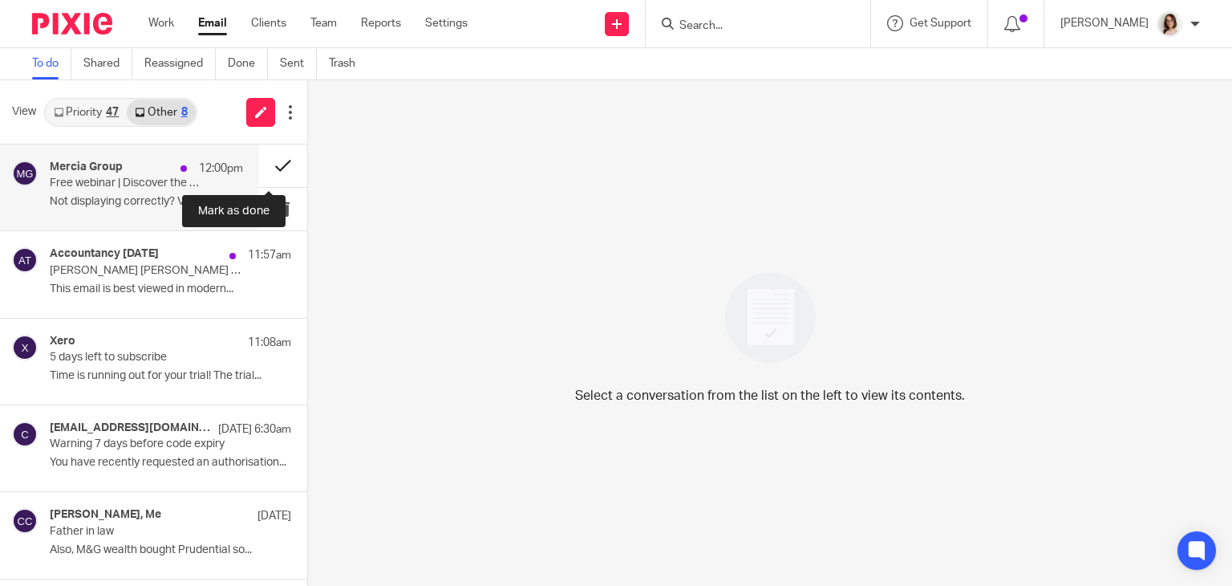
click at [259, 171] on button at bounding box center [283, 165] width 48 height 43
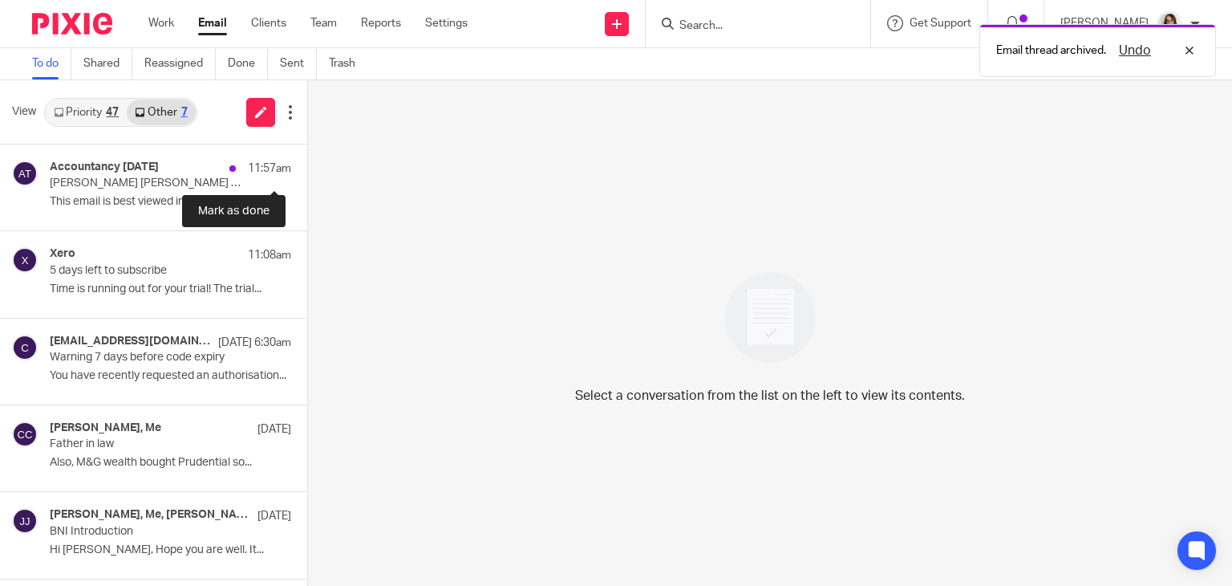
click at [307, 171] on button at bounding box center [313, 165] width 13 height 43
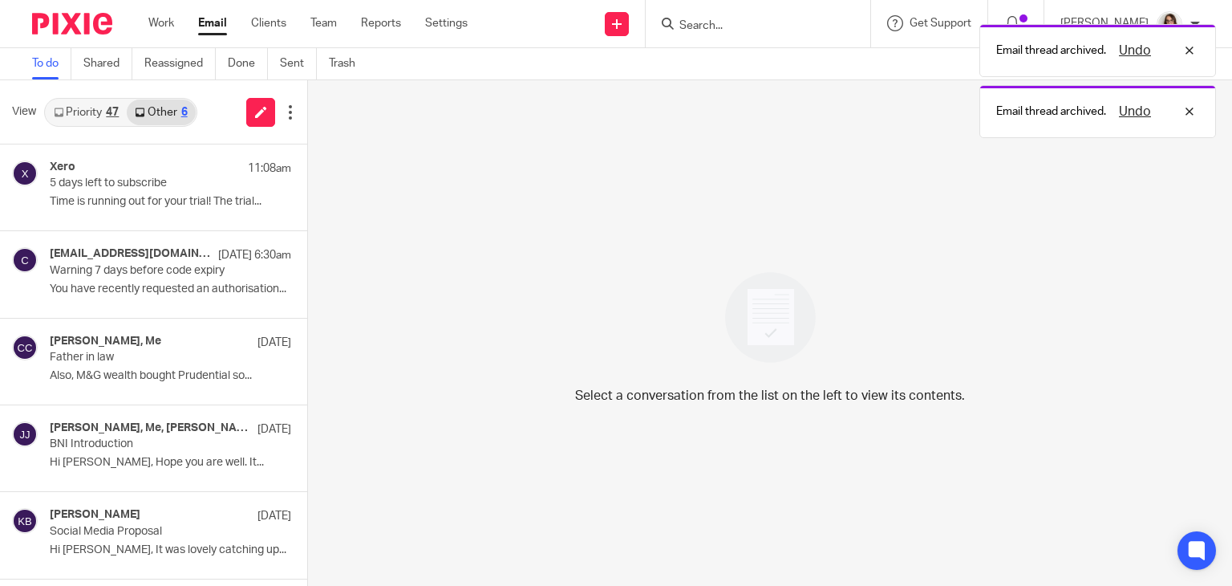
click at [70, 110] on link "Priority 47" at bounding box center [86, 112] width 81 height 26
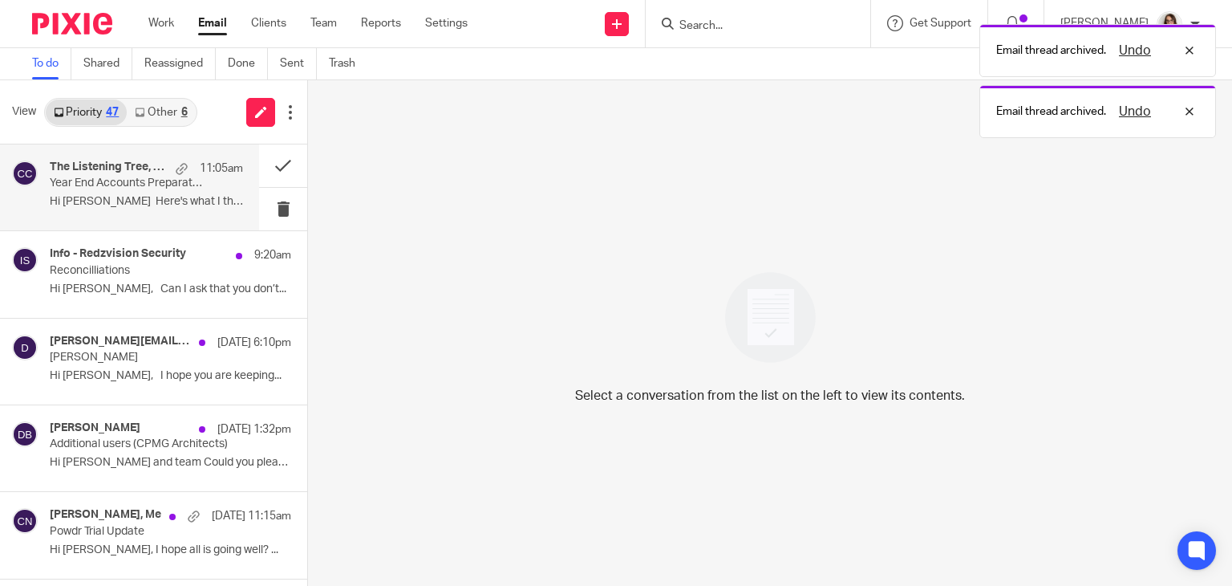
click at [142, 208] on p "Hi [PERSON_NAME] Here's what I think..." at bounding box center [146, 202] width 193 height 14
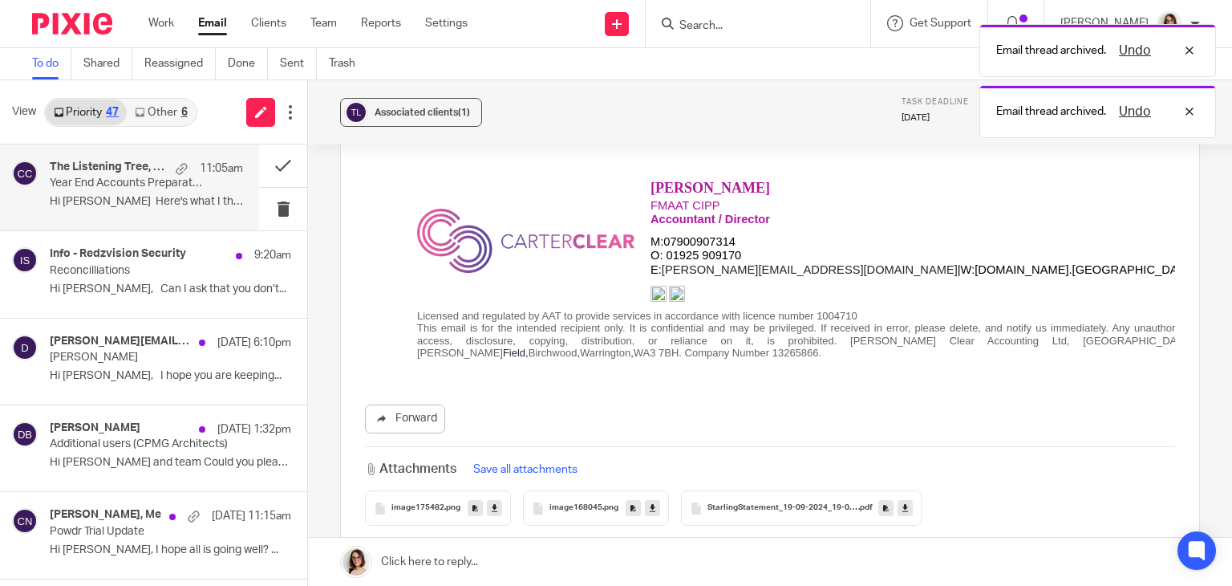
scroll to position [832, 0]
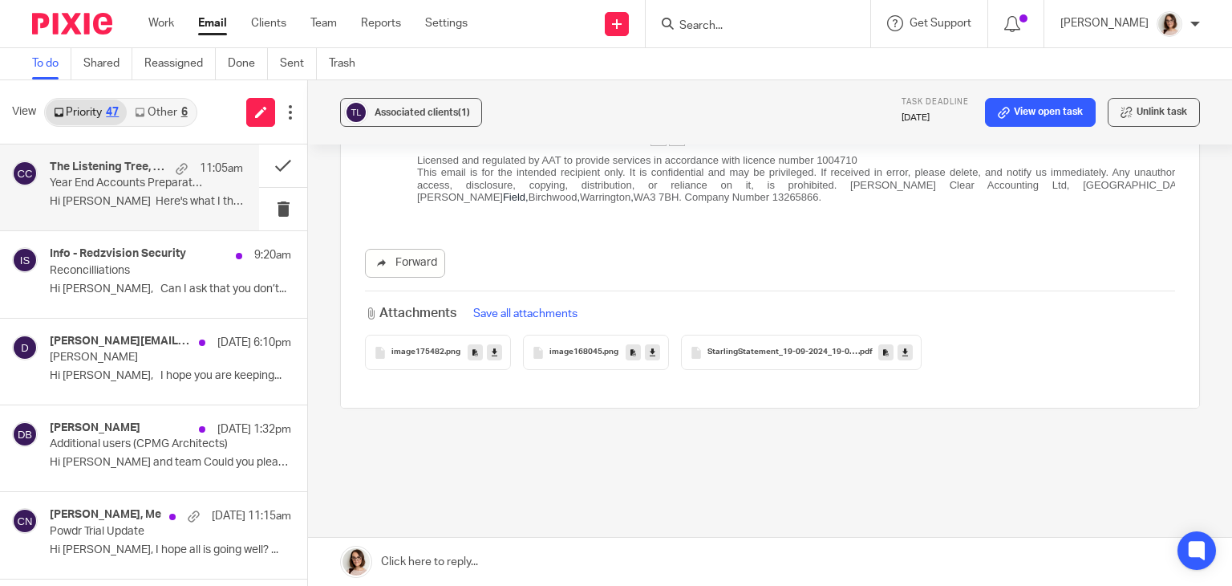
click at [903, 347] on icon at bounding box center [906, 353] width 6 height 12
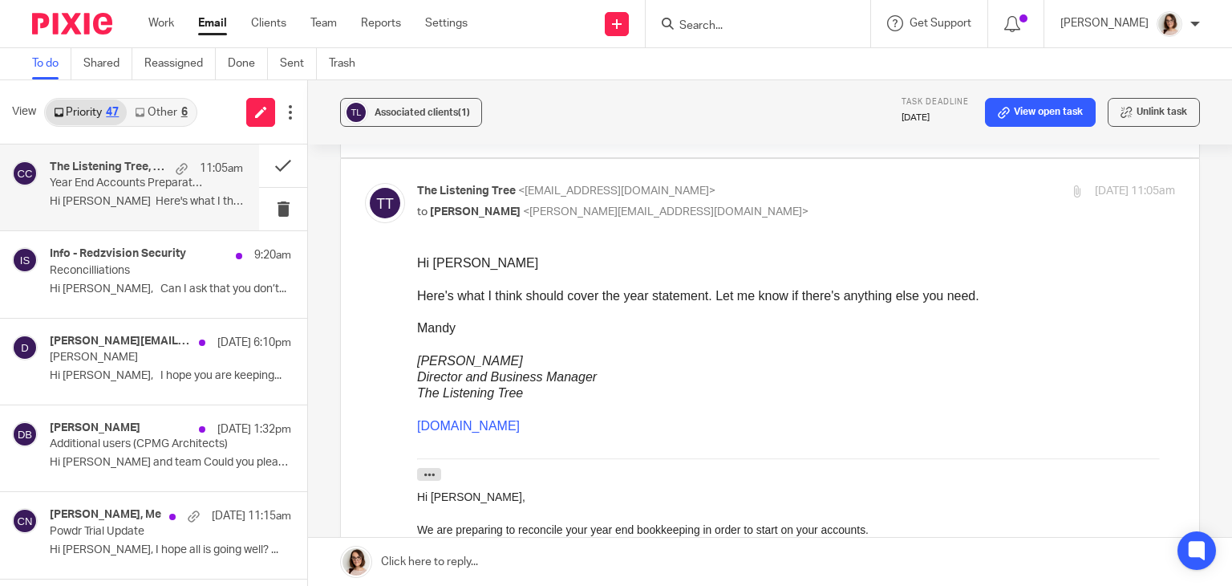
scroll to position [0, 0]
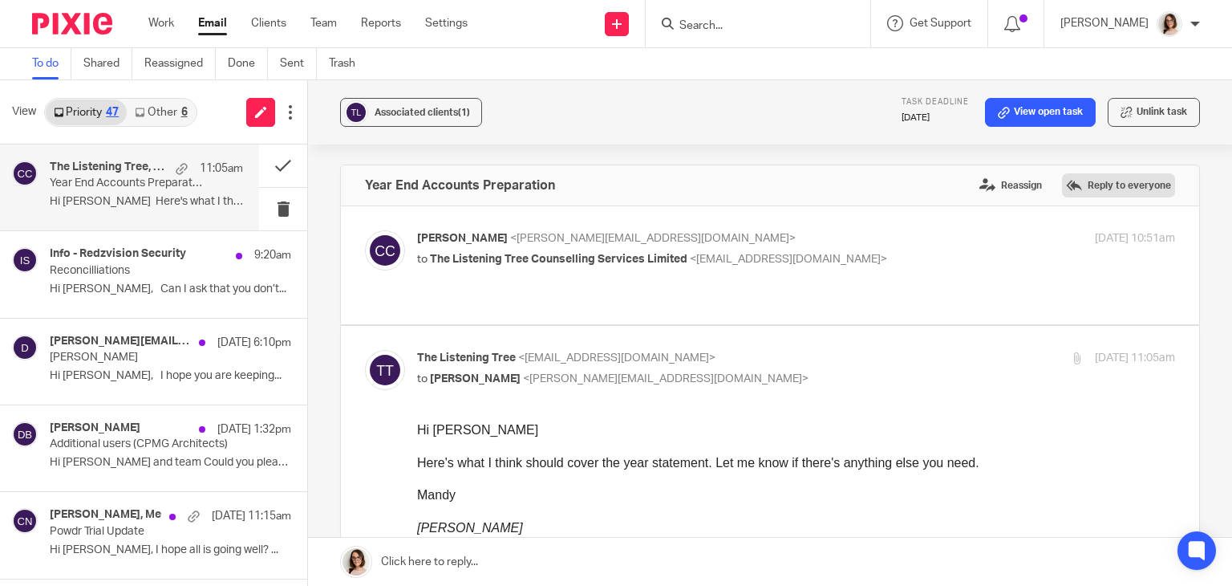
click at [1083, 181] on label "Reply to everyone" at bounding box center [1118, 185] width 113 height 24
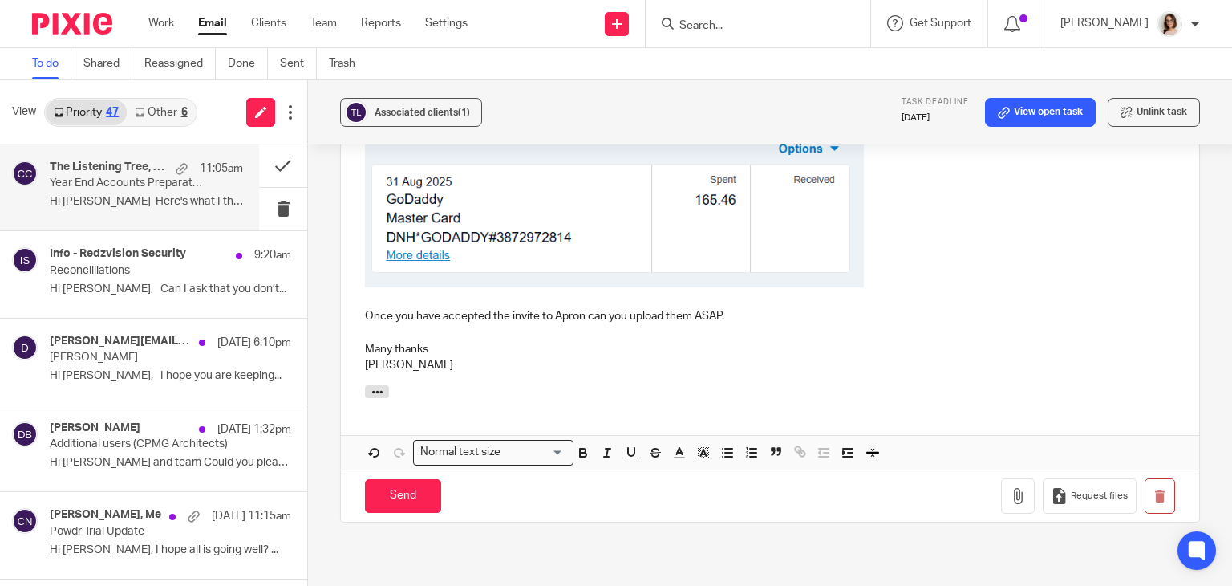
scroll to position [1531, 0]
click at [418, 478] on input "Send" at bounding box center [403, 495] width 76 height 34
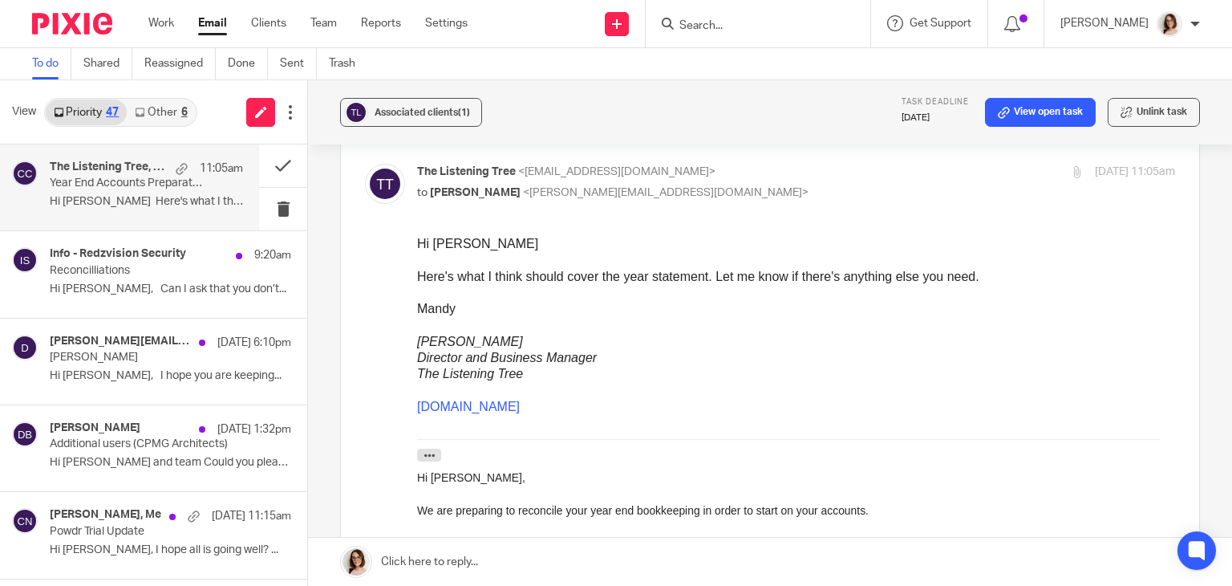
scroll to position [180, 0]
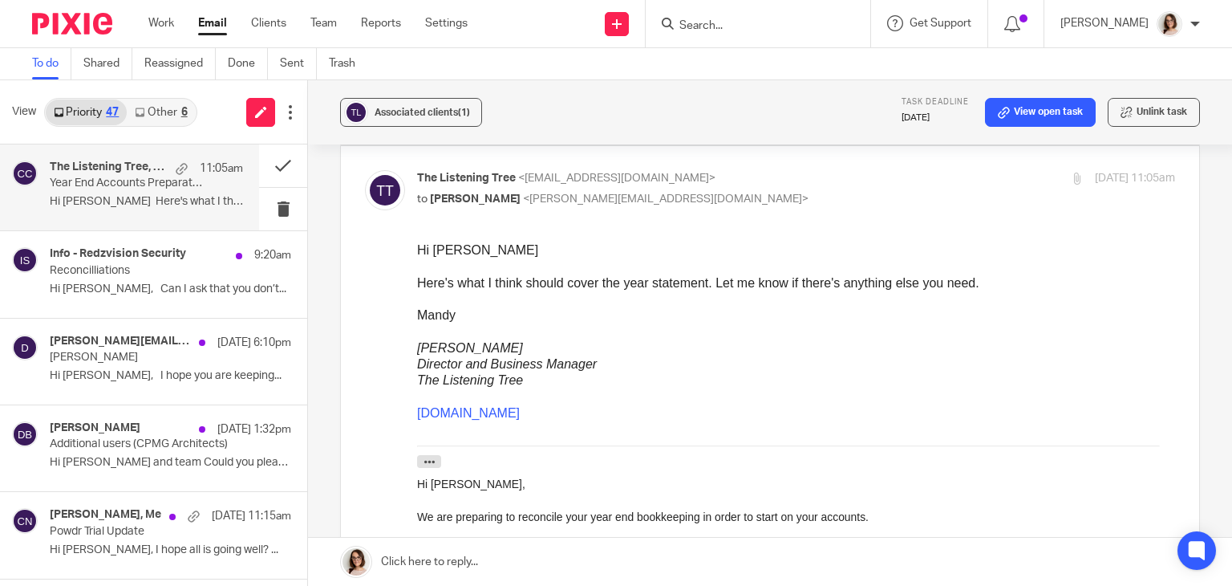
click at [215, 28] on link "Email" at bounding box center [212, 23] width 29 height 16
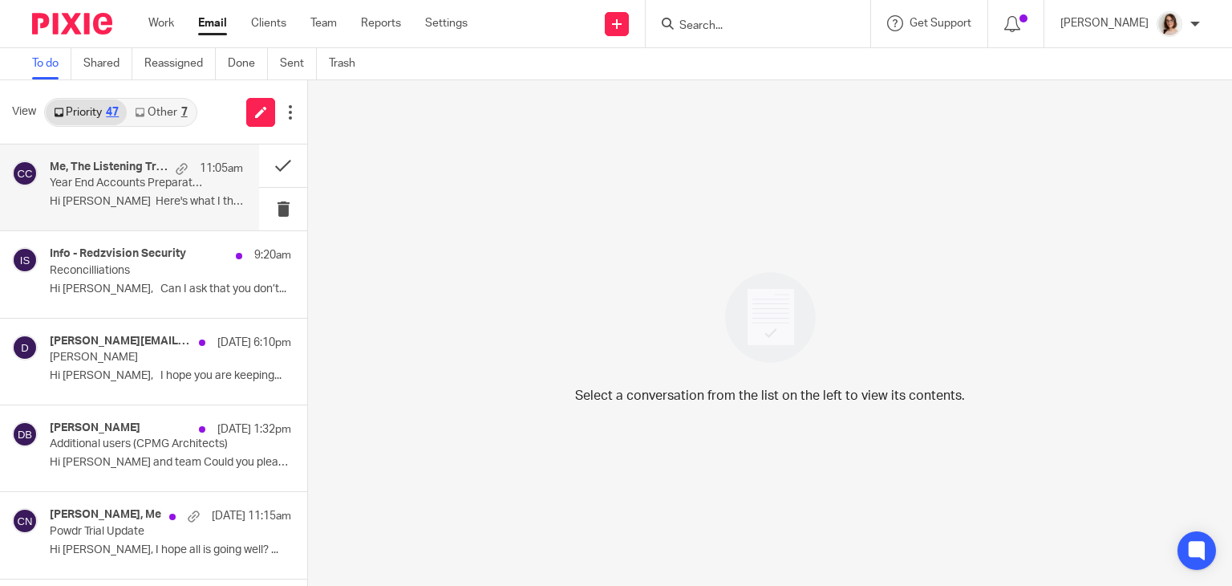
click at [147, 181] on p "Year End Accounts Preparation" at bounding box center [127, 183] width 155 height 14
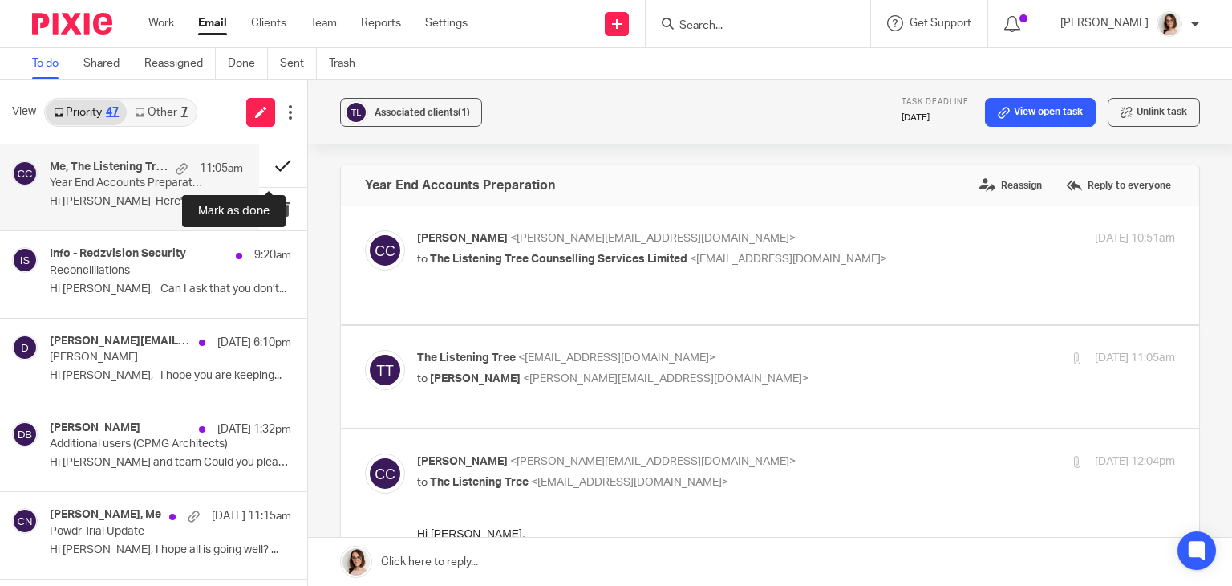
click at [259, 168] on button at bounding box center [283, 165] width 48 height 43
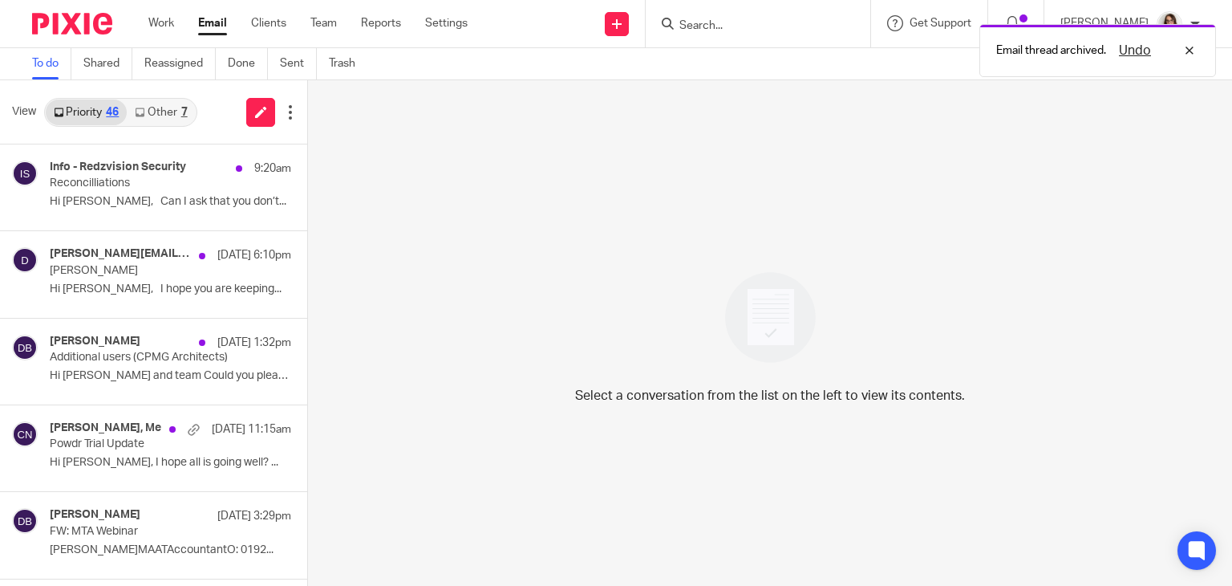
click at [159, 112] on link "Other 7" at bounding box center [161, 112] width 68 height 26
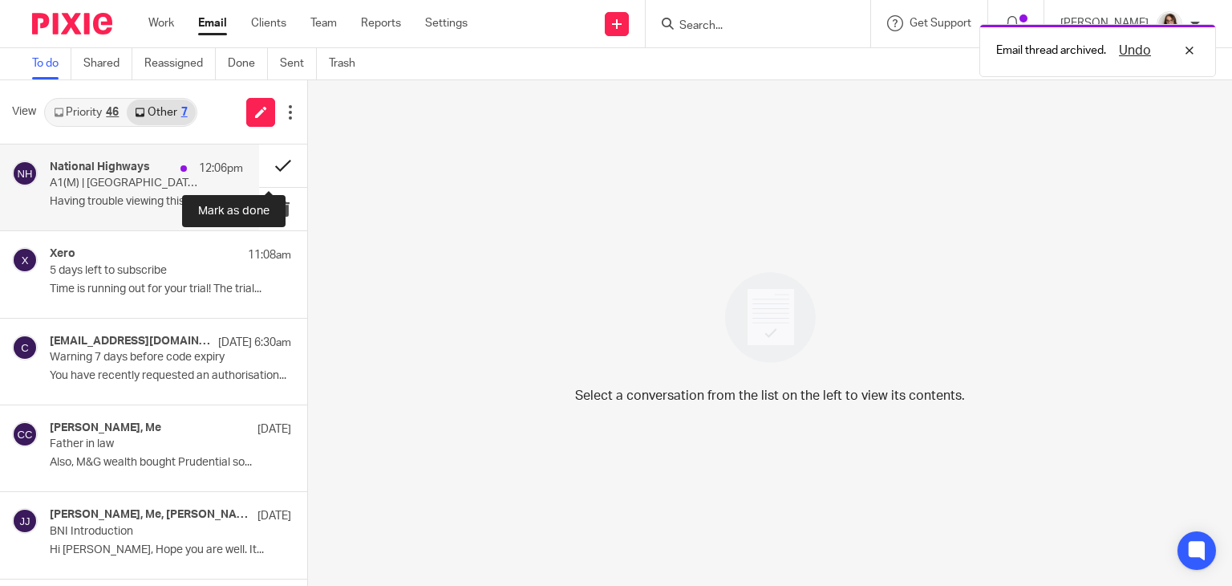
click at [260, 168] on button at bounding box center [283, 165] width 48 height 43
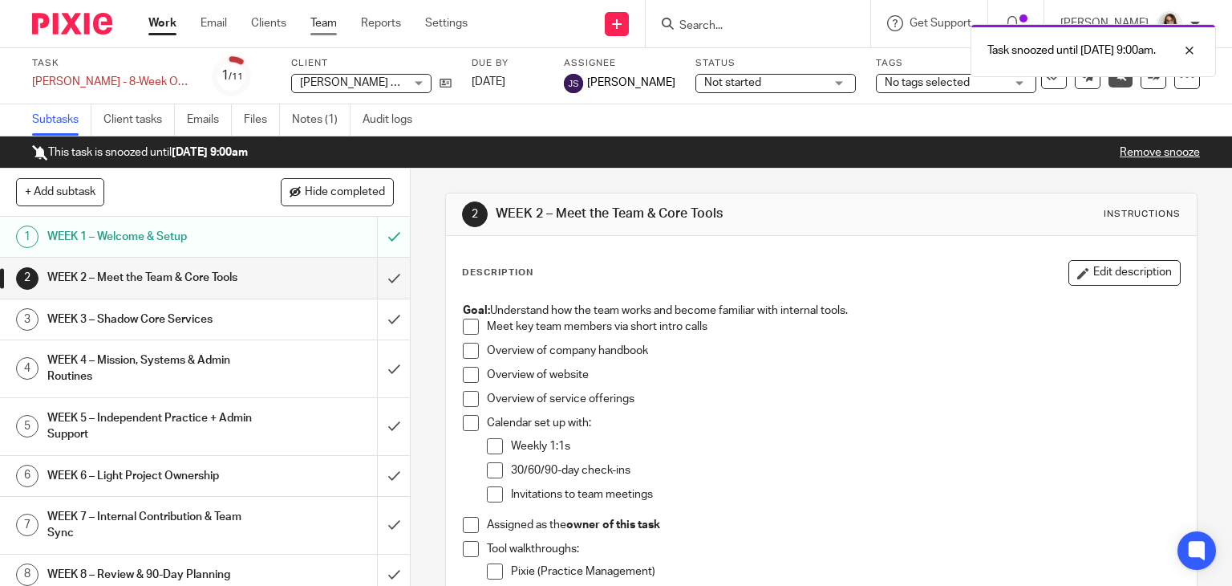
click at [318, 20] on link "Team" at bounding box center [323, 23] width 26 height 16
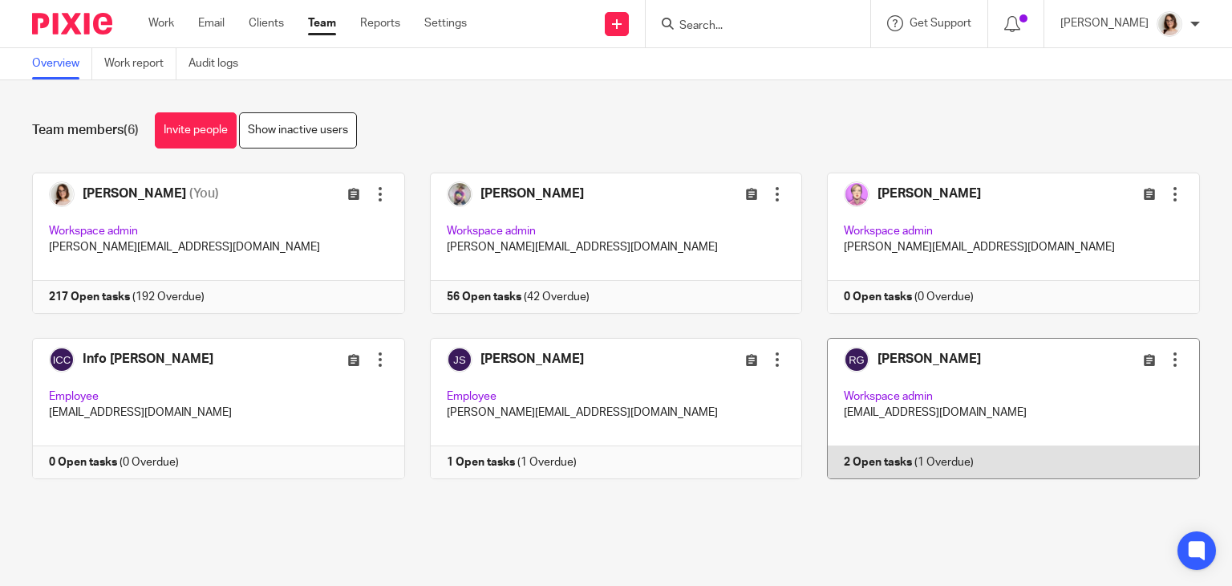
click at [882, 460] on link at bounding box center [1001, 408] width 398 height 141
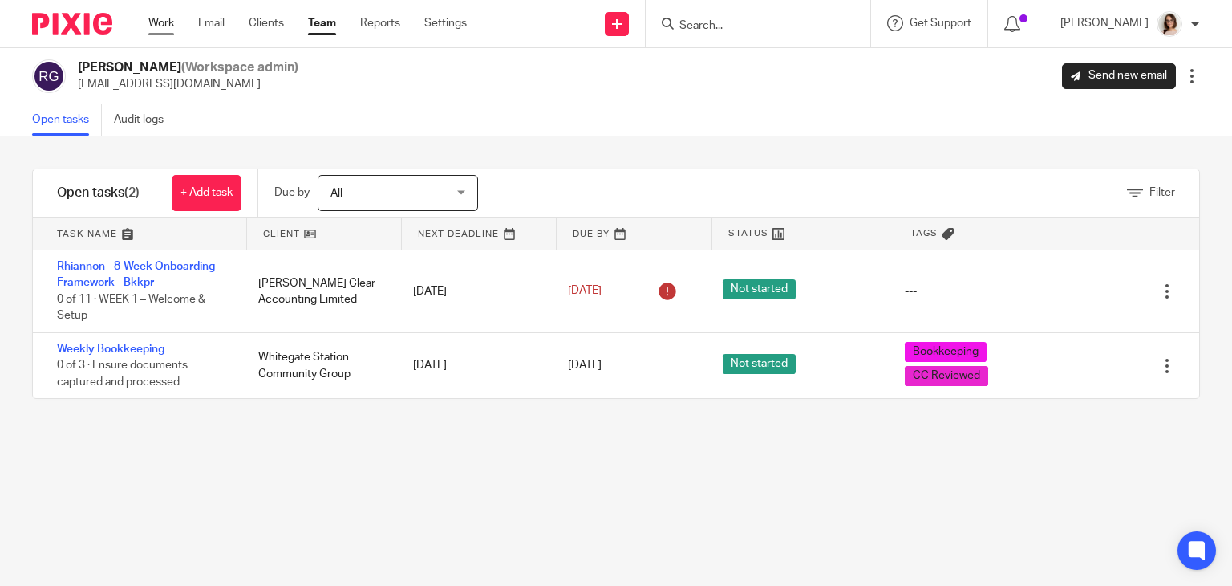
click at [159, 27] on link "Work" at bounding box center [161, 23] width 26 height 16
